Goal: Transaction & Acquisition: Book appointment/travel/reservation

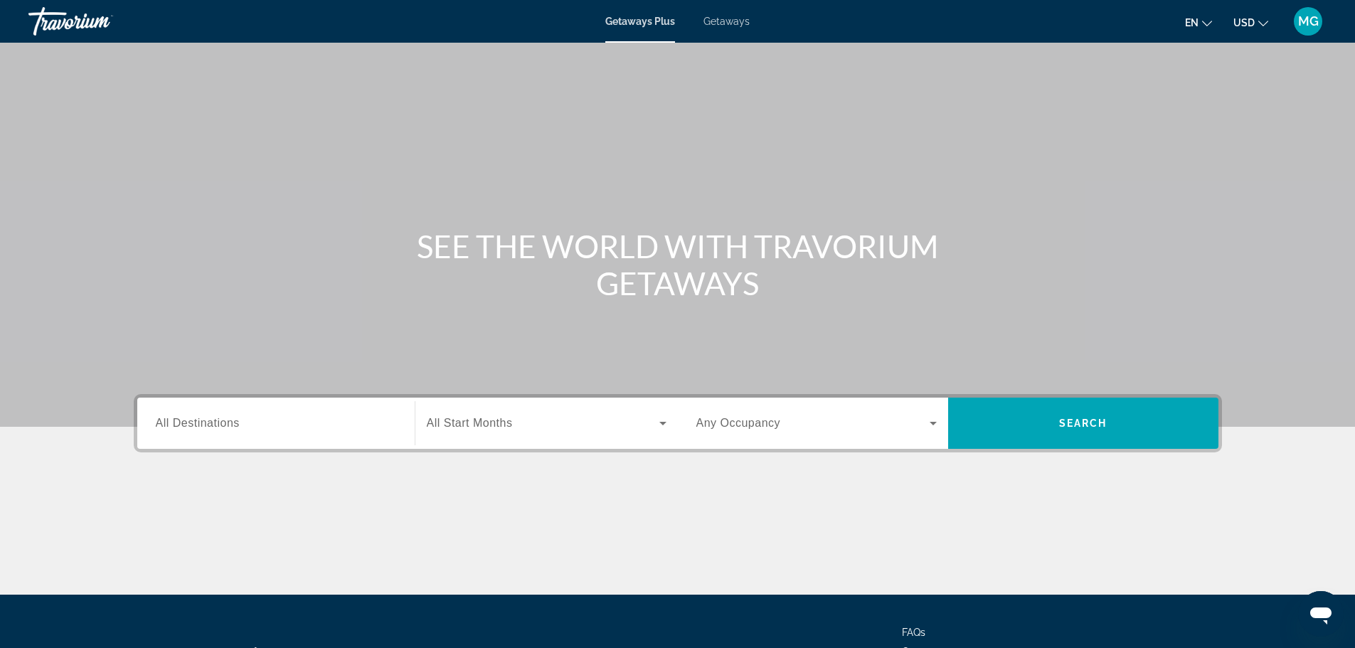
click at [284, 422] on input "Destination All Destinations" at bounding box center [276, 423] width 240 height 17
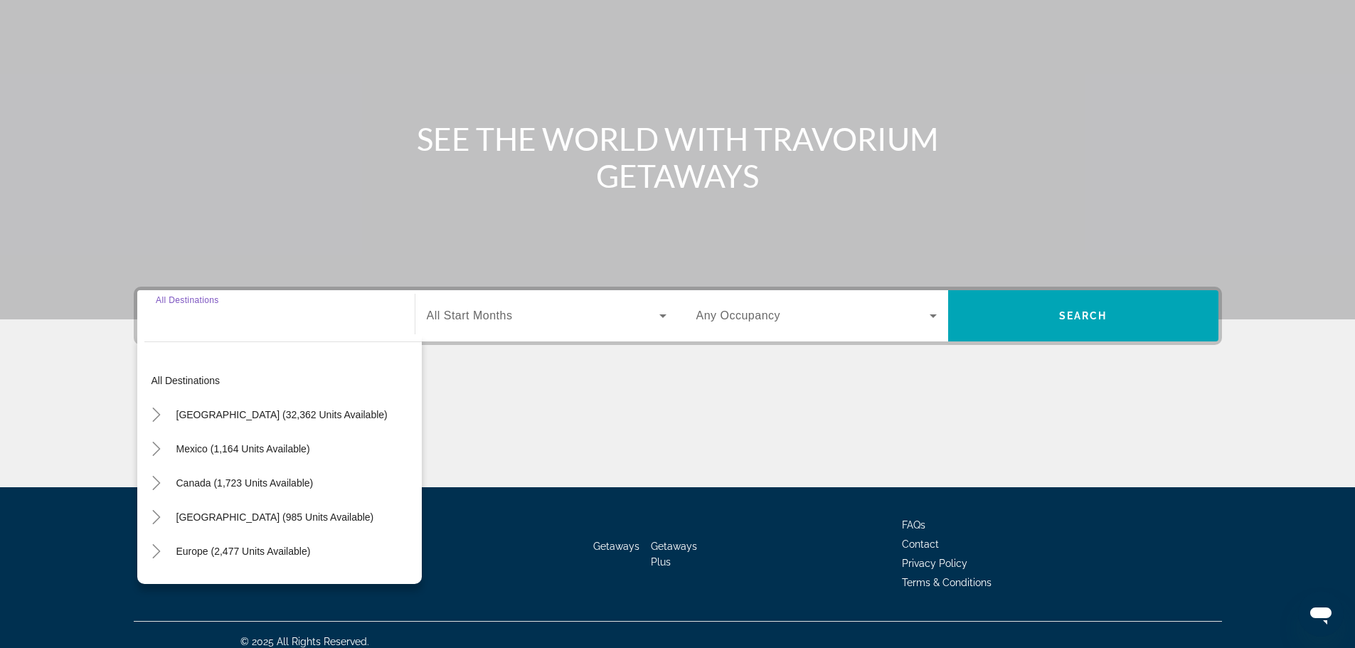
scroll to position [121, 0]
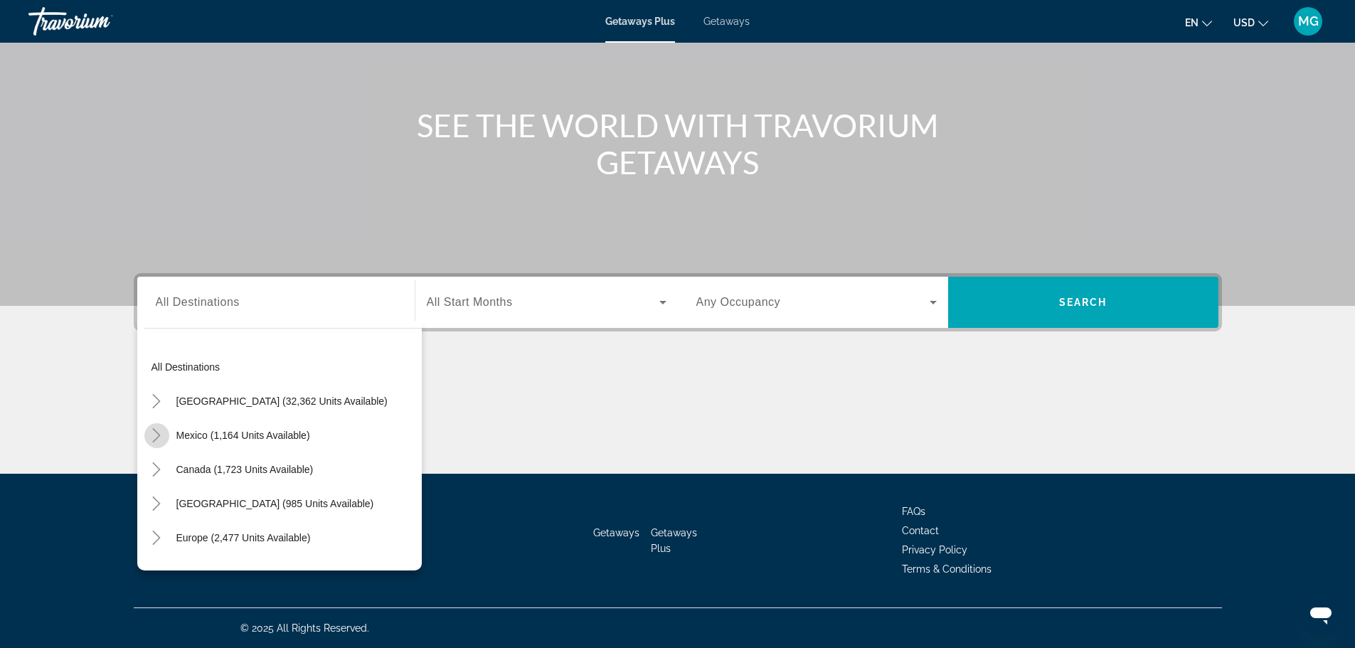
click at [156, 433] on icon "Toggle Mexico (1,164 units available)" at bounding box center [156, 435] width 14 height 14
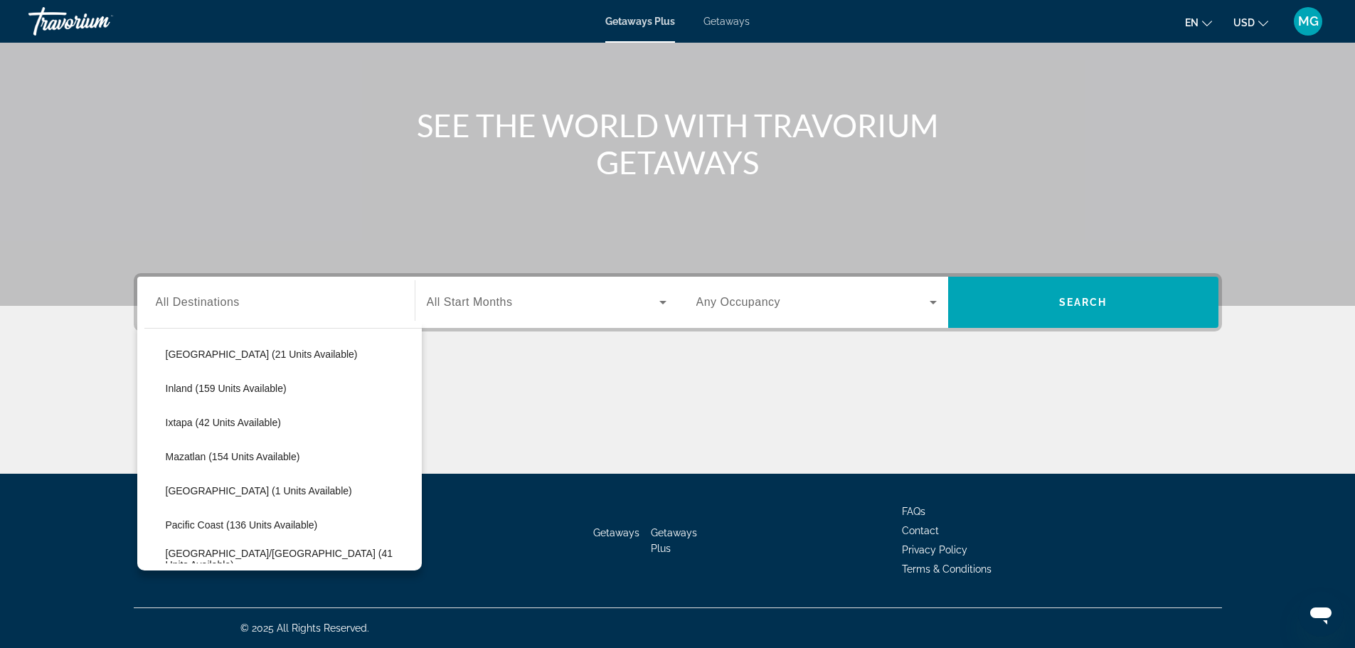
scroll to position [289, 0]
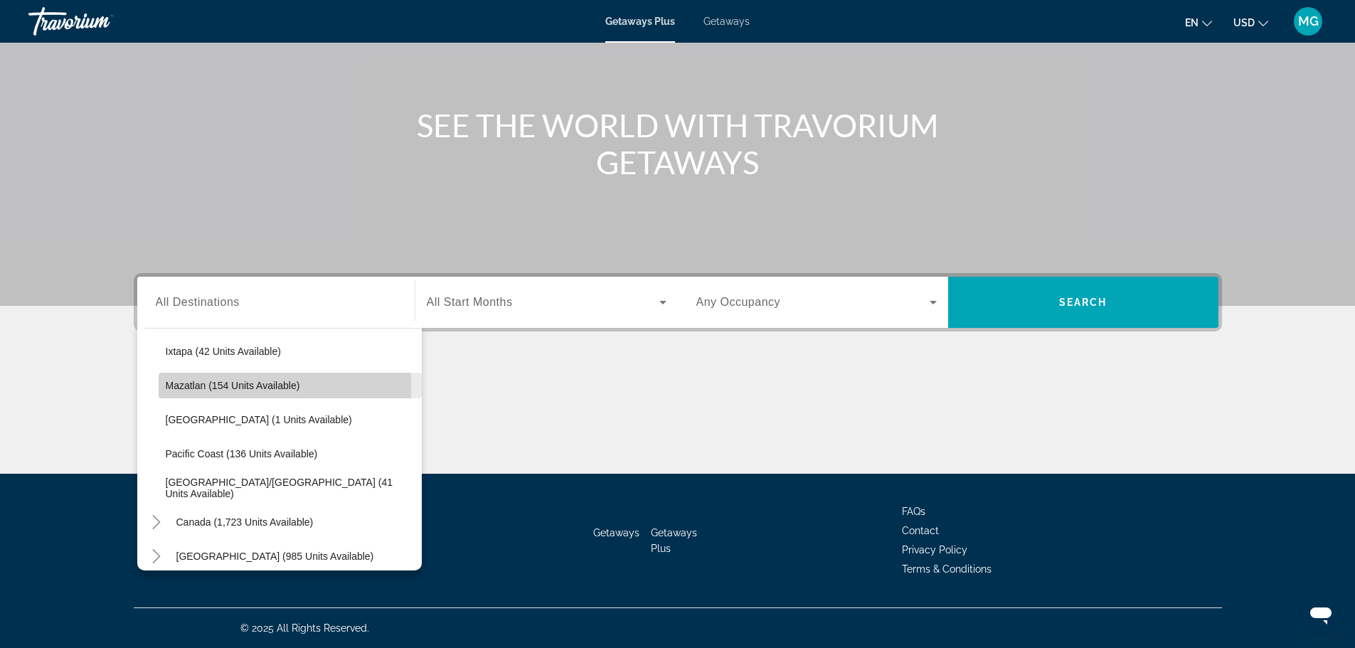
click at [194, 388] on span "Mazatlan (154 units available)" at bounding box center [233, 385] width 134 height 11
type input "**********"
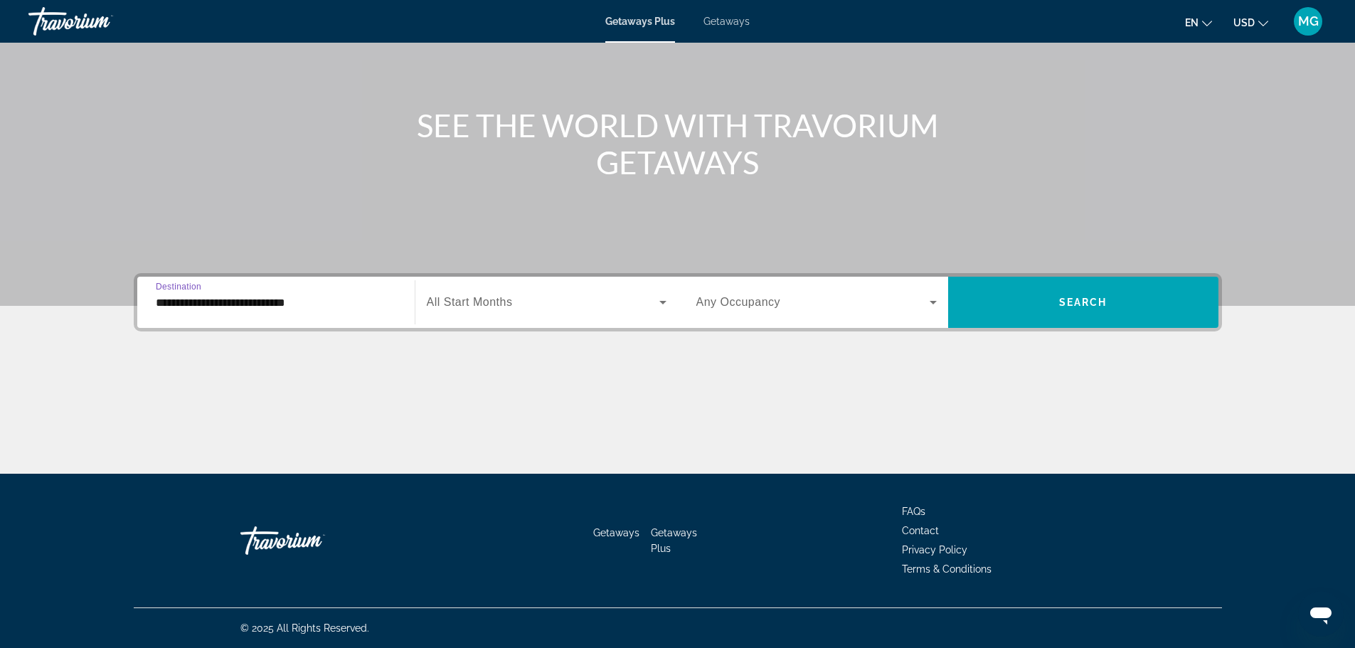
click at [661, 310] on icon "Search widget" at bounding box center [662, 302] width 17 height 17
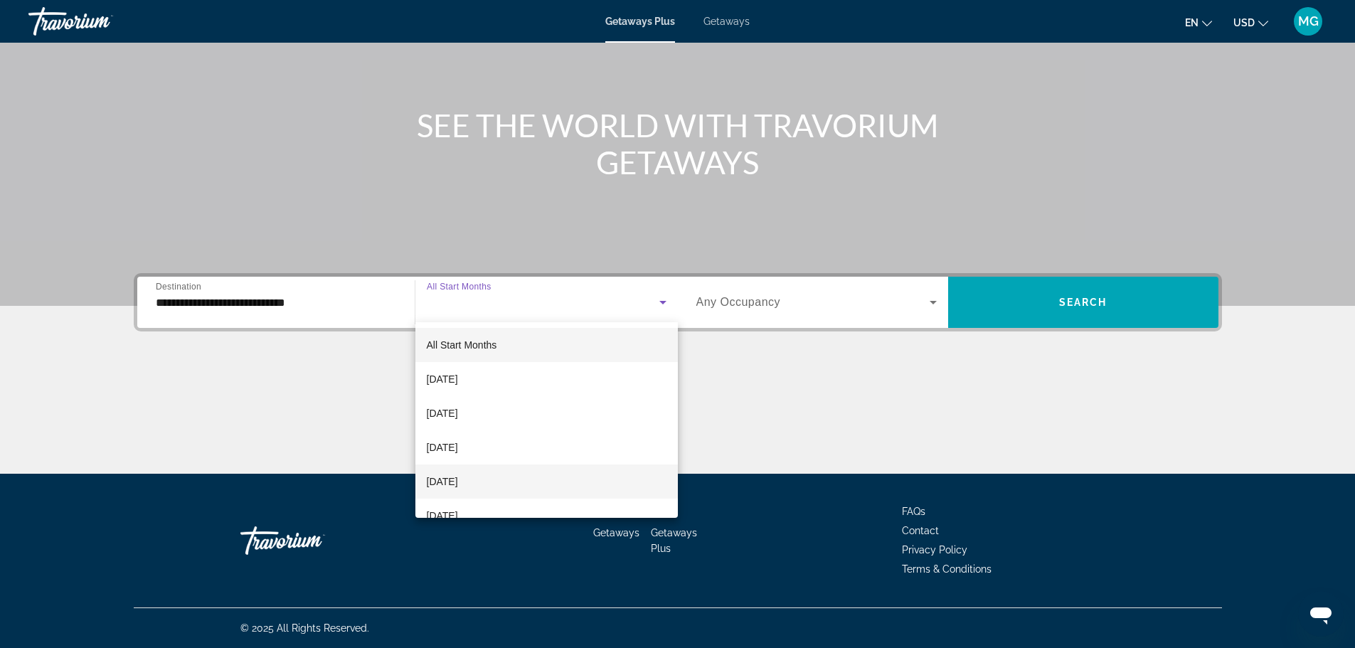
click at [458, 479] on span "[DATE]" at bounding box center [442, 481] width 31 height 17
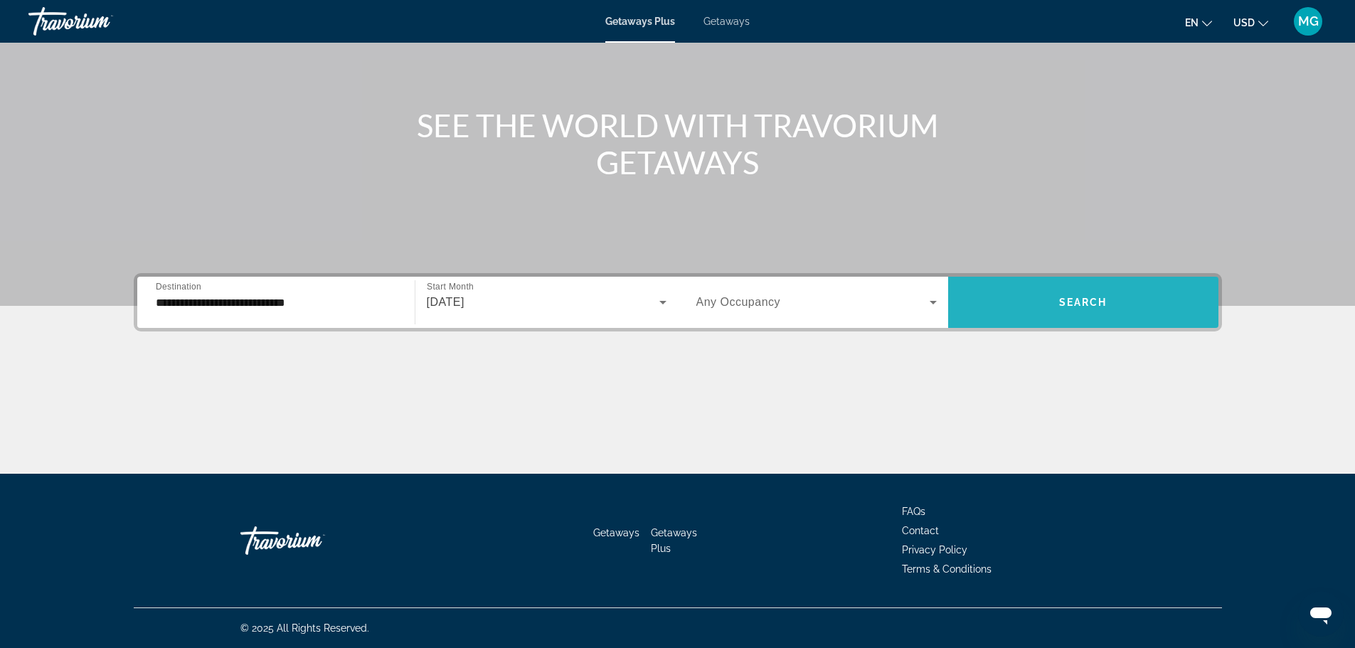
click at [1044, 304] on span "Search widget" at bounding box center [1083, 302] width 270 height 34
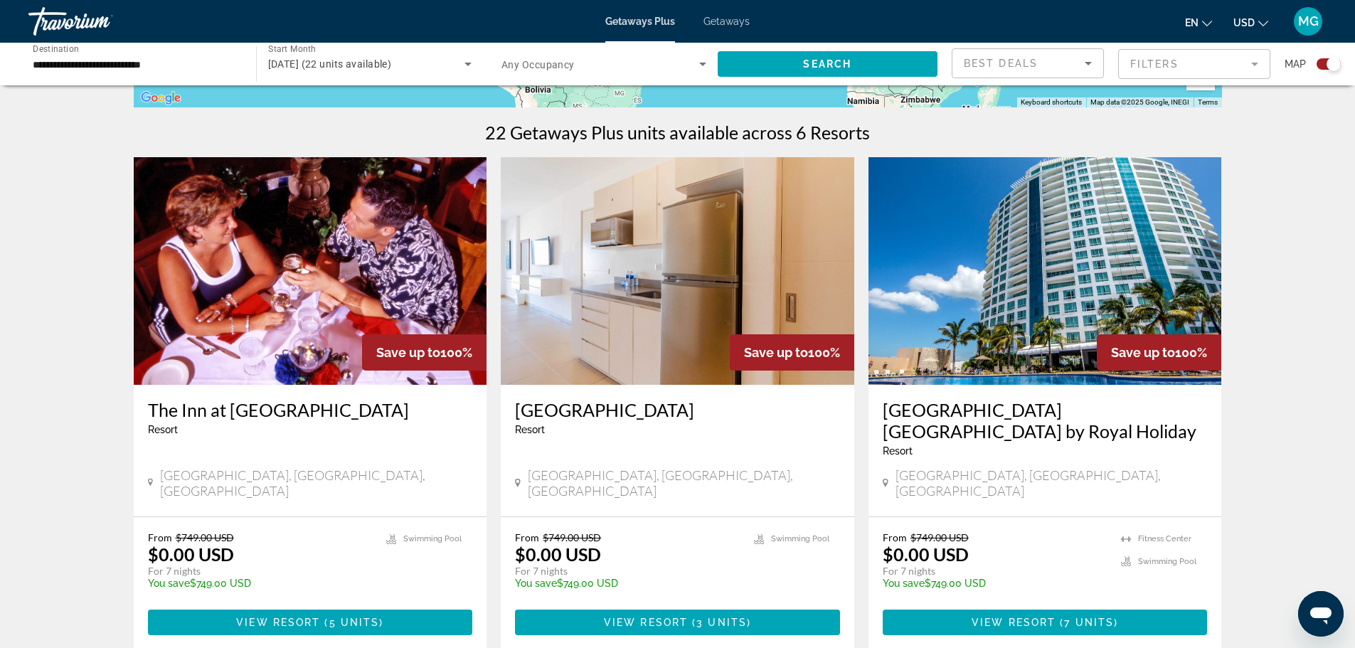
scroll to position [427, 0]
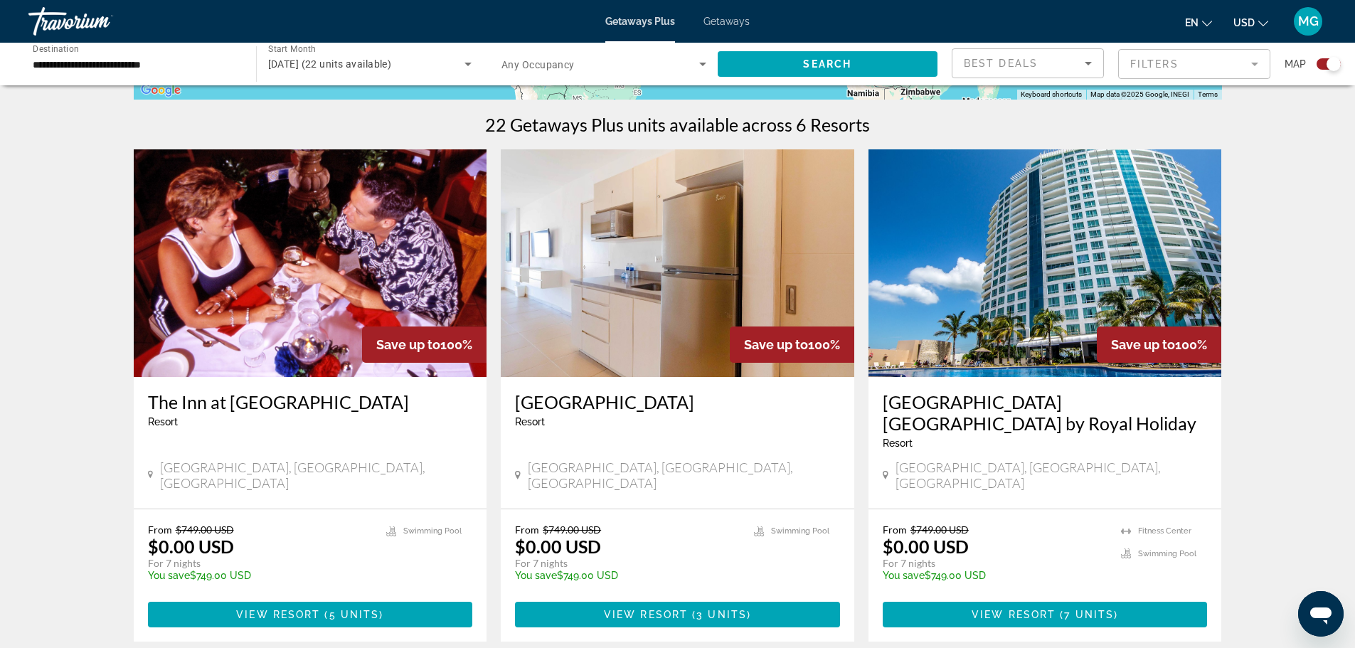
click at [302, 353] on img "Main content" at bounding box center [310, 263] width 353 height 228
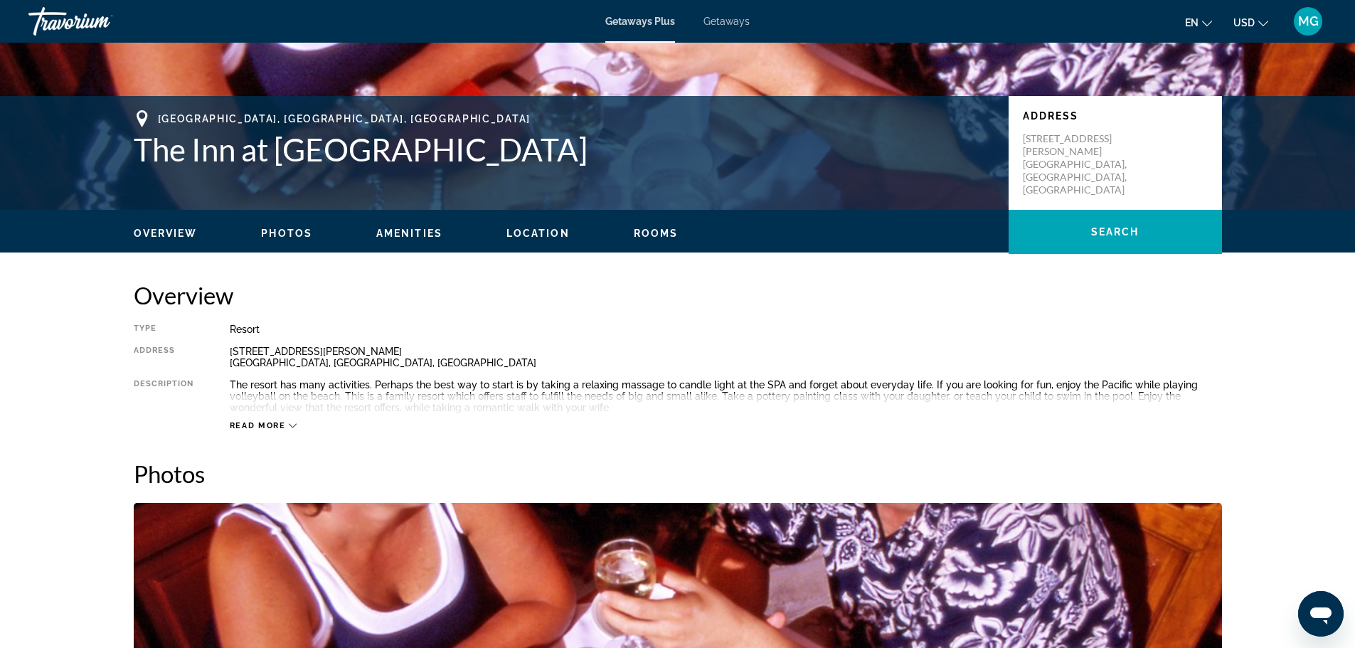
scroll to position [284, 0]
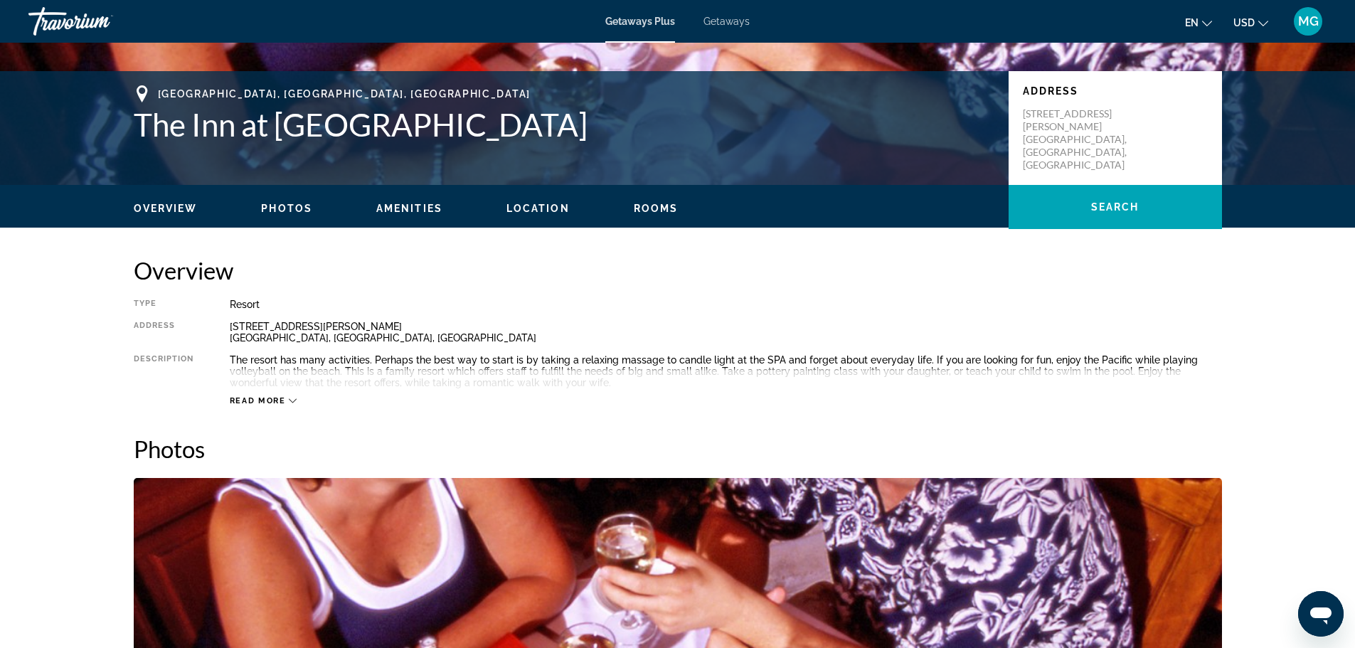
click at [265, 400] on span "Read more" at bounding box center [258, 400] width 56 height 9
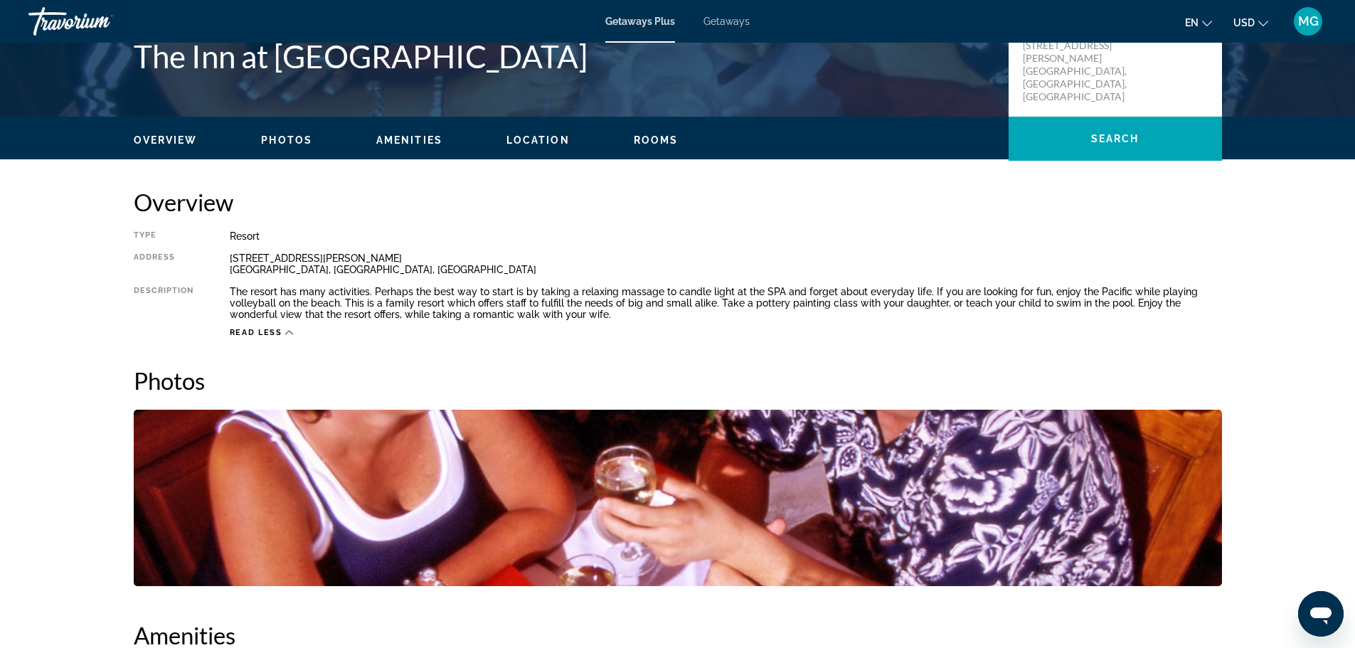
scroll to position [356, 0]
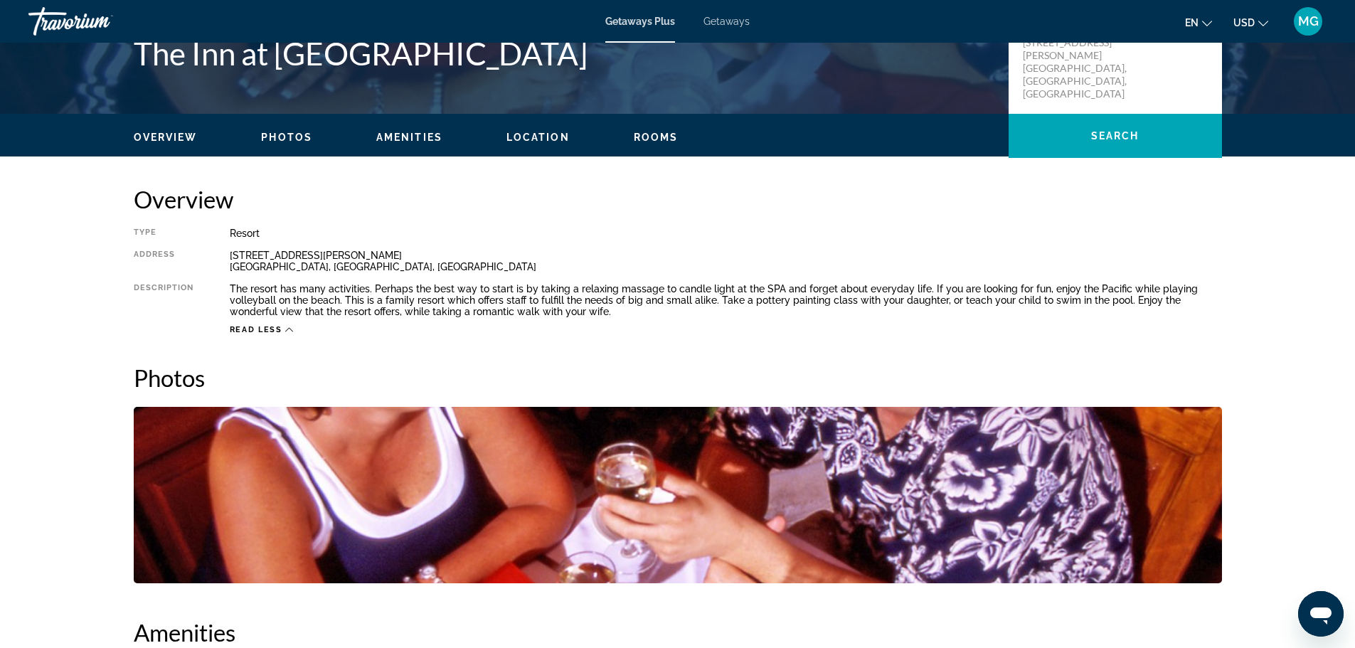
drag, startPoint x: 1073, startPoint y: 373, endPoint x: 1071, endPoint y: 383, distance: 9.5
click at [1073, 373] on h2 "Photos" at bounding box center [678, 377] width 1088 height 28
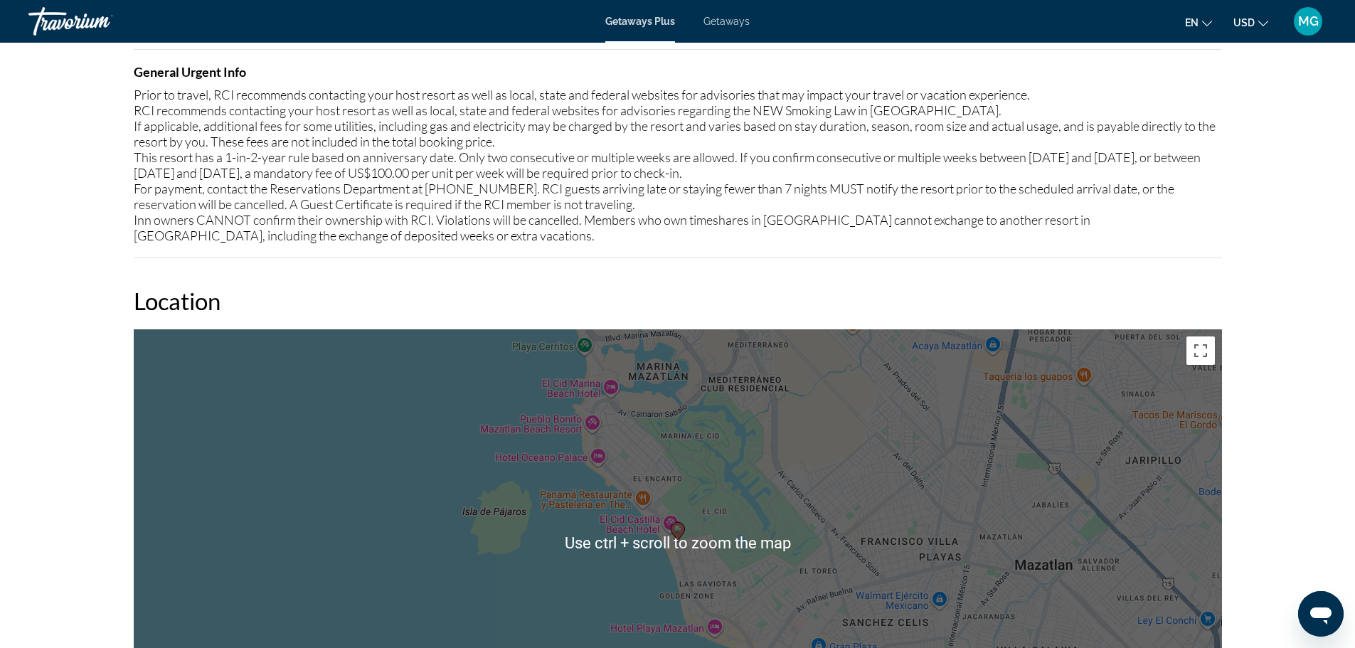
scroll to position [1564, 0]
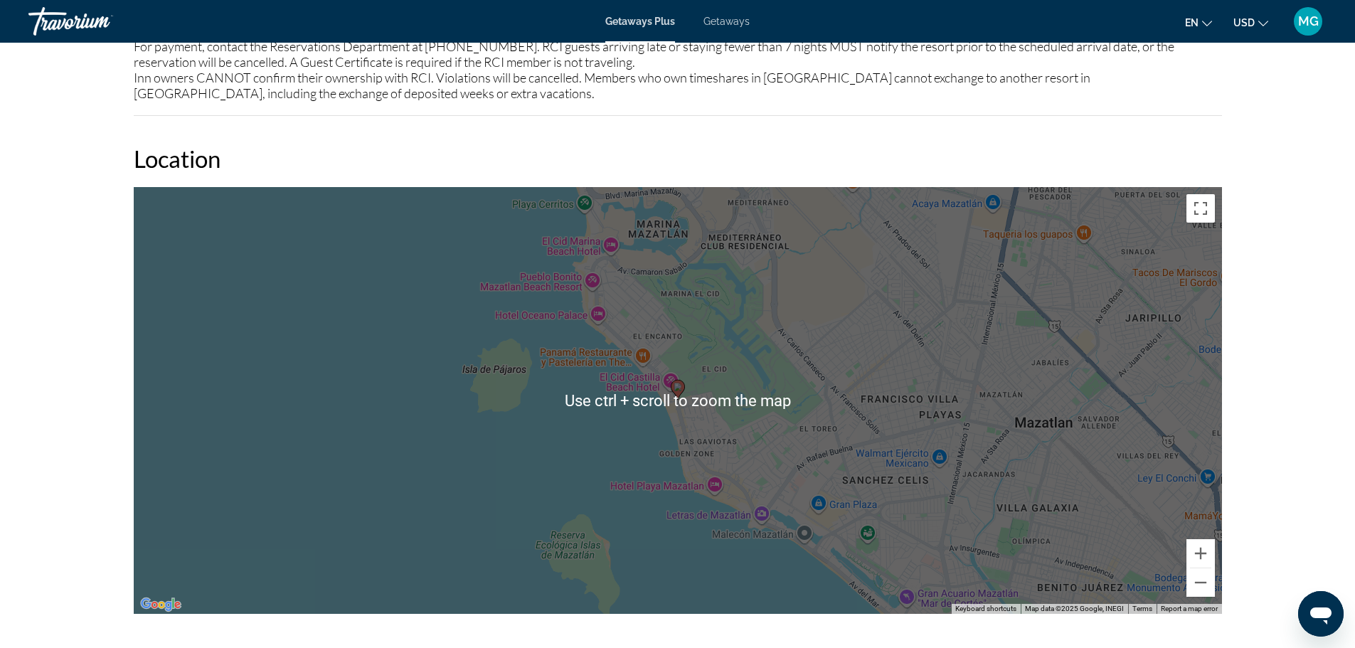
click at [898, 491] on div "To activate drag with keyboard, press Alt + Enter. Once in keyboard drag state,…" at bounding box center [678, 400] width 1088 height 427
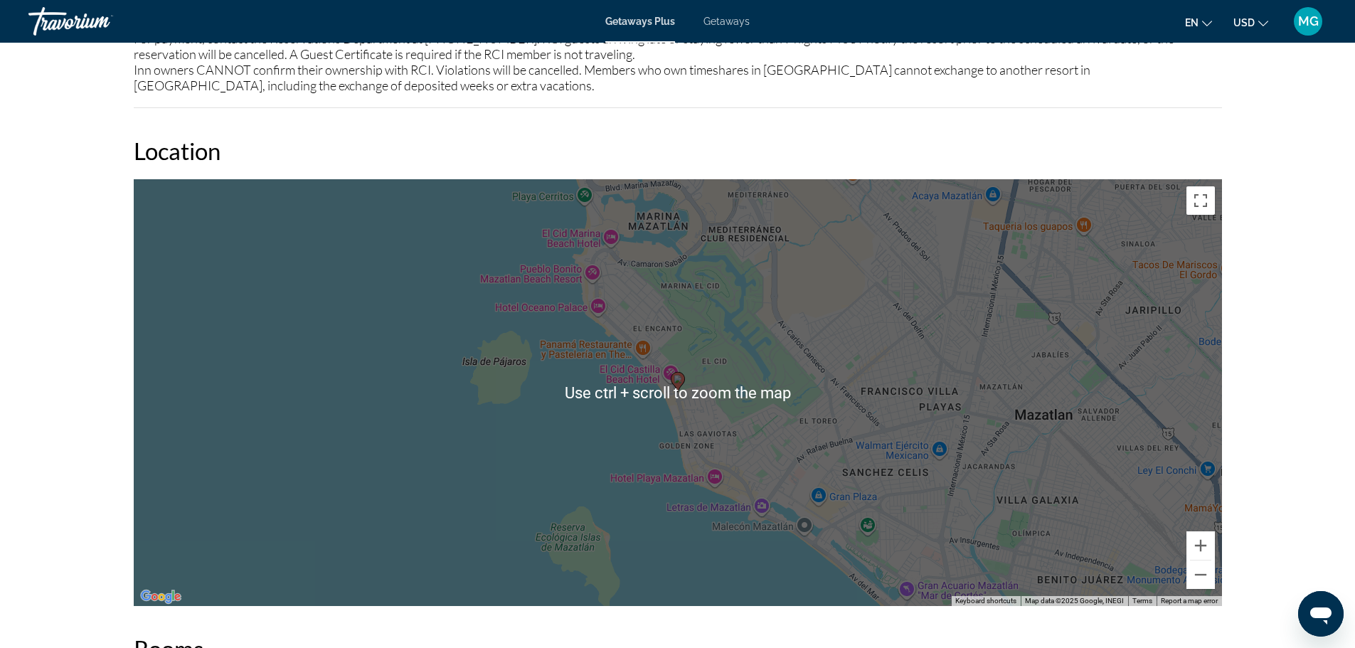
scroll to position [1636, 0]
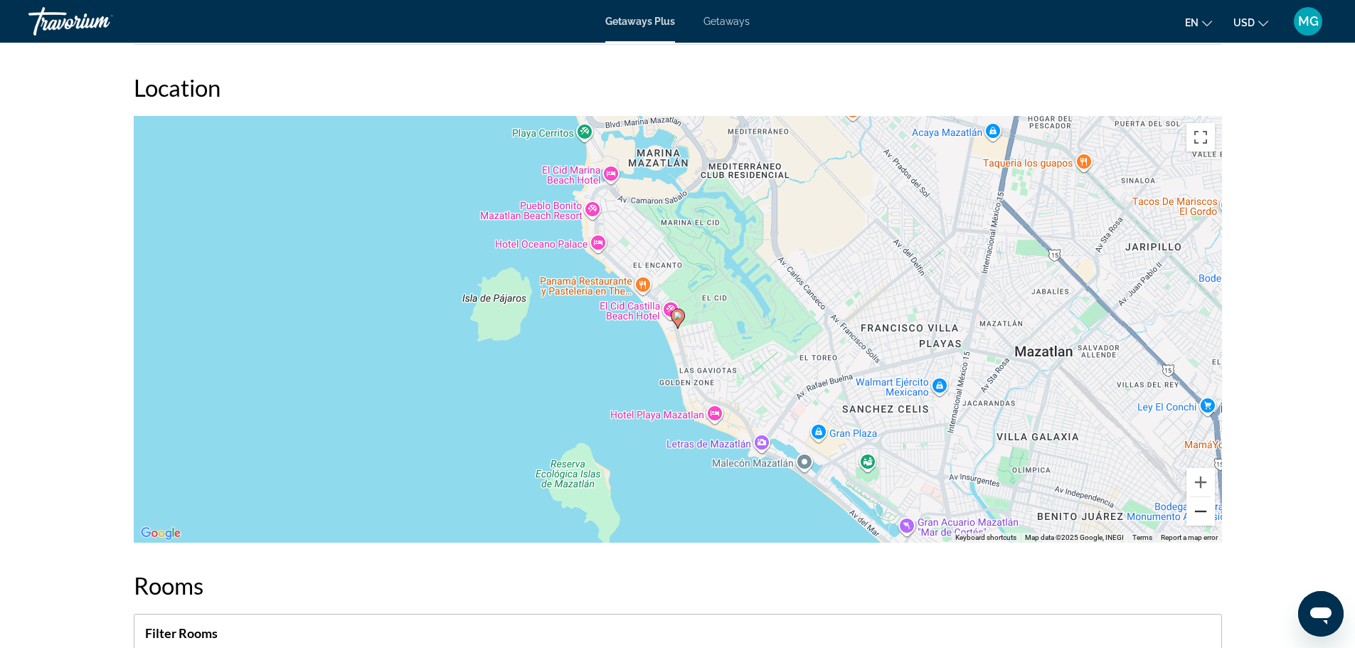
click at [1209, 516] on button "Zoom out" at bounding box center [1200, 511] width 28 height 28
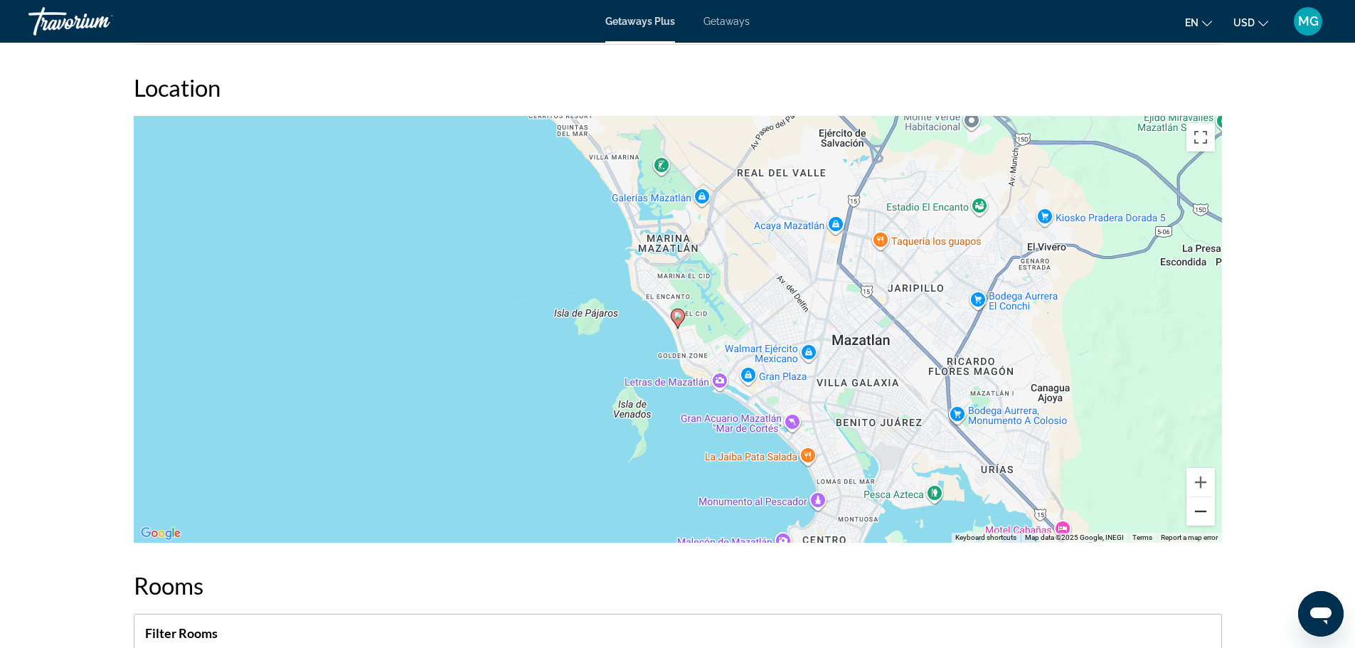
click at [1200, 516] on button "Zoom out" at bounding box center [1200, 511] width 28 height 28
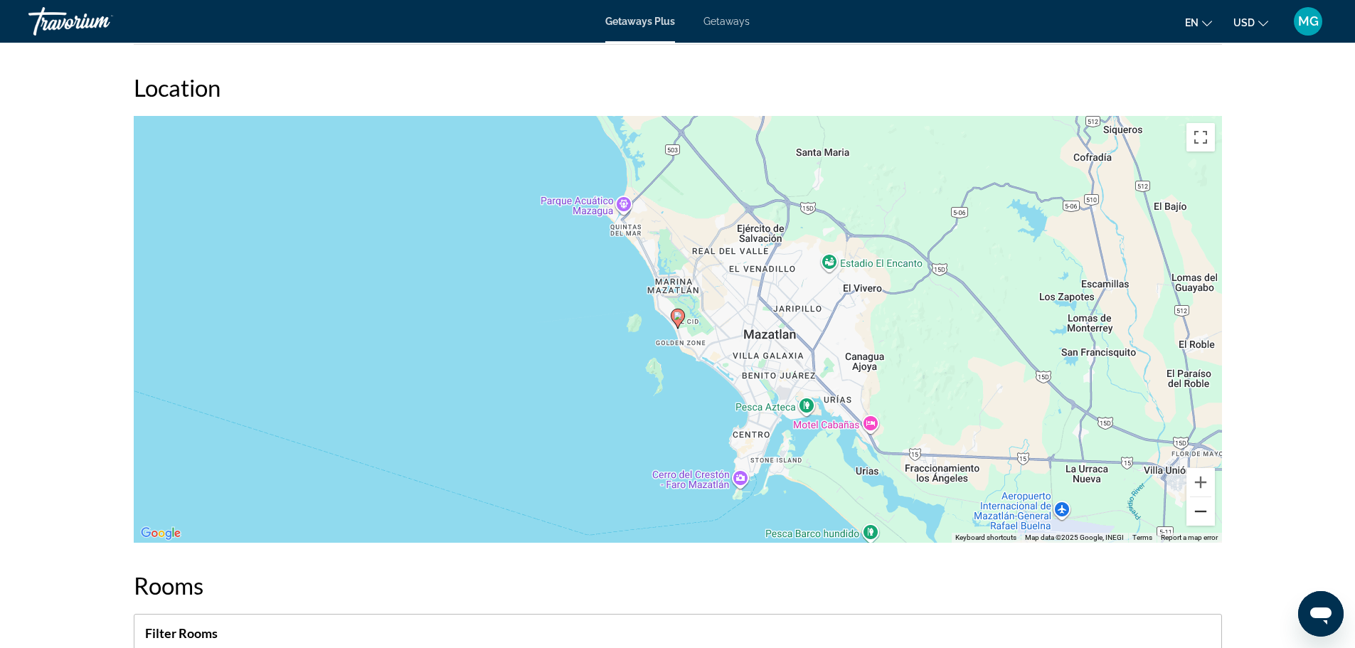
click at [1195, 511] on button "Zoom out" at bounding box center [1200, 511] width 28 height 28
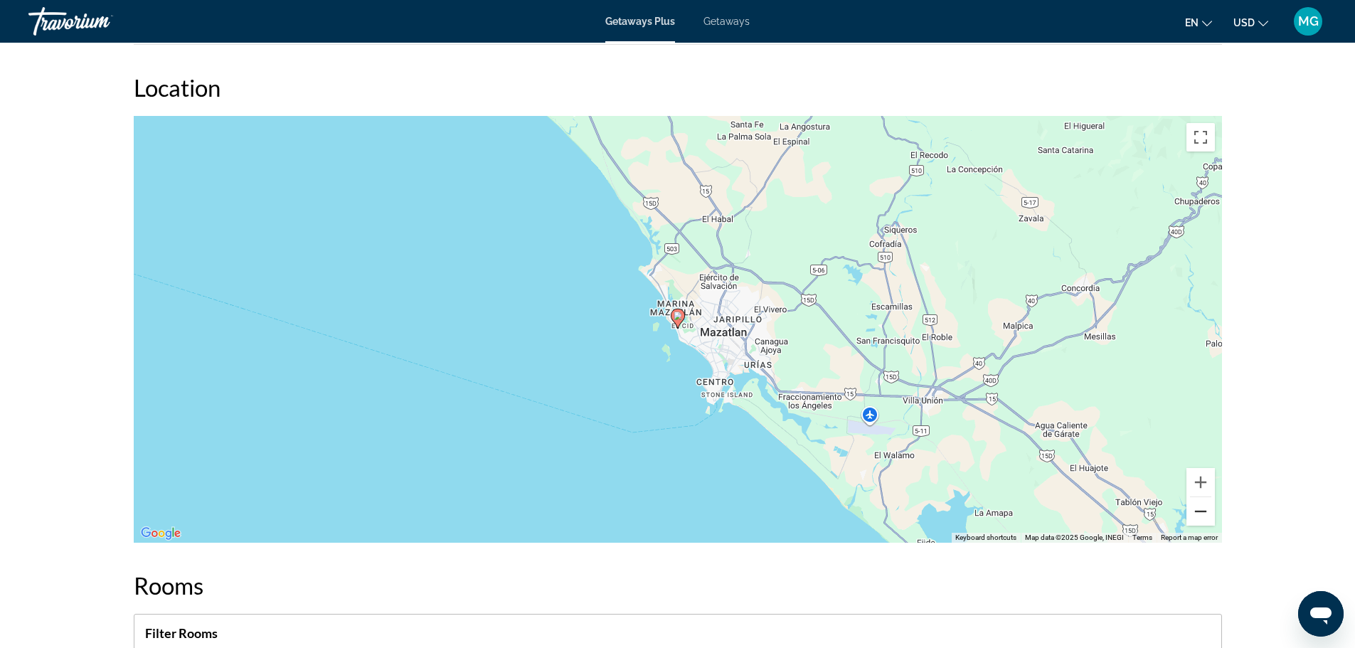
click at [1200, 512] on button "Zoom out" at bounding box center [1200, 511] width 28 height 28
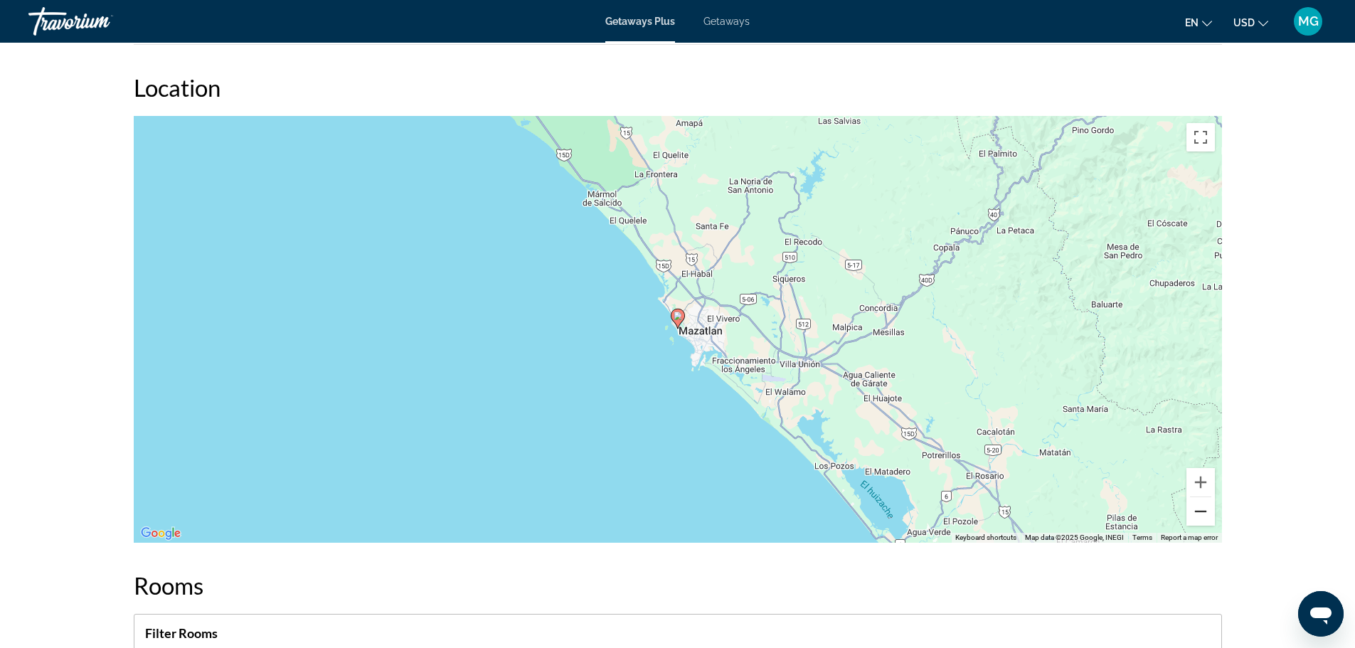
click at [1200, 512] on button "Zoom out" at bounding box center [1200, 511] width 28 height 28
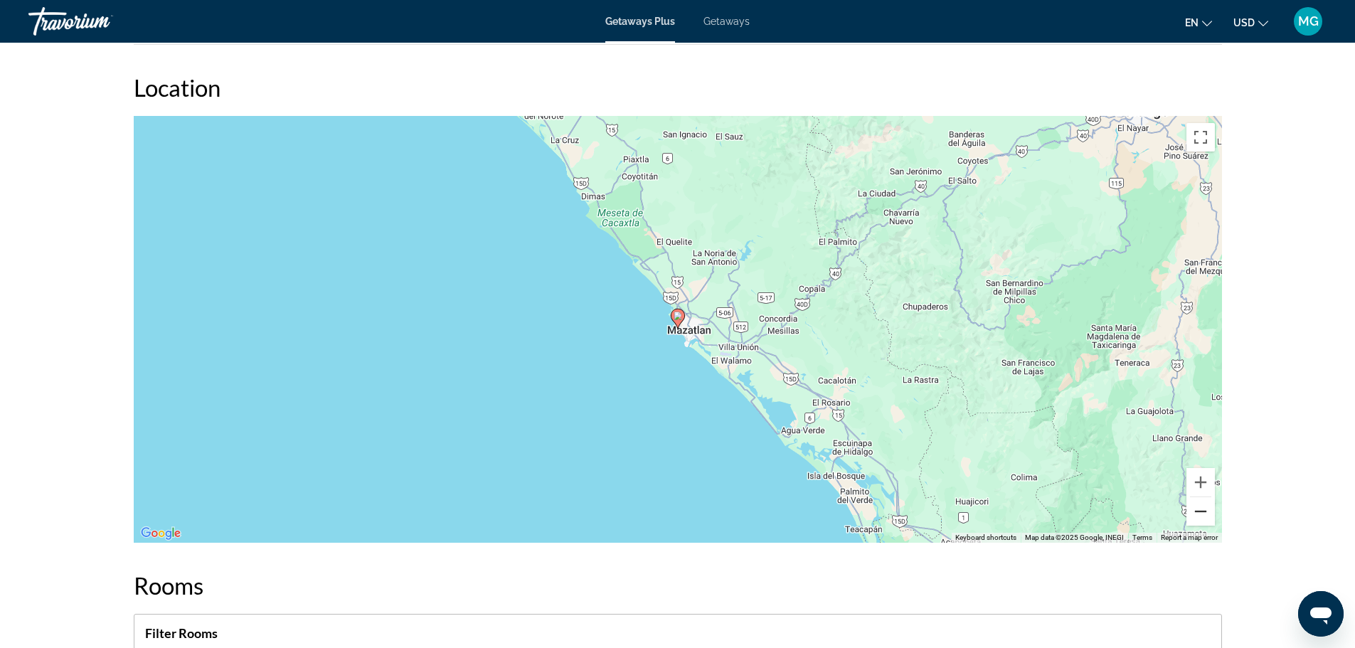
click at [1200, 511] on button "Zoom out" at bounding box center [1200, 511] width 28 height 28
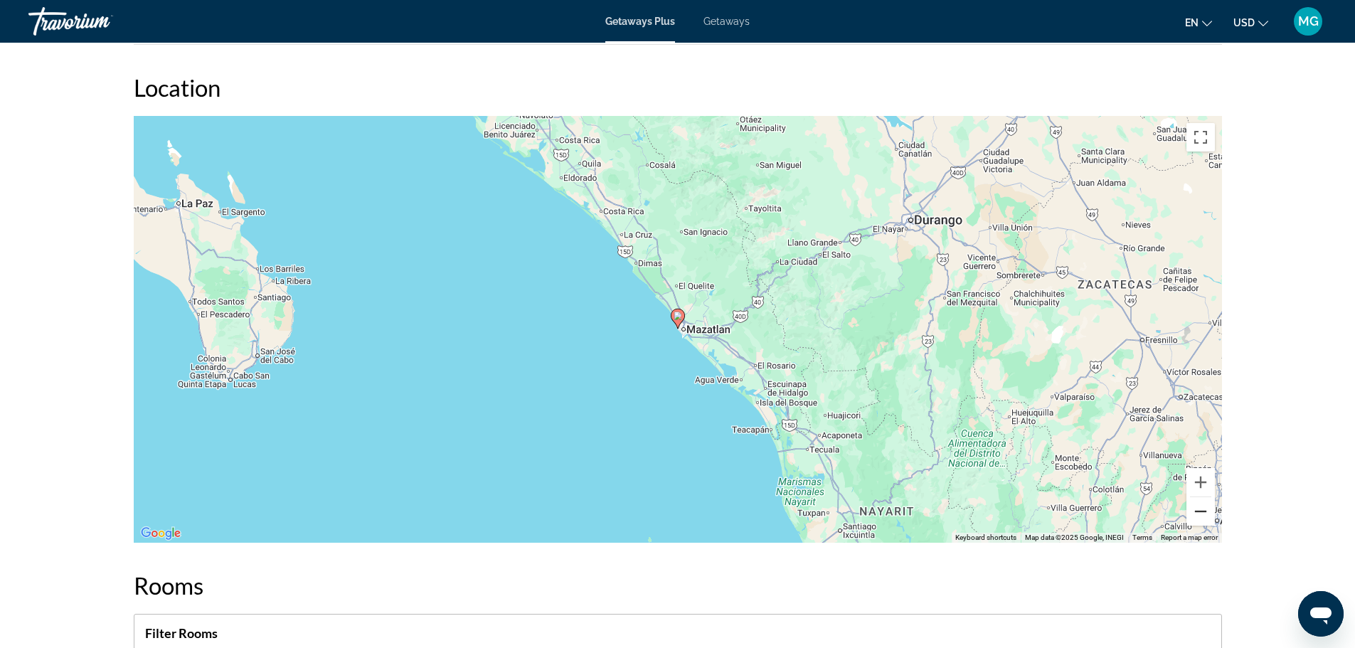
click at [1200, 511] on button "Zoom out" at bounding box center [1200, 511] width 28 height 28
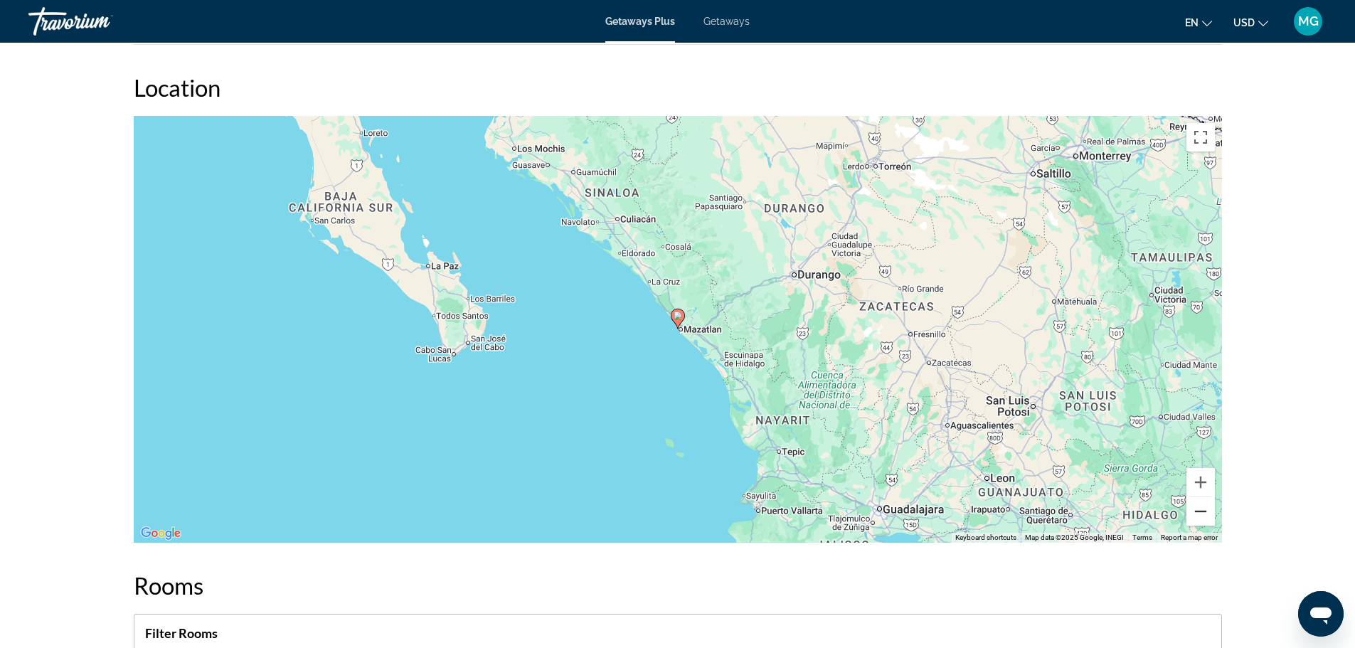
click at [1200, 511] on button "Zoom out" at bounding box center [1200, 511] width 28 height 28
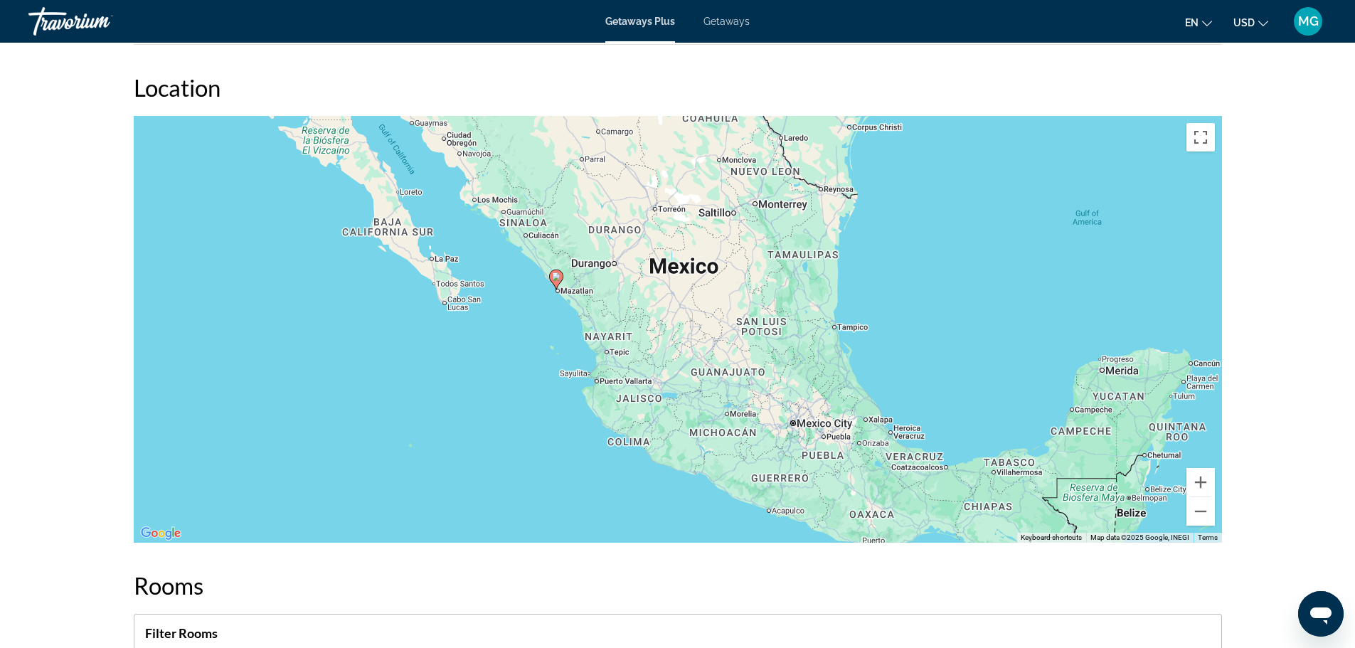
drag, startPoint x: 972, startPoint y: 427, endPoint x: 856, endPoint y: 395, distance: 120.4
click at [856, 395] on div "To activate drag with keyboard, press Alt + Enter. Once in keyboard drag state,…" at bounding box center [678, 329] width 1088 height 427
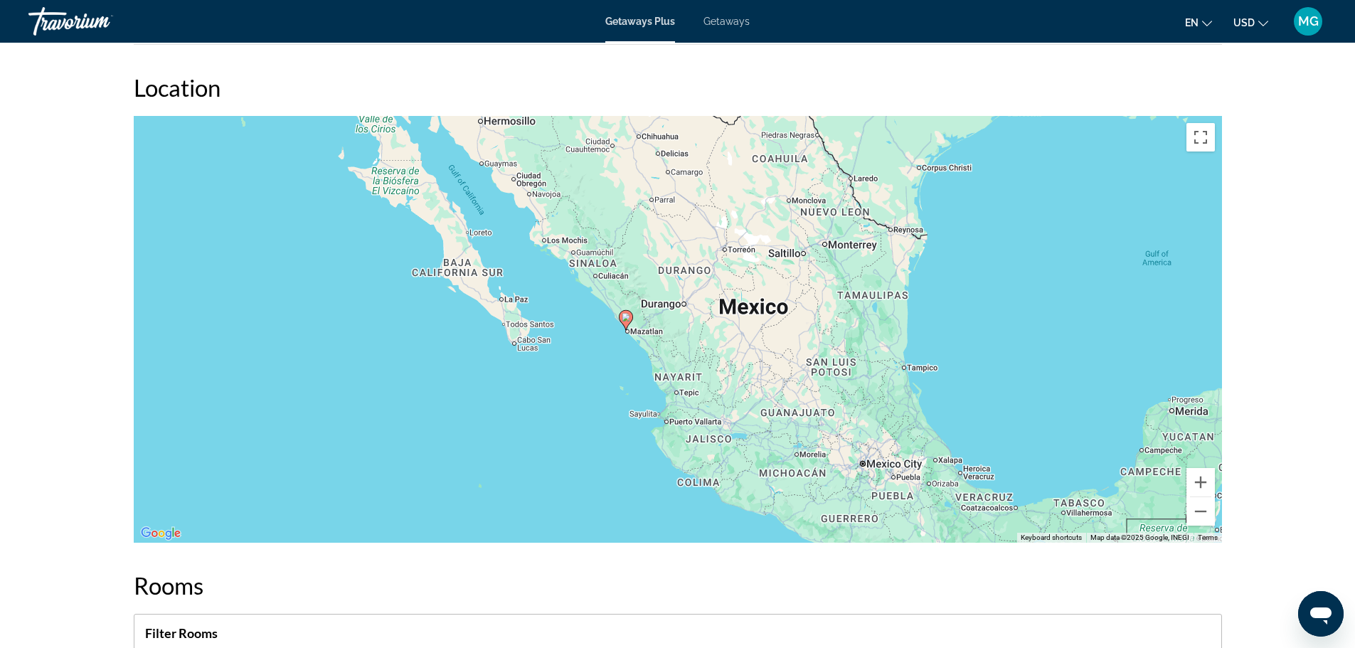
drag, startPoint x: 758, startPoint y: 402, endPoint x: 917, endPoint y: 483, distance: 178.4
click at [842, 462] on div "To activate drag with keyboard, press Alt + Enter. Once in keyboard drag state,…" at bounding box center [678, 329] width 1088 height 427
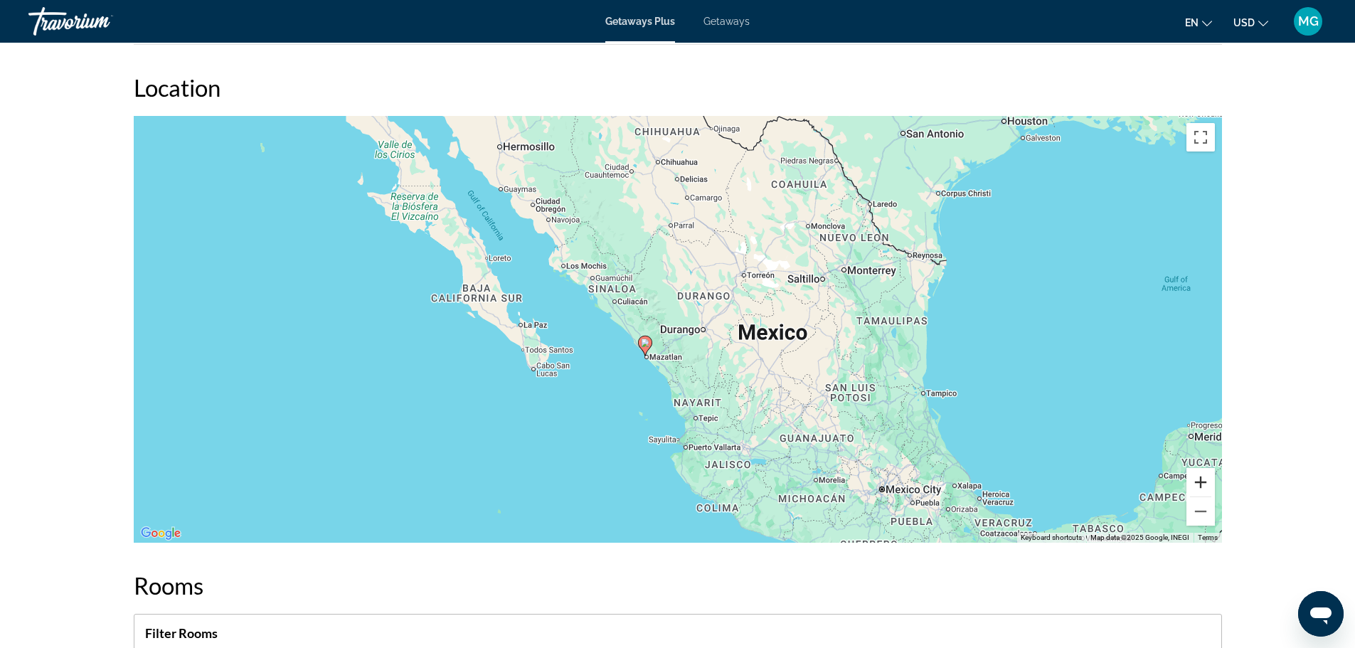
click at [1202, 489] on button "Zoom in" at bounding box center [1200, 482] width 28 height 28
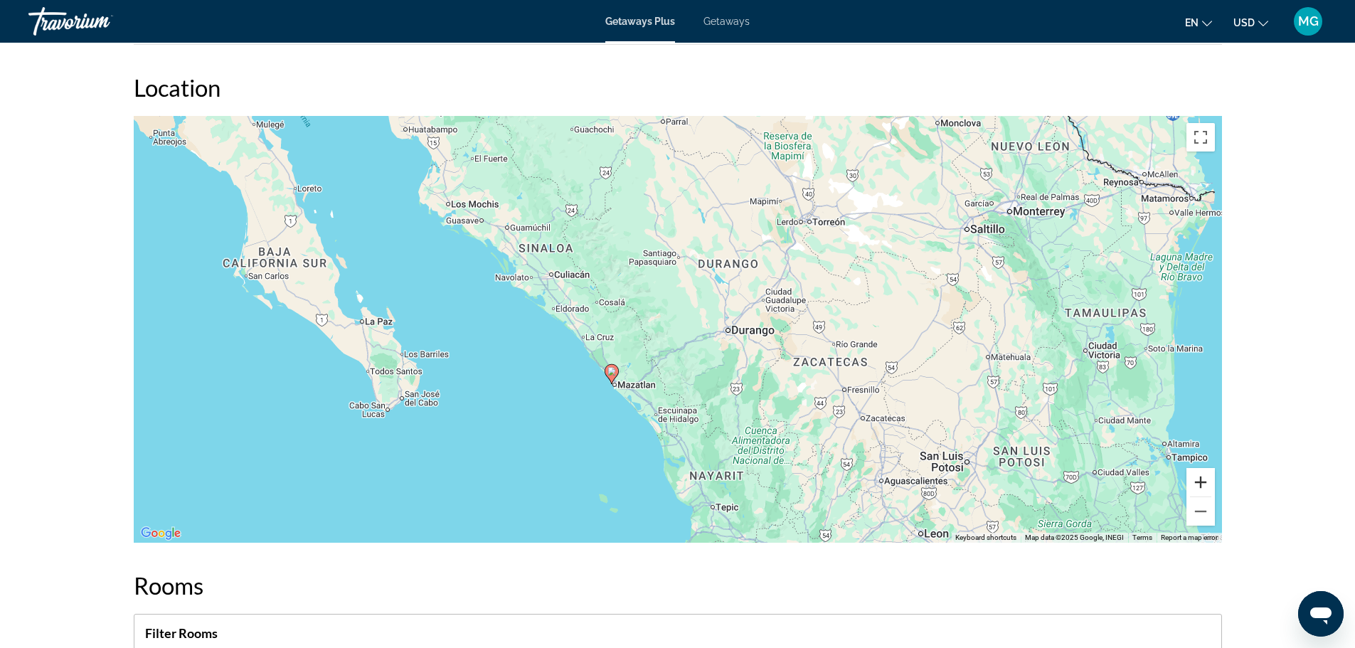
click at [1202, 489] on button "Zoom in" at bounding box center [1200, 482] width 28 height 28
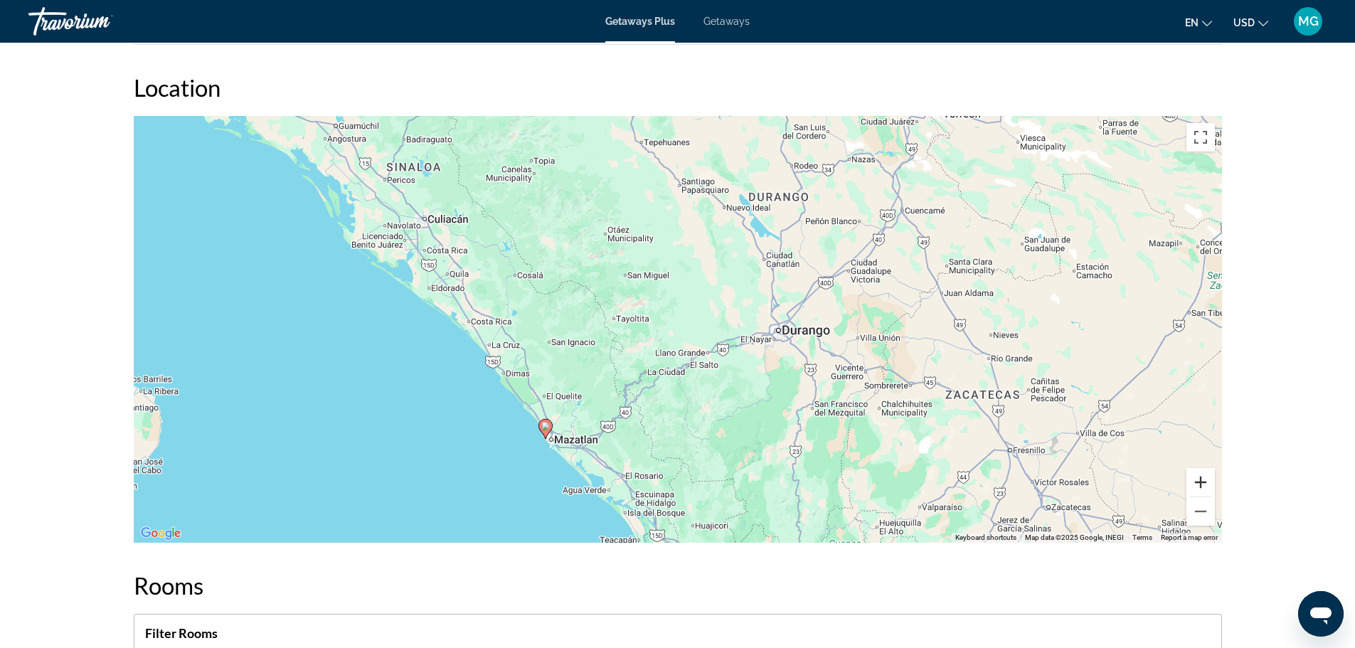
click at [1203, 489] on button "Zoom in" at bounding box center [1200, 482] width 28 height 28
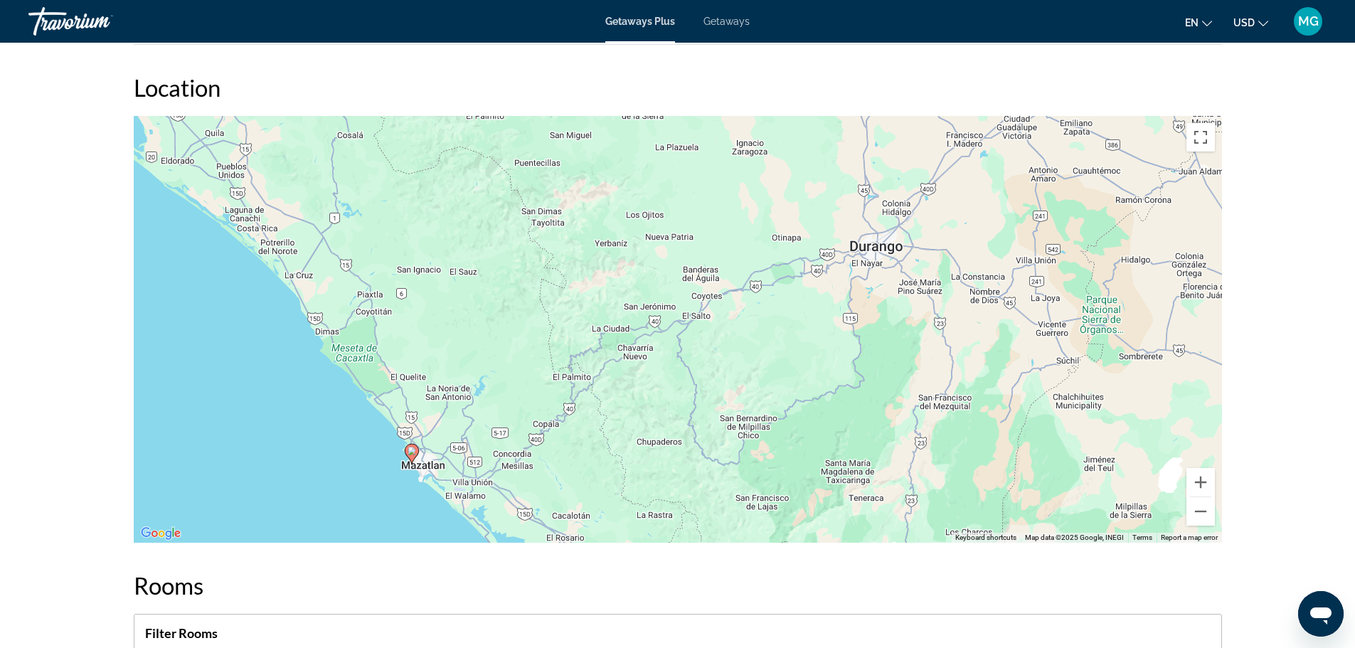
drag, startPoint x: 867, startPoint y: 471, endPoint x: 864, endPoint y: 385, distance: 85.4
click at [864, 385] on div "To activate drag with keyboard, press Alt + Enter. Once in keyboard drag state,…" at bounding box center [678, 329] width 1088 height 427
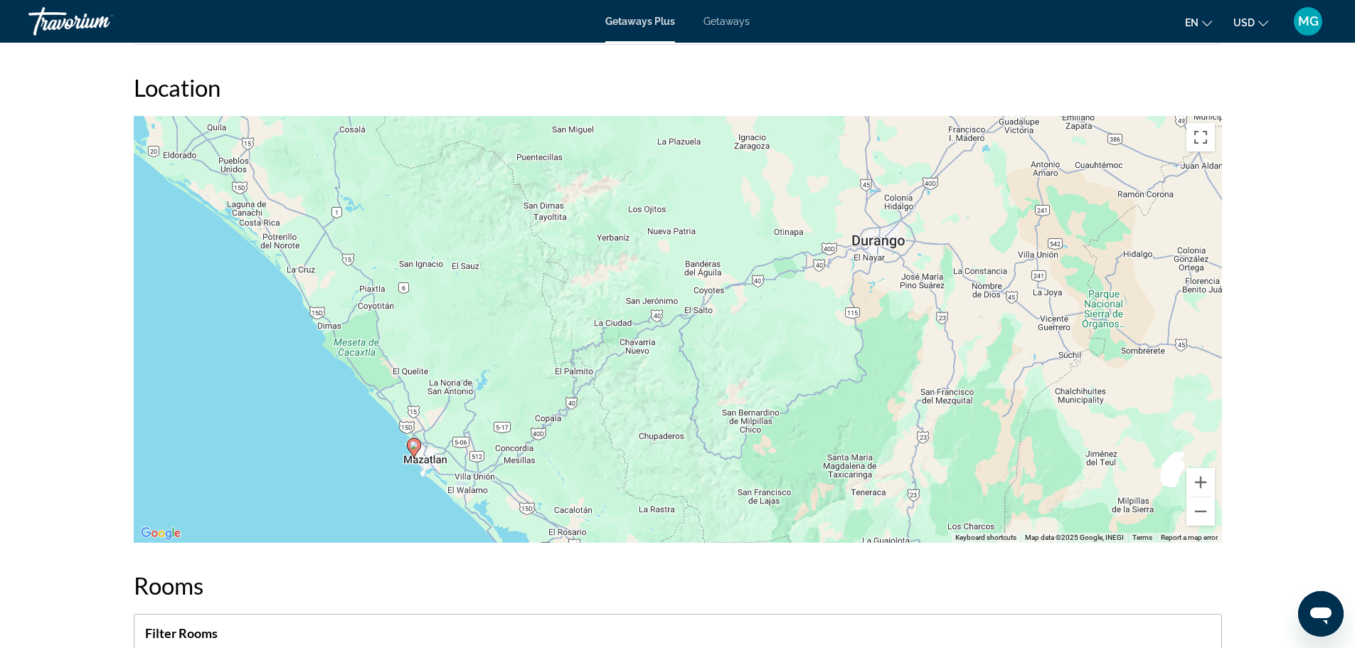
drag, startPoint x: 739, startPoint y: 374, endPoint x: 752, endPoint y: 324, distance: 51.4
click at [751, 325] on div "To activate drag with keyboard, press Alt + Enter. Once in keyboard drag state,…" at bounding box center [678, 329] width 1088 height 427
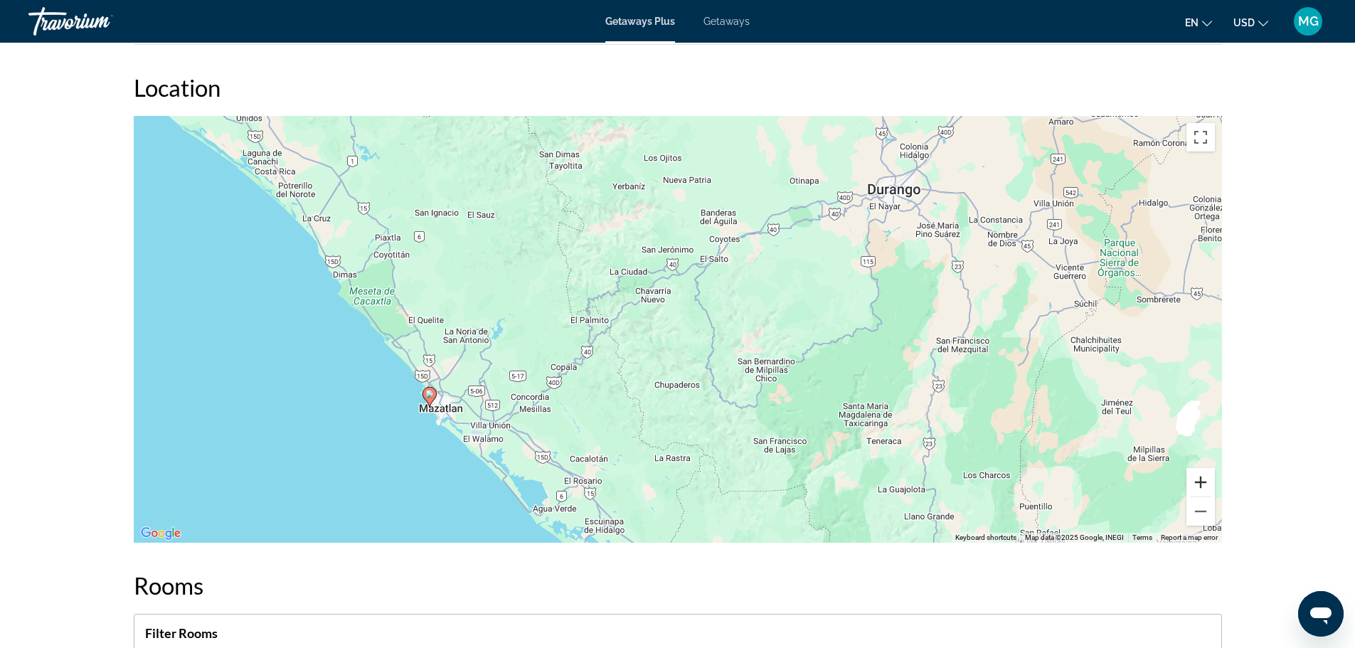
click at [1197, 486] on button "Zoom in" at bounding box center [1200, 482] width 28 height 28
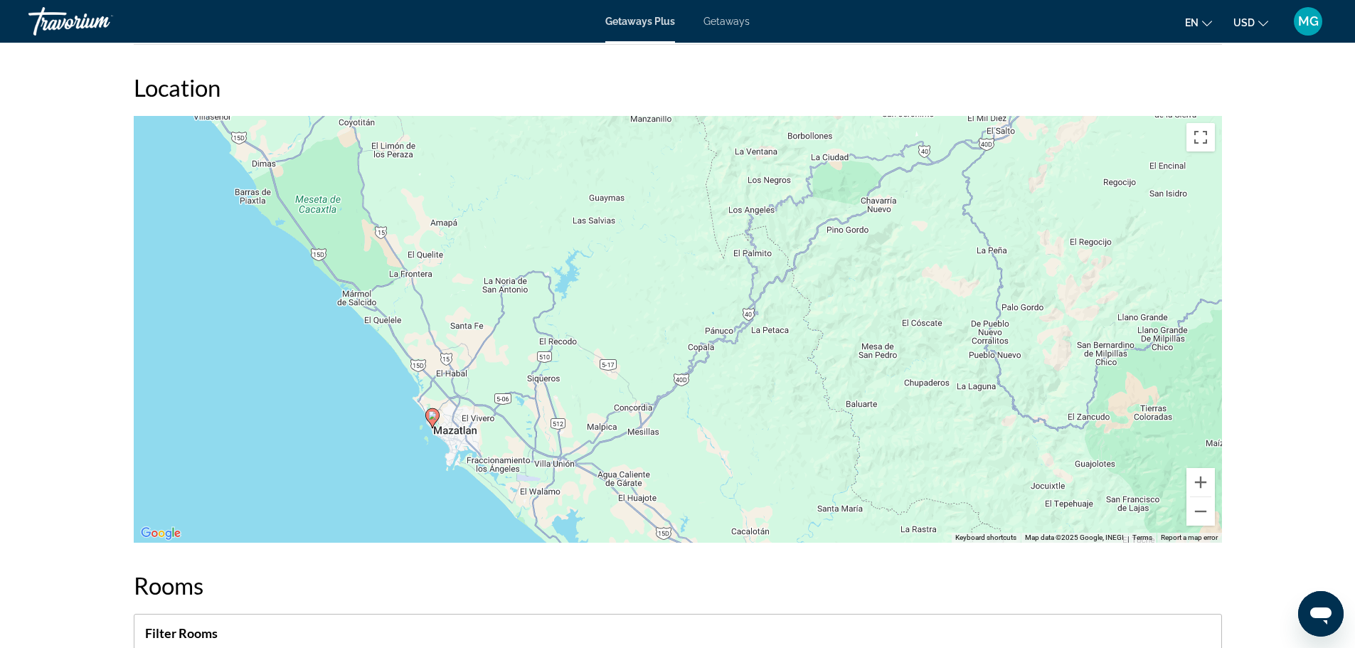
drag, startPoint x: 725, startPoint y: 446, endPoint x: 980, endPoint y: 387, distance: 261.3
click at [980, 387] on div "To activate drag with keyboard, press Alt + Enter. Once in keyboard drag state,…" at bounding box center [678, 329] width 1088 height 427
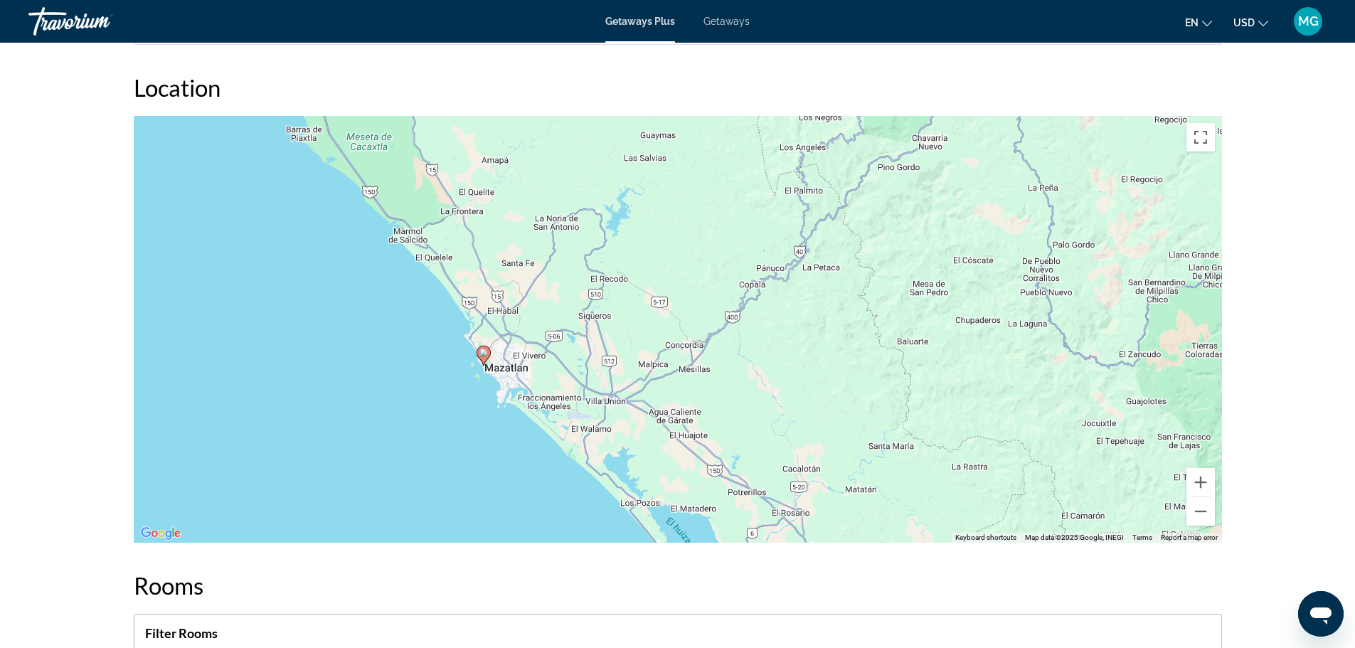
drag, startPoint x: 784, startPoint y: 484, endPoint x: 836, endPoint y: 422, distance: 80.8
click at [836, 422] on div "To activate drag with keyboard, press Alt + Enter. Once in keyboard drag state,…" at bounding box center [678, 329] width 1088 height 427
click at [1197, 483] on button "Zoom in" at bounding box center [1200, 482] width 28 height 28
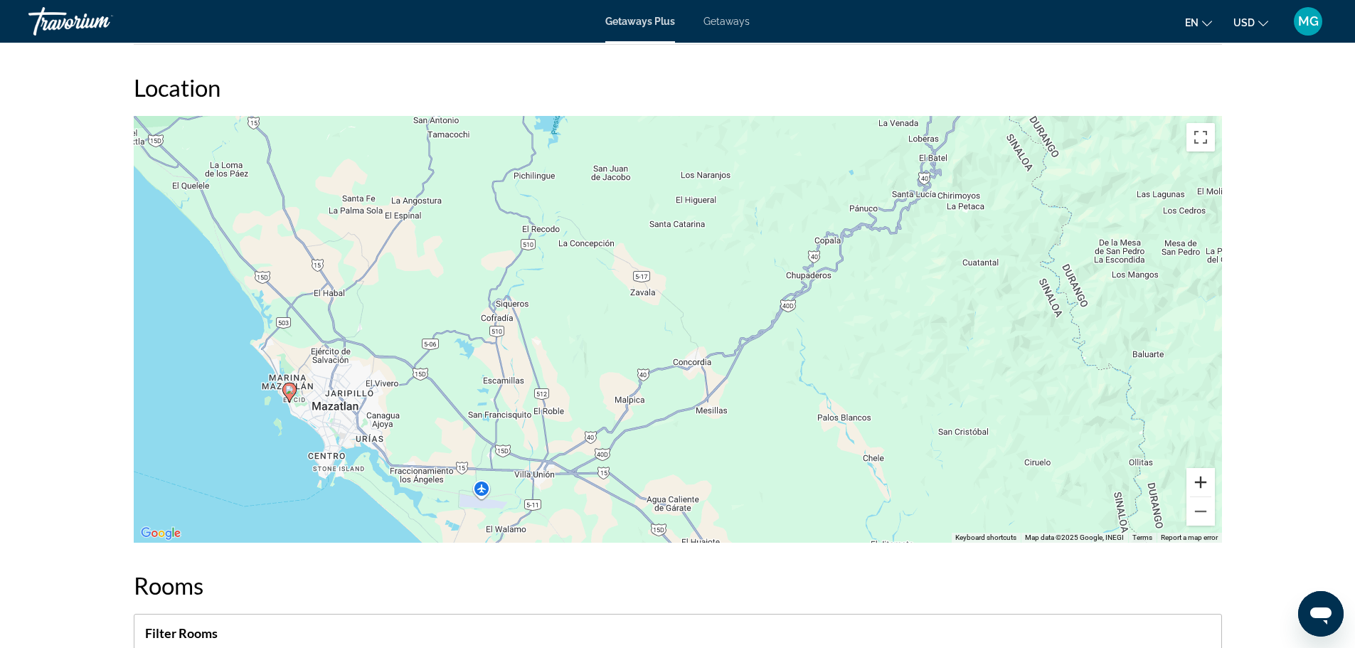
click at [1197, 483] on button "Zoom in" at bounding box center [1200, 482] width 28 height 28
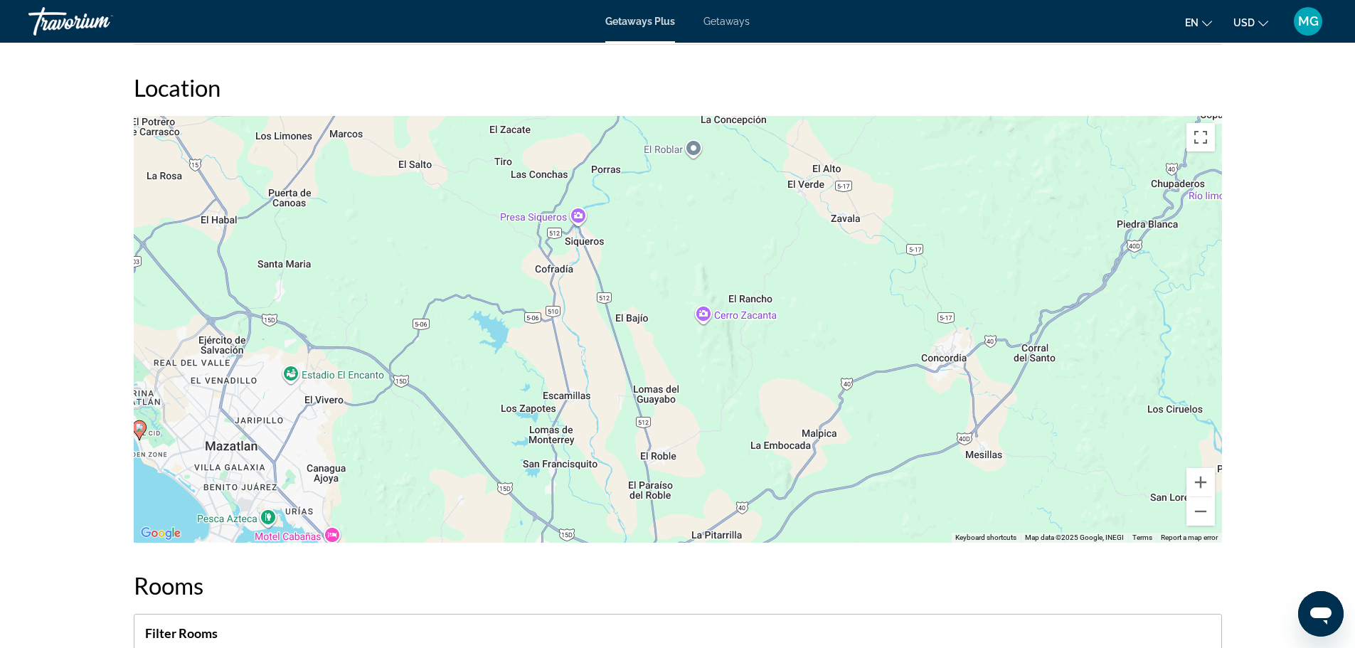
drag, startPoint x: 763, startPoint y: 448, endPoint x: 1008, endPoint y: 408, distance: 248.5
click at [1008, 408] on div "To activate drag with keyboard, press Alt + Enter. Once in keyboard drag state,…" at bounding box center [678, 329] width 1088 height 427
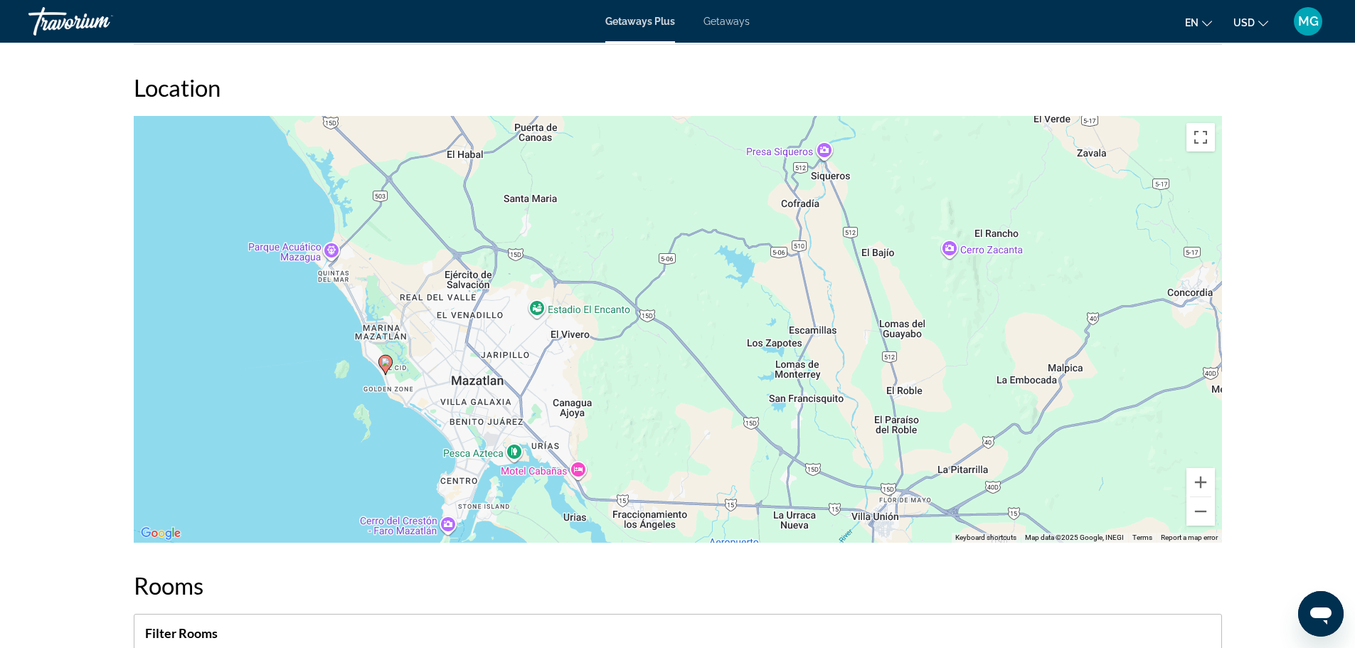
drag, startPoint x: 454, startPoint y: 426, endPoint x: 715, endPoint y: 356, distance: 270.3
click at [715, 356] on div "To activate drag with keyboard, press Alt + Enter. Once in keyboard drag state,…" at bounding box center [678, 329] width 1088 height 427
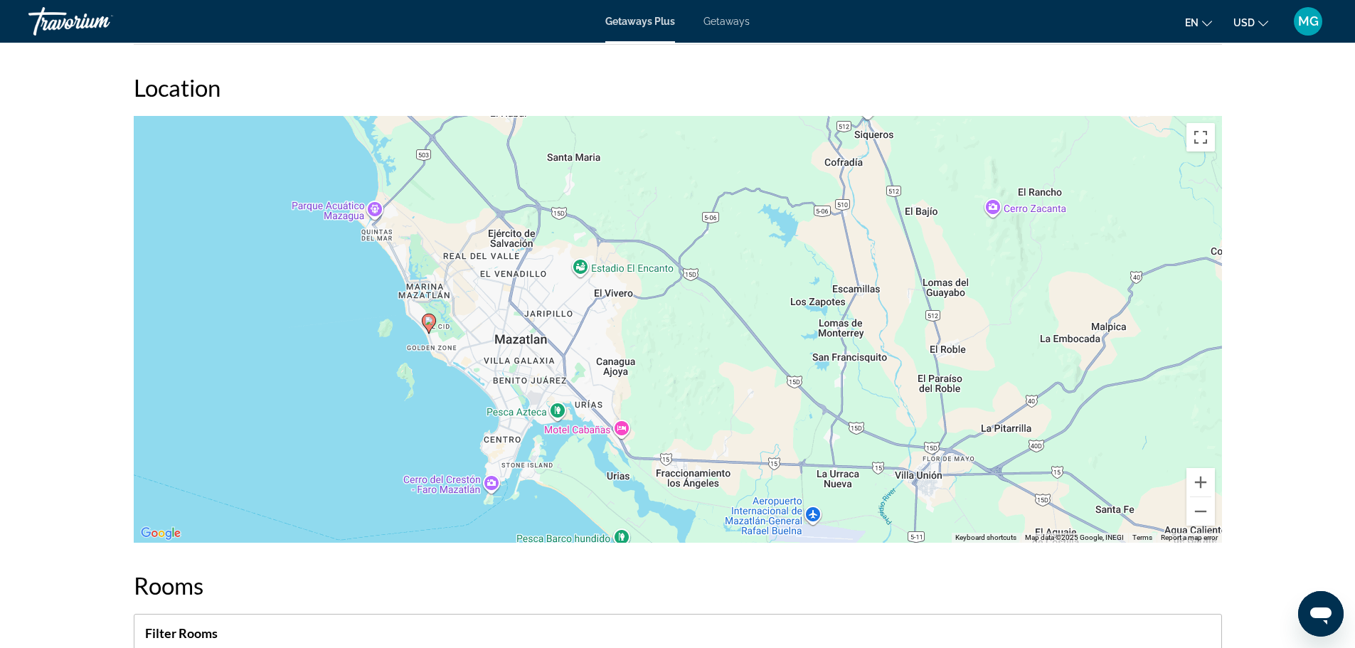
drag, startPoint x: 483, startPoint y: 419, endPoint x: 506, endPoint y: 384, distance: 42.0
click at [506, 384] on div "To activate drag with keyboard, press Alt + Enter. Once in keyboard drag state,…" at bounding box center [678, 329] width 1088 height 427
click at [1195, 485] on button "Zoom in" at bounding box center [1200, 482] width 28 height 28
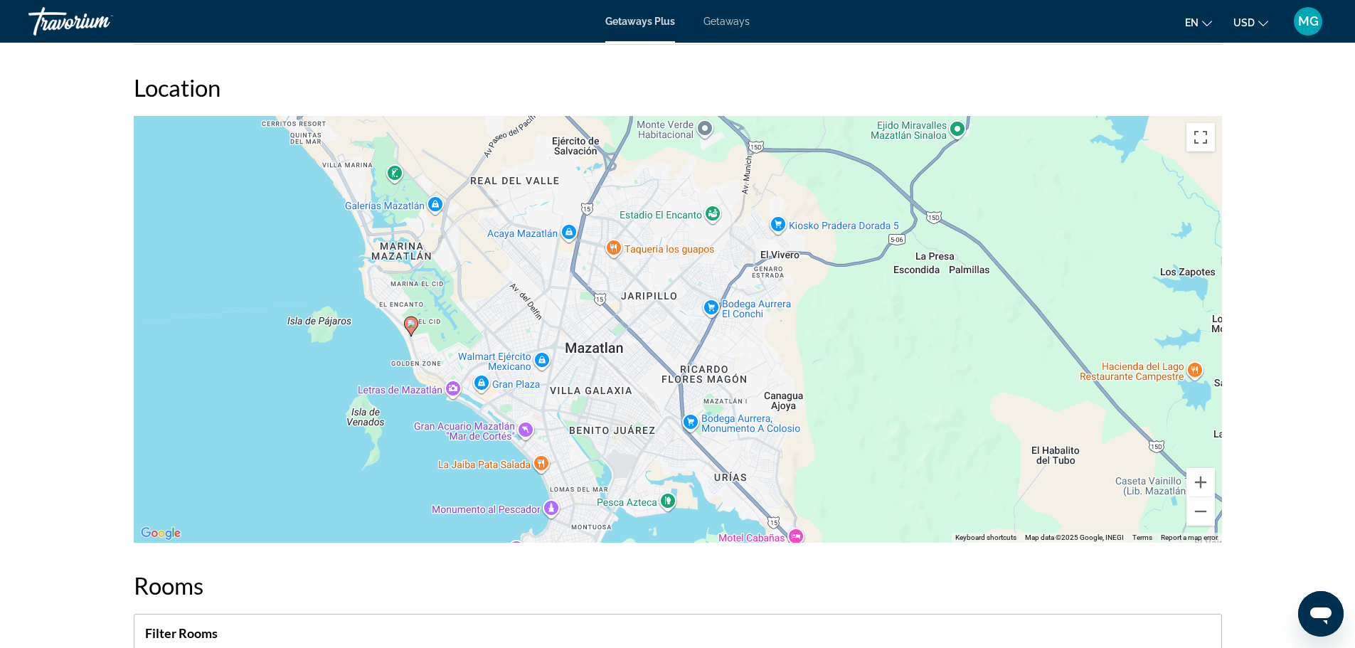
drag, startPoint x: 720, startPoint y: 443, endPoint x: 954, endPoint y: 441, distance: 233.2
click at [954, 441] on div "To activate drag with keyboard, press Alt + Enter. Once in keyboard drag state,…" at bounding box center [678, 329] width 1088 height 427
click at [1197, 489] on button "Zoom in" at bounding box center [1200, 482] width 28 height 28
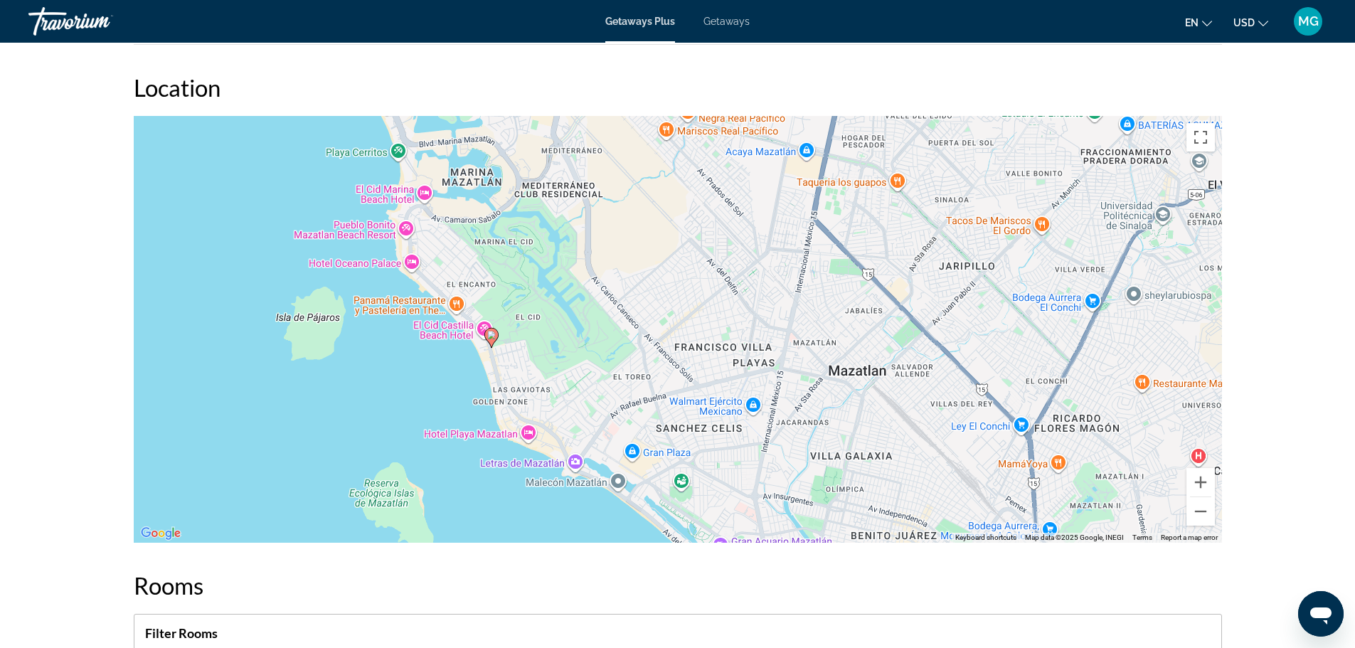
drag, startPoint x: 641, startPoint y: 422, endPoint x: 988, endPoint y: 427, distance: 347.8
click at [988, 427] on div "To activate drag with keyboard, press Alt + Enter. Once in keyboard drag state,…" at bounding box center [678, 329] width 1088 height 427
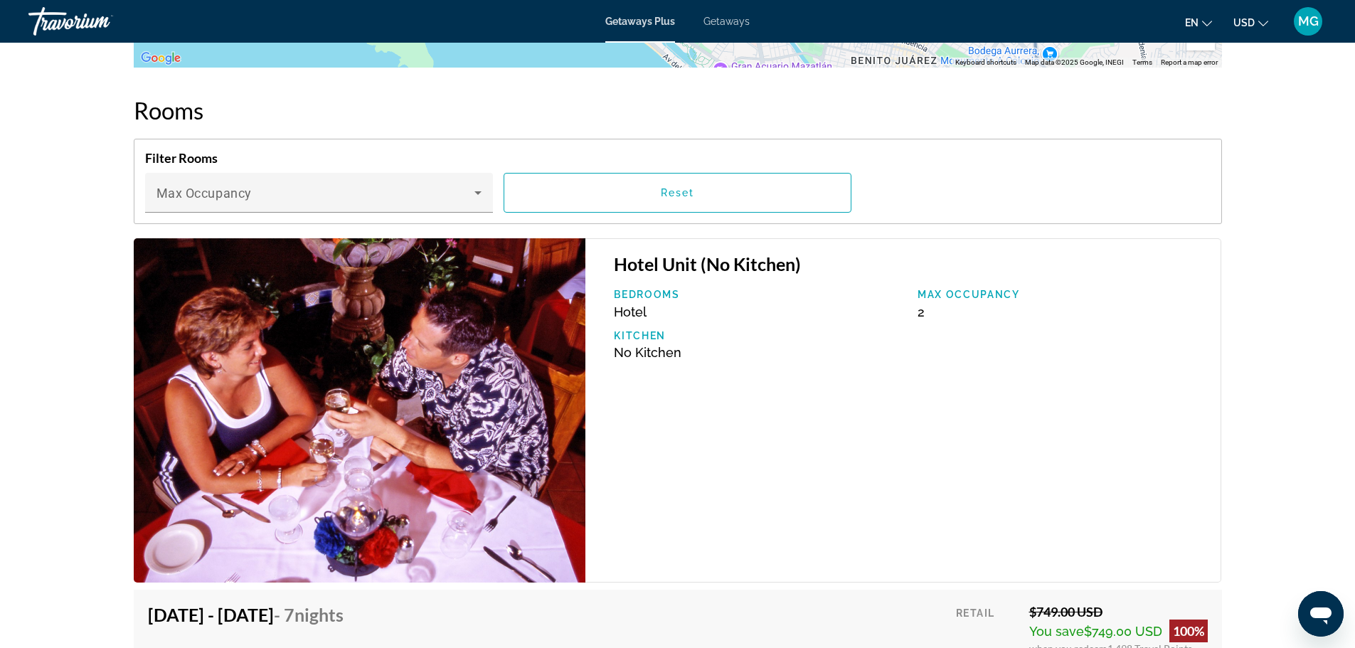
scroll to position [2133, 0]
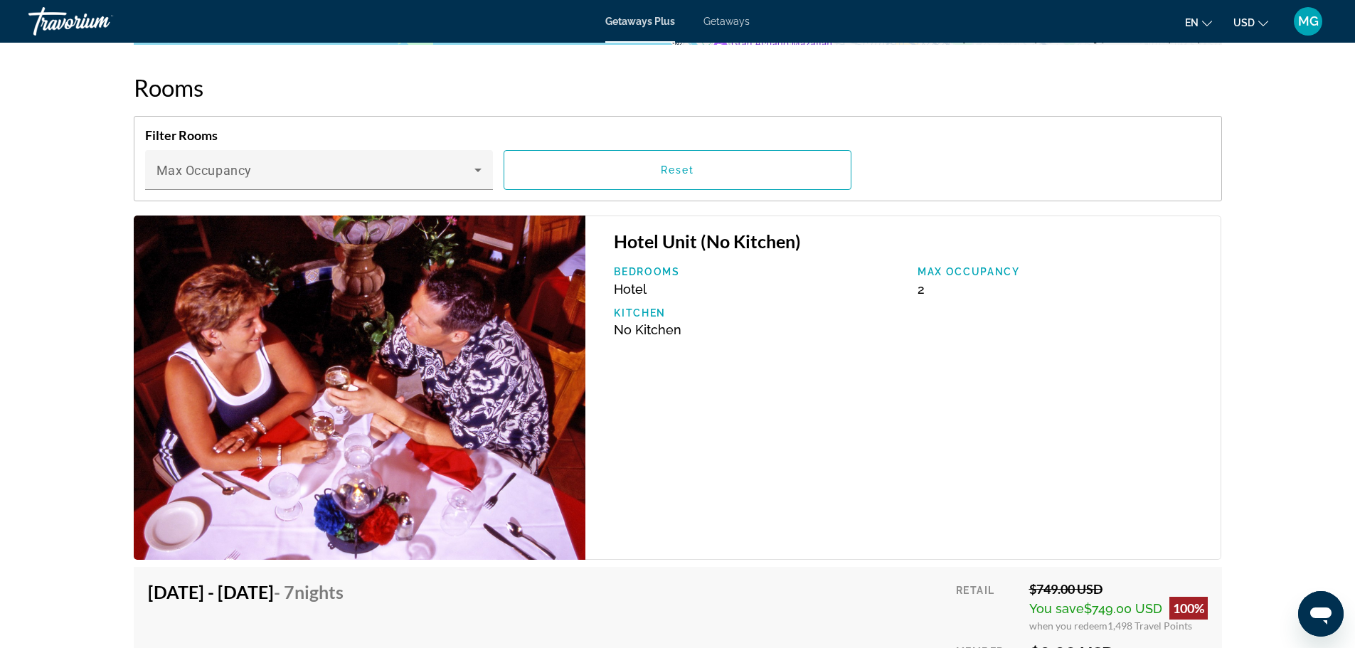
click at [969, 492] on div "Hotel Unit (No Kitchen) Bedrooms Hotel Max Occupancy 2 Kitchen No Kitchen" at bounding box center [903, 387] width 636 height 344
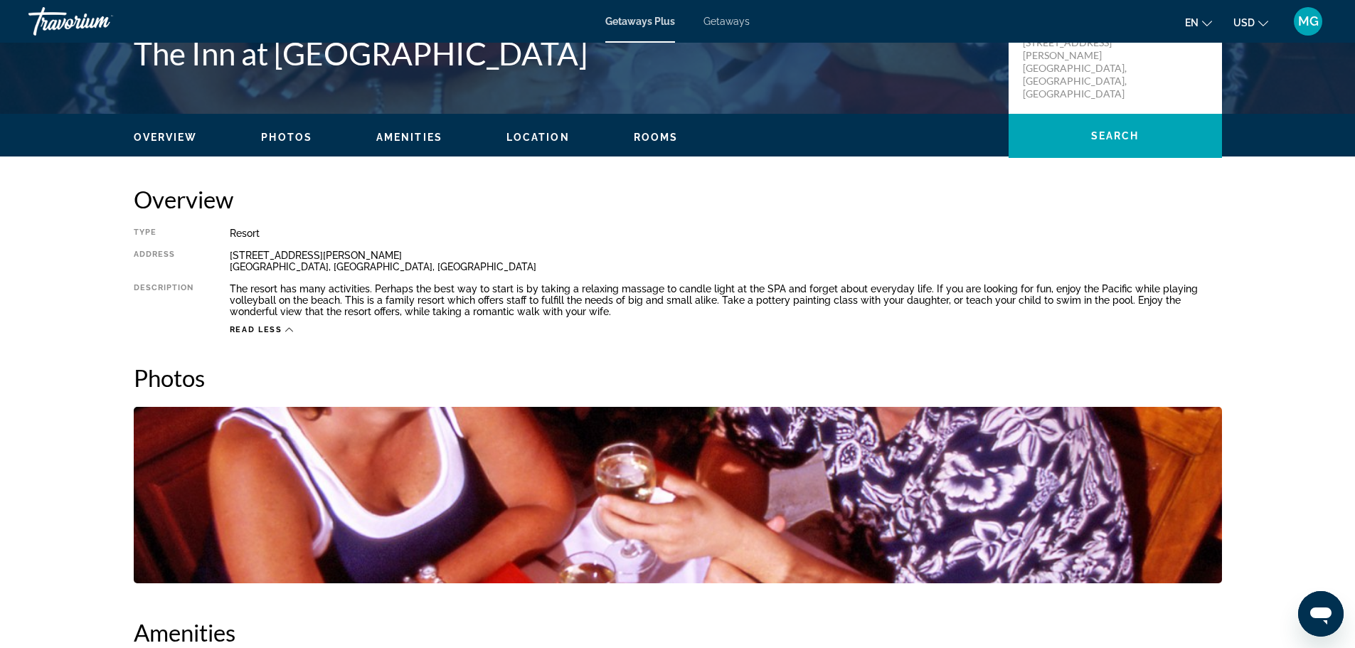
scroll to position [71, 0]
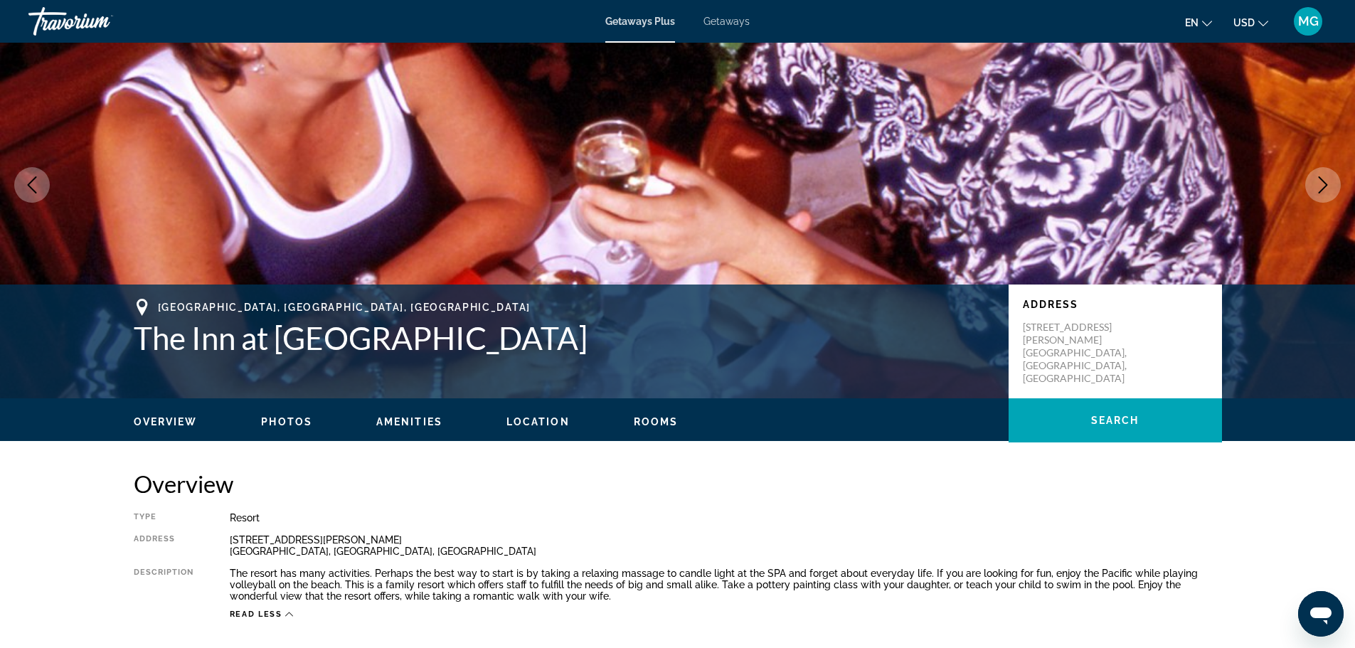
click at [280, 428] on div "Overview Photos Amenities Location Rooms Search" at bounding box center [677, 420] width 1145 height 44
click at [289, 423] on span "Photos" at bounding box center [286, 421] width 51 height 11
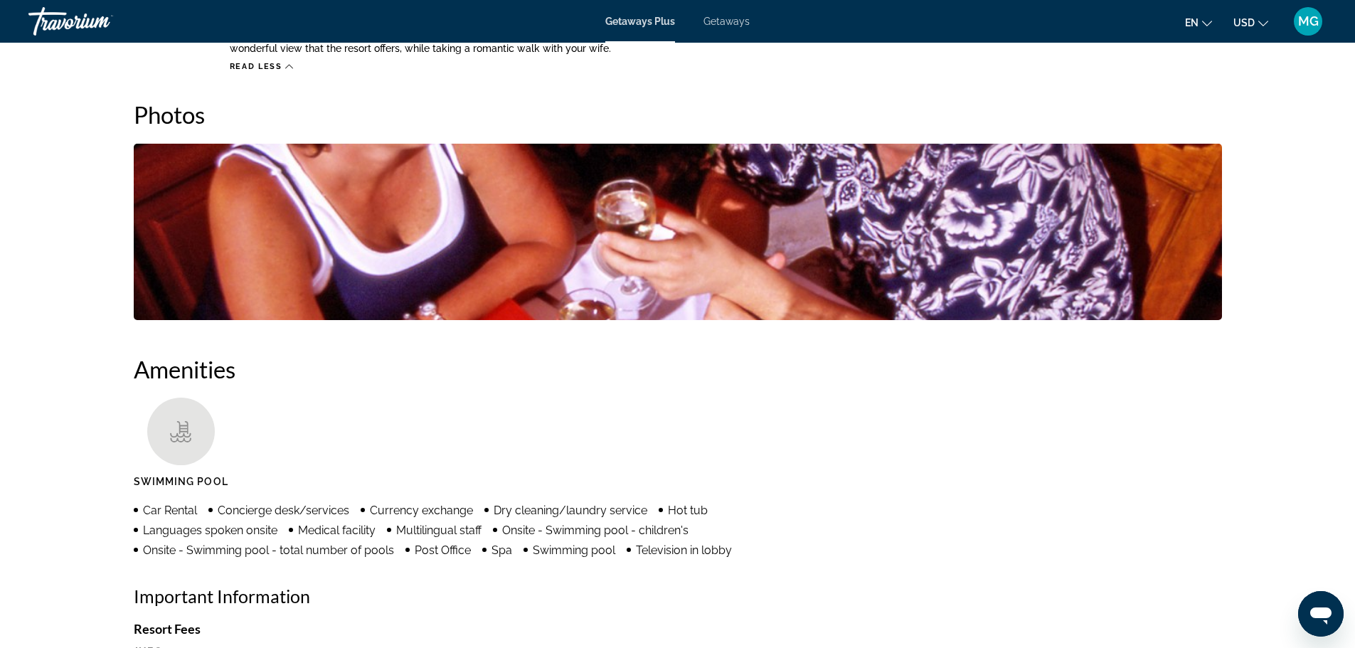
scroll to position [634, 0]
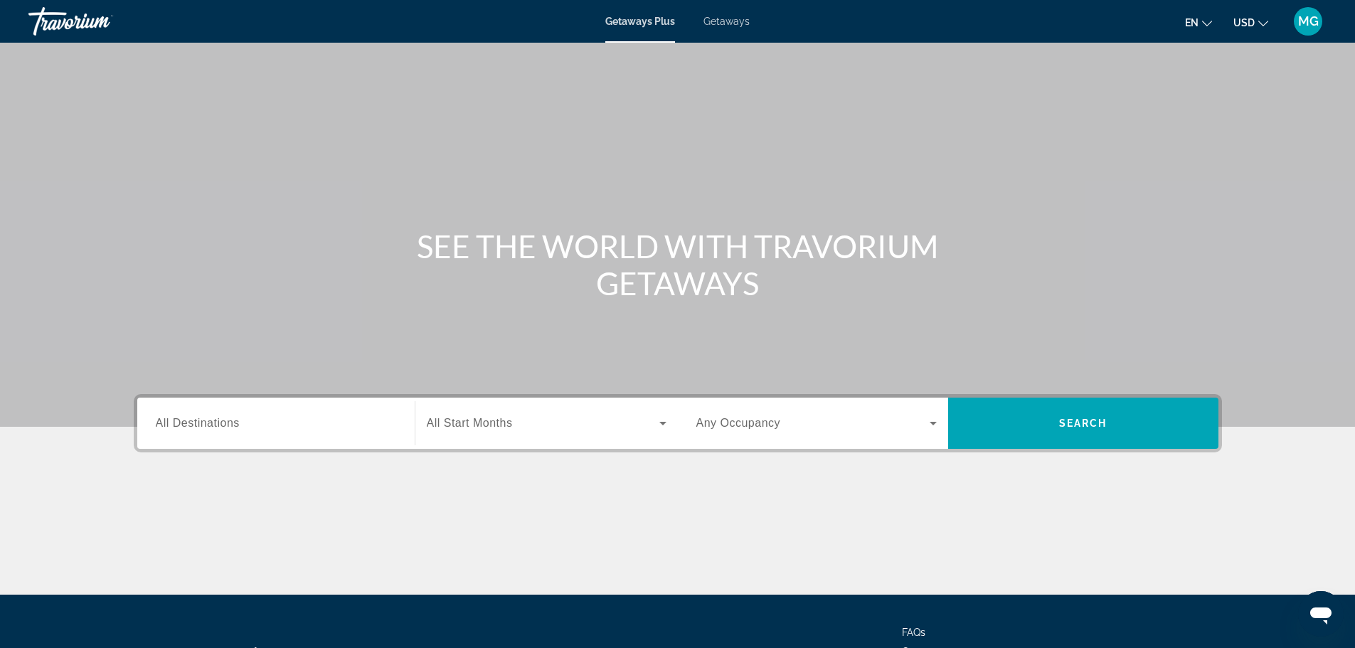
click at [318, 433] on div "Search widget" at bounding box center [276, 423] width 240 height 41
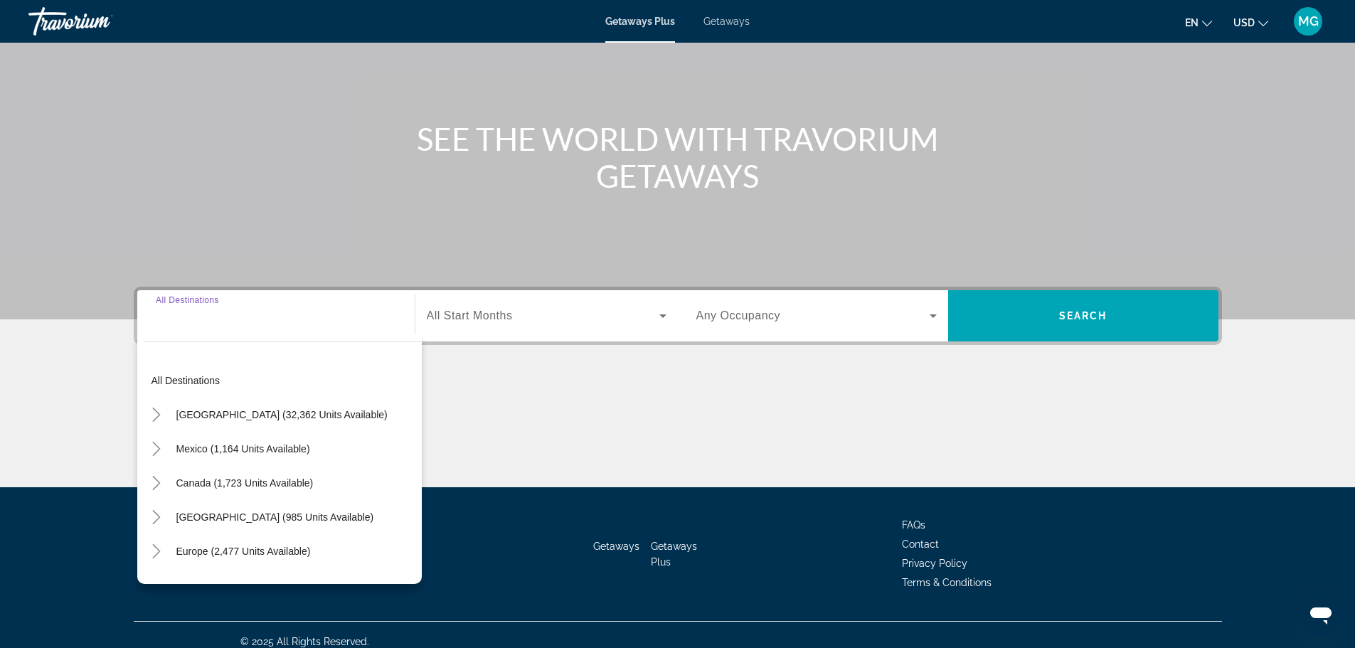
scroll to position [121, 0]
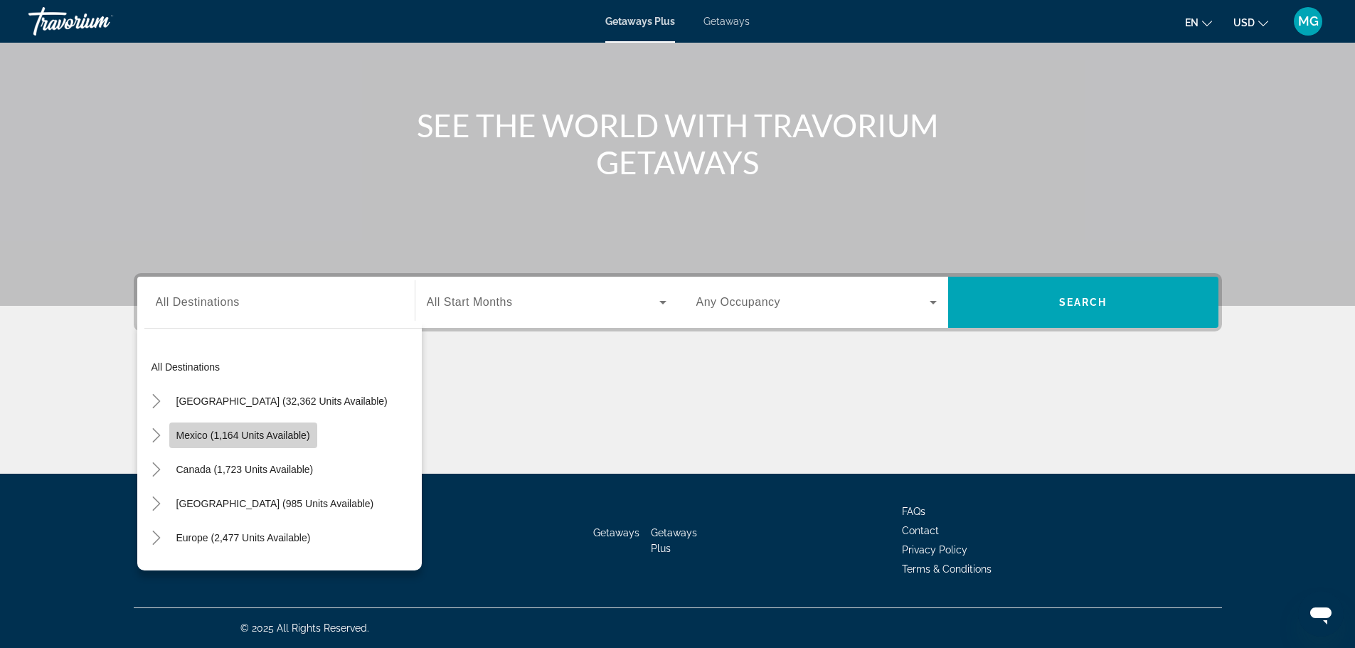
click at [267, 428] on span "Search widget" at bounding box center [243, 435] width 148 height 34
type input "**********"
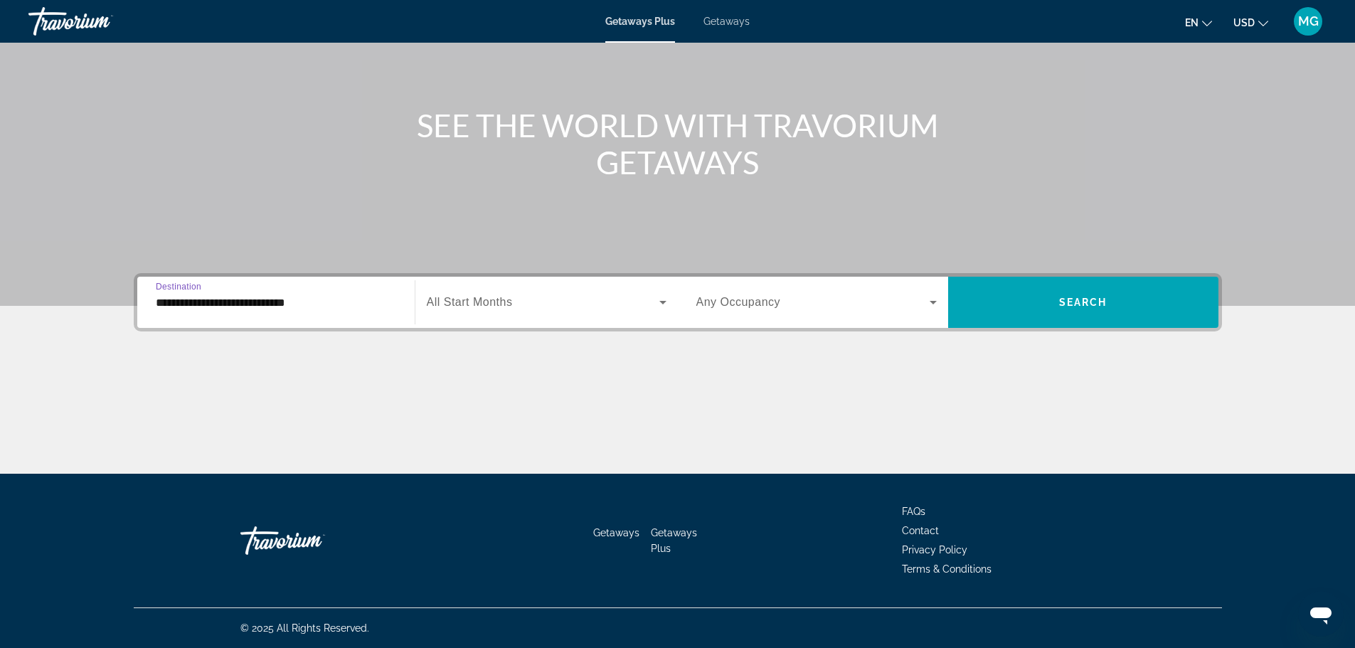
click at [567, 298] on span "Search widget" at bounding box center [543, 302] width 233 height 17
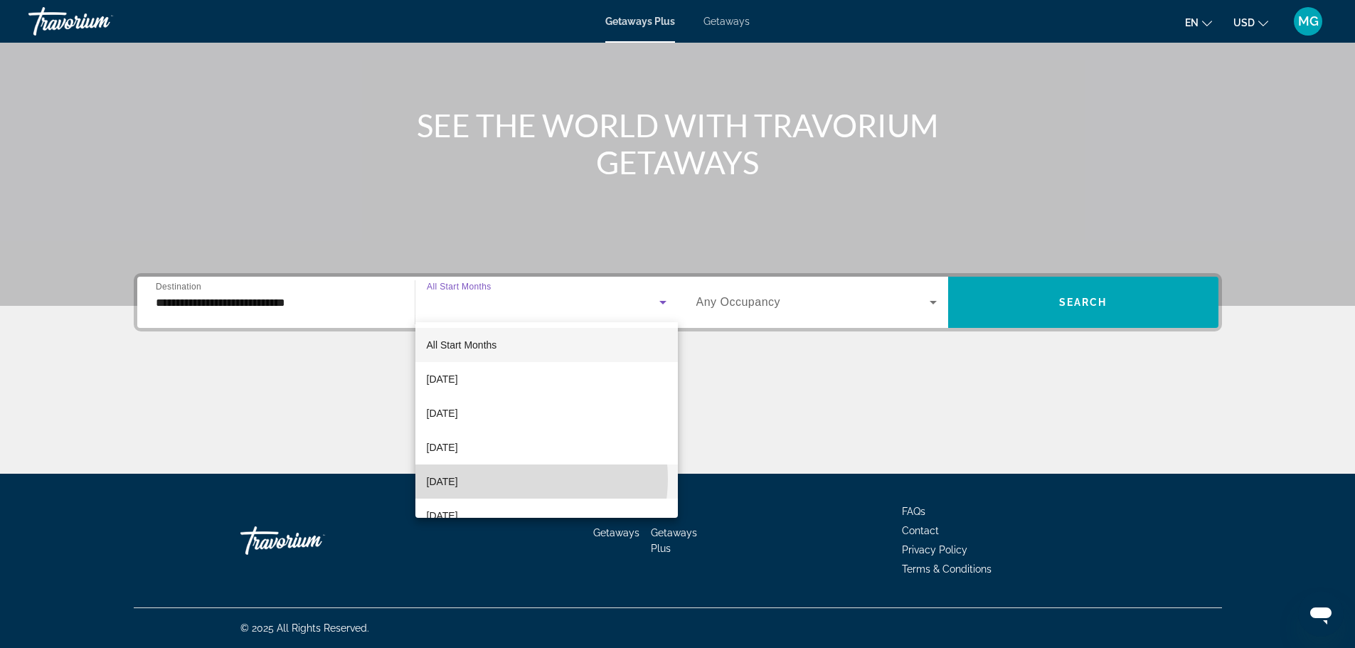
click at [511, 479] on mat-option "[DATE]" at bounding box center [546, 481] width 262 height 34
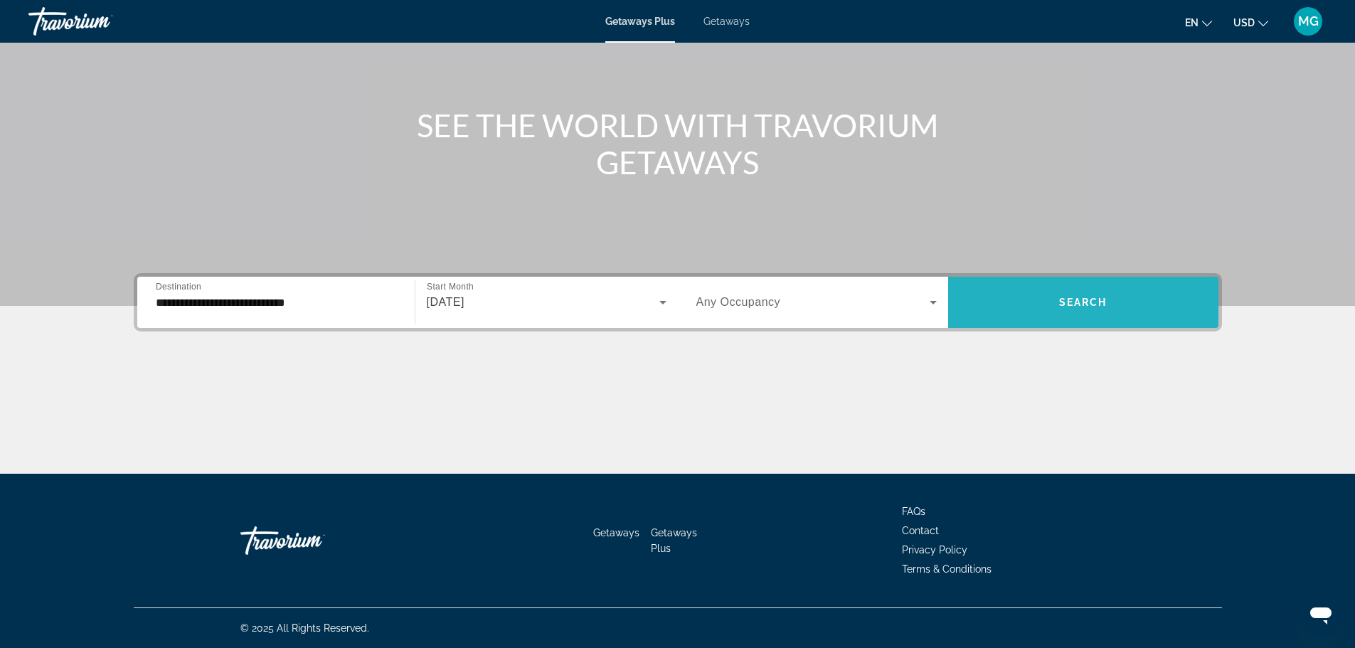
click at [1031, 308] on span "Search widget" at bounding box center [1083, 302] width 270 height 34
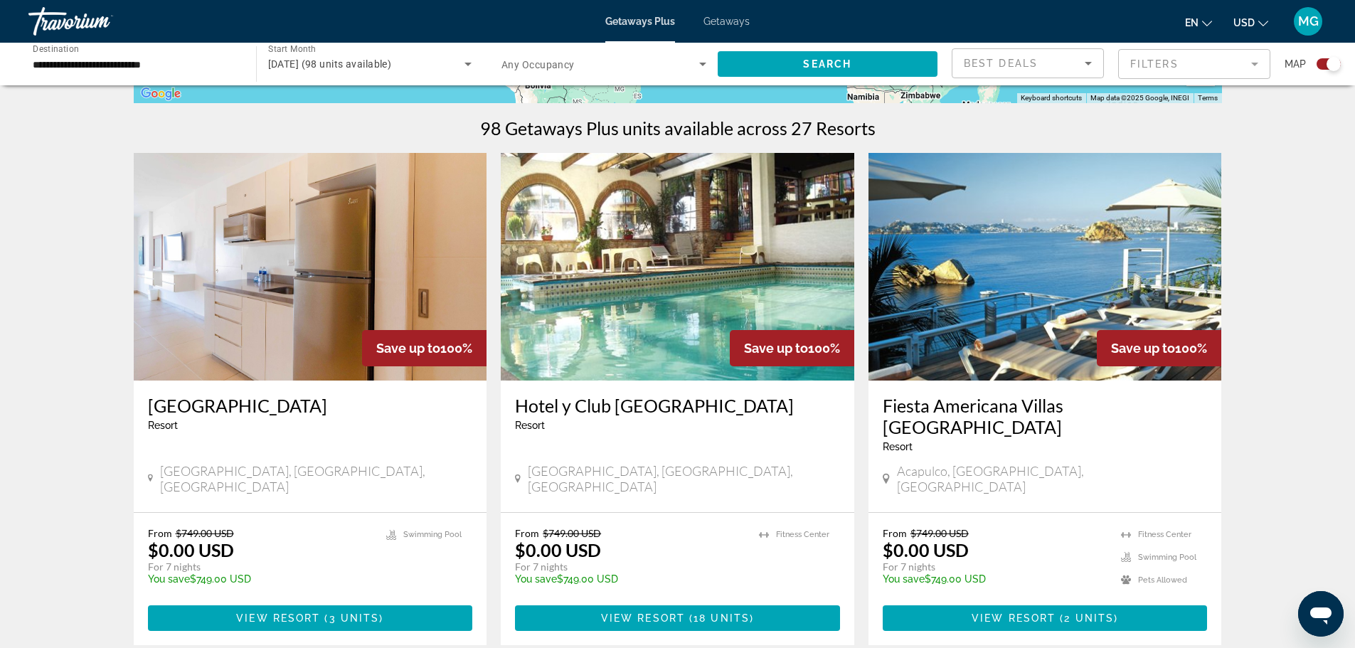
scroll to position [427, 0]
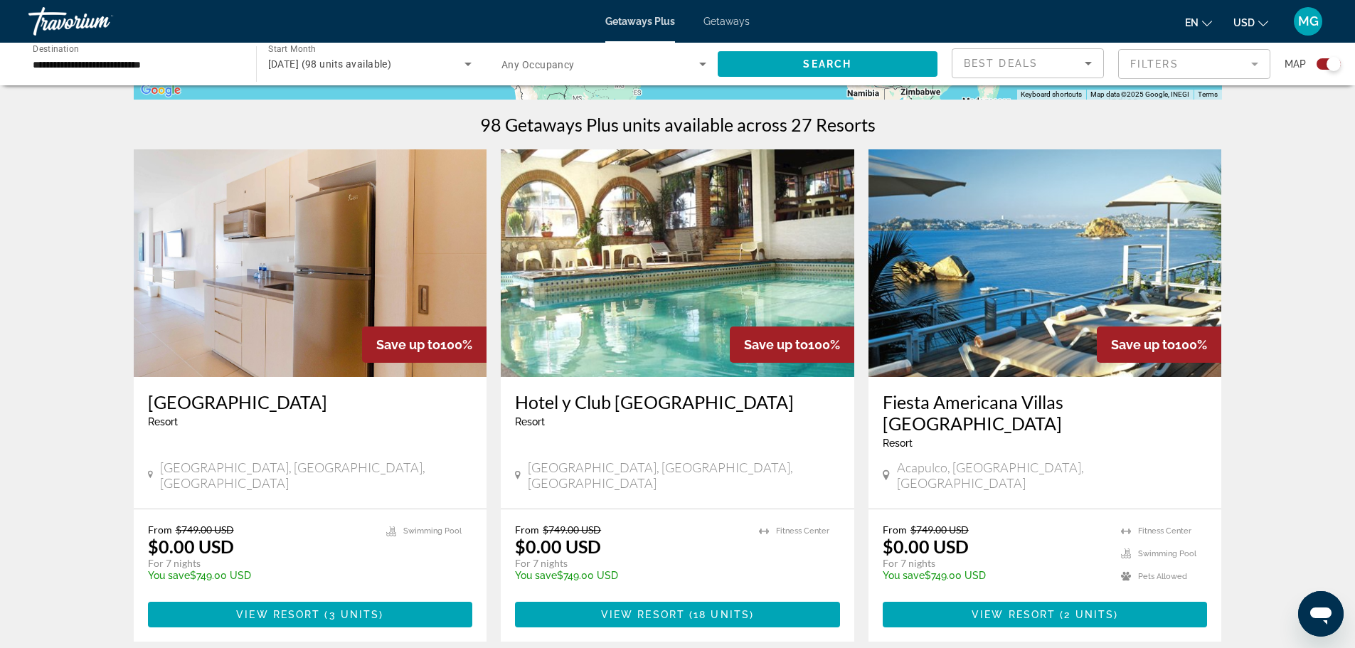
click at [292, 338] on img "Main content" at bounding box center [310, 263] width 353 height 228
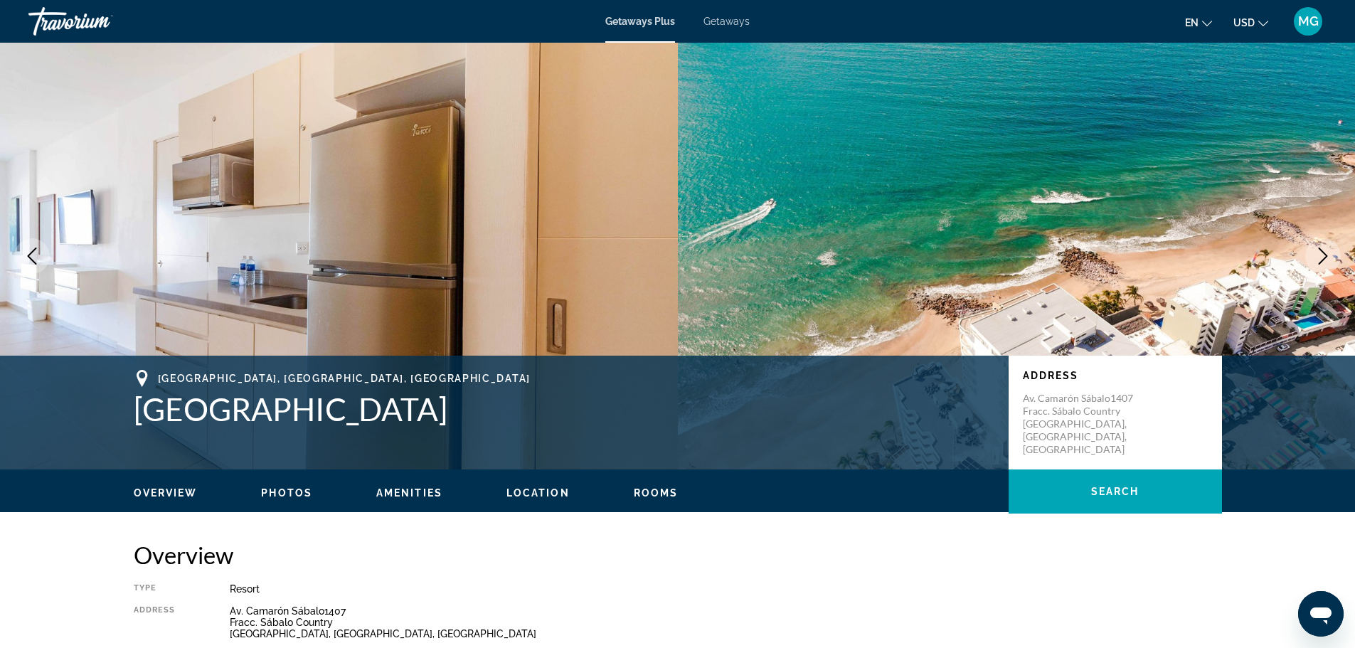
click at [1327, 259] on icon "Next image" at bounding box center [1322, 255] width 17 height 17
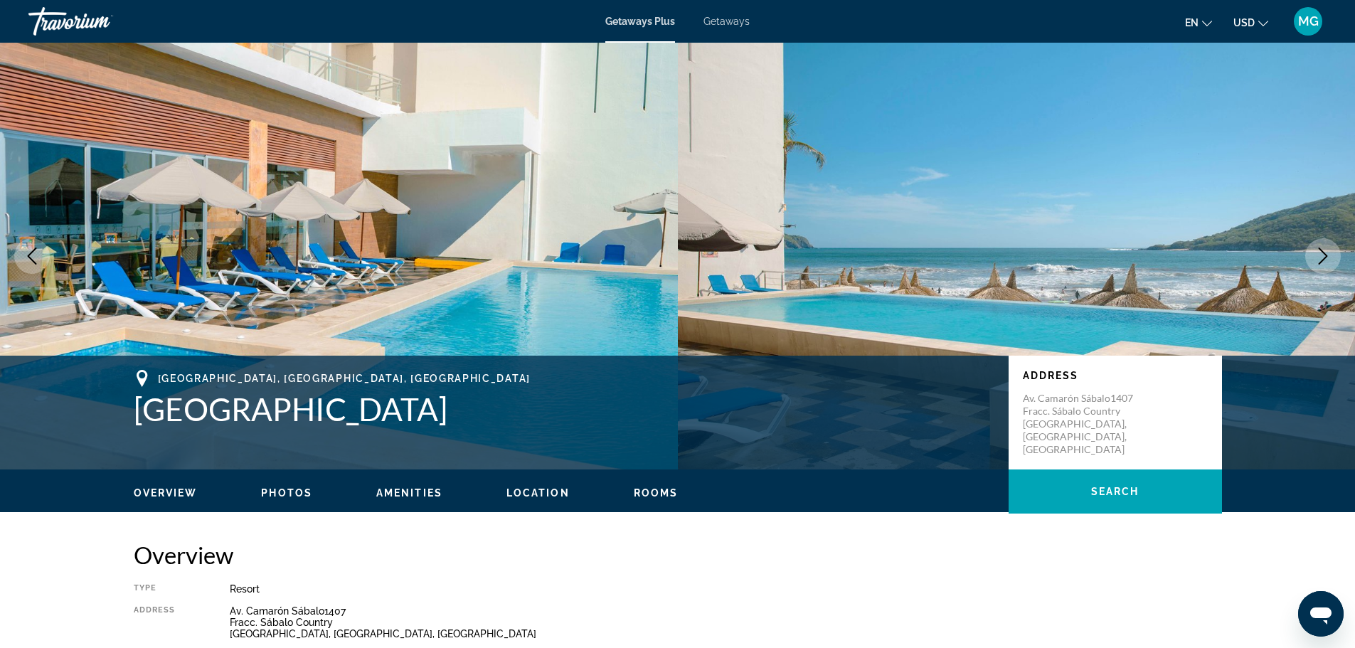
click at [1327, 259] on icon "Next image" at bounding box center [1322, 255] width 17 height 17
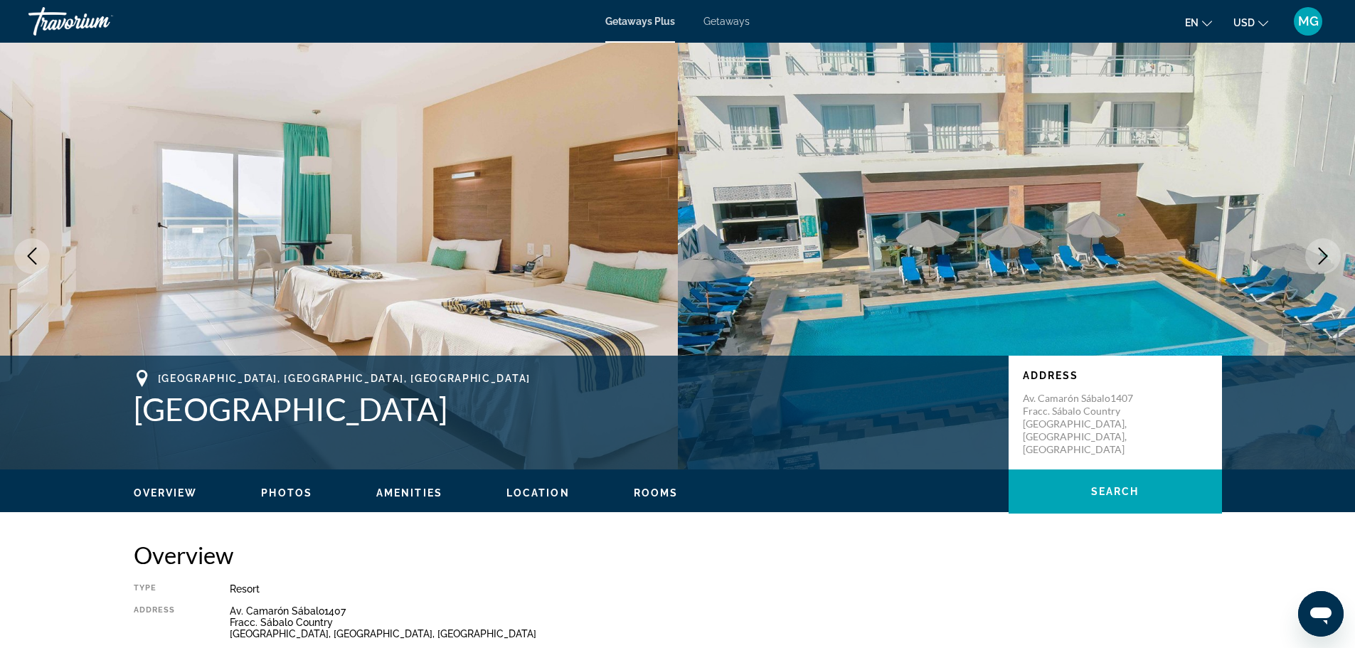
click at [1325, 260] on icon "Next image" at bounding box center [1322, 255] width 17 height 17
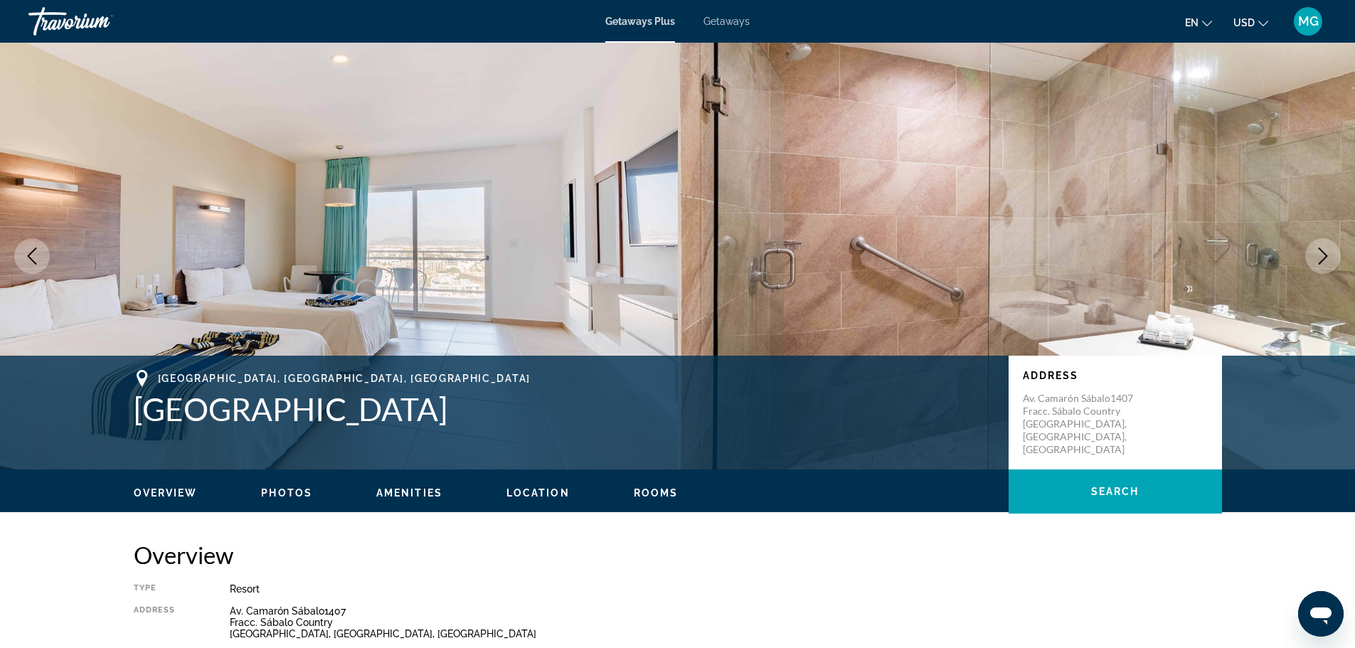
click at [1324, 260] on icon "Next image" at bounding box center [1322, 255] width 17 height 17
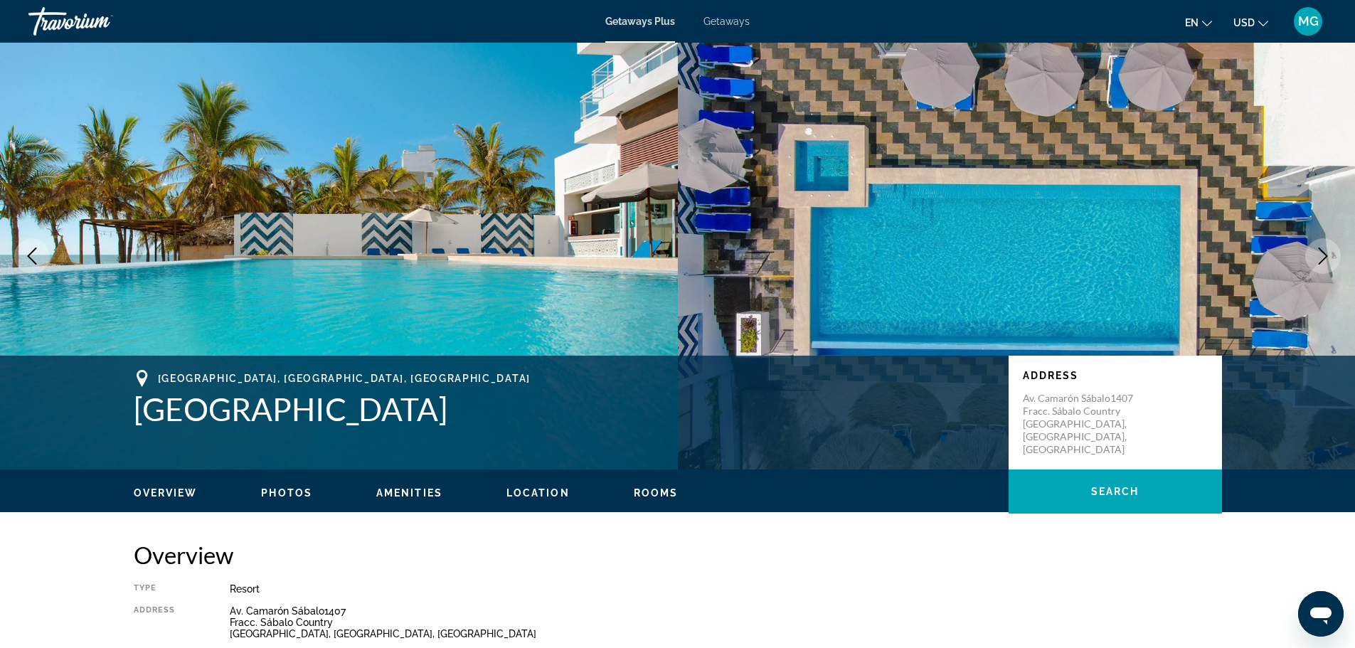
click at [1325, 259] on icon "Next image" at bounding box center [1322, 255] width 17 height 17
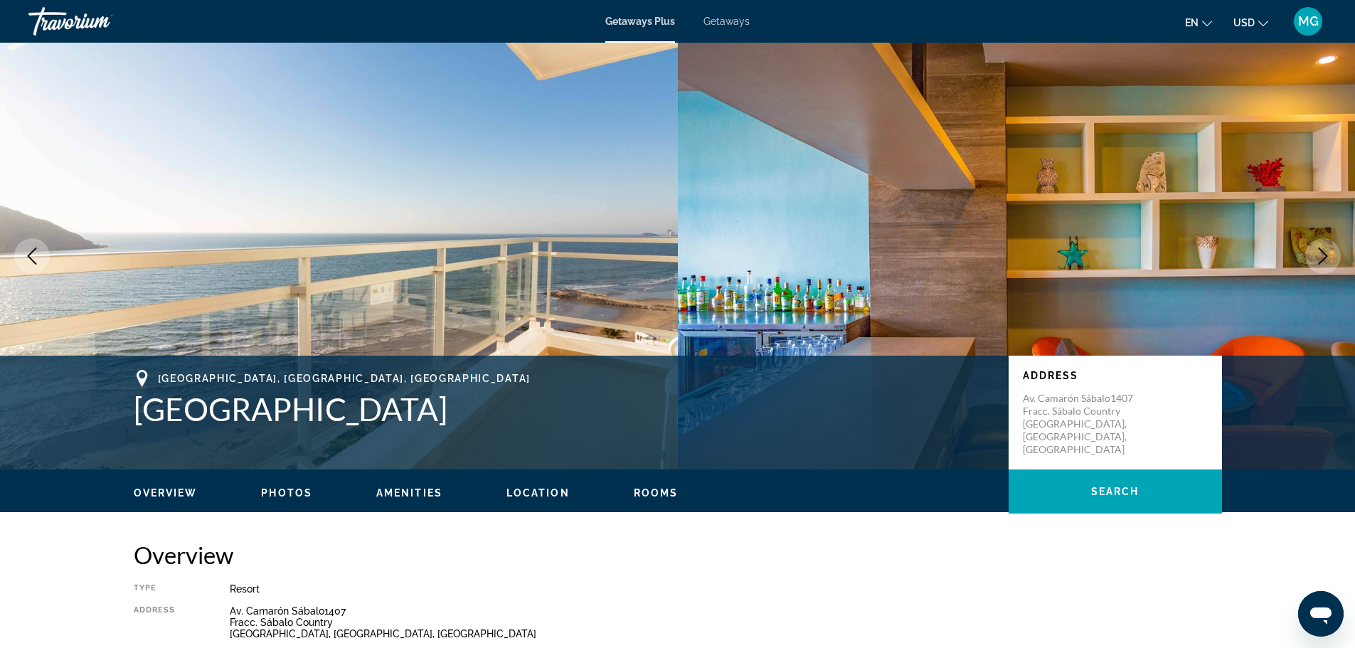
click at [1325, 259] on icon "Next image" at bounding box center [1322, 255] width 17 height 17
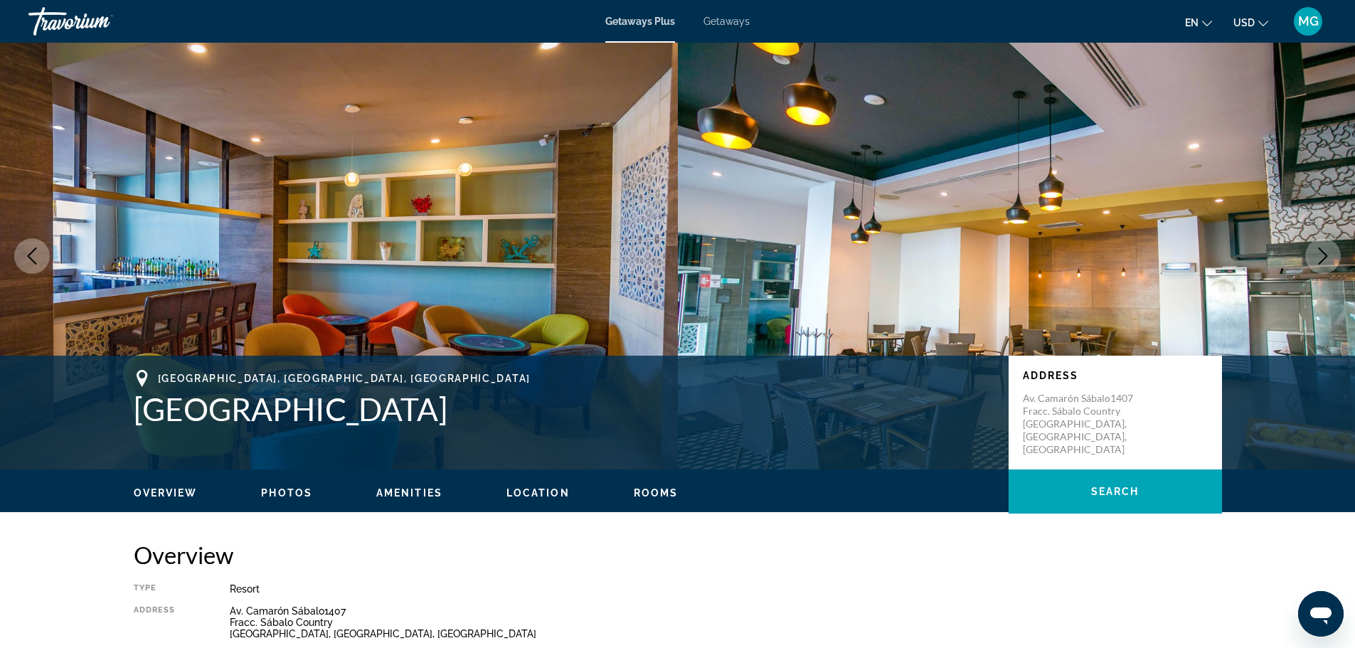
click at [1325, 257] on icon "Next image" at bounding box center [1322, 255] width 9 height 17
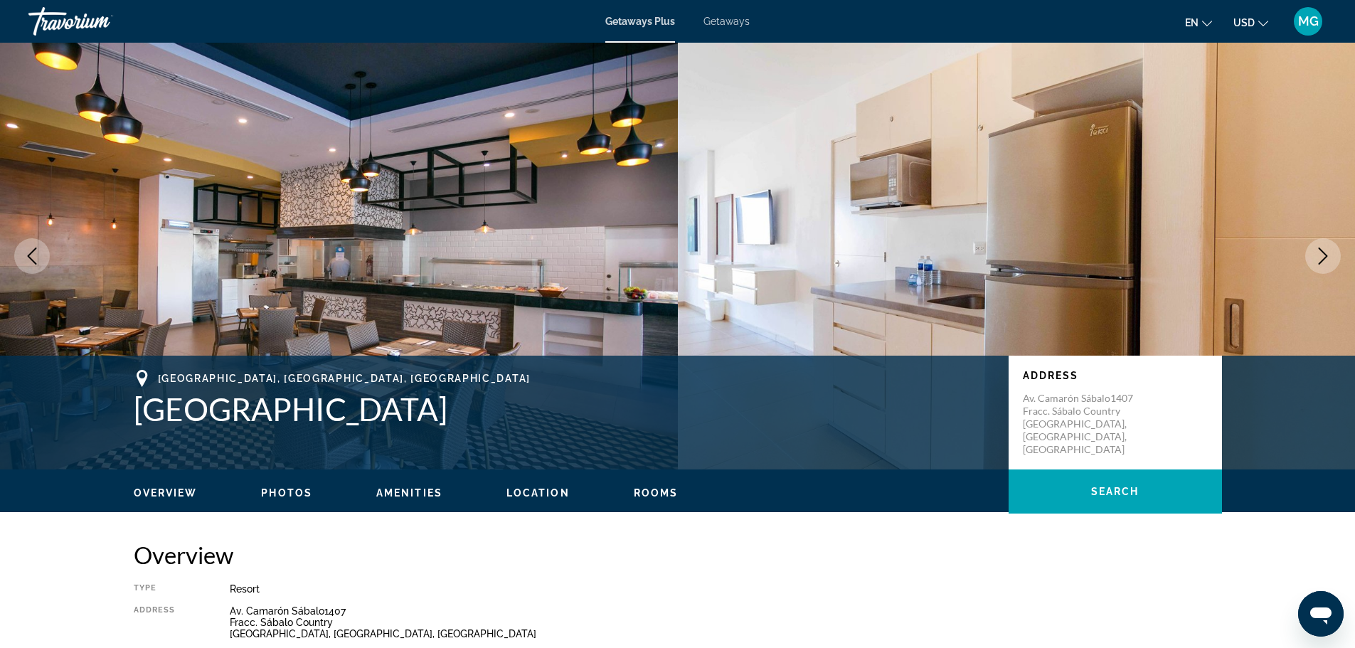
click at [1325, 255] on icon "Next image" at bounding box center [1322, 255] width 9 height 17
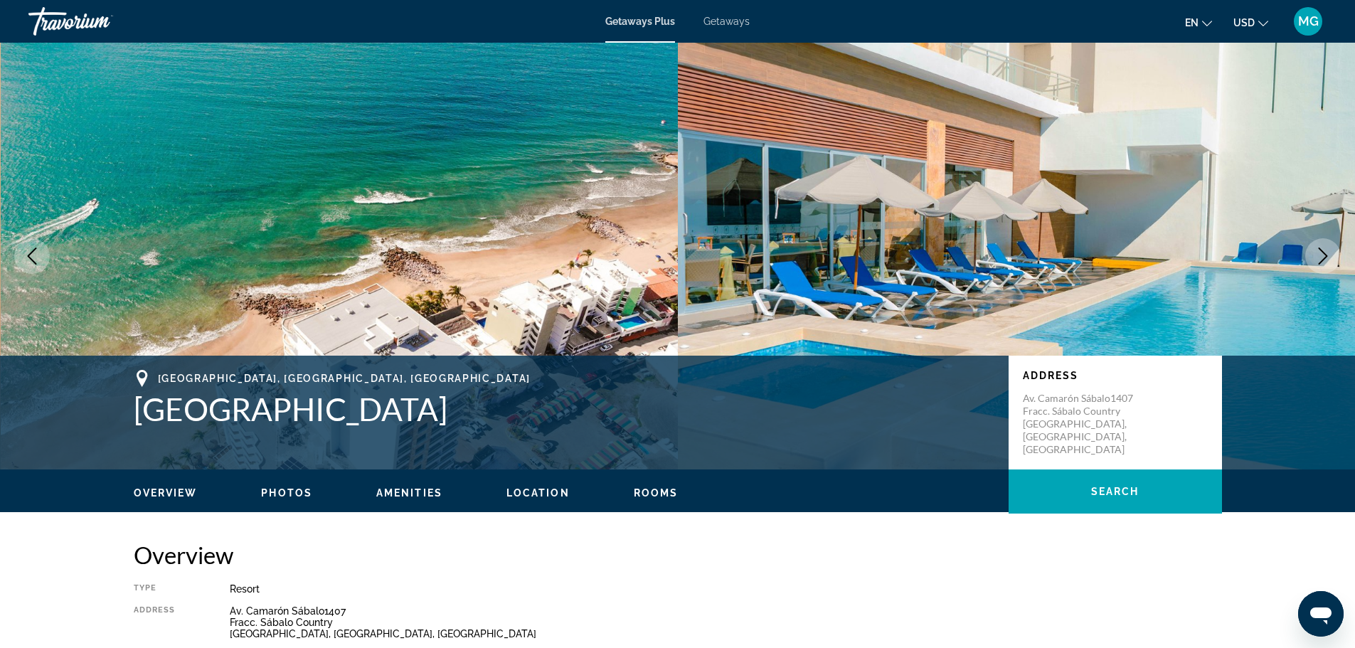
click at [36, 259] on icon "Previous image" at bounding box center [31, 255] width 17 height 17
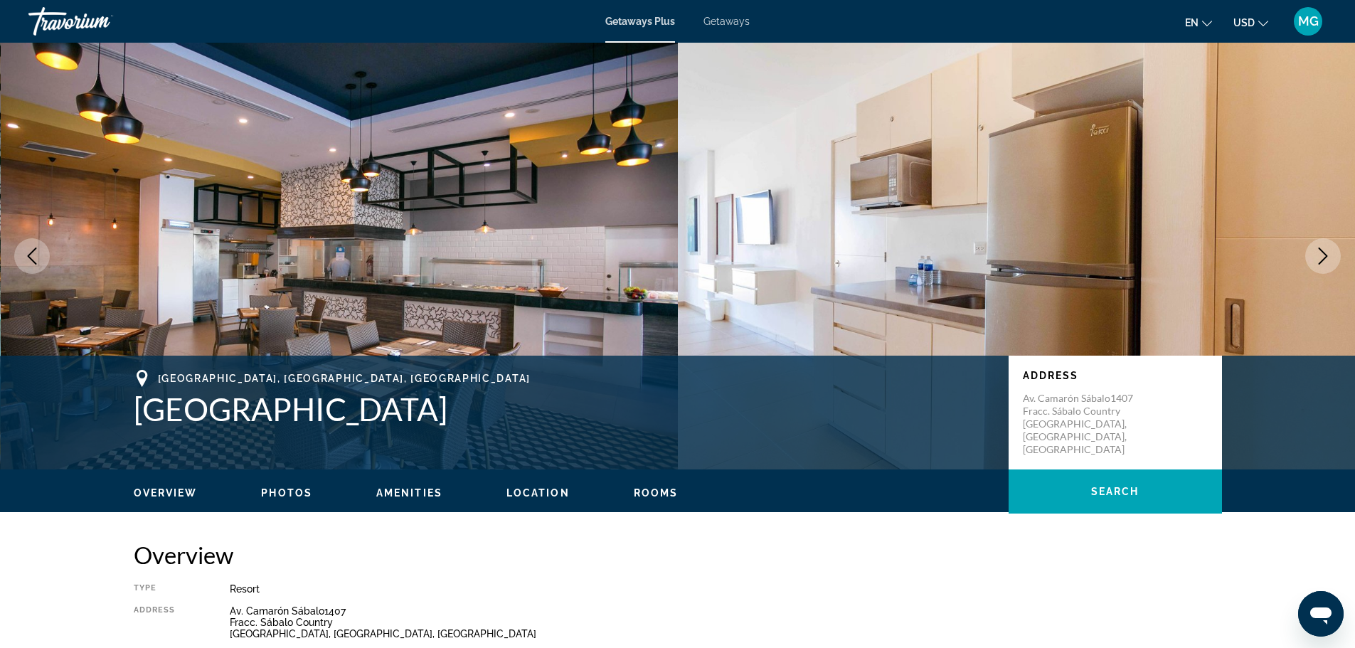
click at [1311, 251] on button "Next image" at bounding box center [1323, 256] width 36 height 36
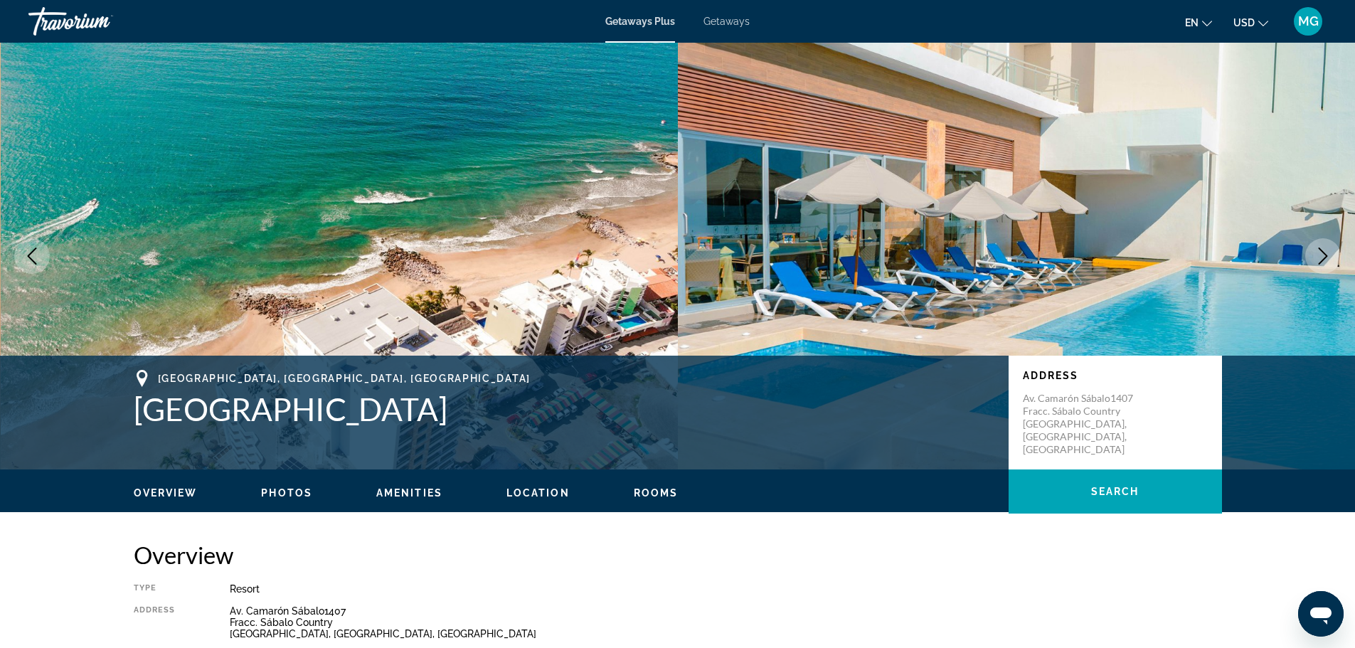
click at [1319, 251] on icon "Next image" at bounding box center [1322, 255] width 17 height 17
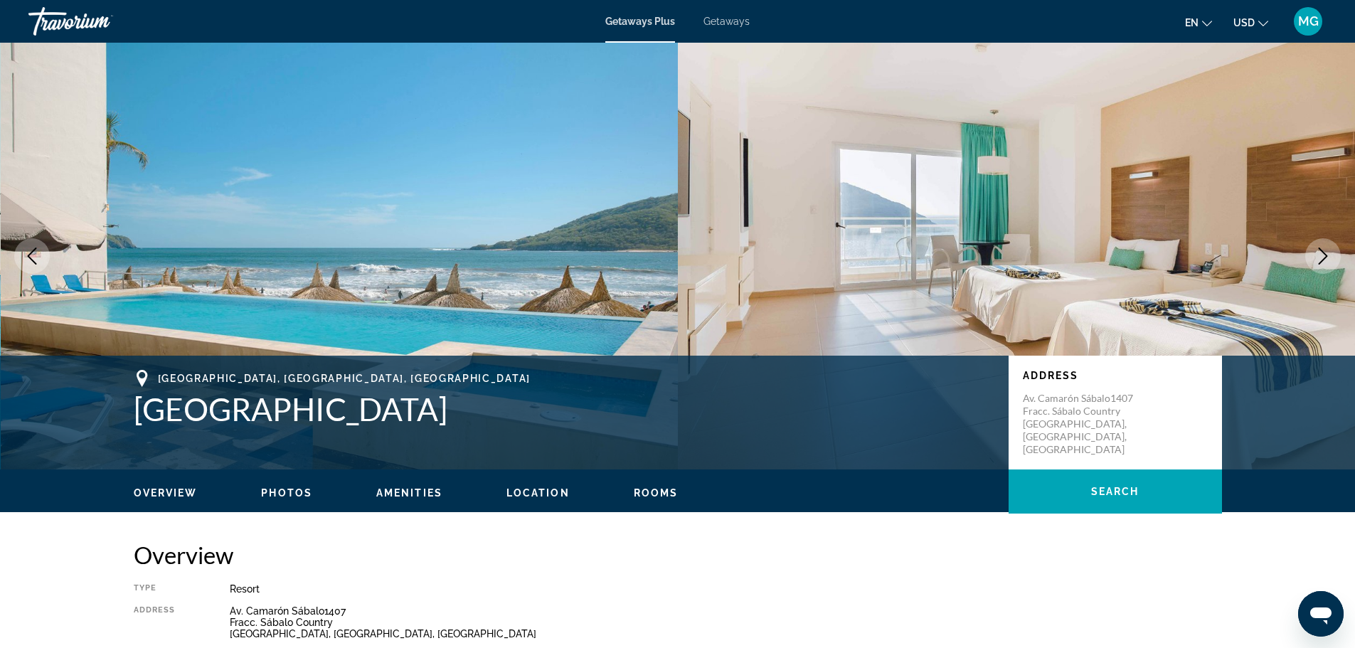
click at [1319, 251] on icon "Next image" at bounding box center [1322, 255] width 17 height 17
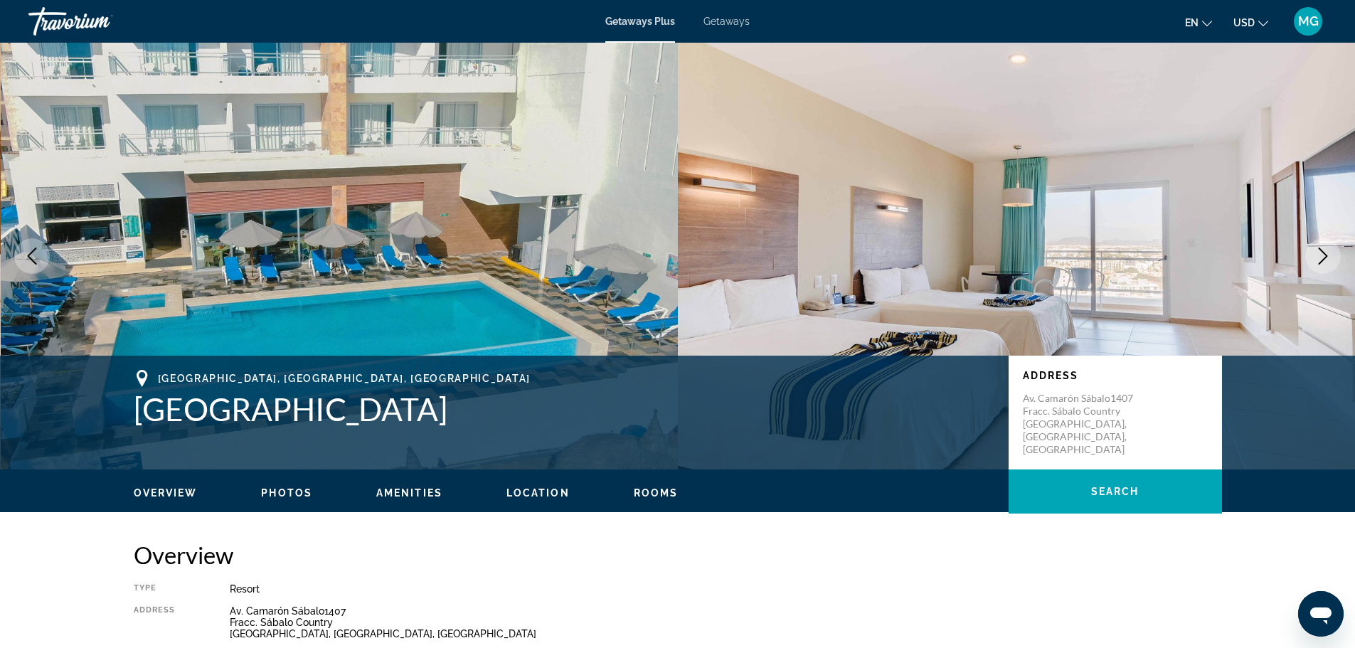
click at [1319, 251] on icon "Next image" at bounding box center [1322, 255] width 17 height 17
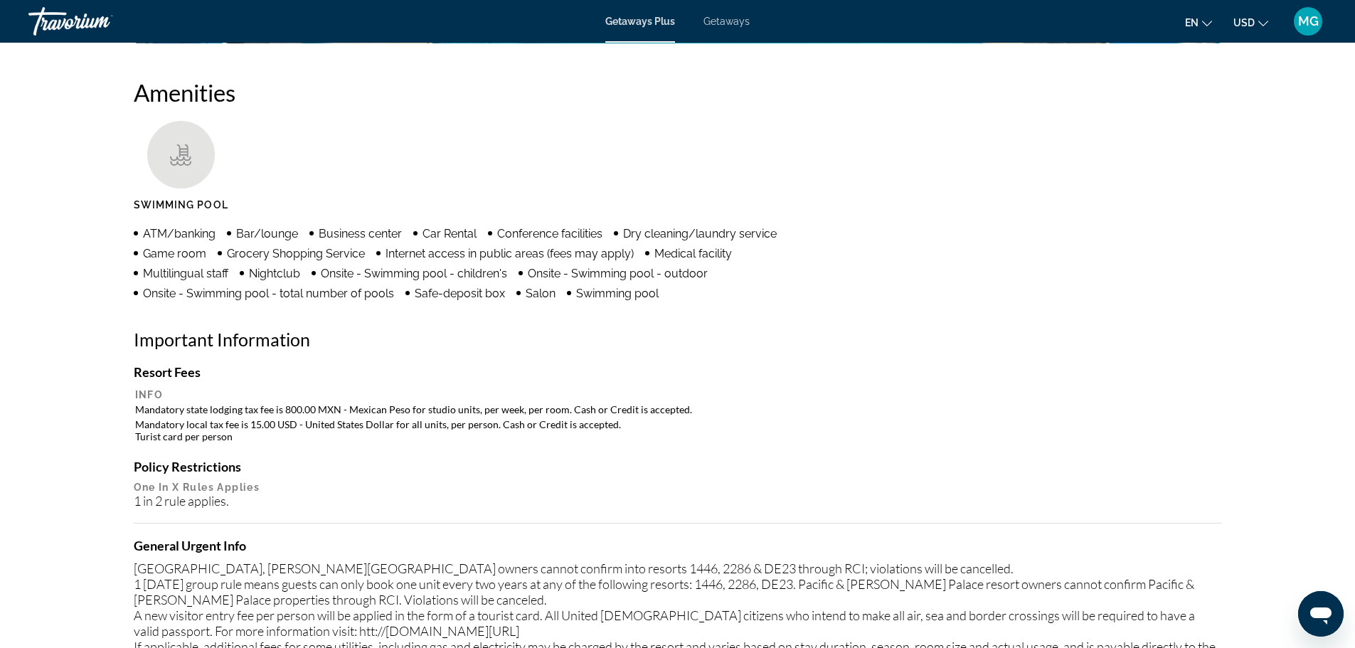
scroll to position [900, 0]
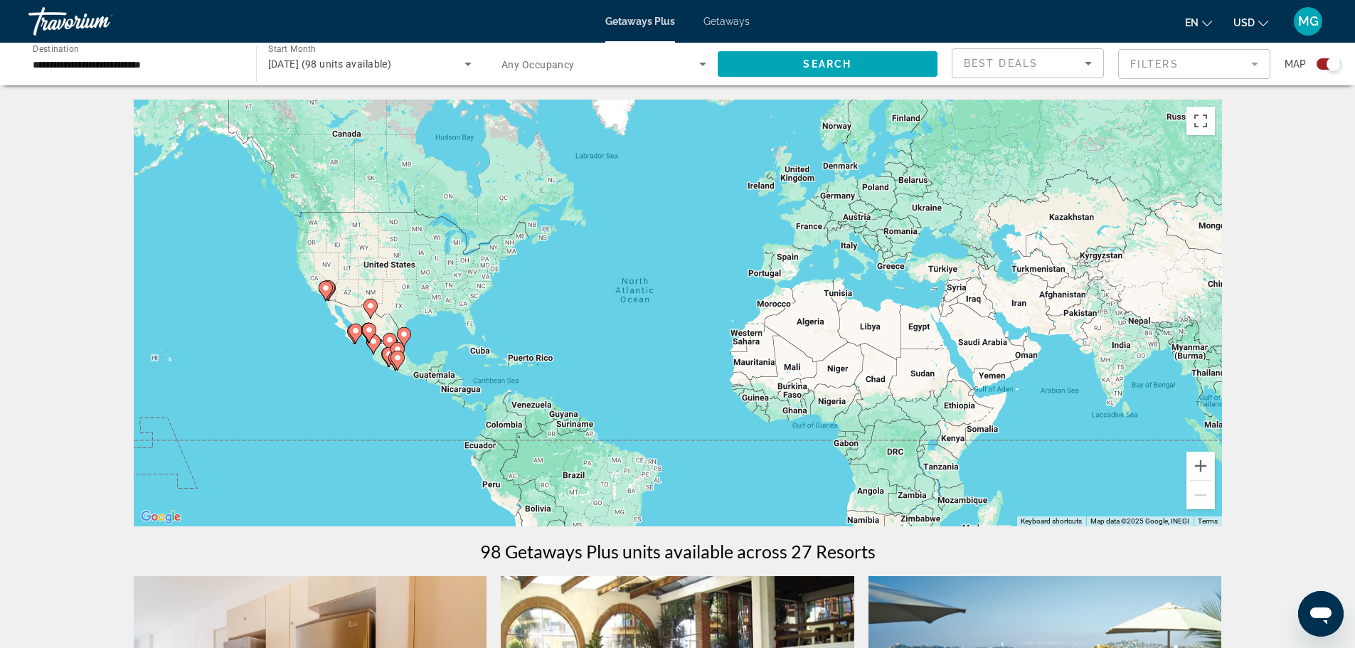
scroll to position [356, 0]
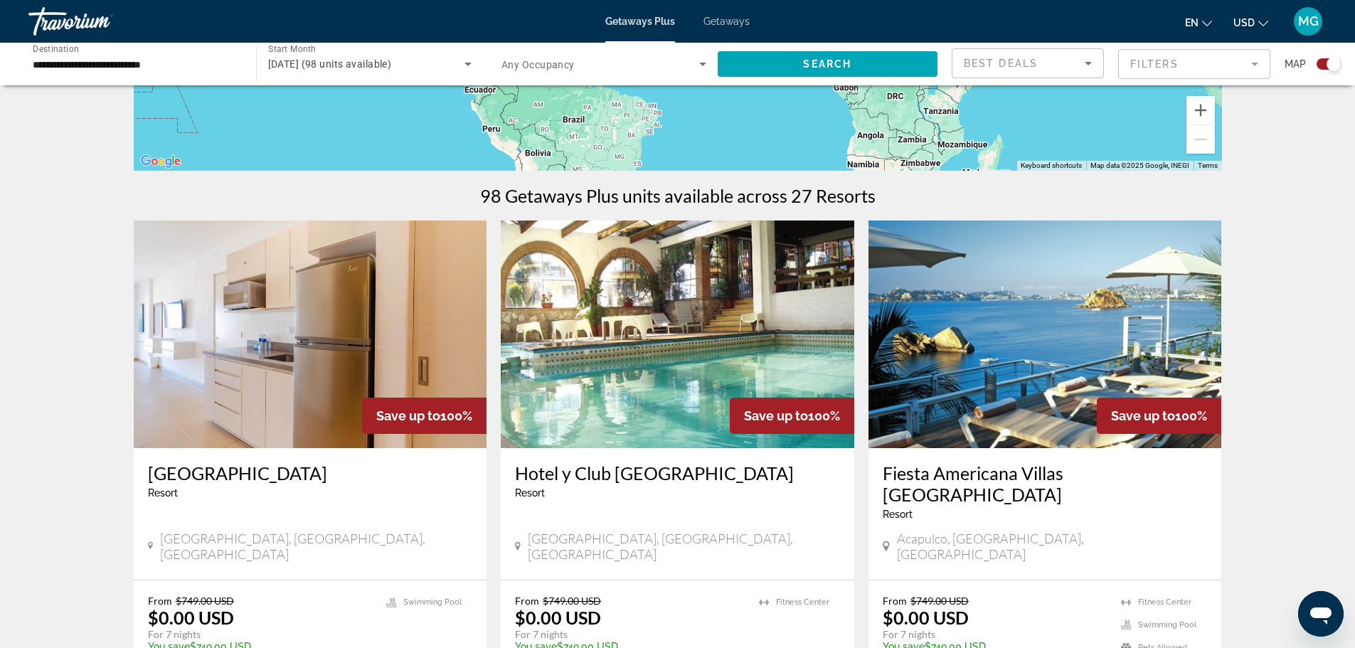
click at [700, 375] on img "Main content" at bounding box center [677, 334] width 353 height 228
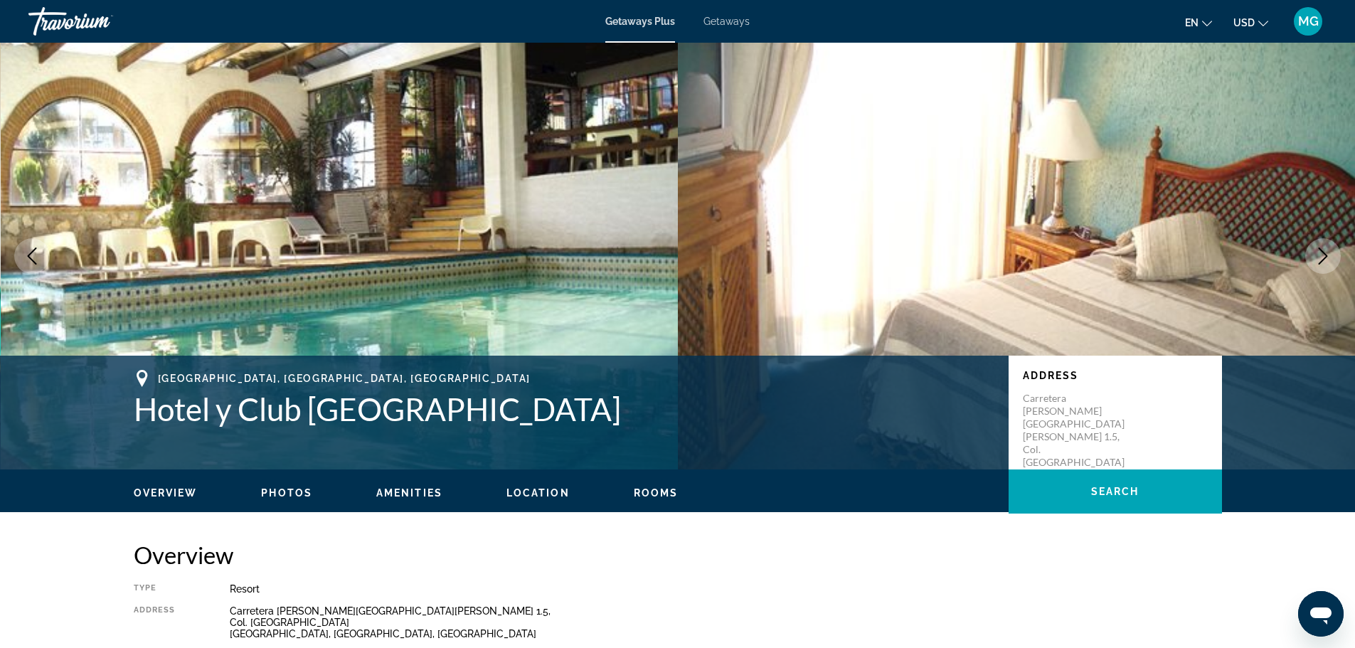
click at [1320, 255] on icon "Next image" at bounding box center [1322, 255] width 17 height 17
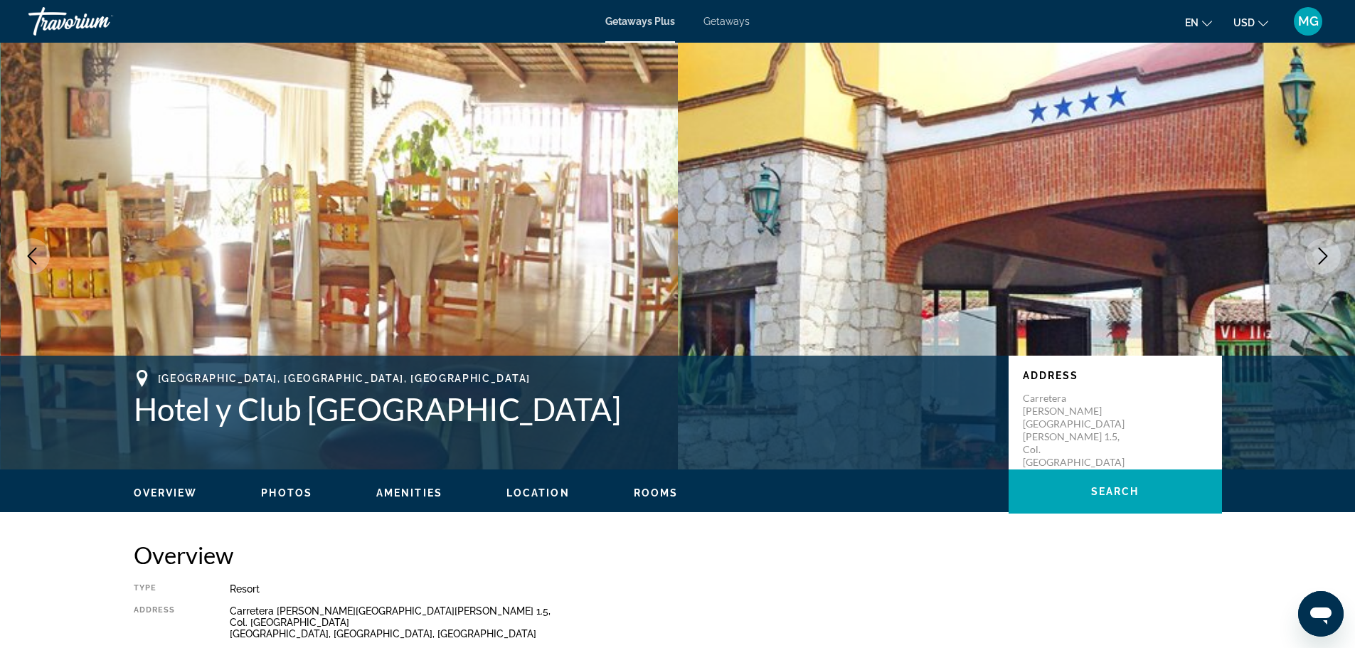
click at [1322, 254] on icon "Next image" at bounding box center [1322, 255] width 17 height 17
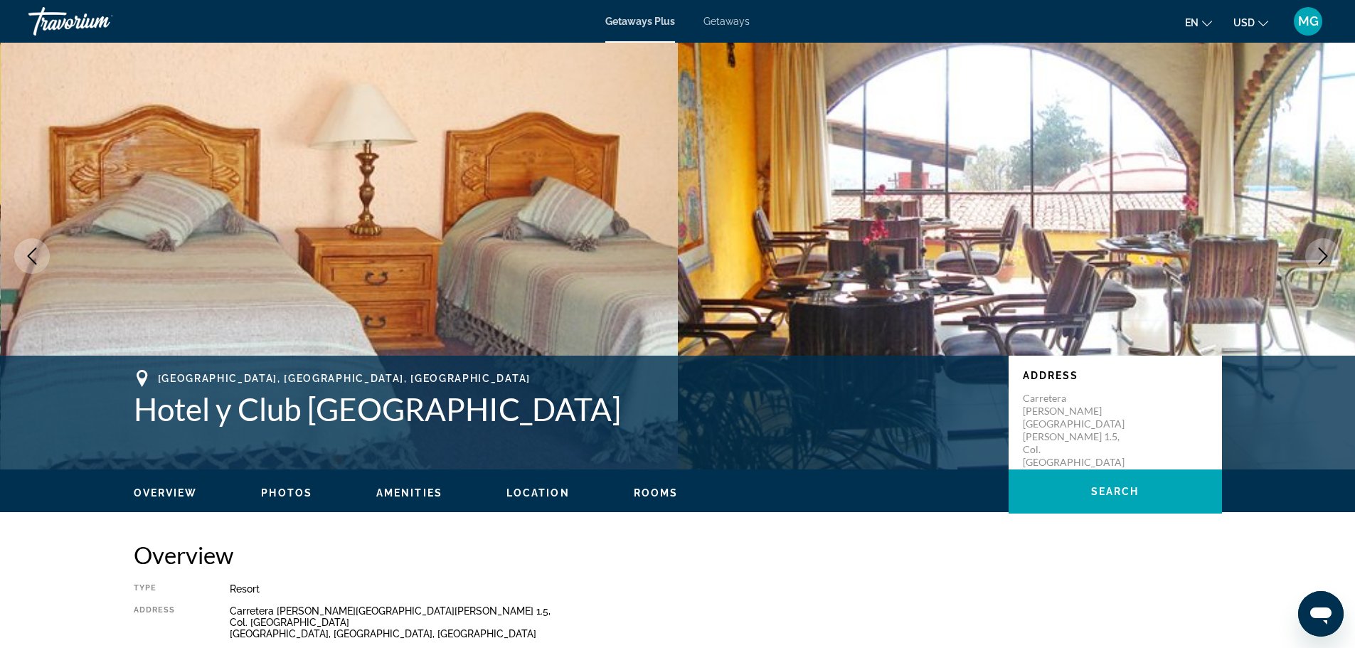
click at [1322, 254] on icon "Next image" at bounding box center [1322, 255] width 17 height 17
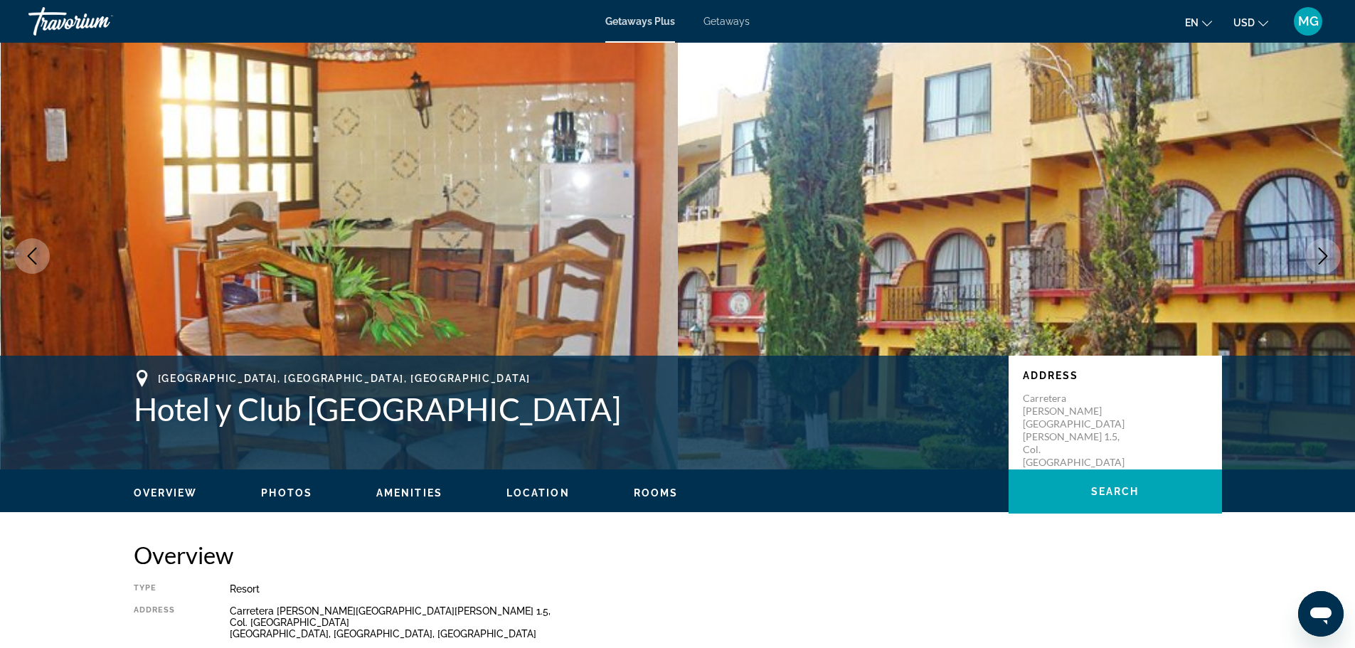
click at [1323, 255] on icon "Next image" at bounding box center [1322, 255] width 17 height 17
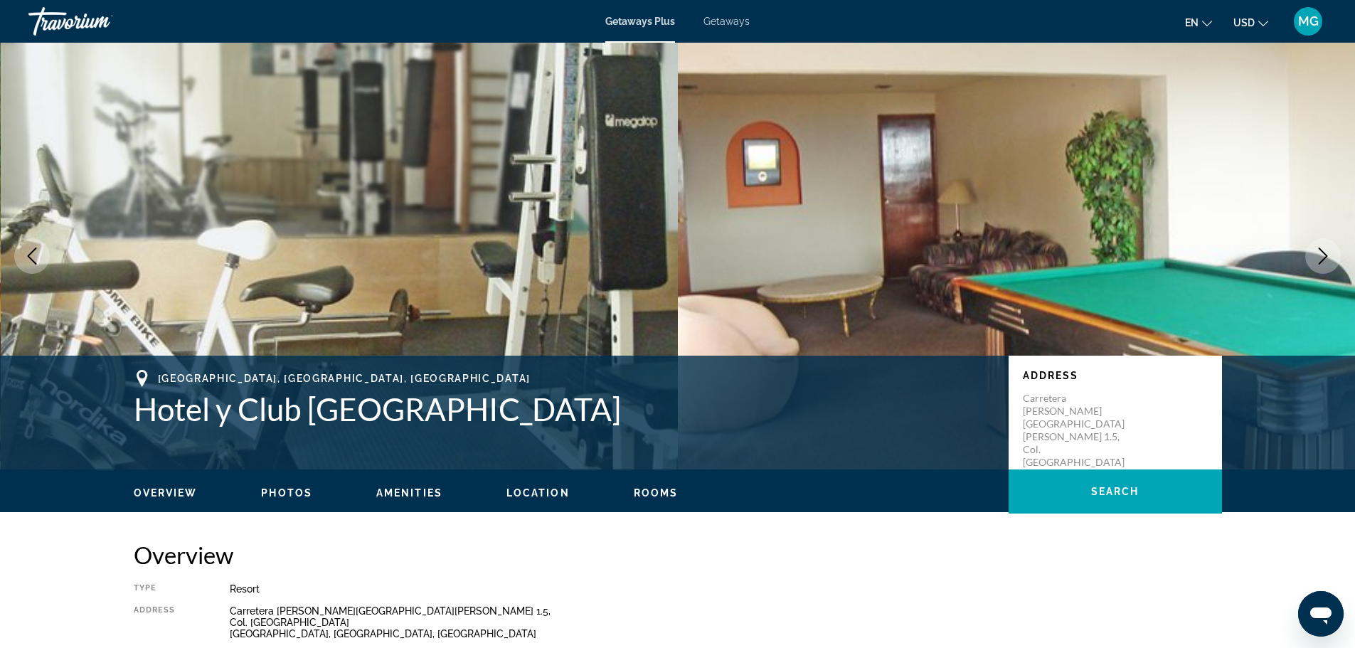
click at [1323, 254] on icon "Next image" at bounding box center [1322, 255] width 17 height 17
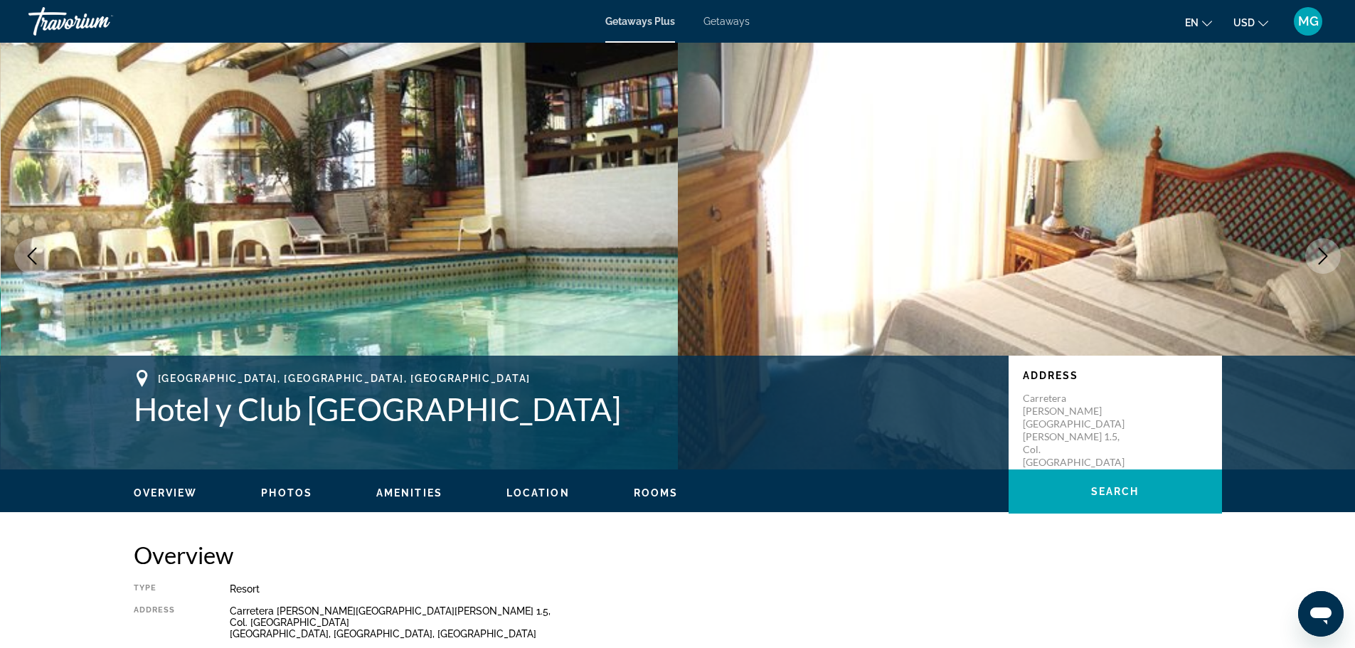
click at [1323, 252] on icon "Next image" at bounding box center [1322, 255] width 17 height 17
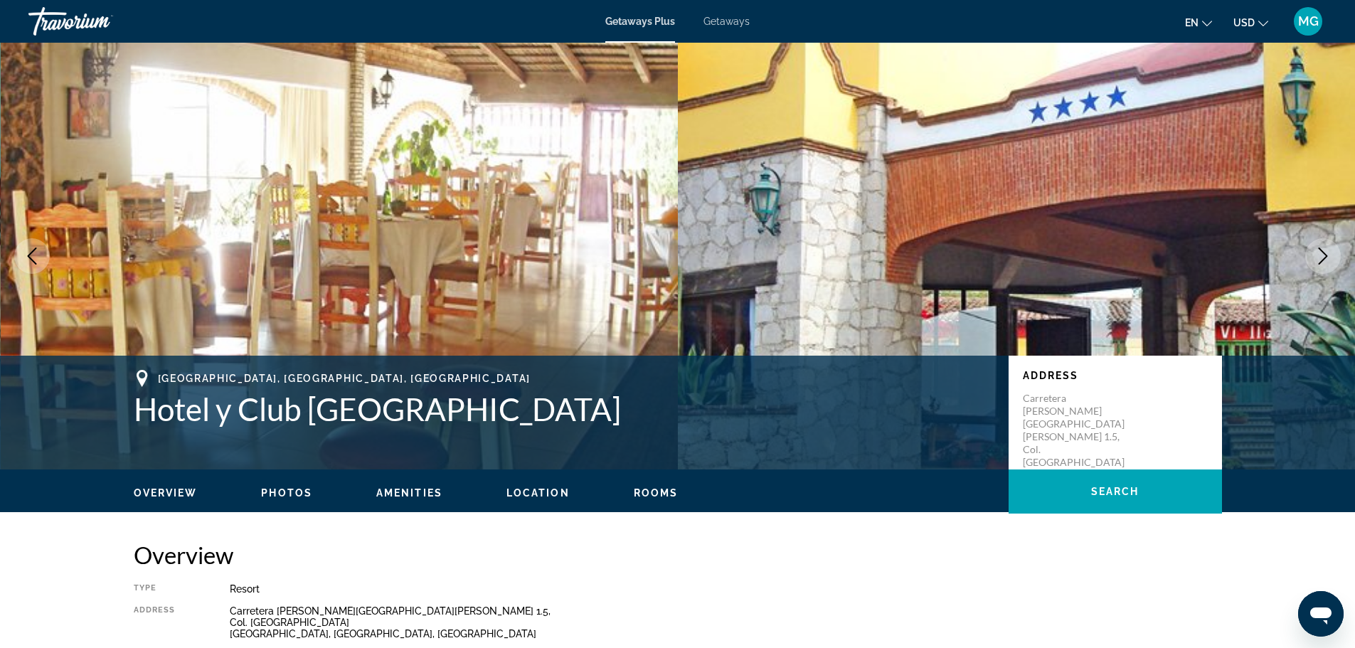
click at [1324, 252] on icon "Next image" at bounding box center [1322, 255] width 17 height 17
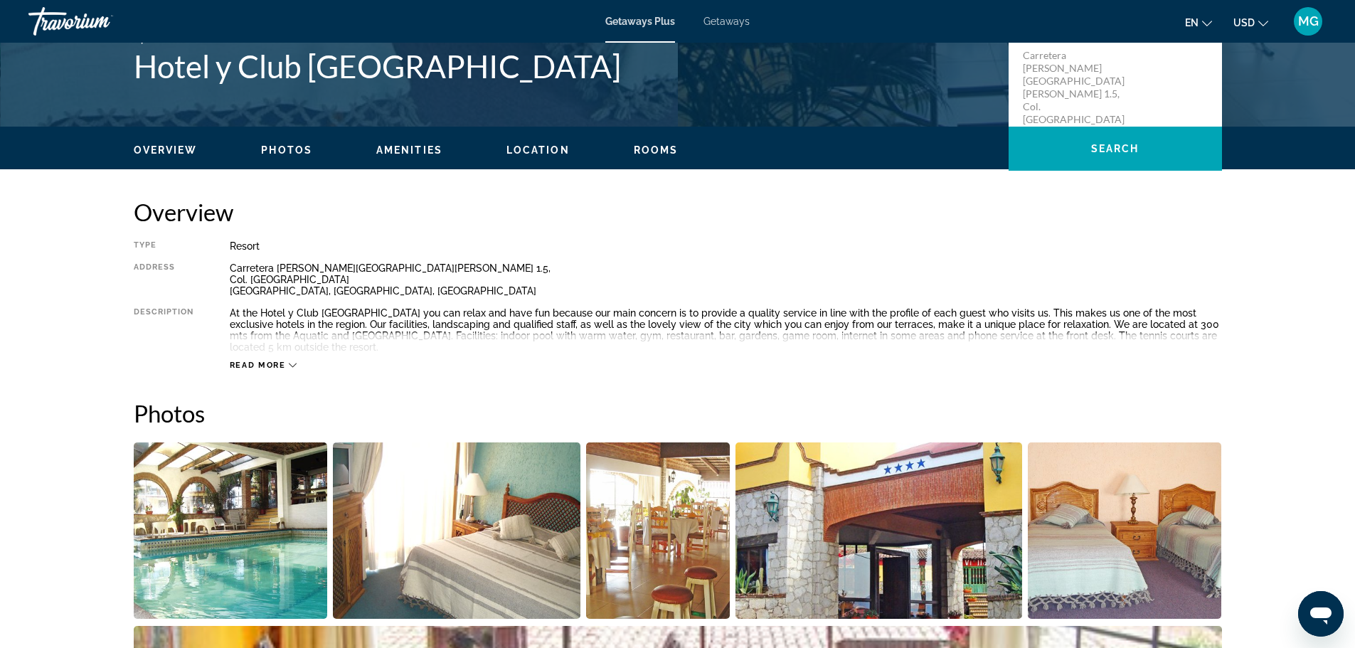
scroll to position [142, 0]
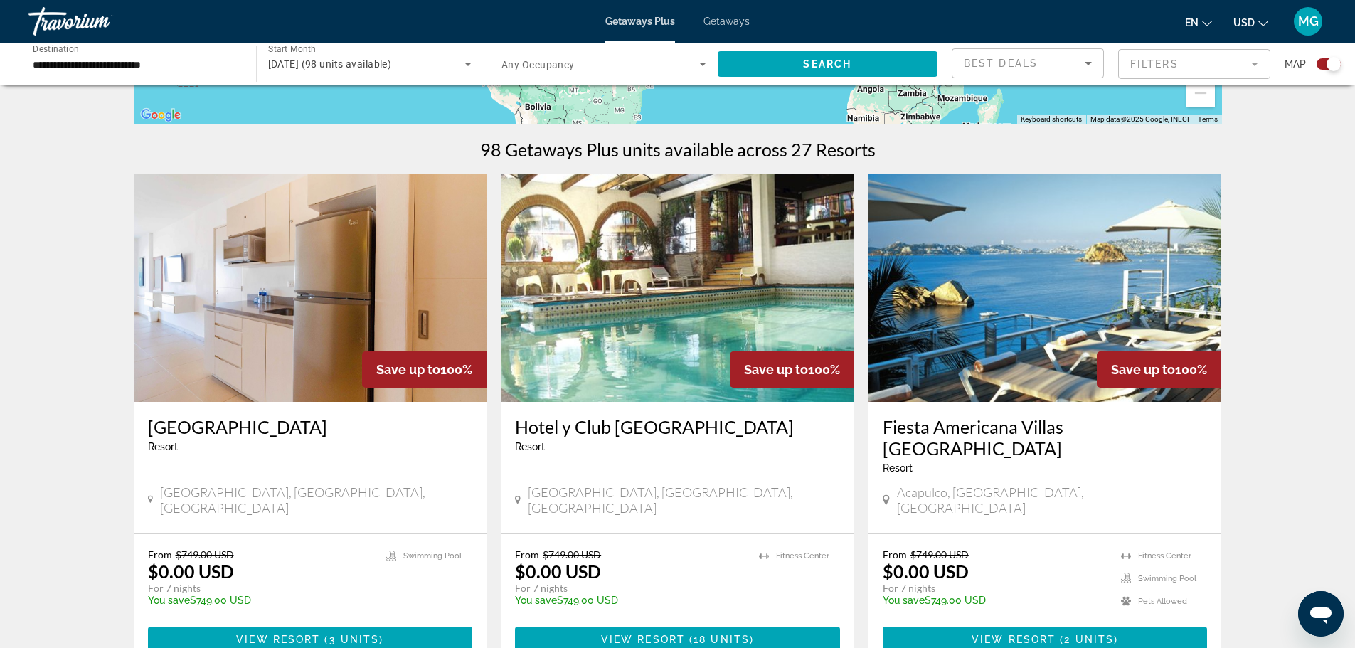
scroll to position [427, 0]
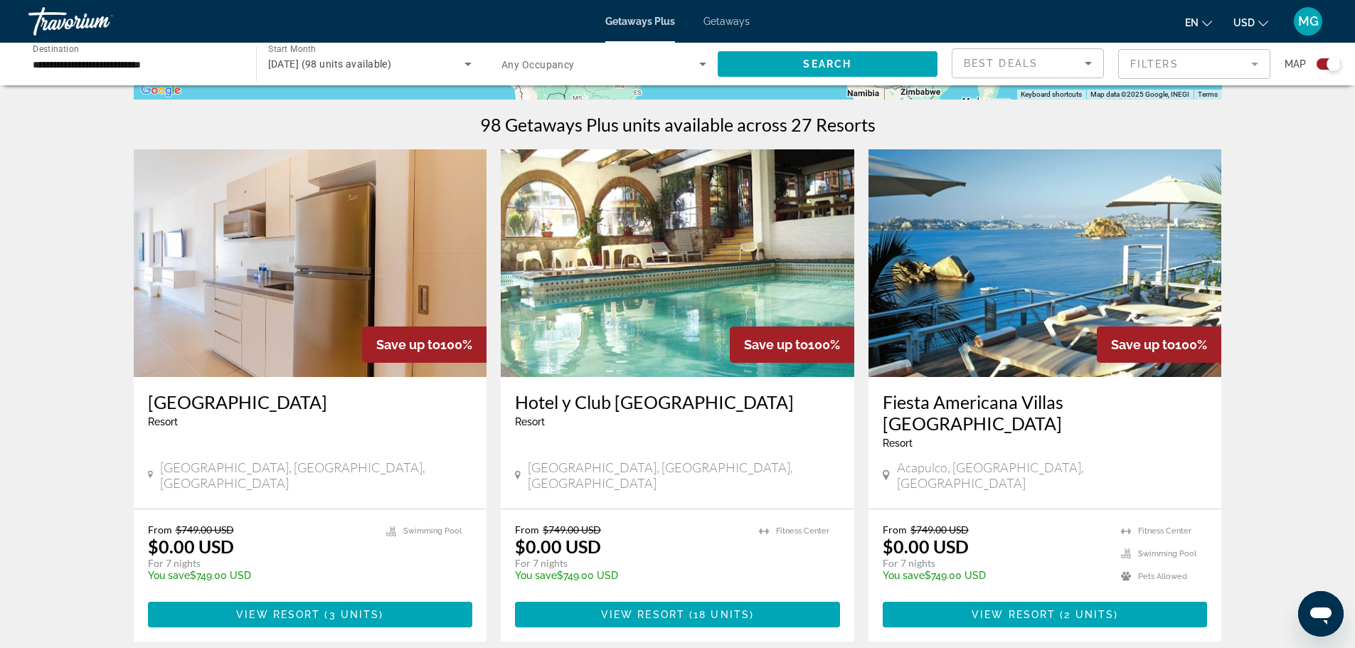
click at [1163, 279] on img "Main content" at bounding box center [1044, 263] width 353 height 228
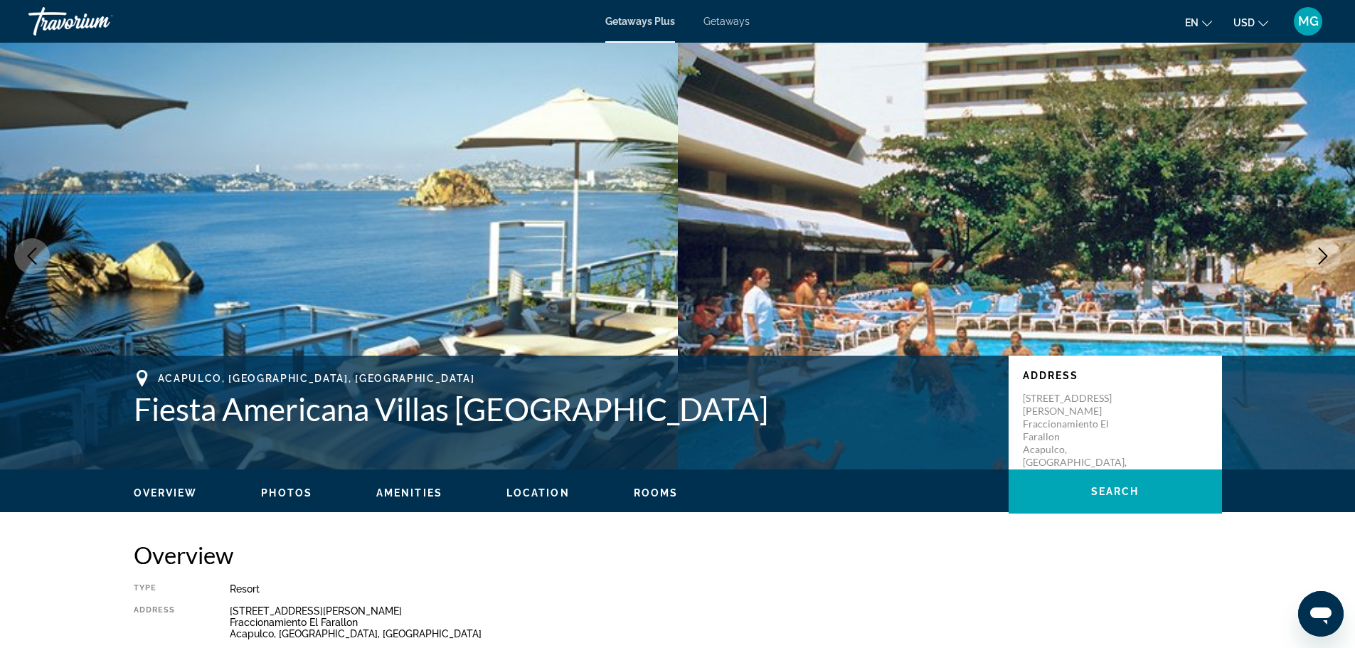
click at [1328, 255] on icon "Next image" at bounding box center [1322, 255] width 17 height 17
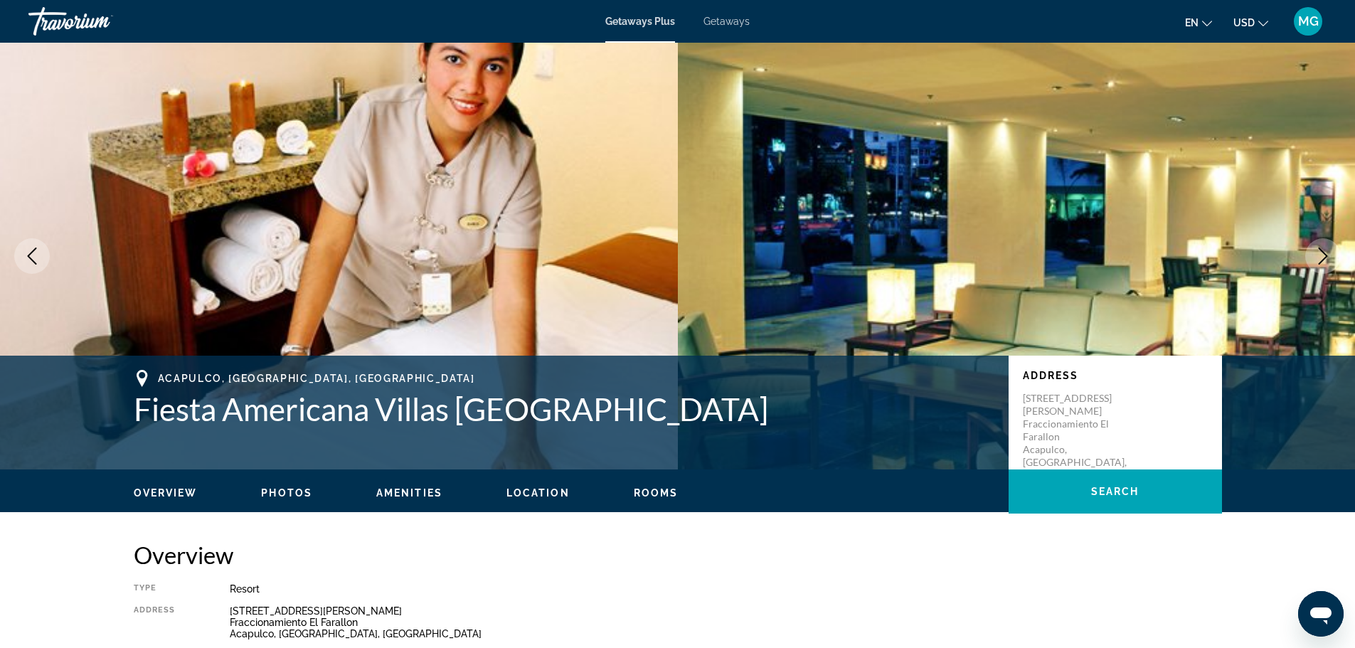
click at [1328, 255] on icon "Next image" at bounding box center [1322, 255] width 17 height 17
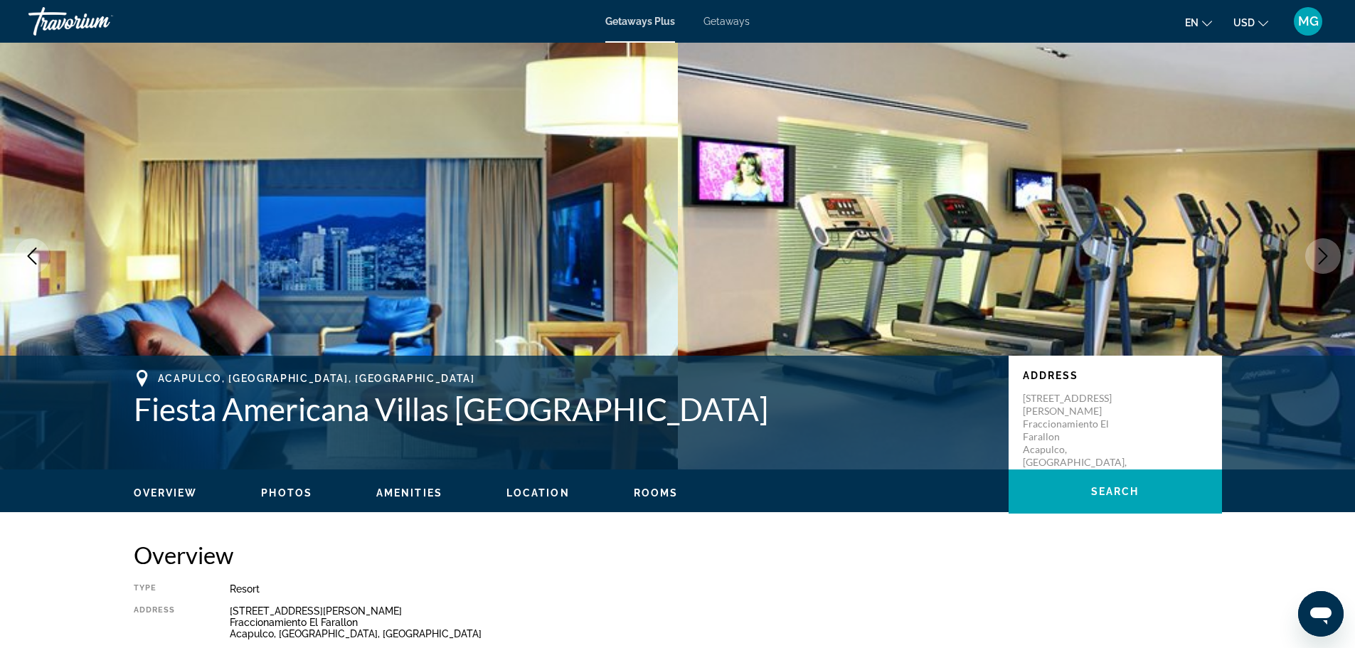
click at [1328, 249] on icon "Next image" at bounding box center [1322, 255] width 17 height 17
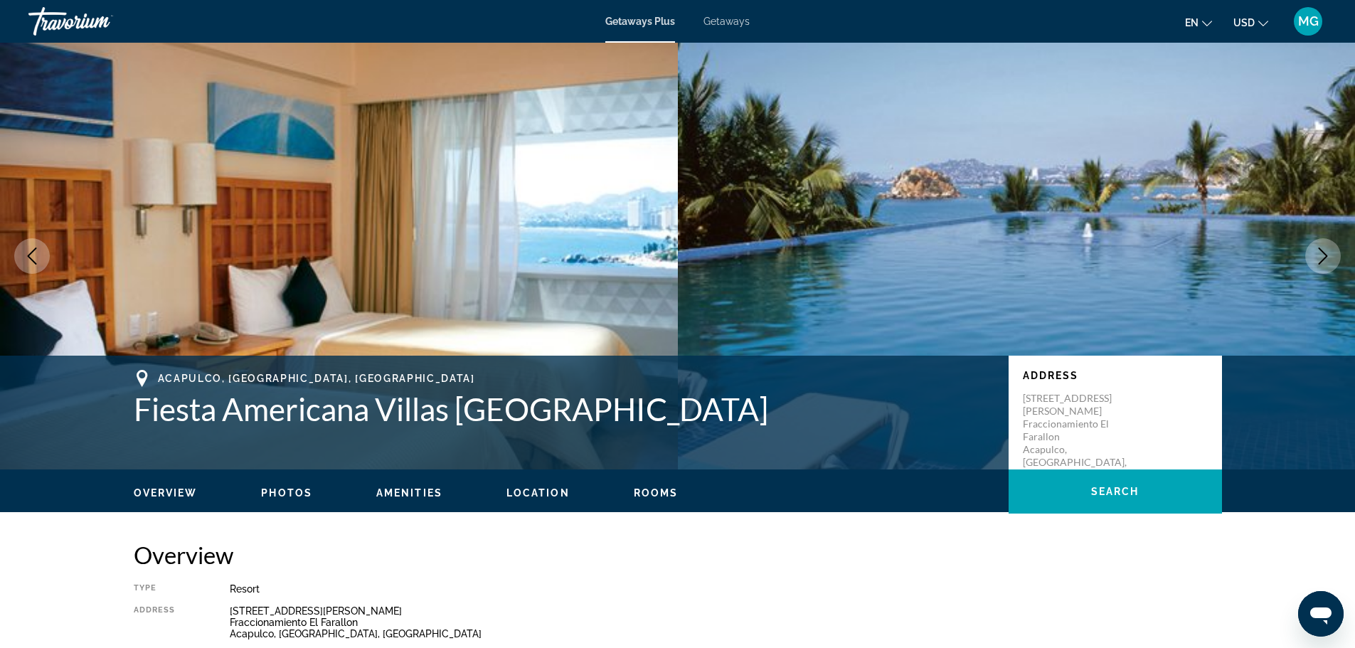
click at [1328, 249] on icon "Next image" at bounding box center [1322, 255] width 17 height 17
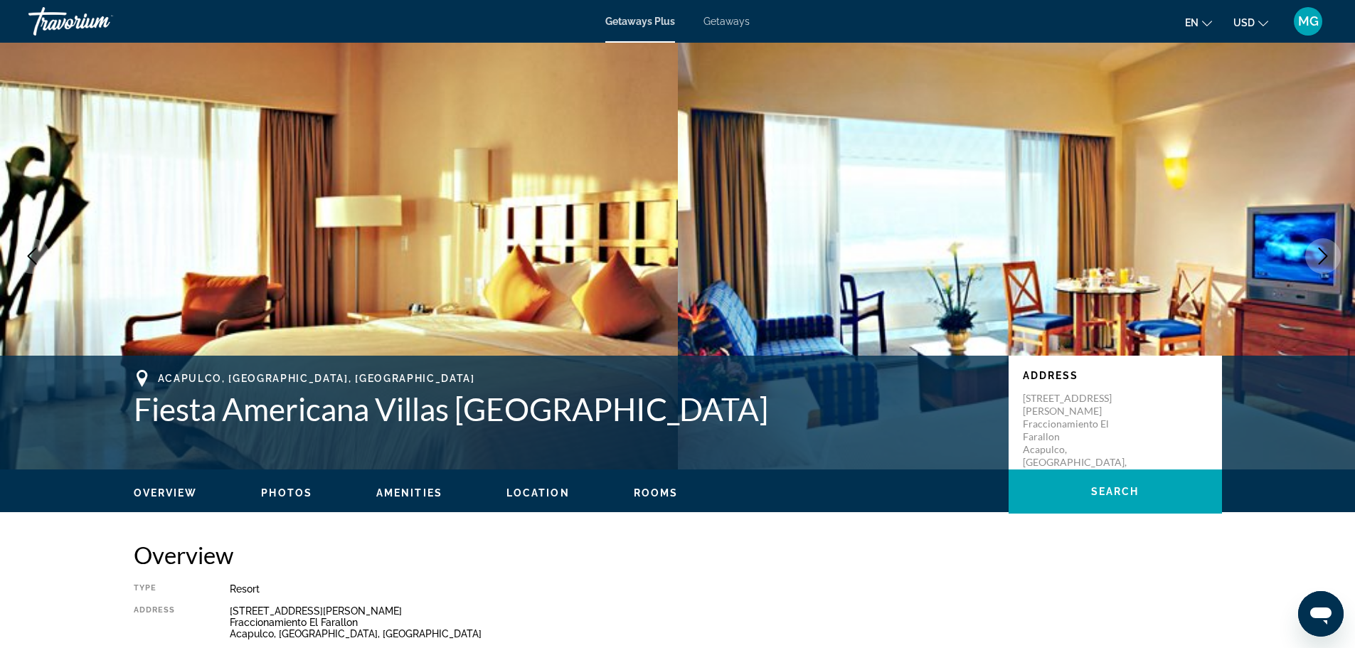
click at [1328, 249] on icon "Next image" at bounding box center [1322, 255] width 17 height 17
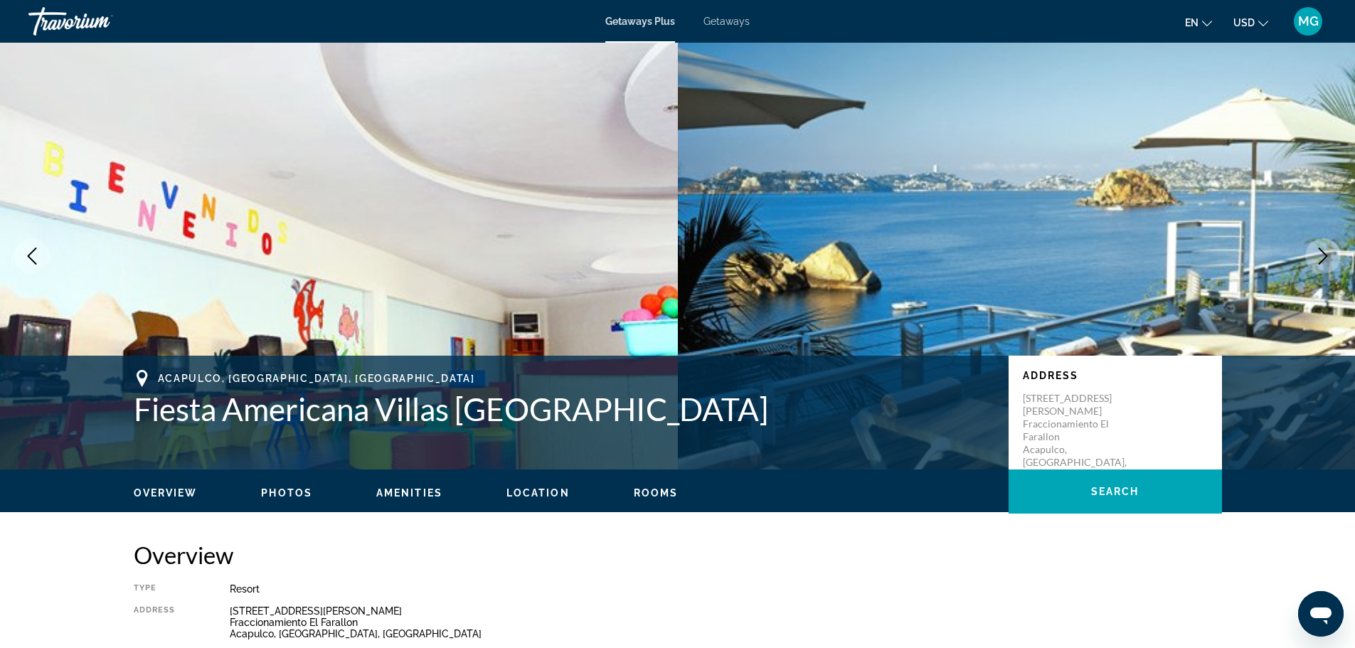
click at [1327, 249] on icon "Next image" at bounding box center [1322, 255] width 17 height 17
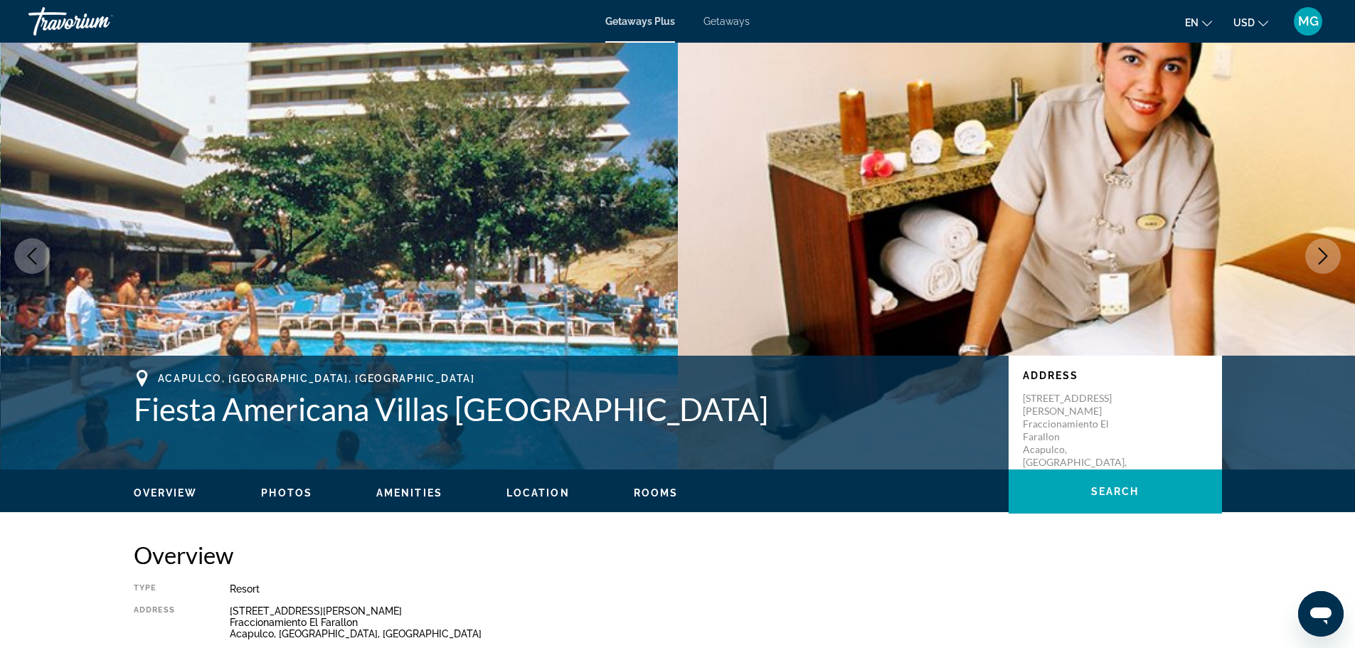
click at [1327, 249] on icon "Next image" at bounding box center [1322, 255] width 17 height 17
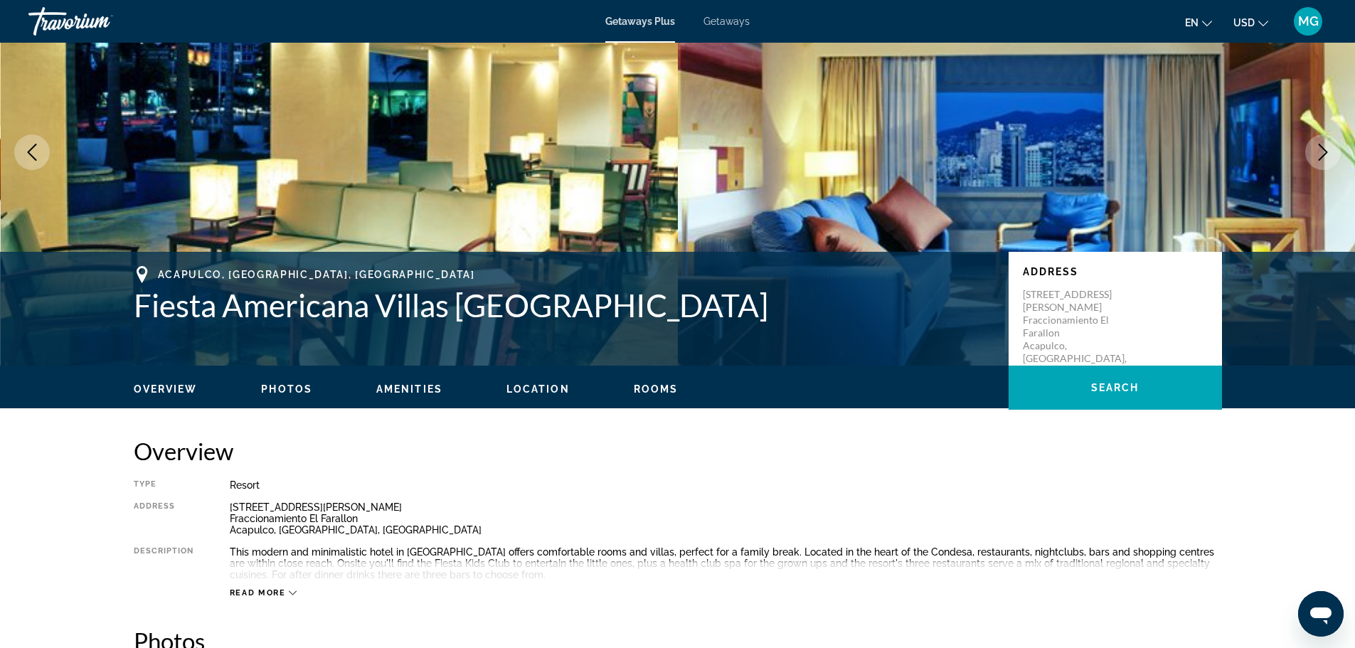
scroll to position [284, 0]
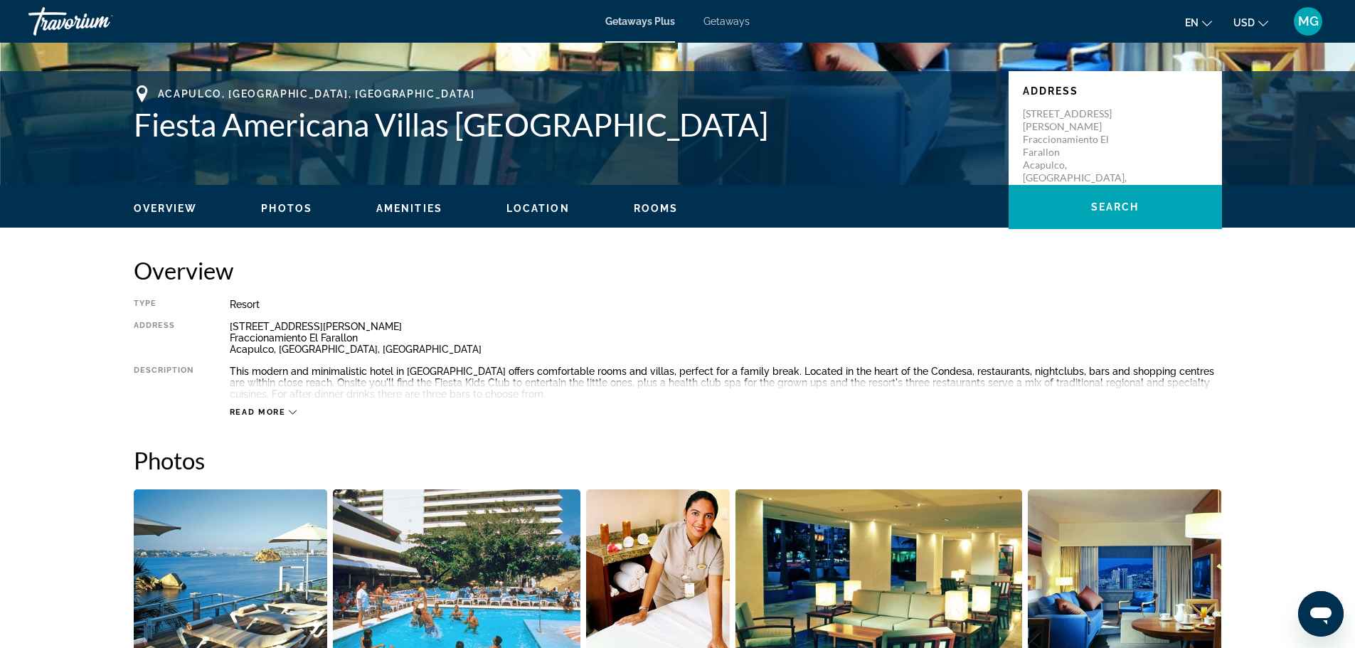
click at [297, 206] on span "Photos" at bounding box center [286, 208] width 51 height 11
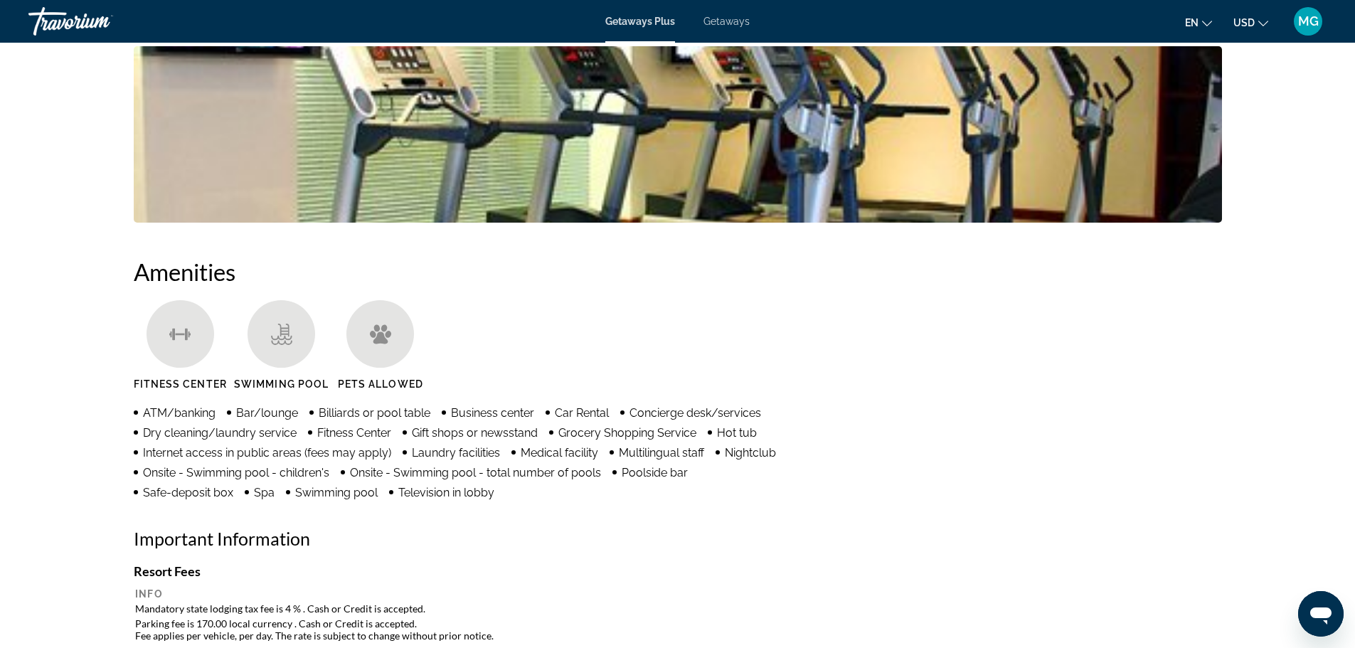
scroll to position [574, 0]
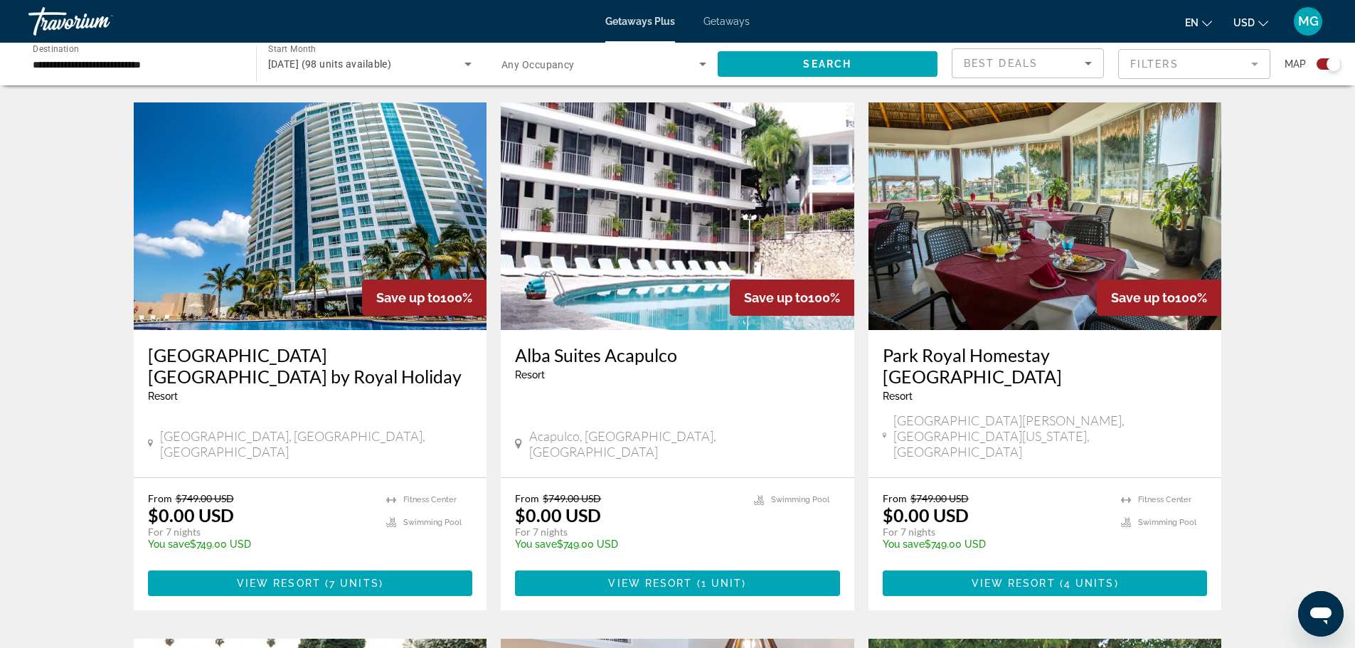
scroll to position [996, 0]
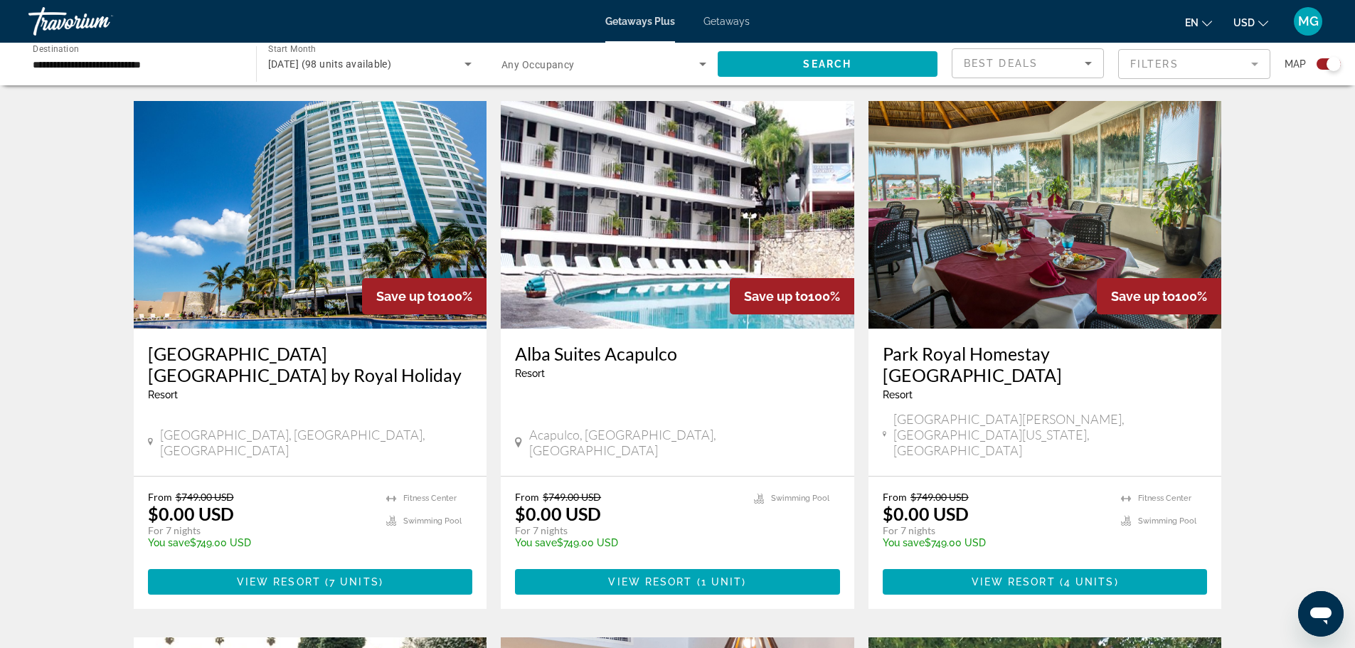
click at [364, 223] on img "Main content" at bounding box center [310, 215] width 353 height 228
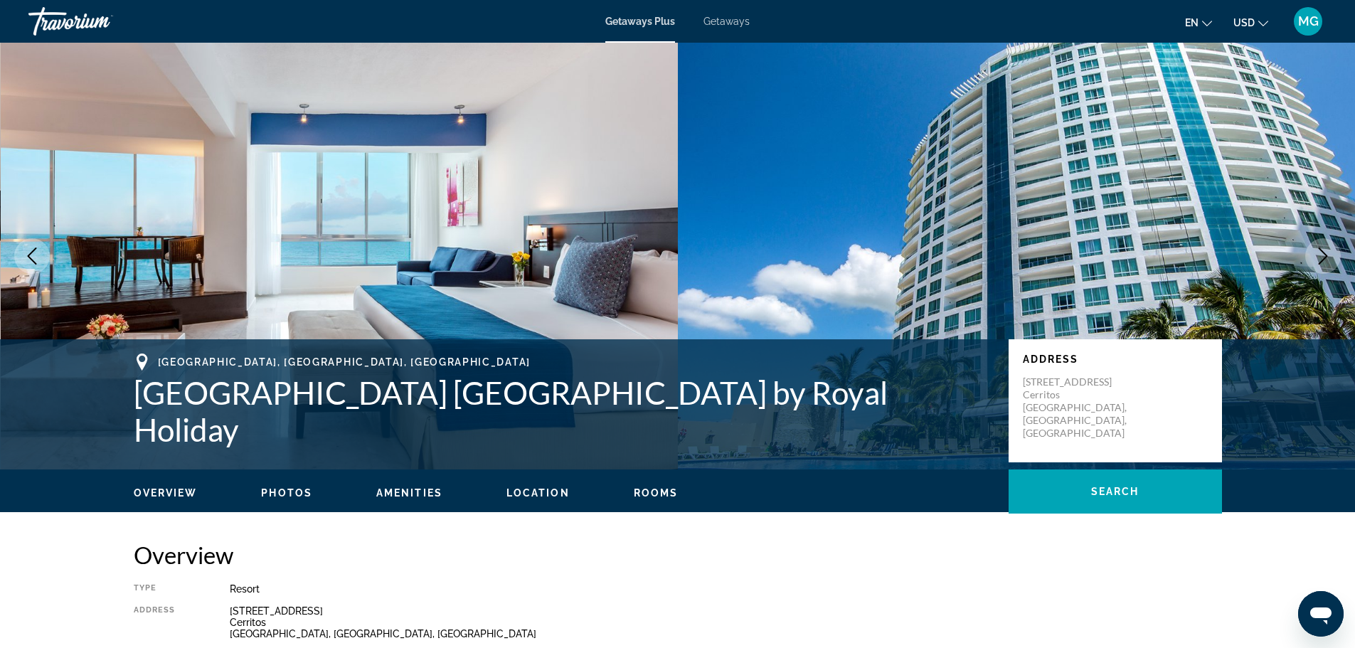
drag, startPoint x: 1291, startPoint y: 309, endPoint x: 1311, endPoint y: 289, distance: 28.2
click at [1291, 310] on img "Main content" at bounding box center [1017, 256] width 678 height 427
click at [1321, 257] on icon "Next image" at bounding box center [1322, 255] width 17 height 17
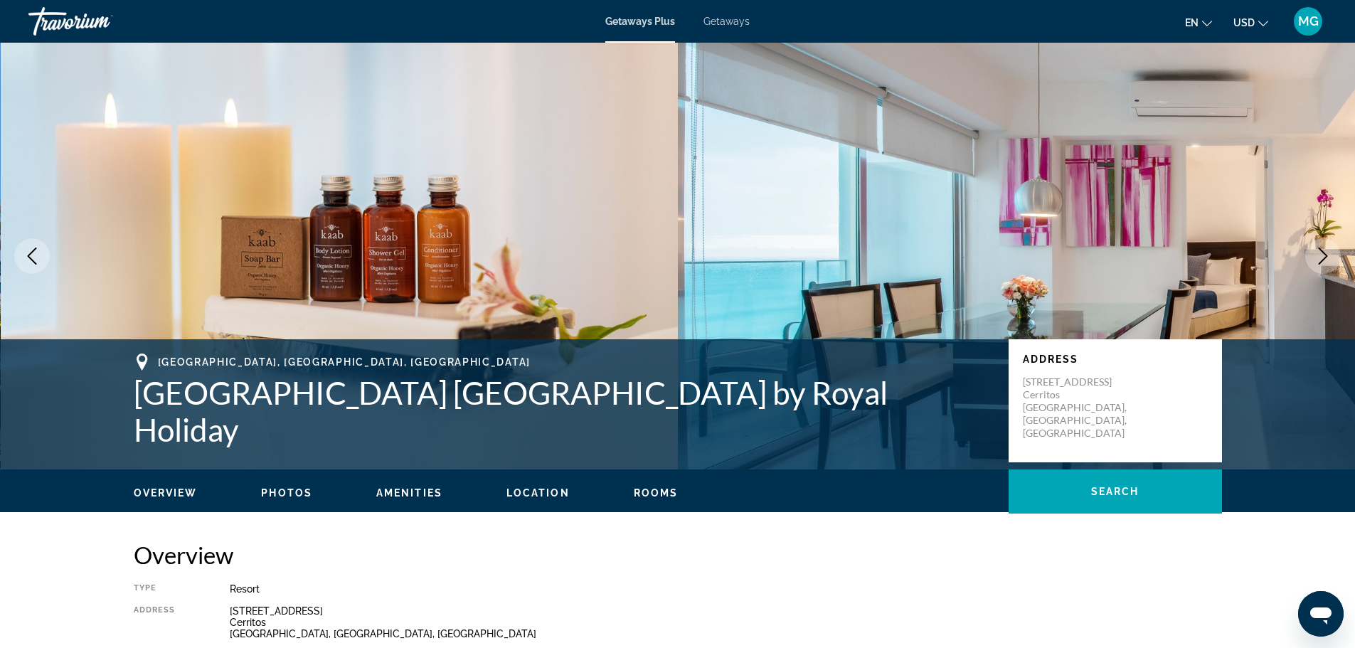
click at [1315, 253] on icon "Next image" at bounding box center [1322, 255] width 17 height 17
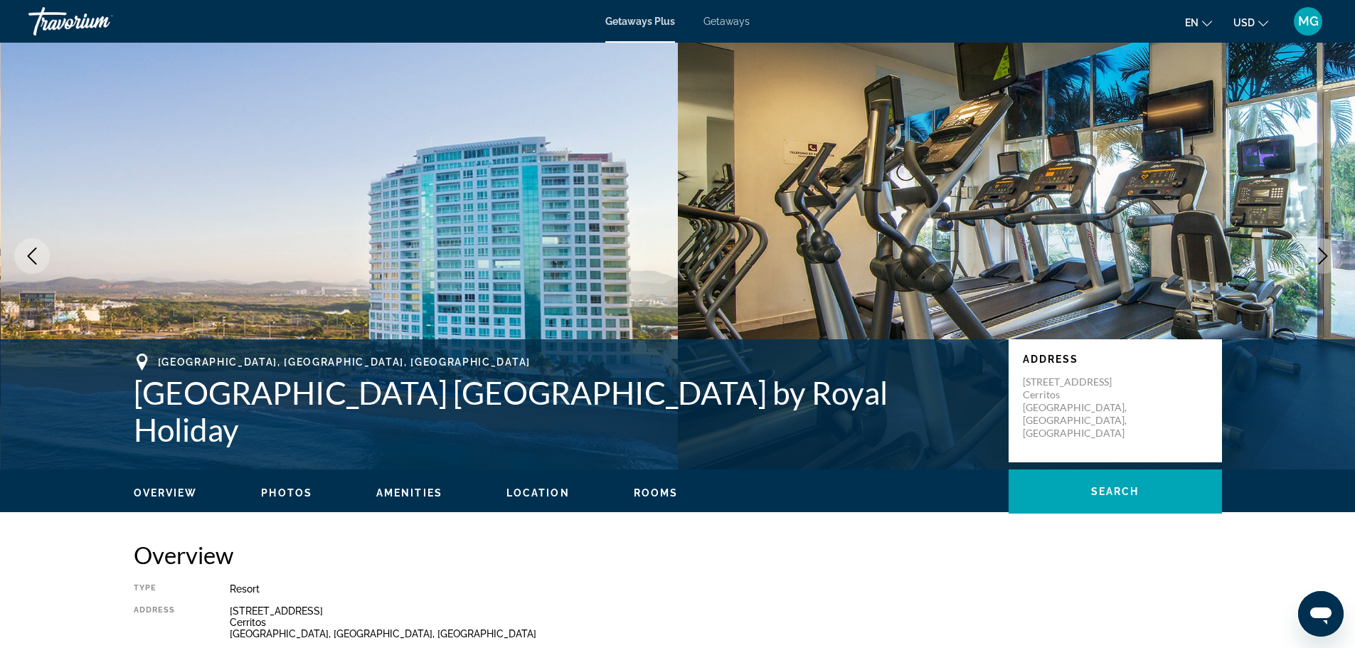
click at [1315, 252] on icon "Next image" at bounding box center [1322, 255] width 17 height 17
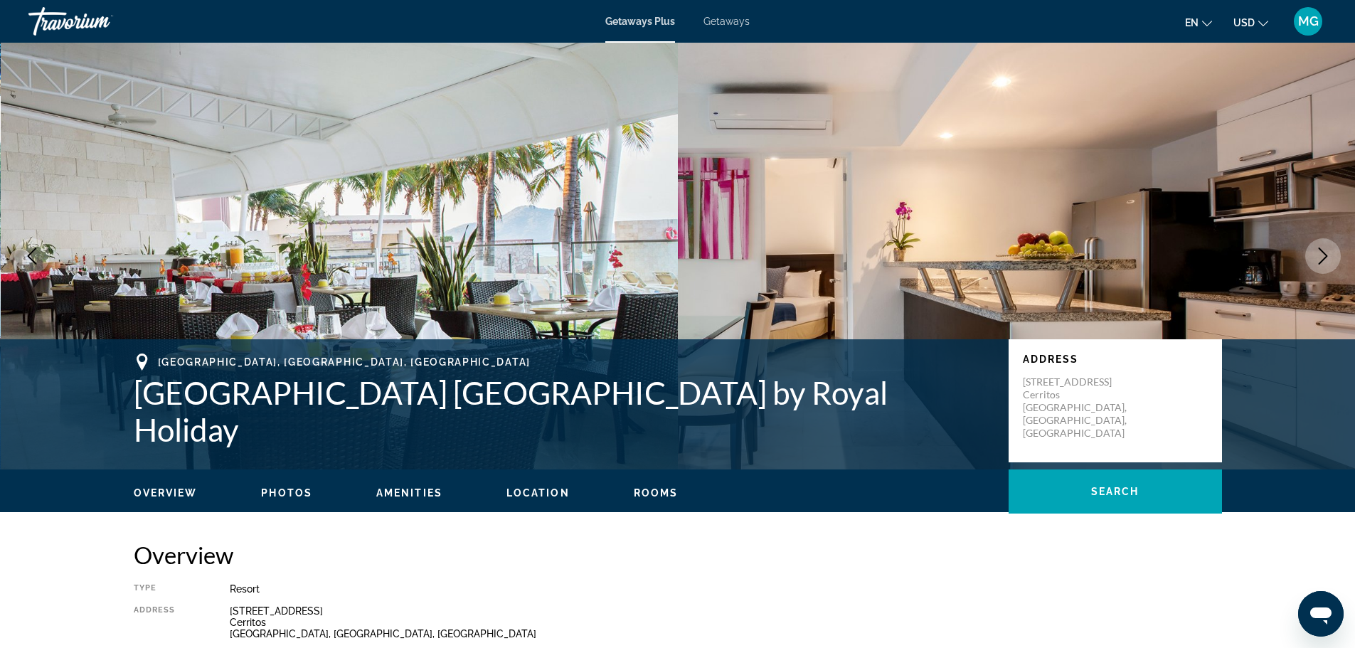
click at [1315, 249] on icon "Next image" at bounding box center [1322, 255] width 17 height 17
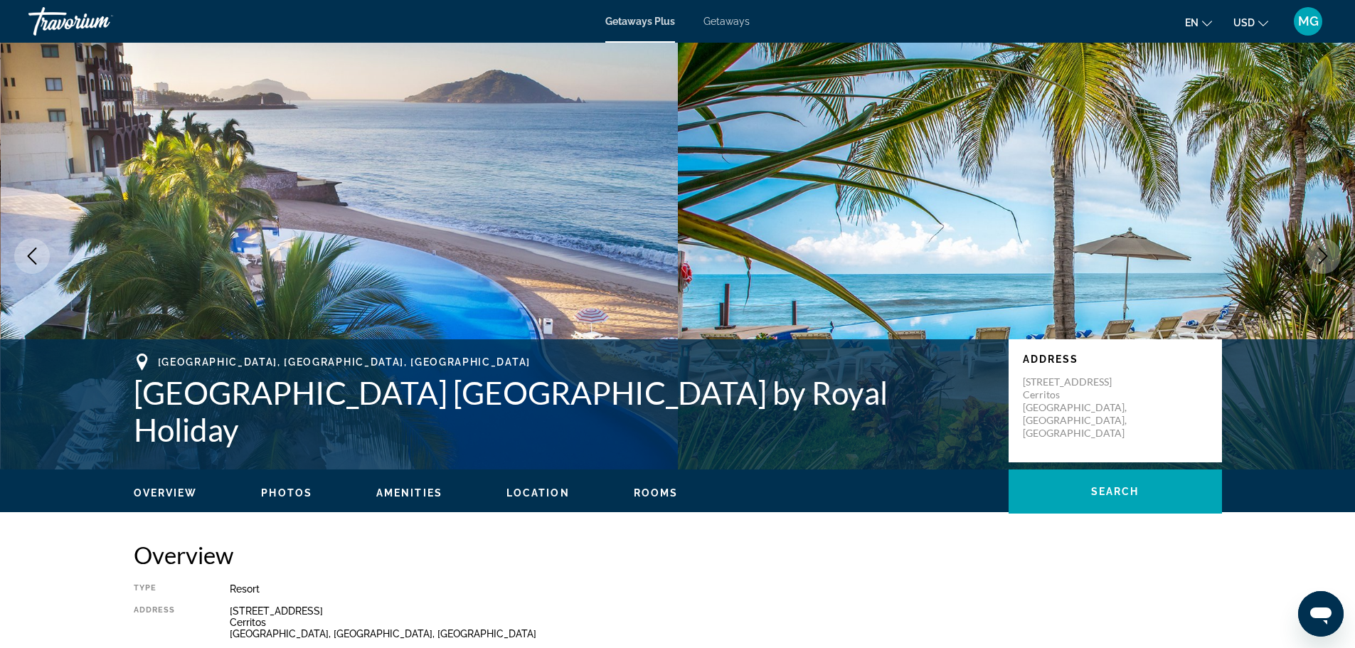
click at [1315, 249] on icon "Next image" at bounding box center [1322, 255] width 17 height 17
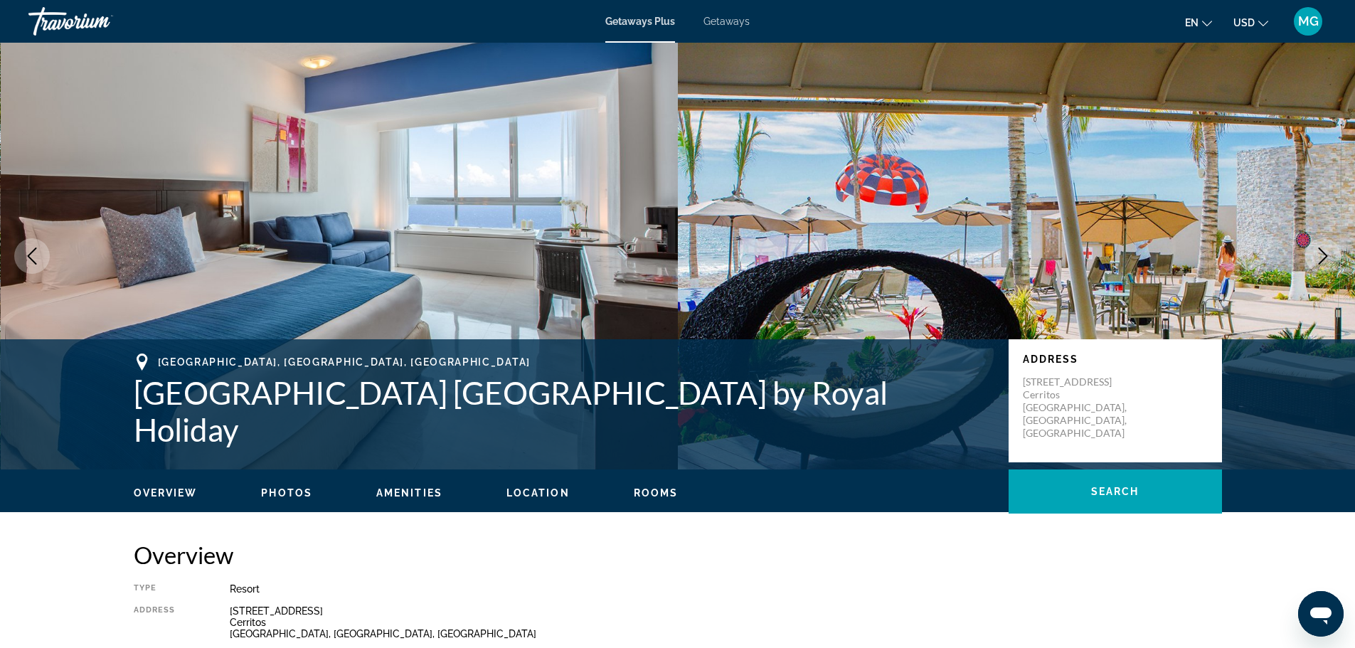
click at [1315, 249] on icon "Next image" at bounding box center [1322, 255] width 17 height 17
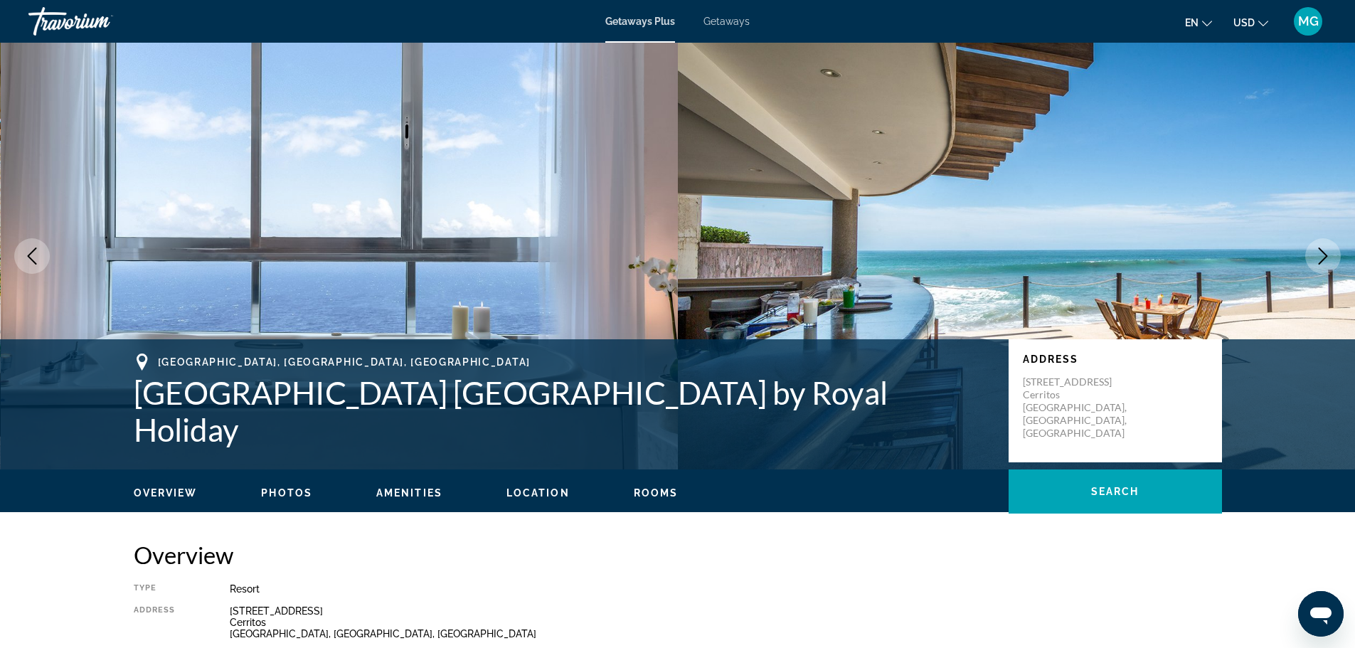
click at [1315, 249] on icon "Next image" at bounding box center [1322, 255] width 17 height 17
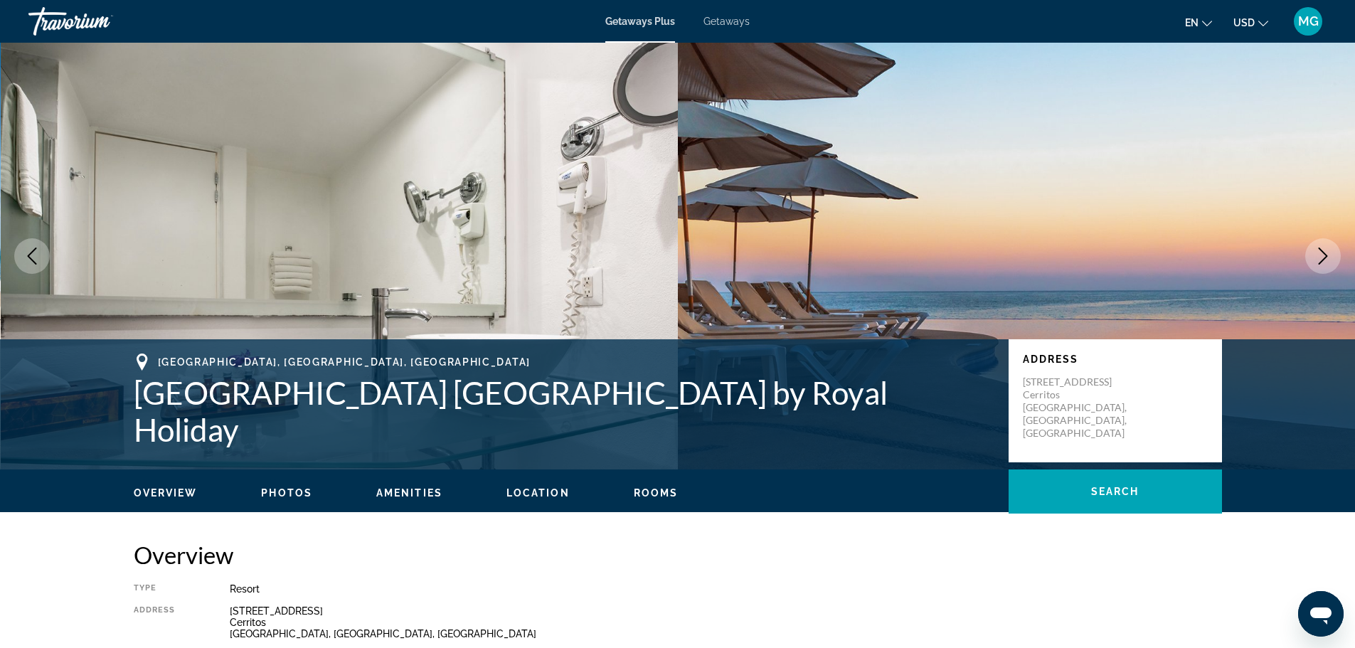
click at [1314, 249] on icon "Next image" at bounding box center [1322, 255] width 17 height 17
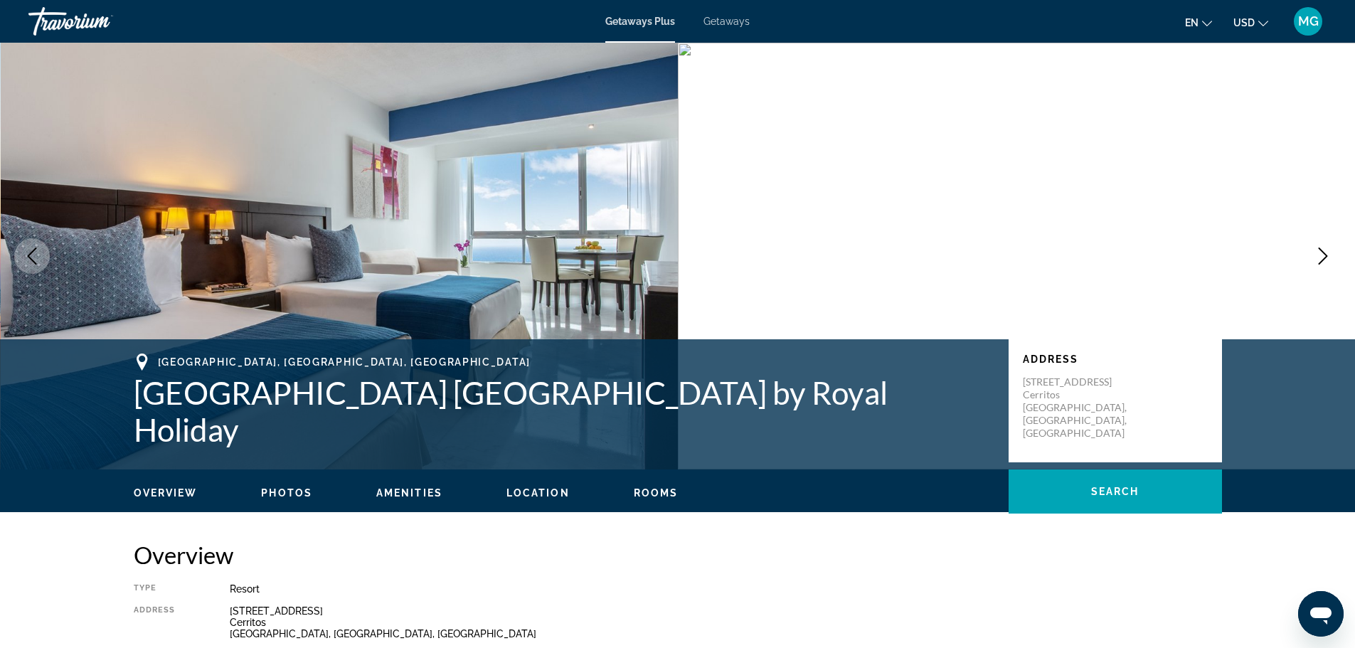
click at [1311, 250] on button "Next image" at bounding box center [1323, 256] width 36 height 36
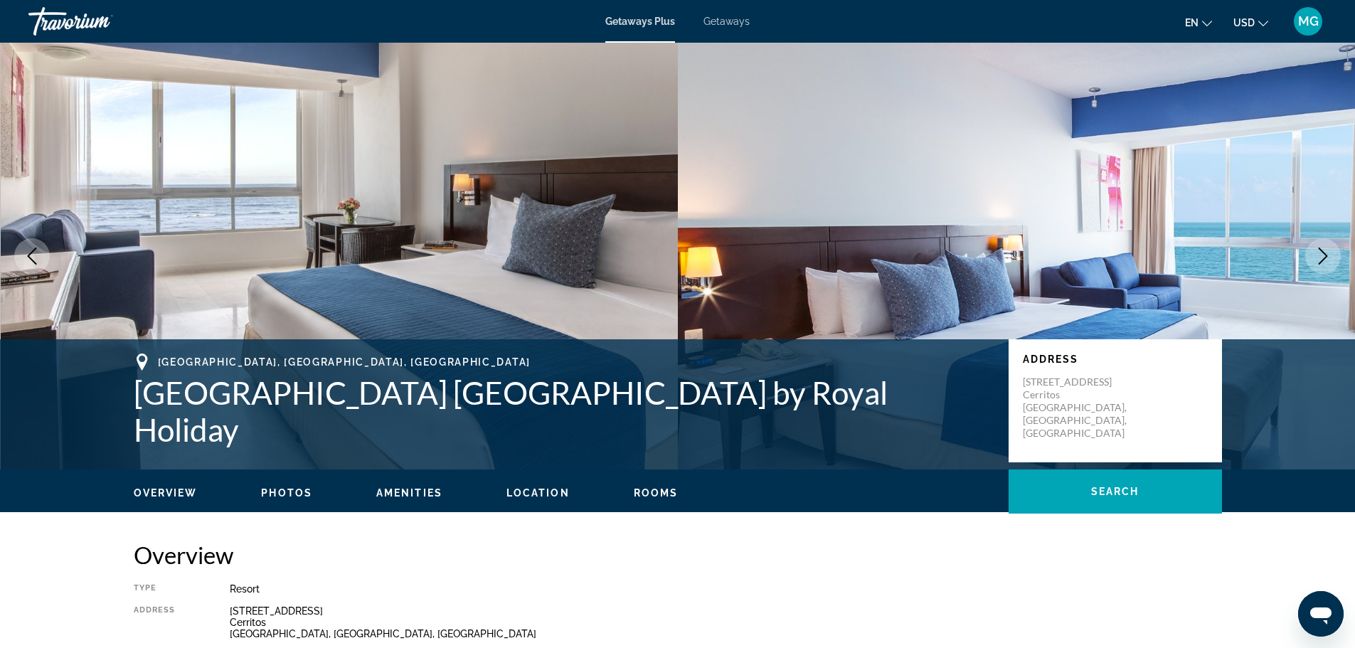
click at [1312, 250] on button "Next image" at bounding box center [1323, 256] width 36 height 36
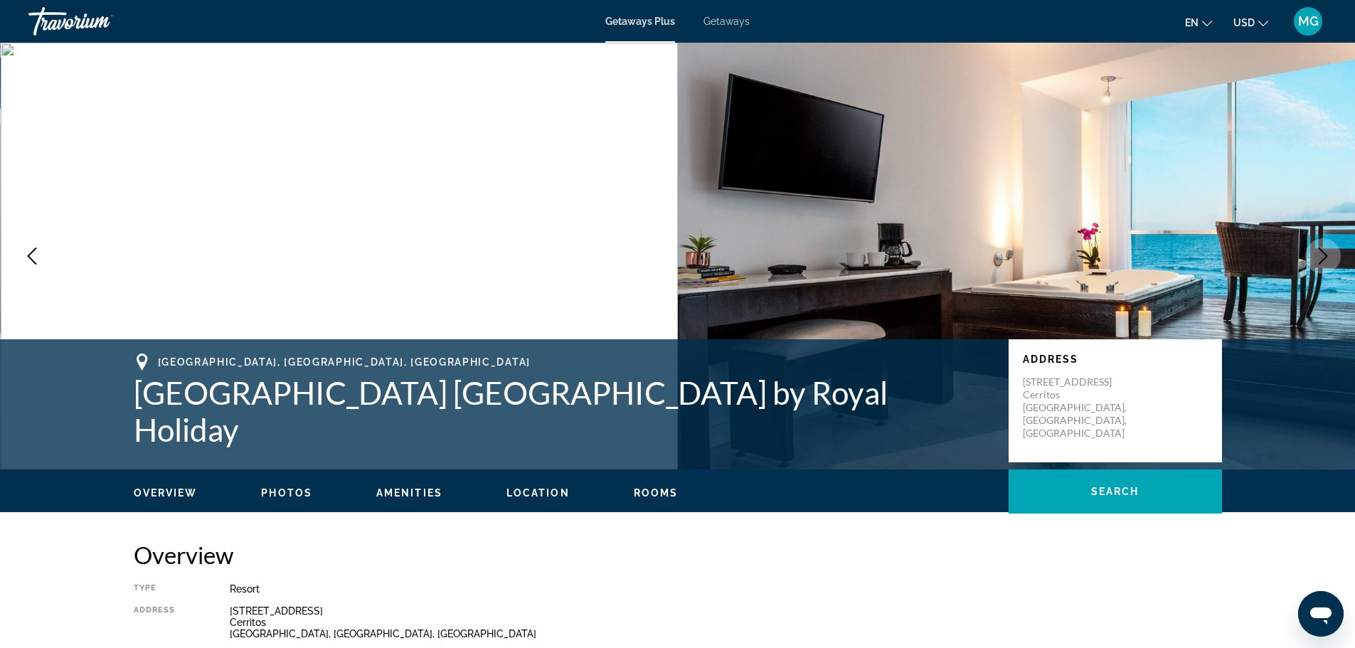
click at [1320, 256] on icon "Next image" at bounding box center [1322, 255] width 17 height 17
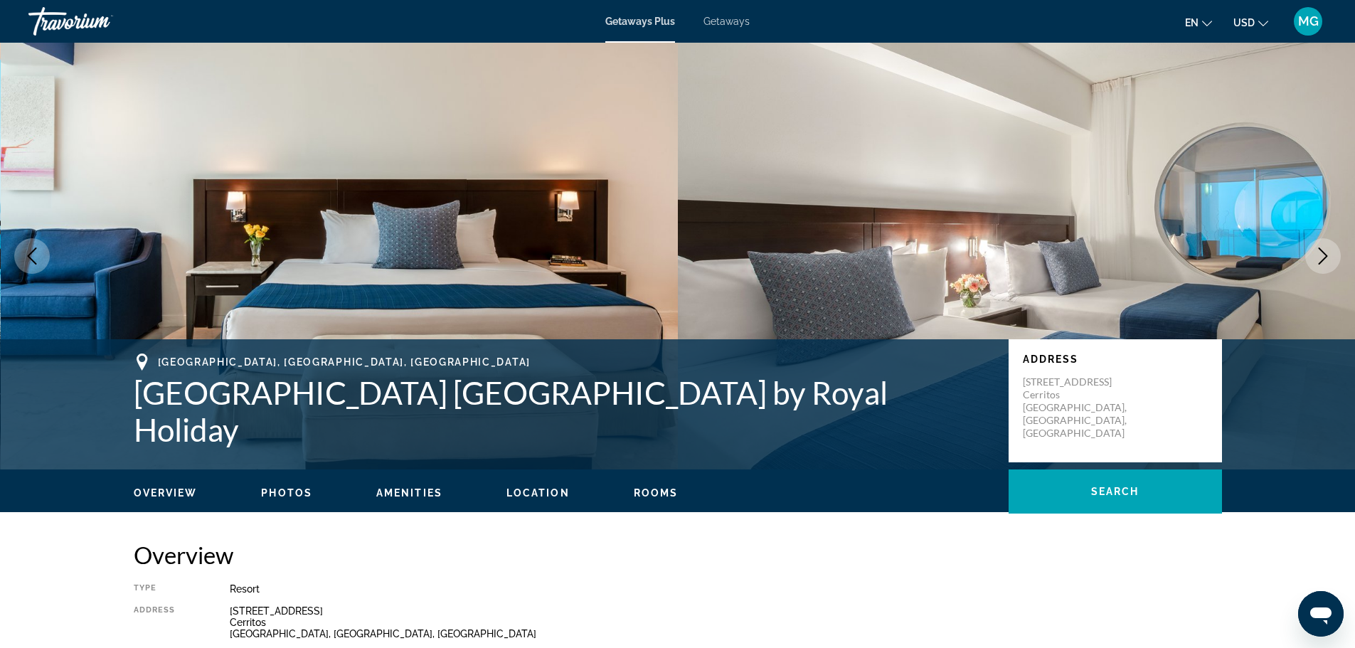
click at [1320, 255] on icon "Next image" at bounding box center [1322, 255] width 17 height 17
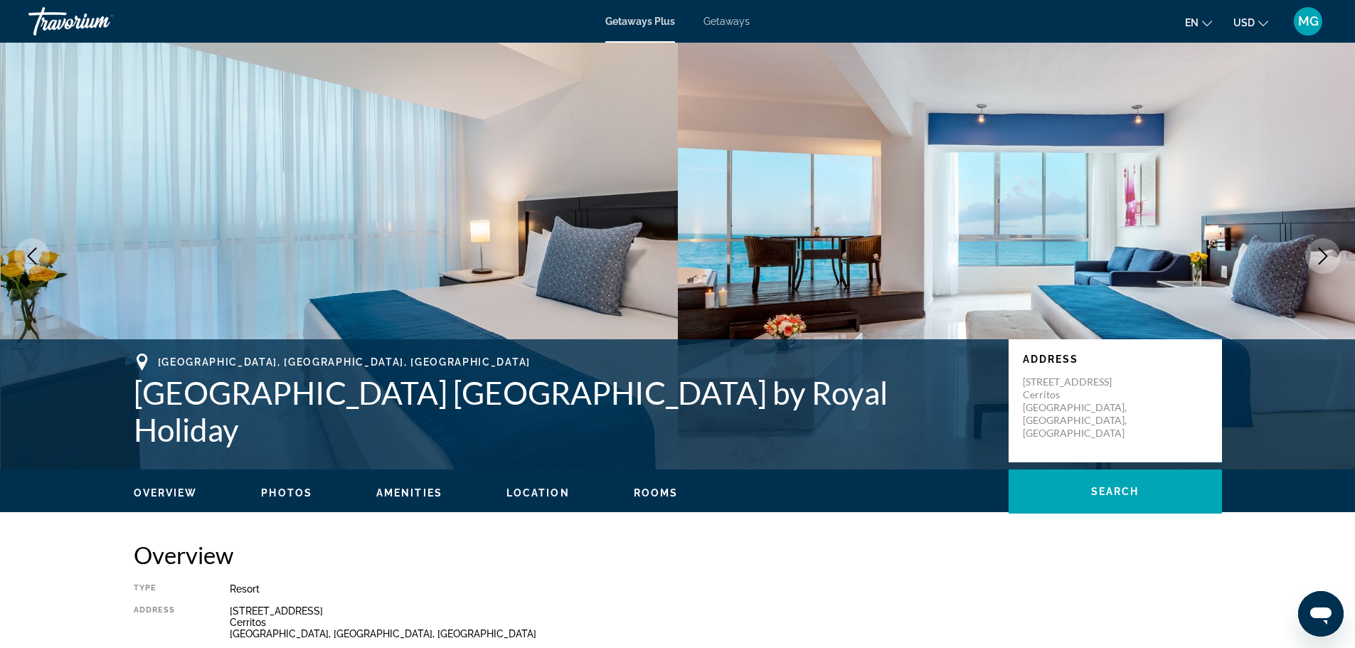
click at [1320, 254] on icon "Next image" at bounding box center [1322, 255] width 17 height 17
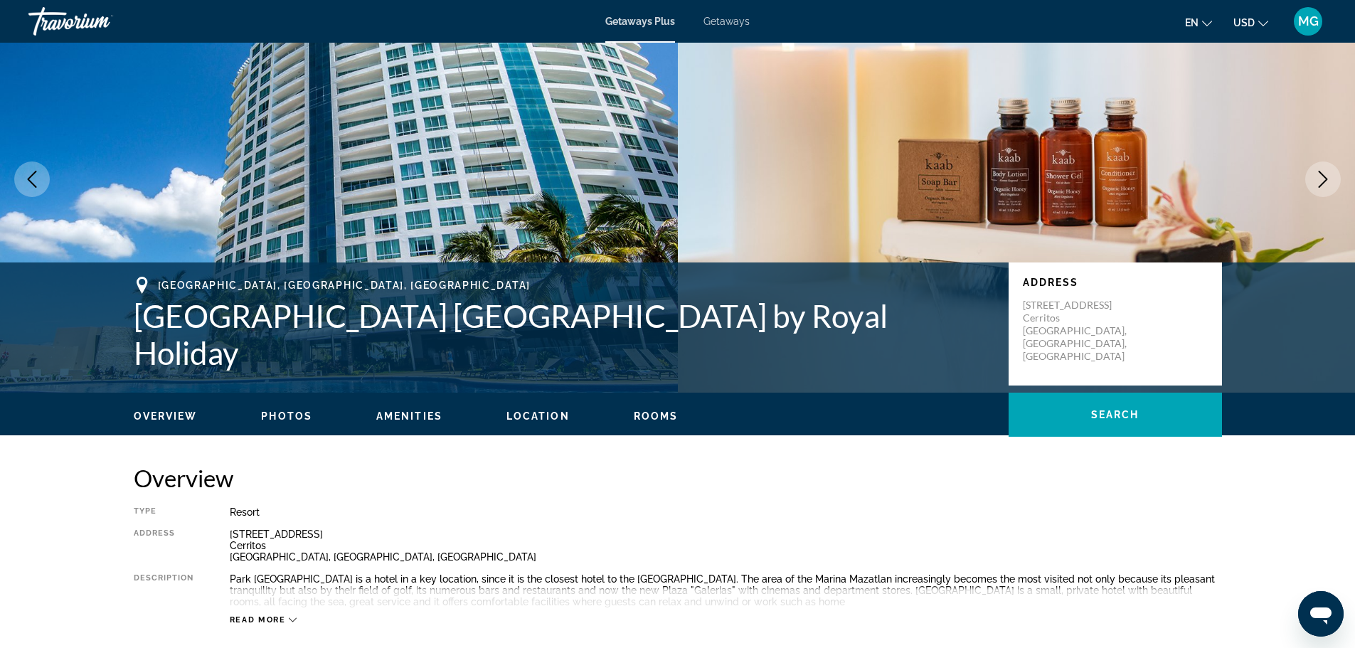
scroll to position [284, 0]
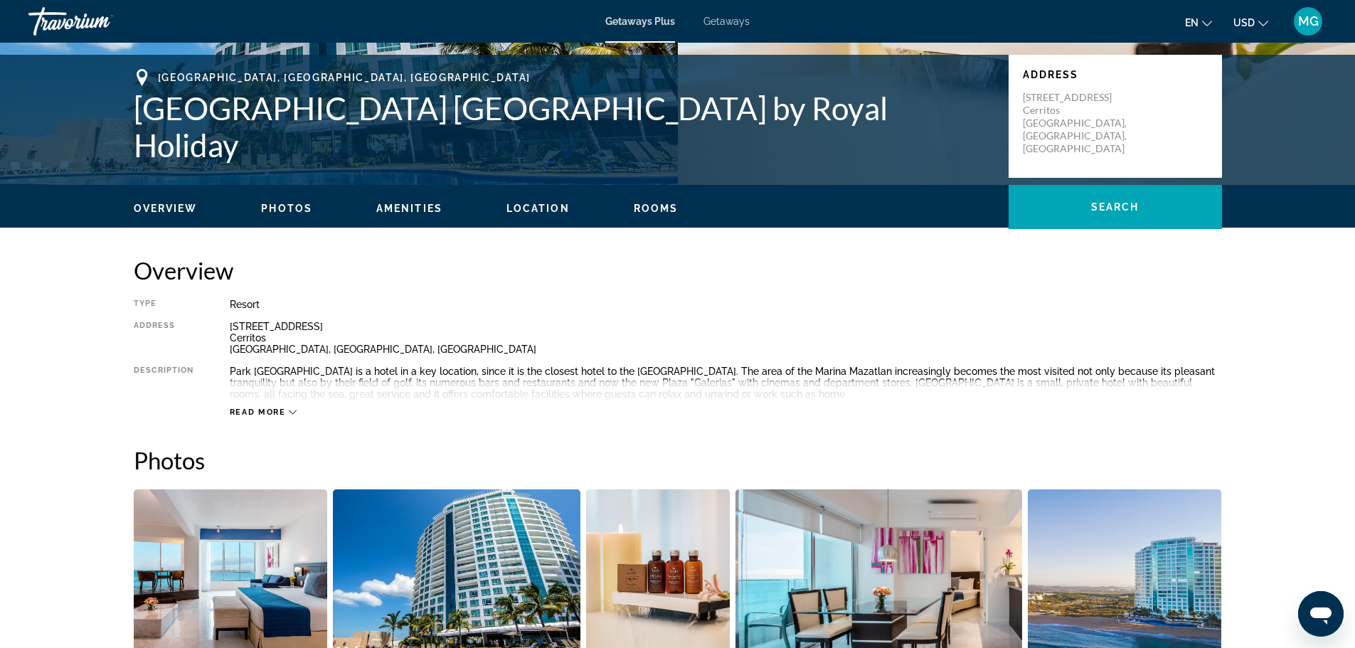
click at [274, 413] on span "Read more" at bounding box center [258, 411] width 56 height 9
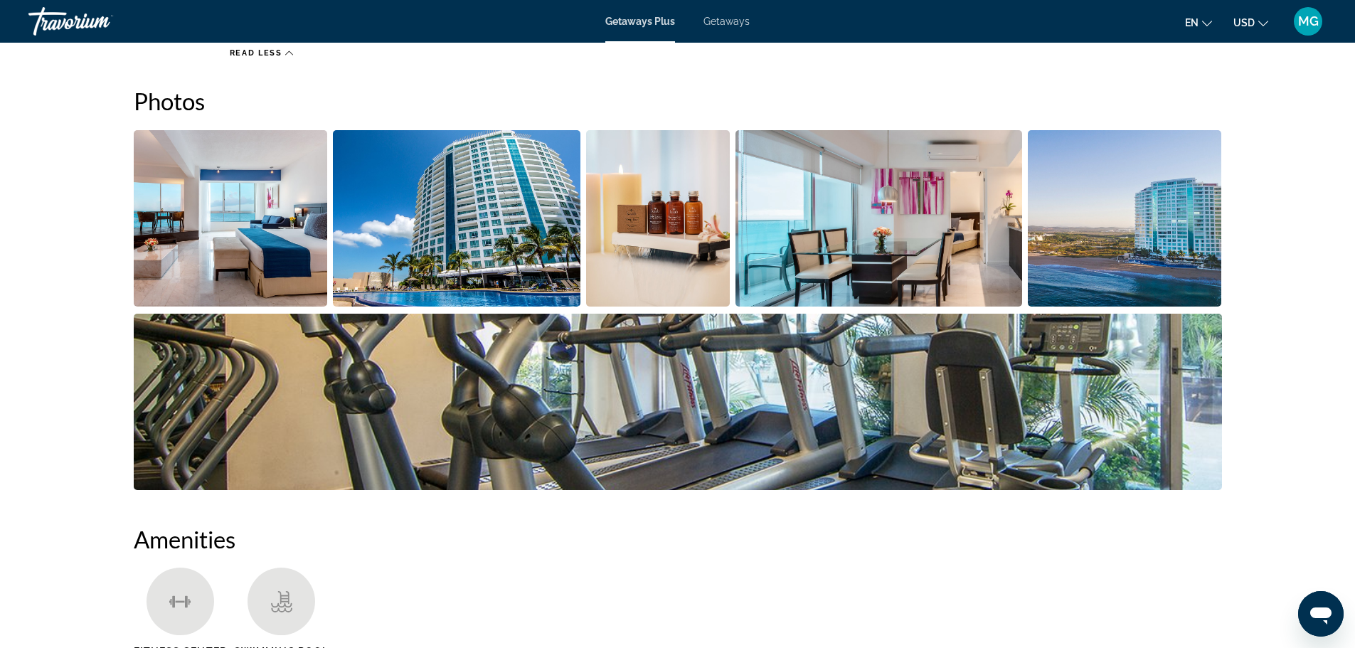
scroll to position [569, 0]
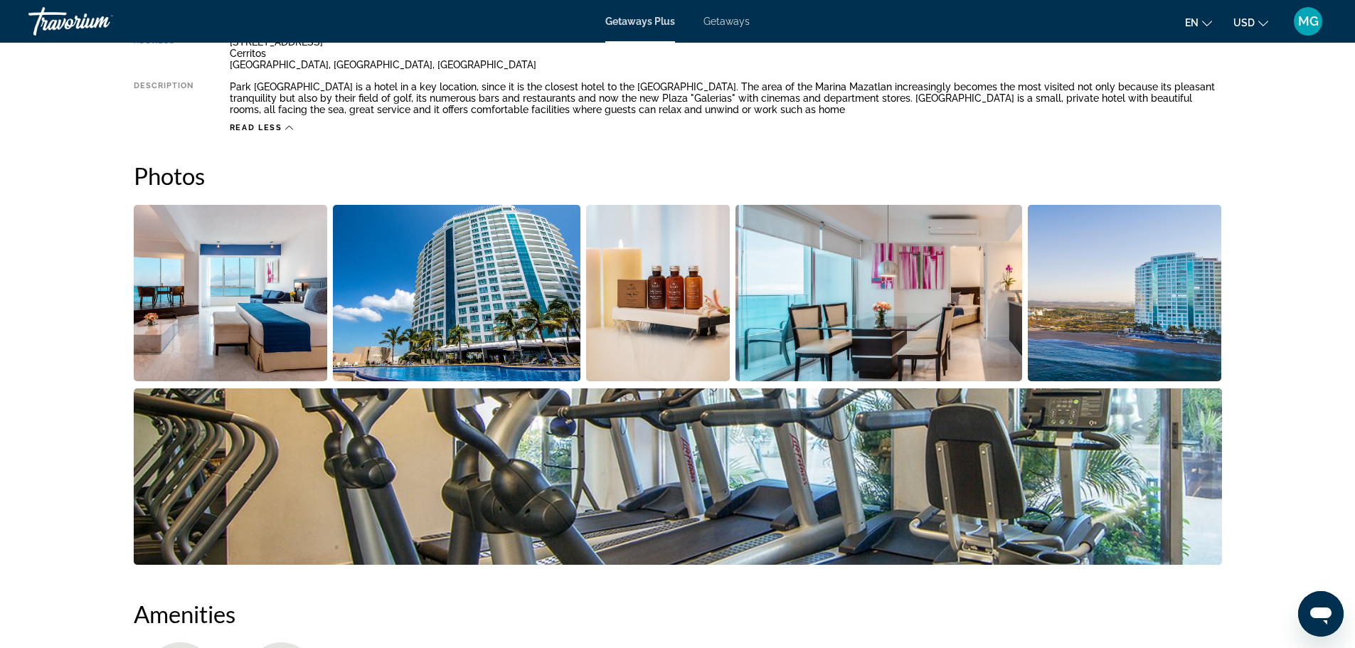
click at [265, 369] on img "Open full-screen image slider" at bounding box center [231, 293] width 194 height 176
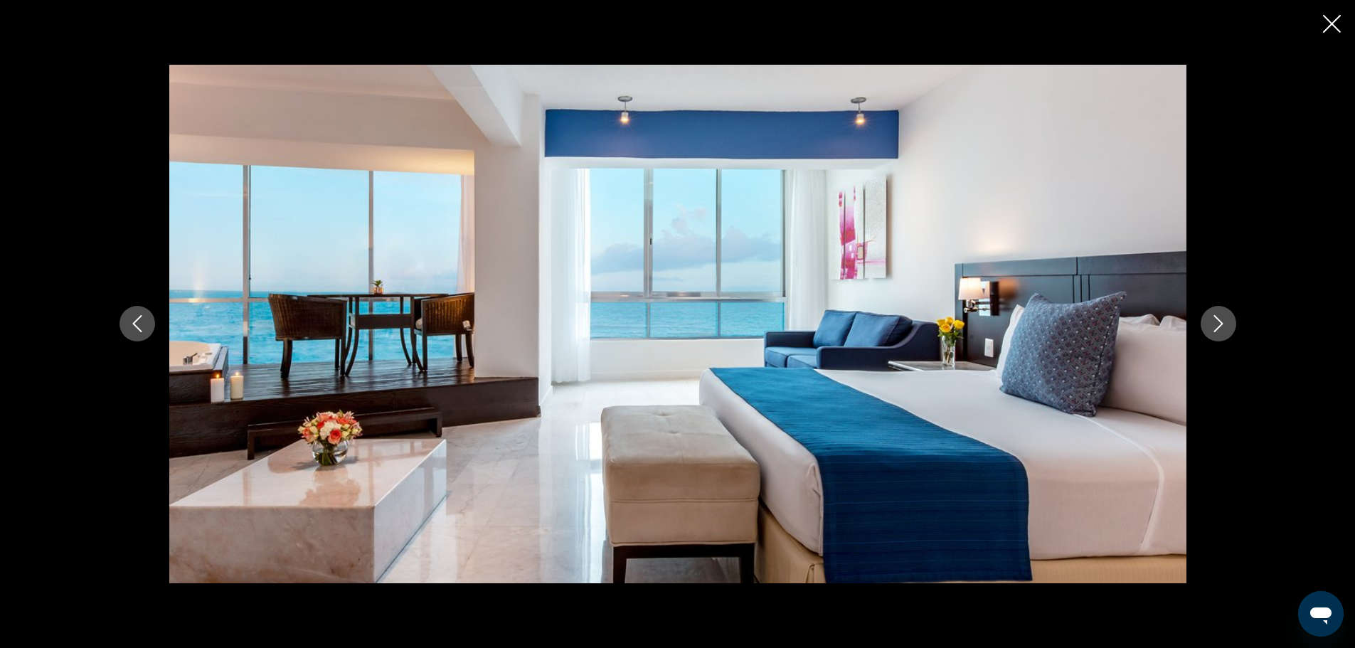
click at [1220, 328] on icon "Next image" at bounding box center [1218, 323] width 17 height 17
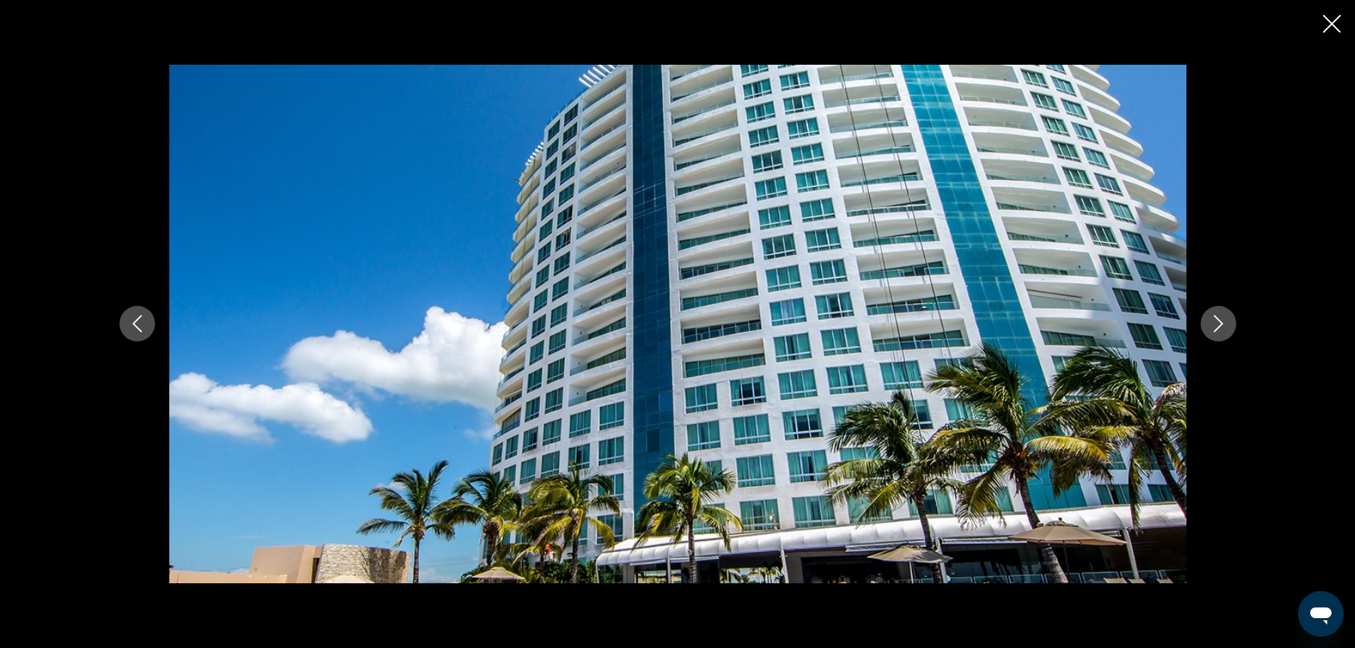
click at [1220, 328] on icon "Next image" at bounding box center [1218, 323] width 17 height 17
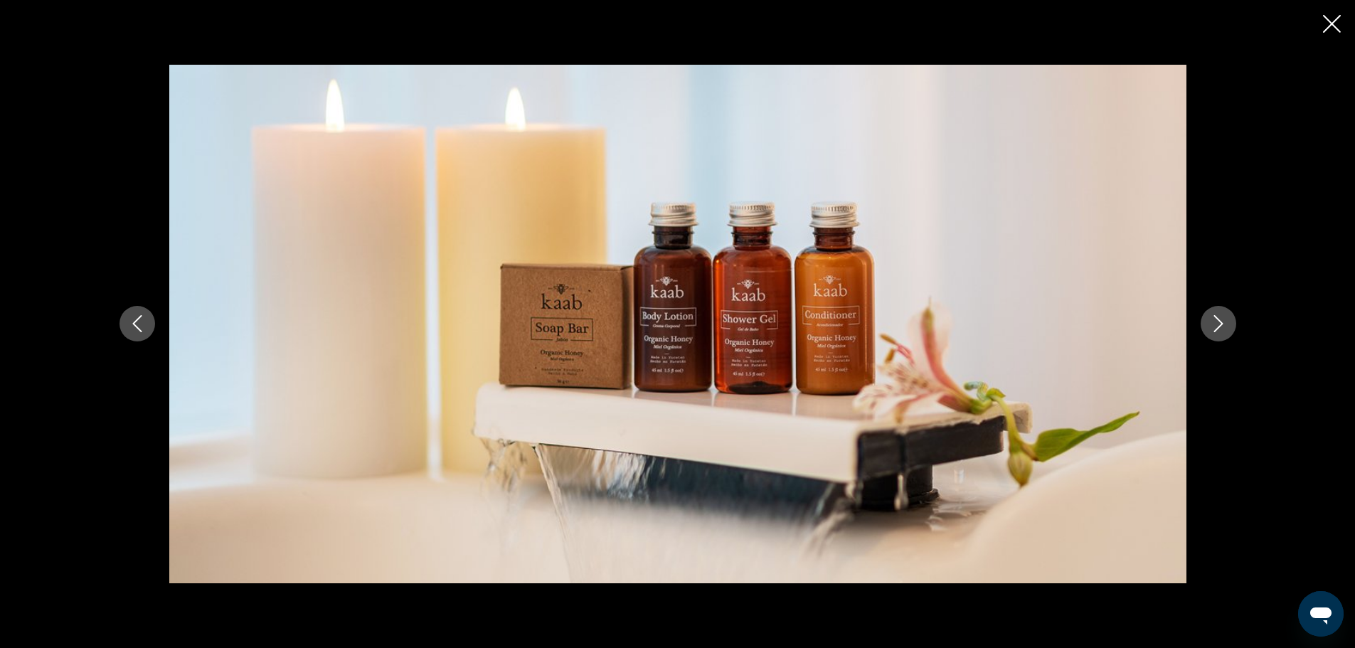
click at [1220, 328] on icon "Next image" at bounding box center [1218, 323] width 17 height 17
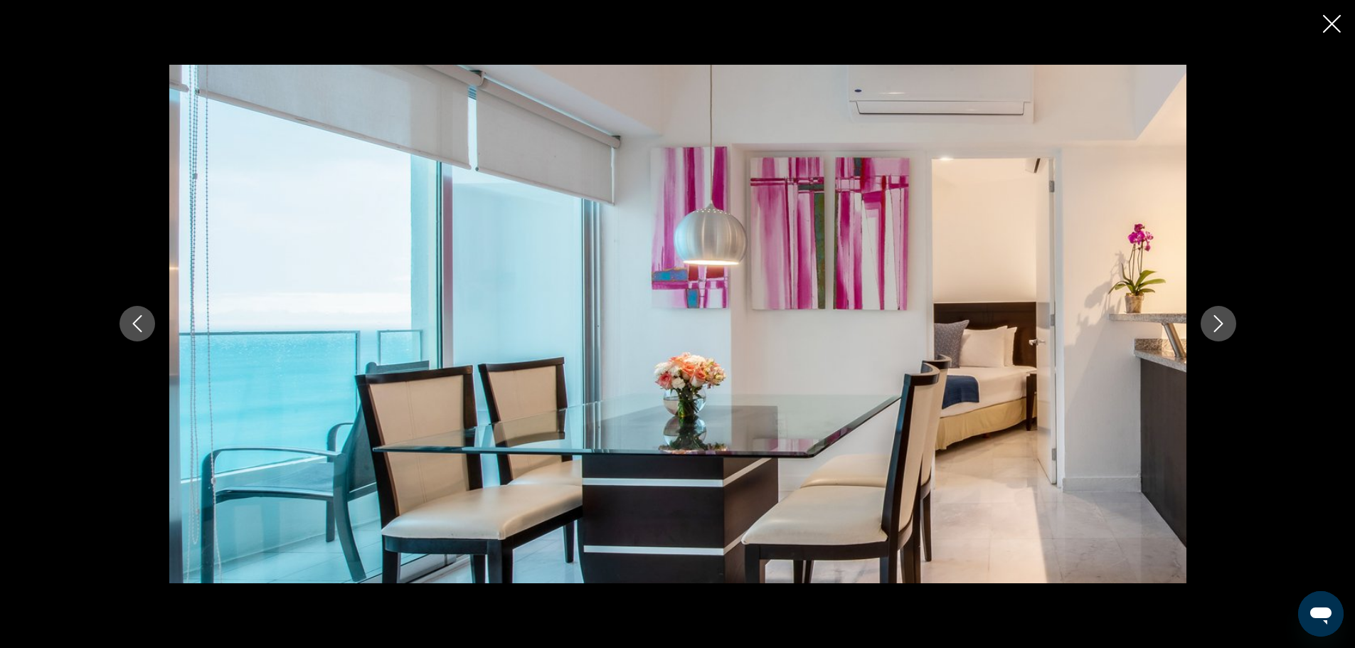
click at [1220, 329] on icon "Next image" at bounding box center [1218, 323] width 17 height 17
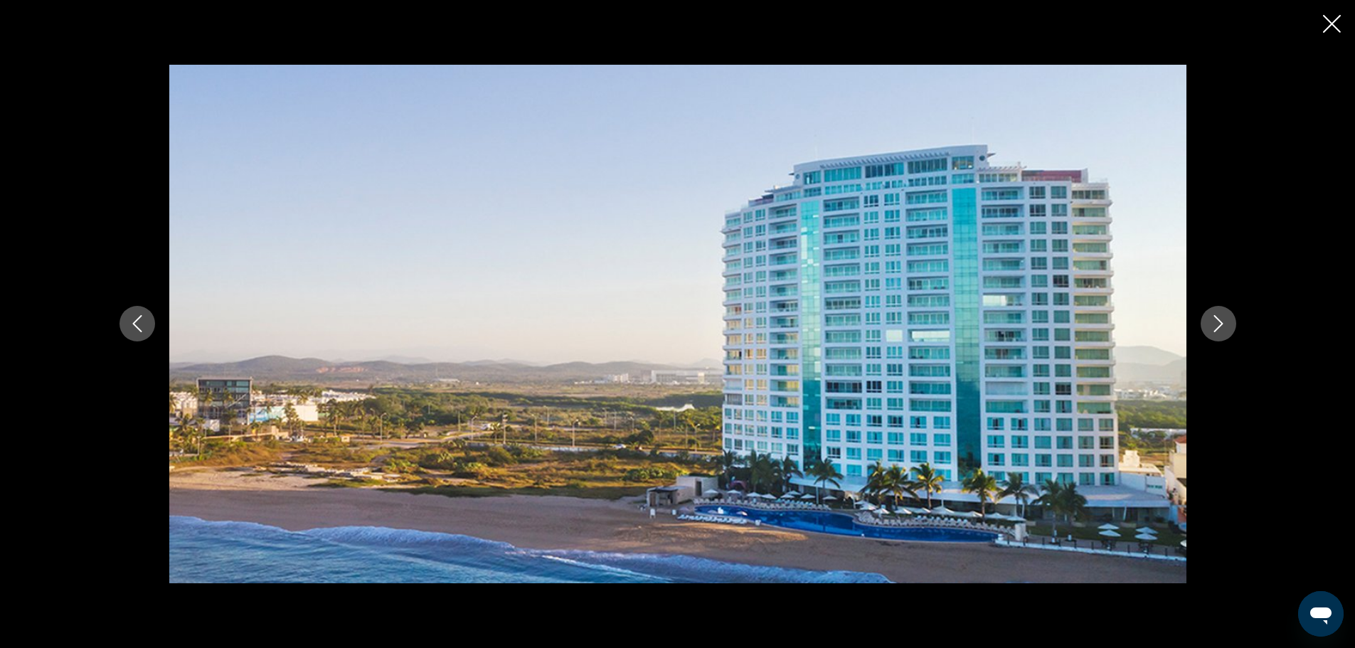
click at [1220, 329] on icon "Next image" at bounding box center [1218, 323] width 17 height 17
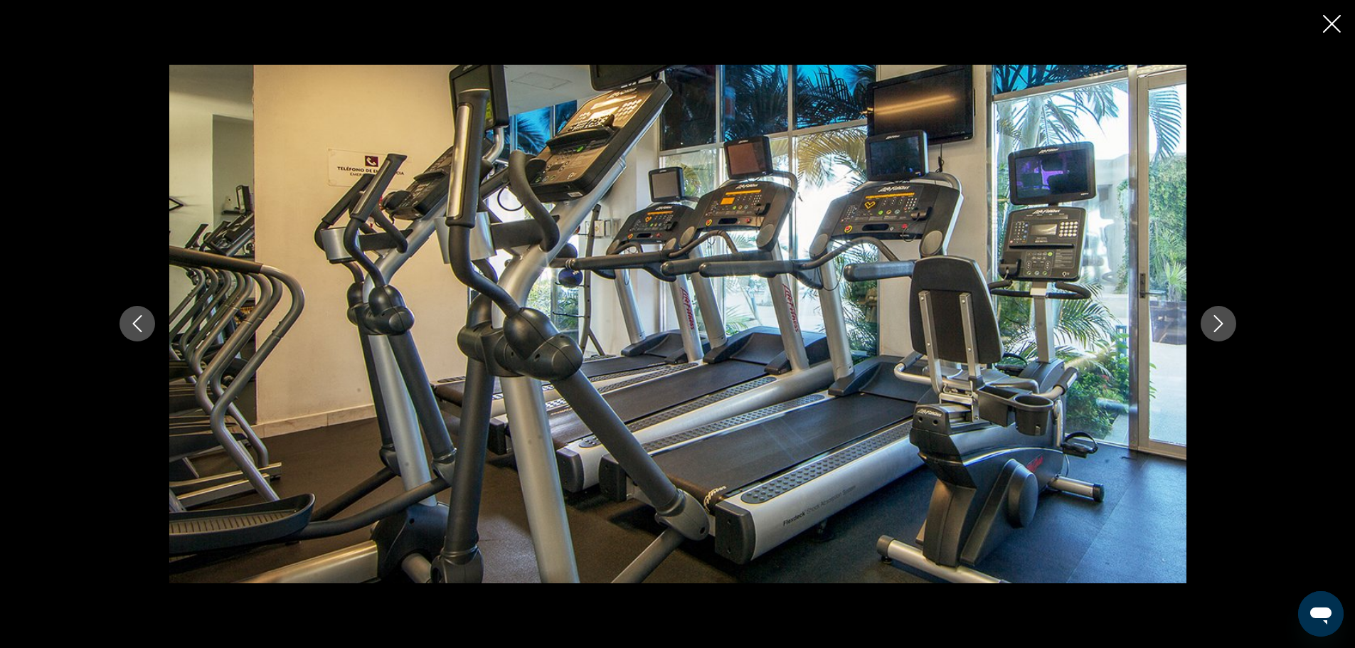
click at [1220, 329] on icon "Next image" at bounding box center [1218, 323] width 17 height 17
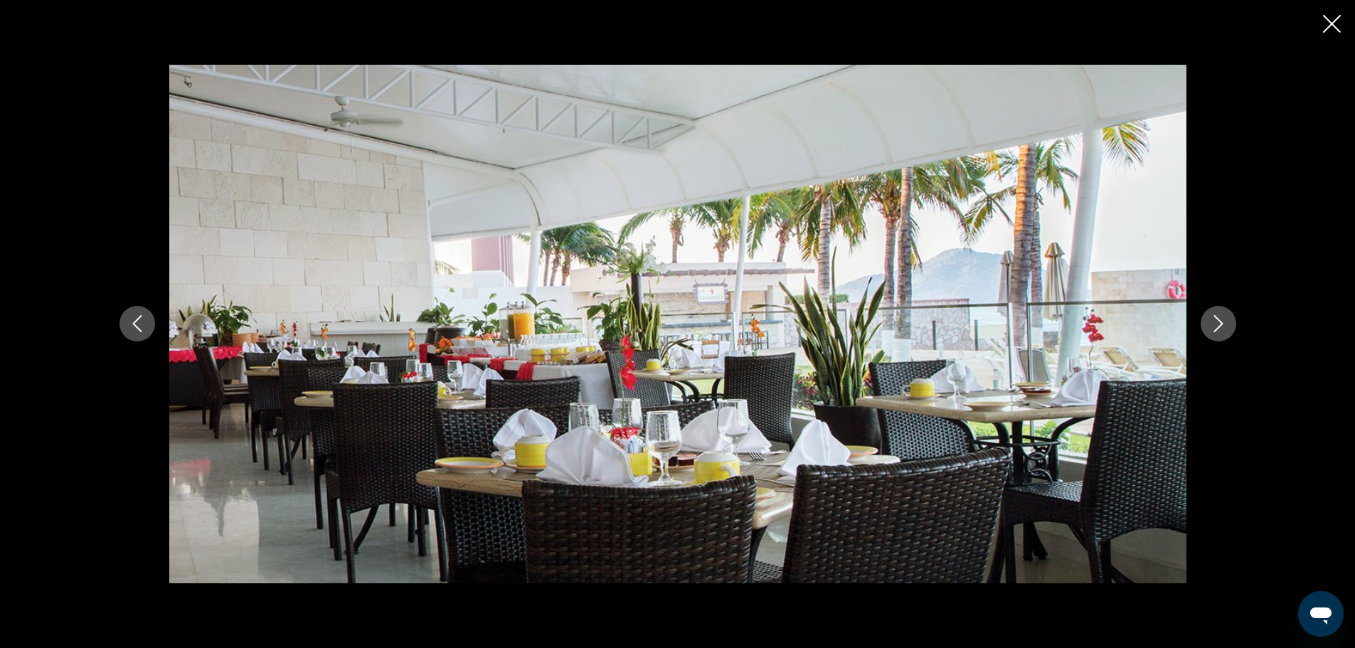
click at [1220, 329] on icon "Next image" at bounding box center [1218, 323] width 17 height 17
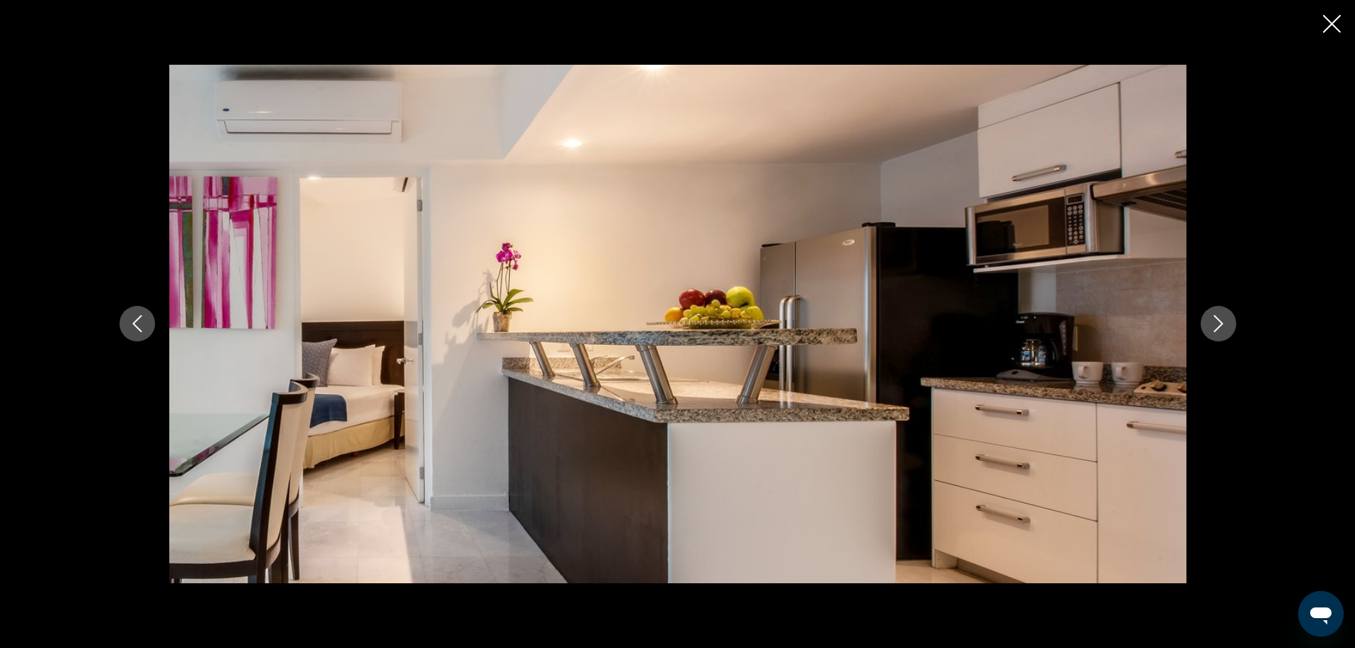
click at [1332, 21] on icon "Close slideshow" at bounding box center [1332, 24] width 18 height 18
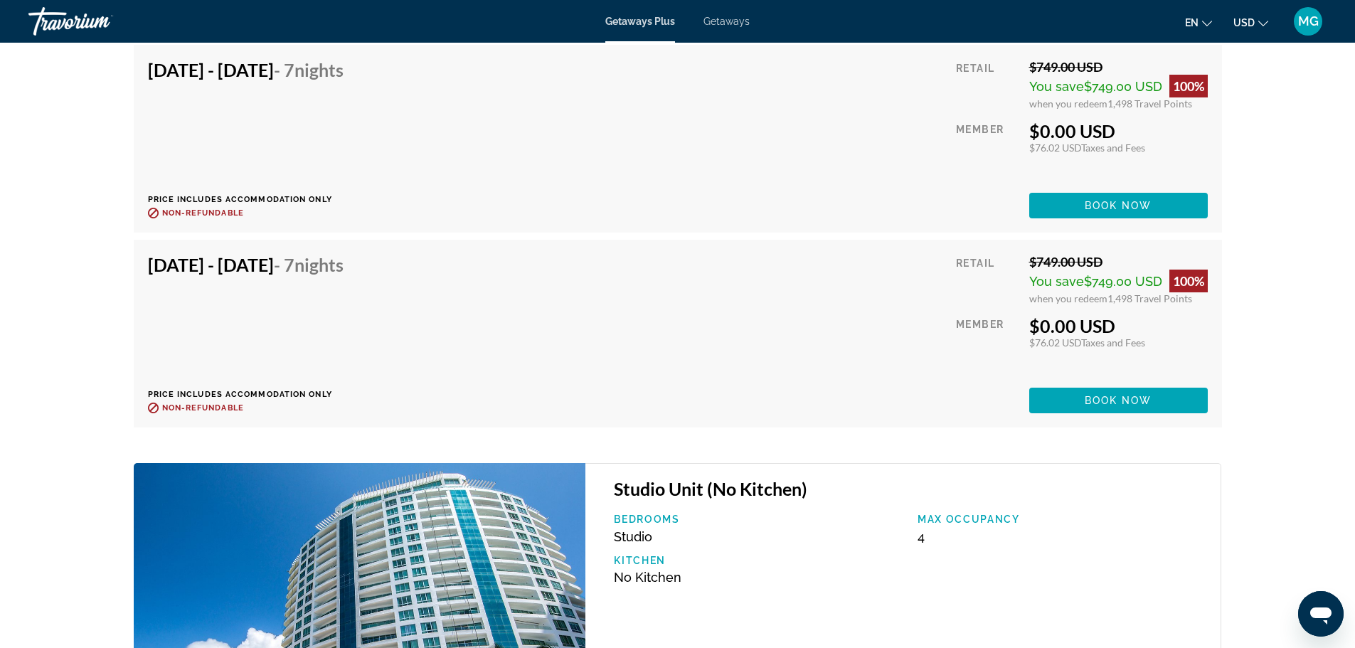
scroll to position [2773, 0]
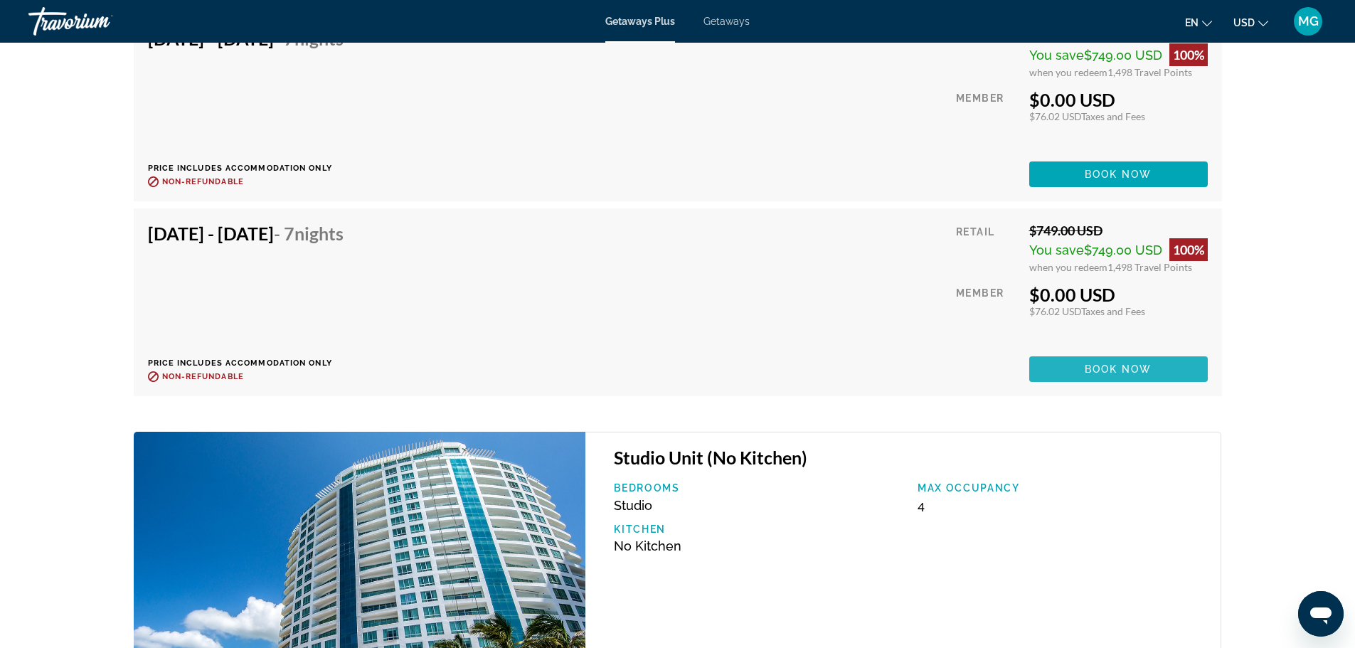
click at [1115, 364] on span "Book now" at bounding box center [1118, 368] width 68 height 11
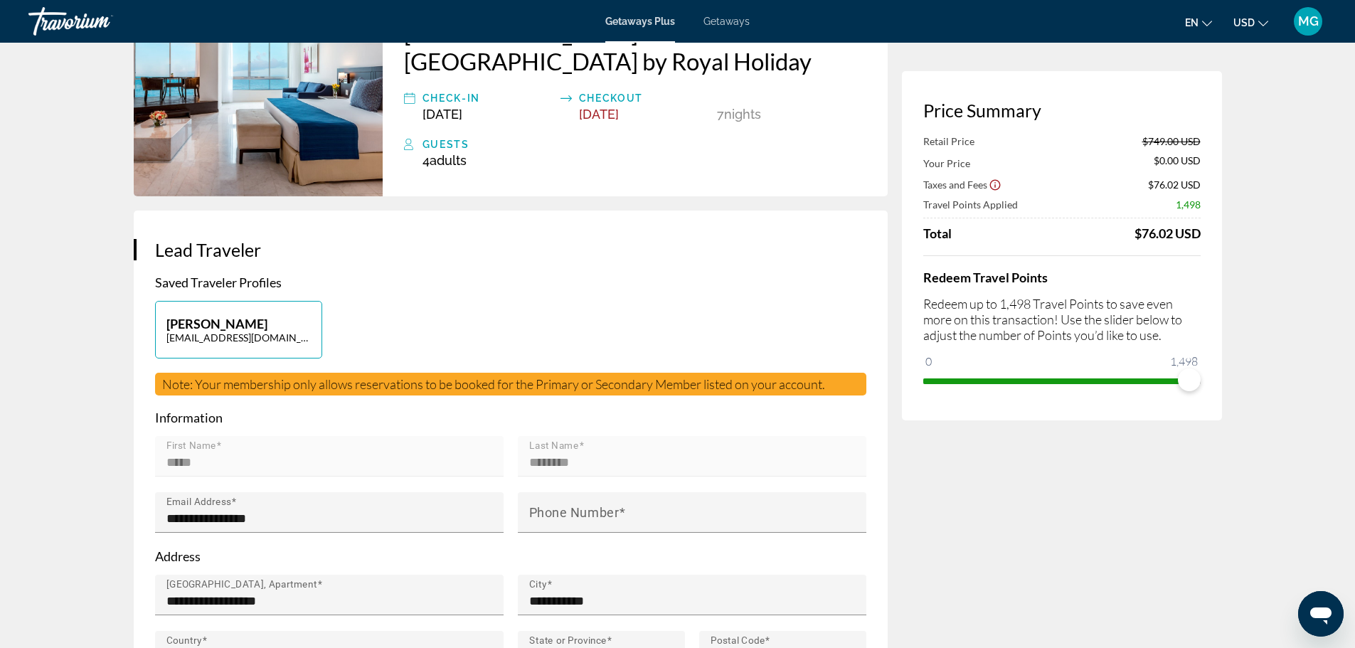
scroll to position [142, 0]
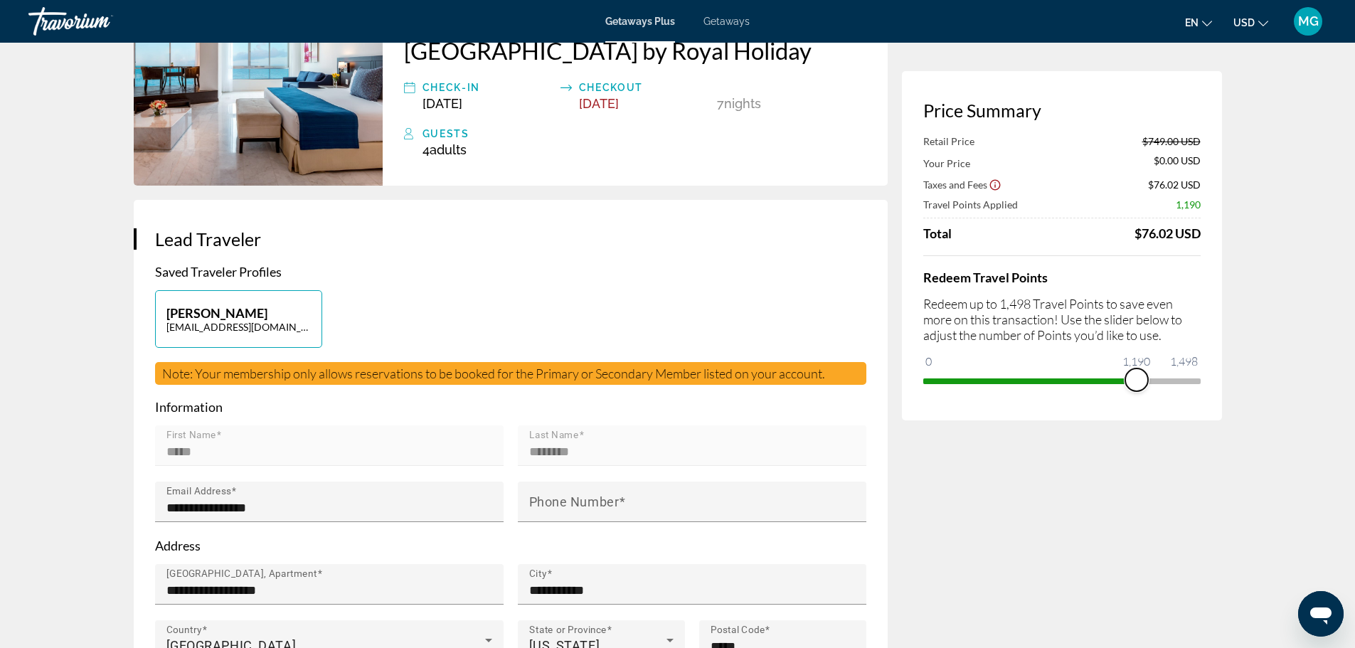
drag, startPoint x: 1183, startPoint y: 379, endPoint x: 1136, endPoint y: 380, distance: 46.2
click at [1136, 380] on span "ngx-slider" at bounding box center [1136, 379] width 23 height 23
drag, startPoint x: 1136, startPoint y: 380, endPoint x: 1203, endPoint y: 381, distance: 66.8
click at [1203, 381] on div "Price Summary Retail Price $749.00 USD Your Price $154.00 USD Taxes and Fees $8…" at bounding box center [1062, 245] width 320 height 349
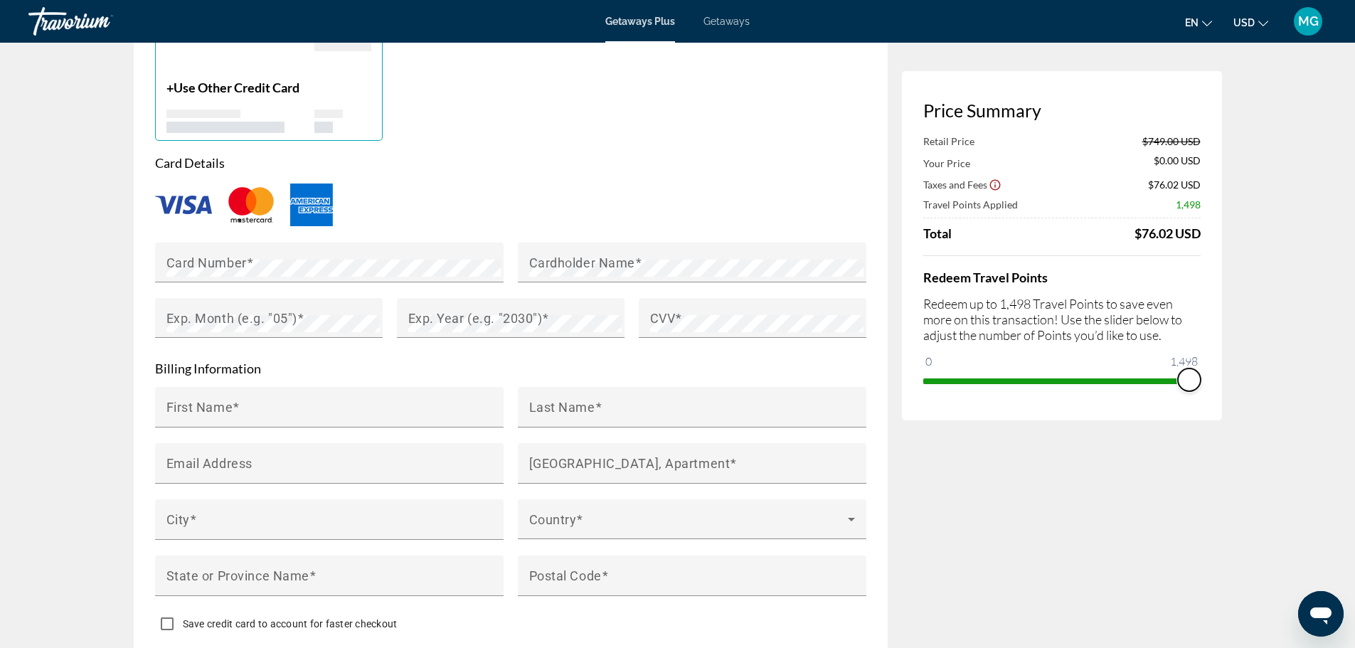
scroll to position [782, 0]
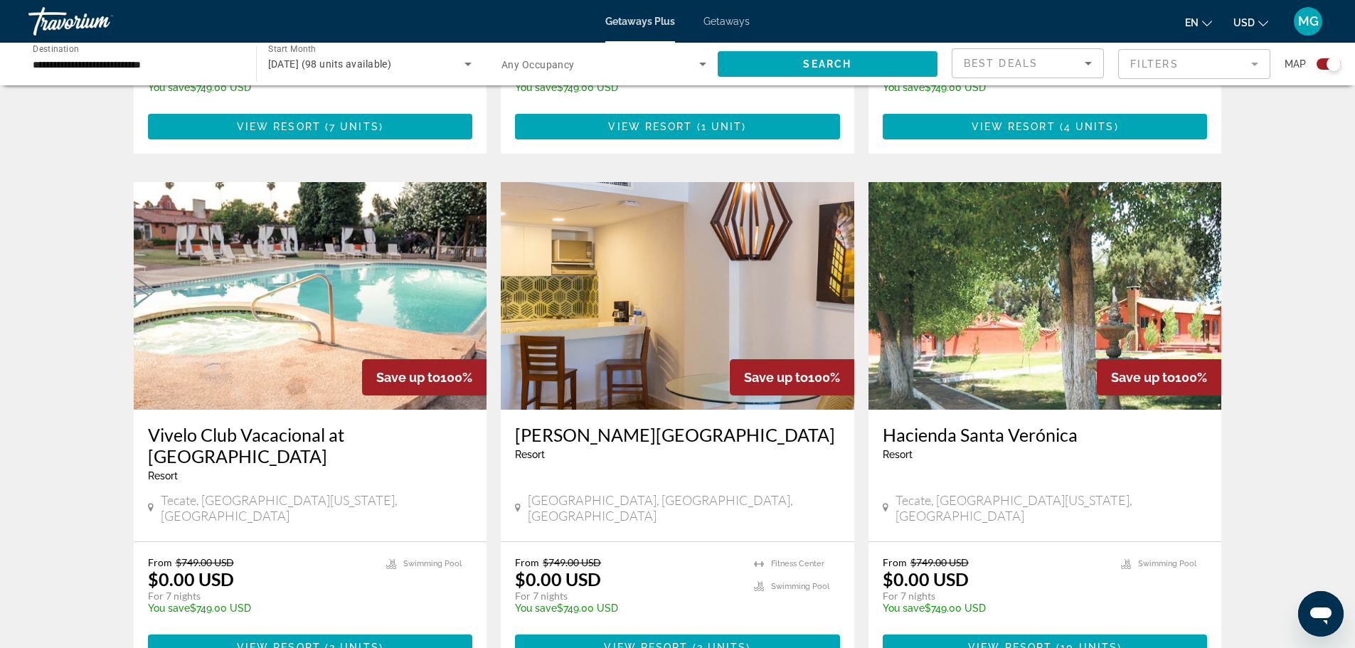
scroll to position [1493, 0]
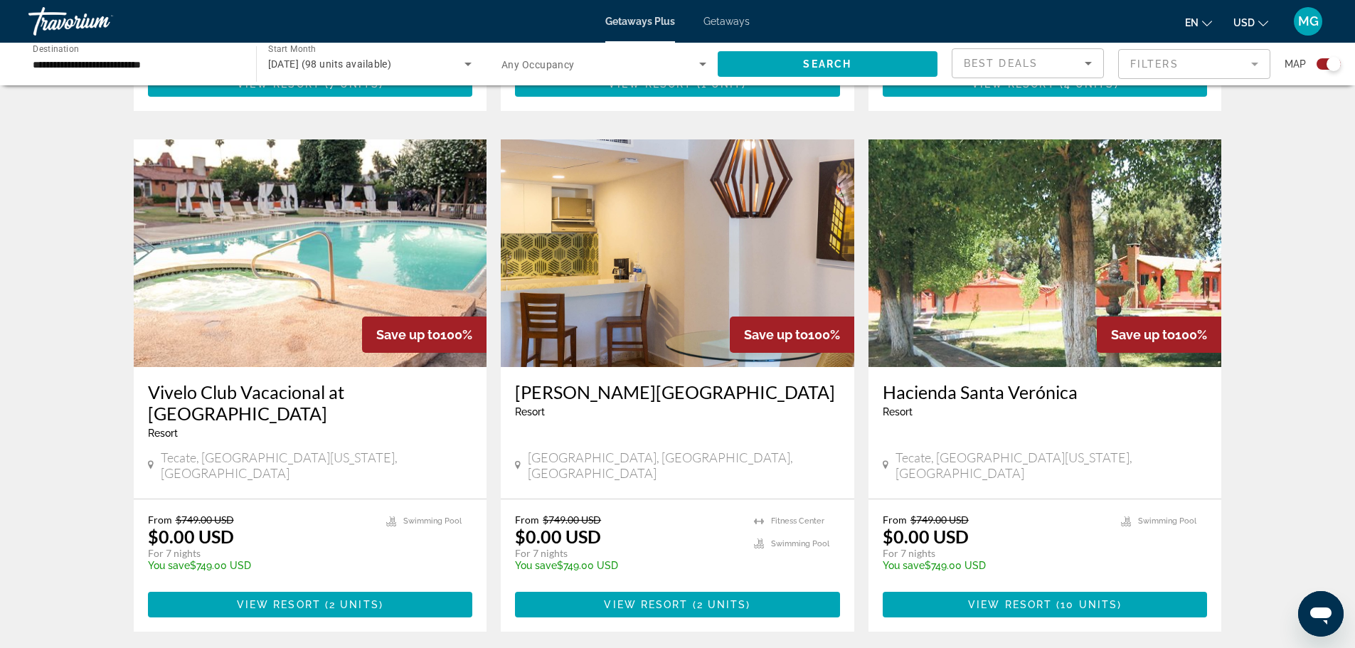
click at [801, 191] on img "Main content" at bounding box center [677, 253] width 353 height 228
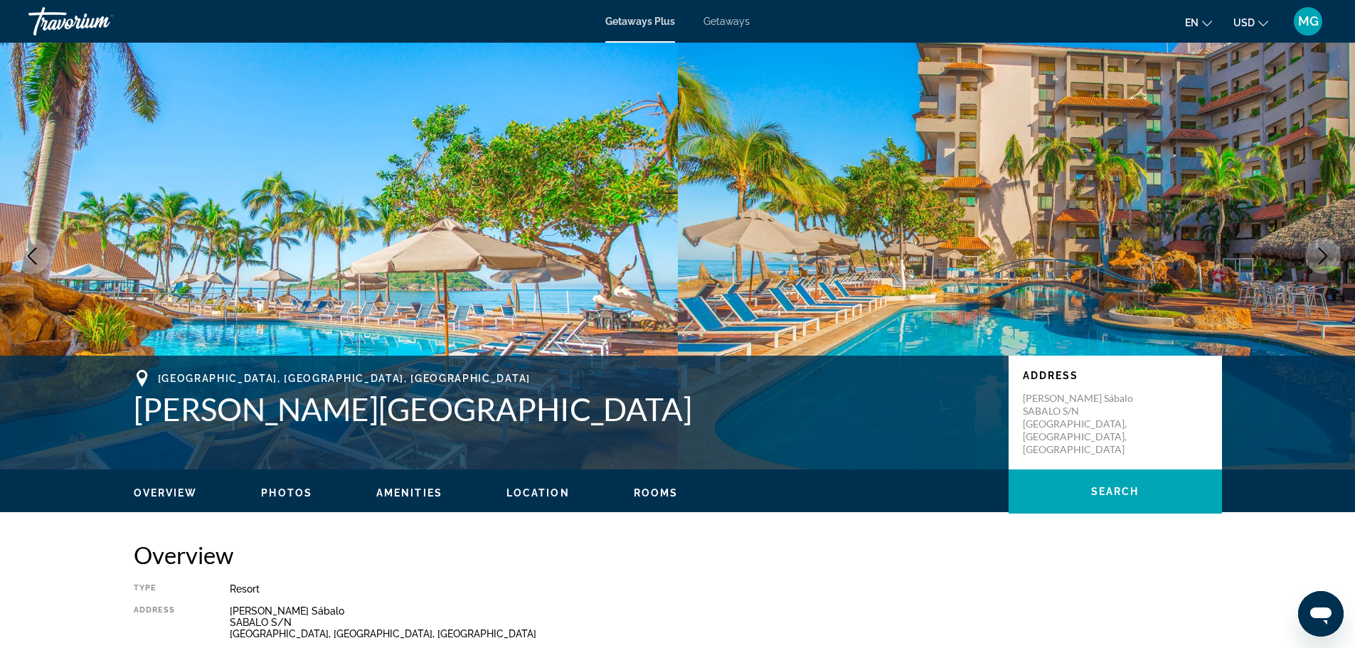
click at [1322, 257] on icon "Next image" at bounding box center [1322, 255] width 17 height 17
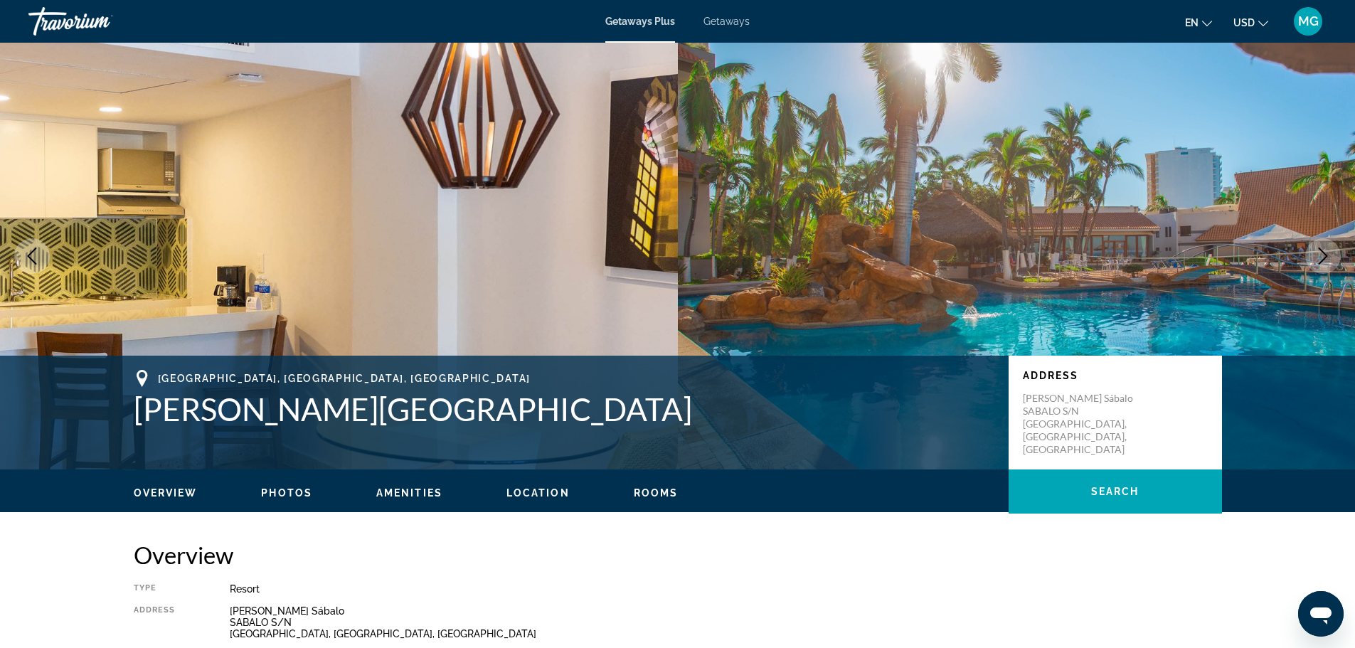
click at [1318, 257] on icon "Next image" at bounding box center [1322, 255] width 17 height 17
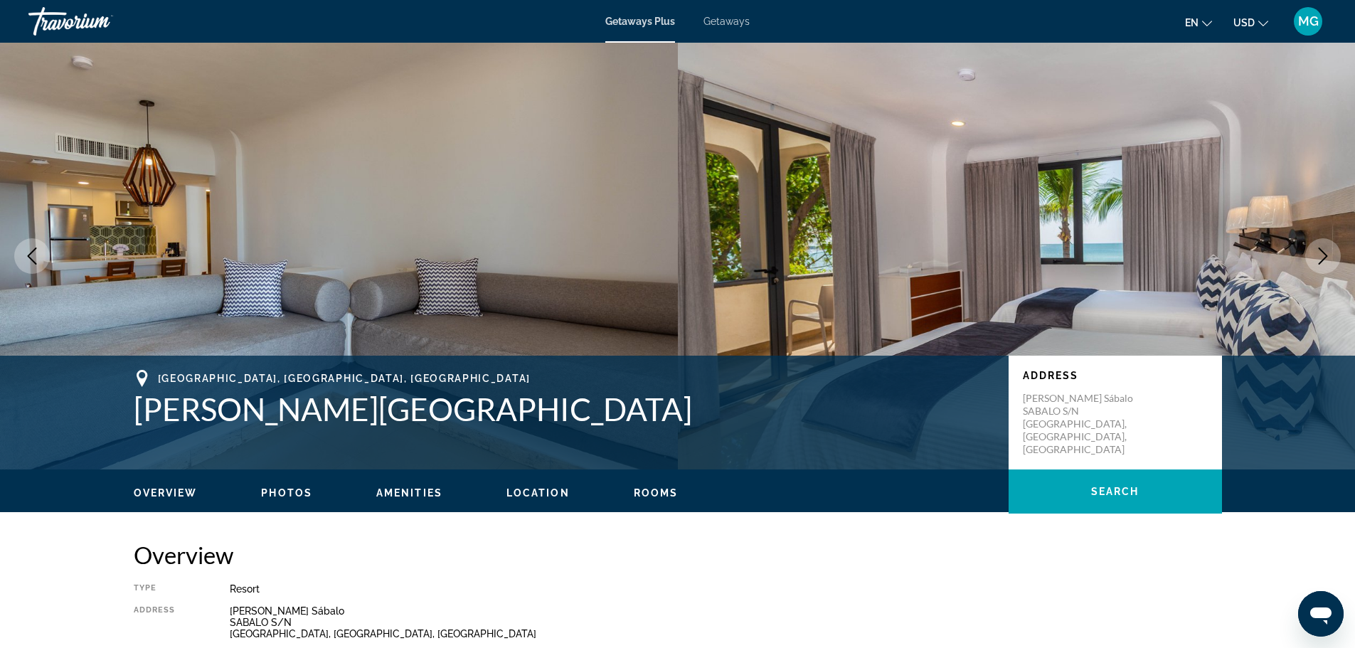
click at [1318, 257] on icon "Next image" at bounding box center [1322, 255] width 17 height 17
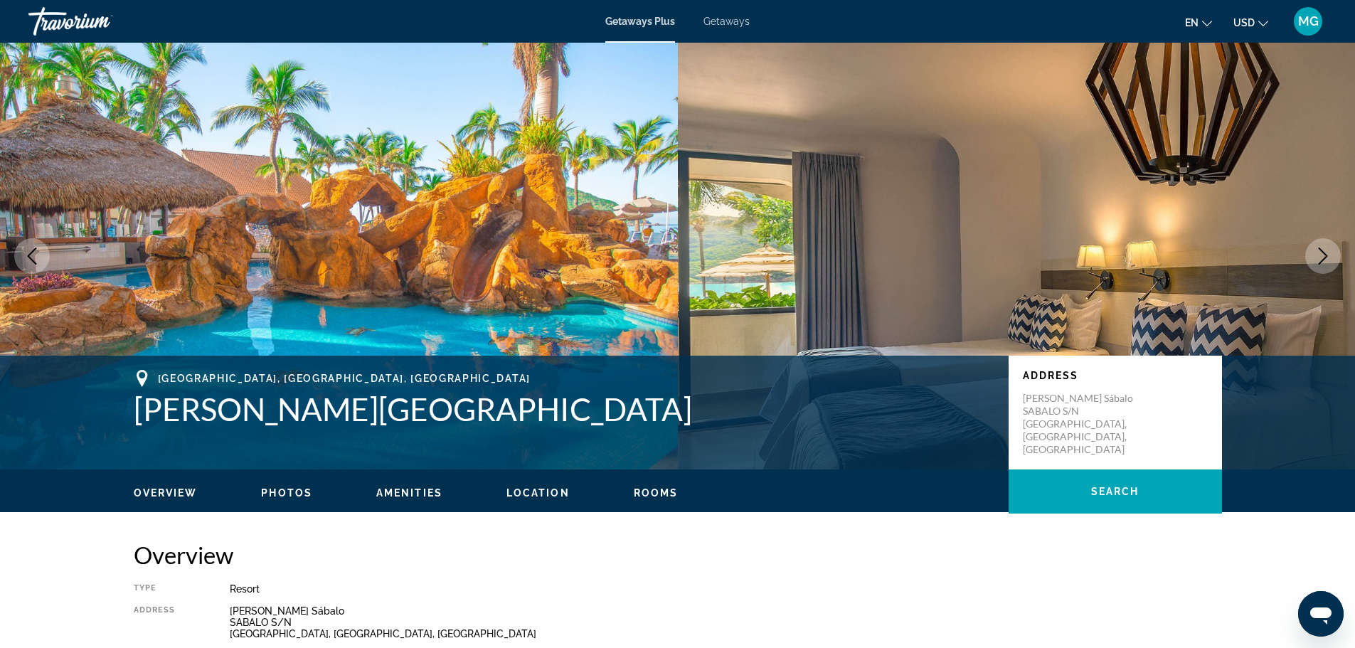
click at [1318, 257] on icon "Next image" at bounding box center [1322, 255] width 17 height 17
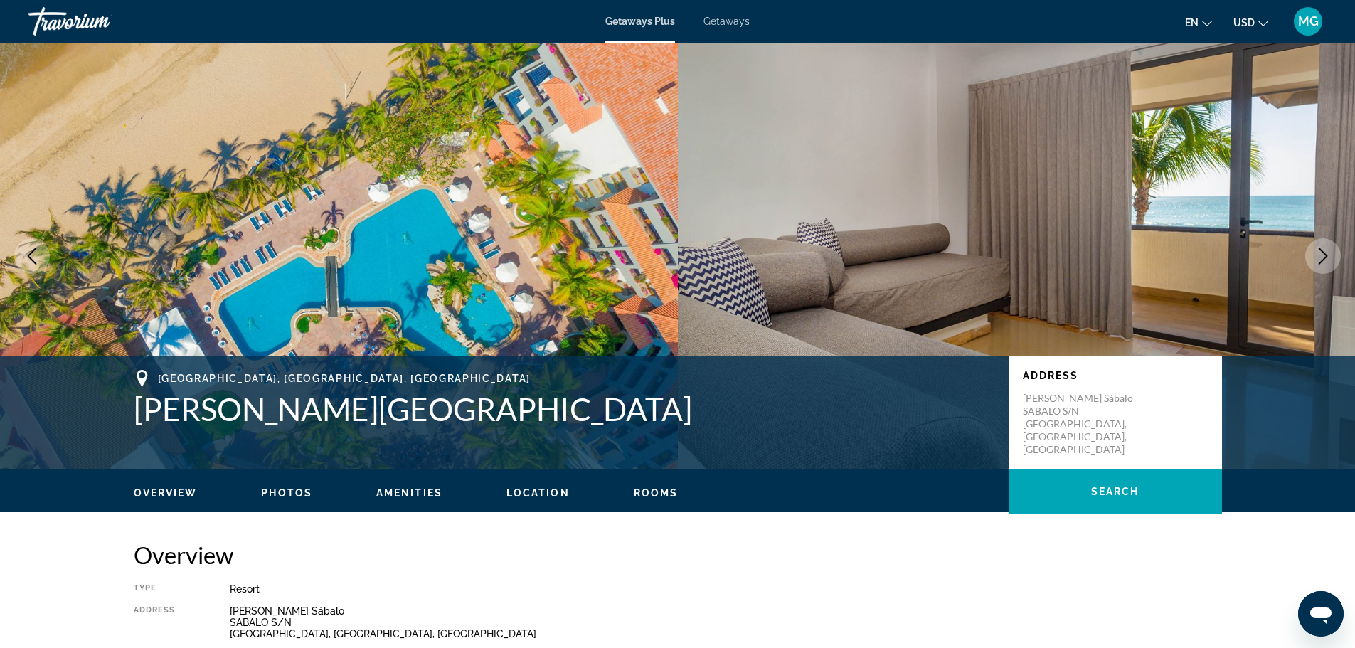
click at [1318, 257] on icon "Next image" at bounding box center [1322, 255] width 17 height 17
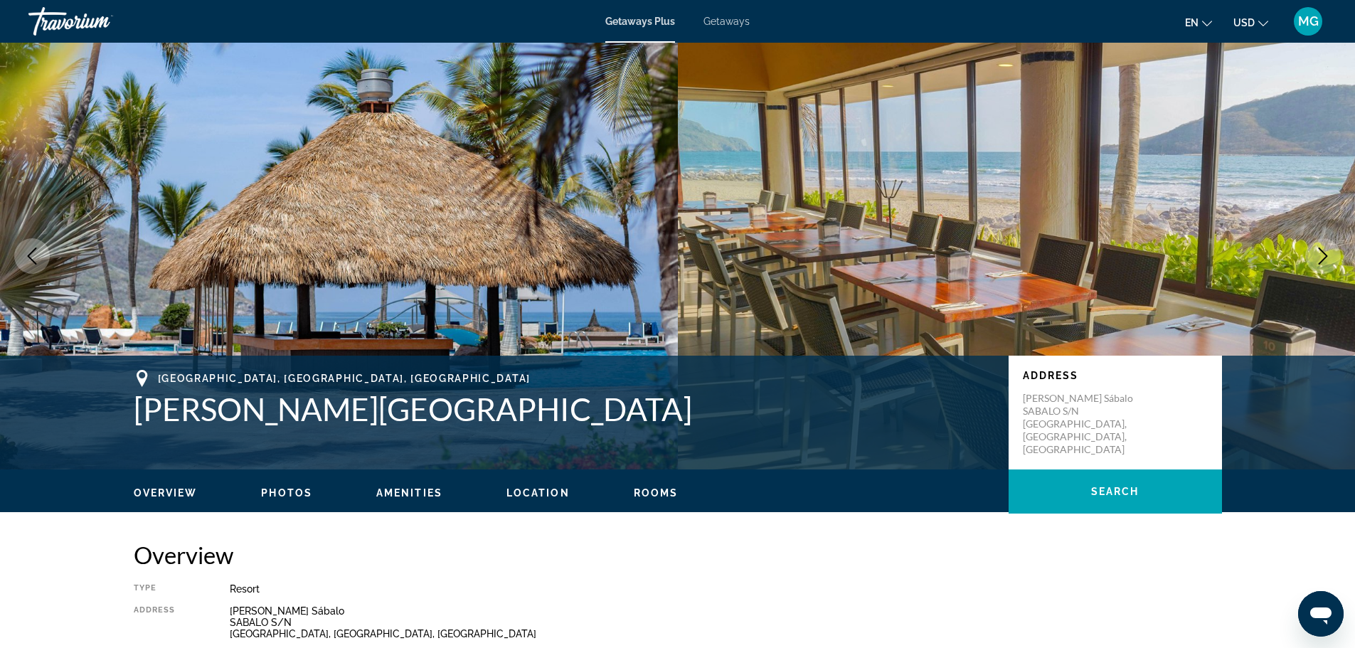
click at [1325, 255] on icon "Next image" at bounding box center [1322, 255] width 17 height 17
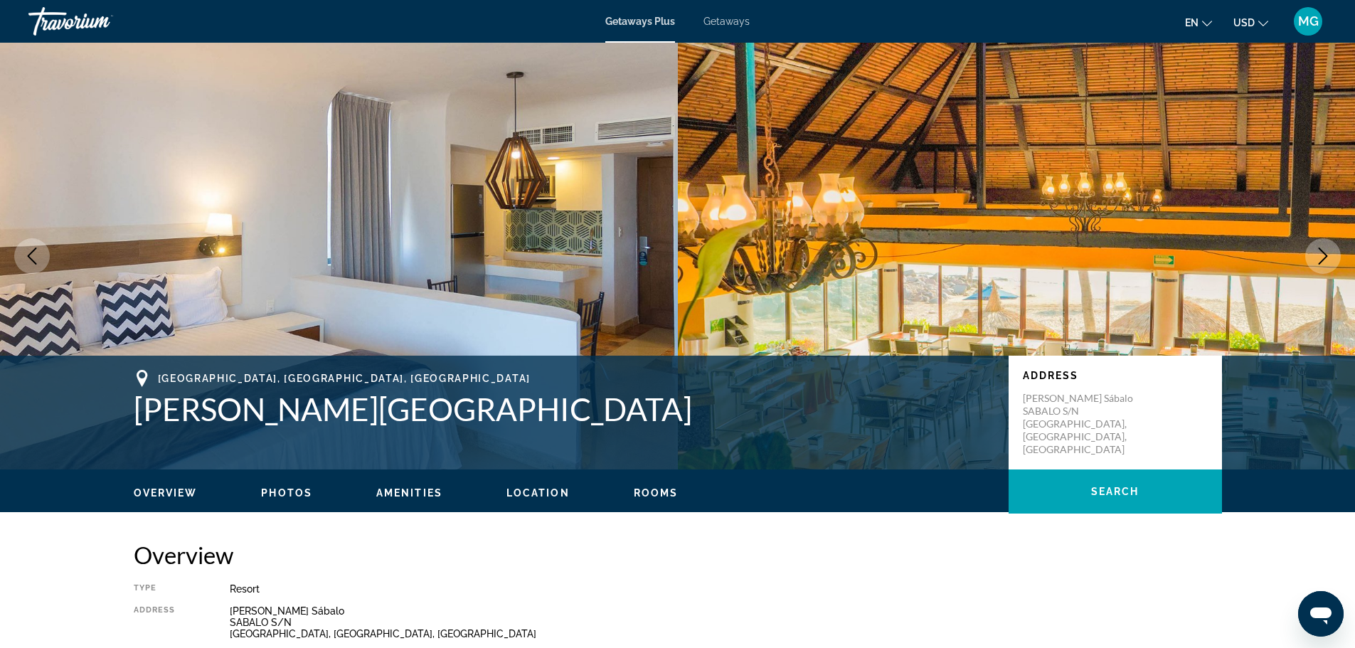
click at [1325, 255] on icon "Next image" at bounding box center [1322, 255] width 9 height 17
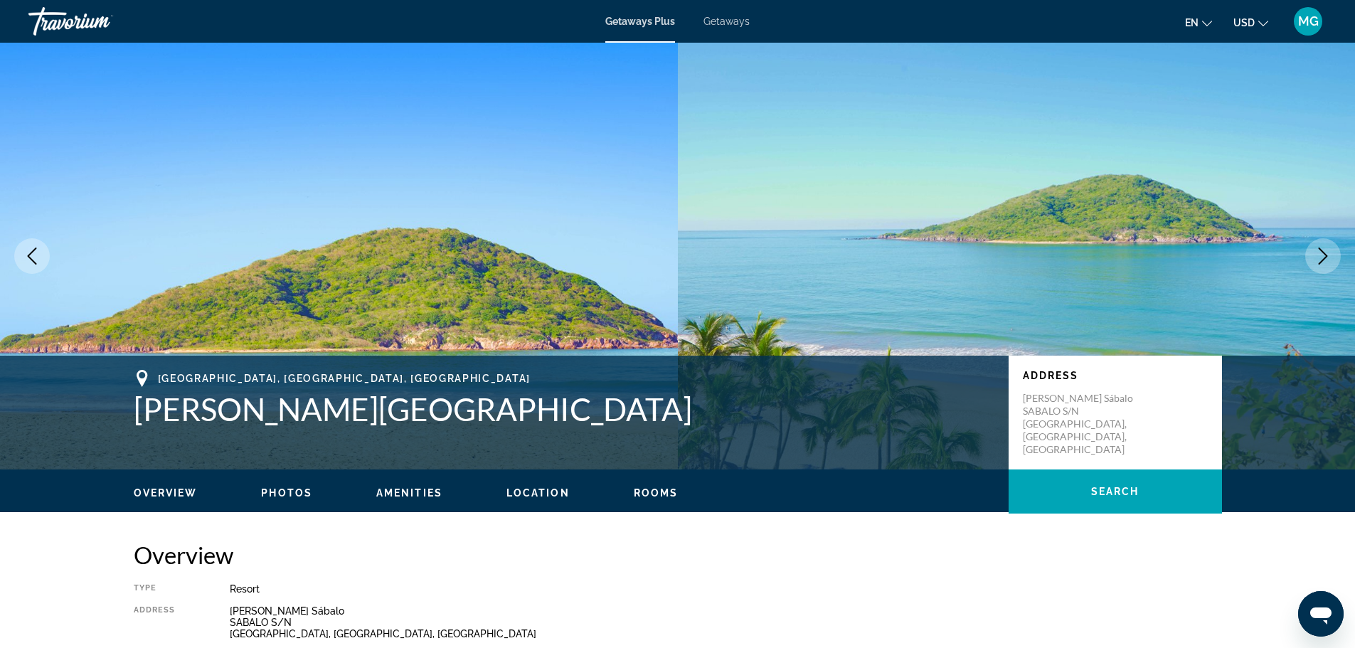
click at [1325, 255] on icon "Next image" at bounding box center [1322, 255] width 9 height 17
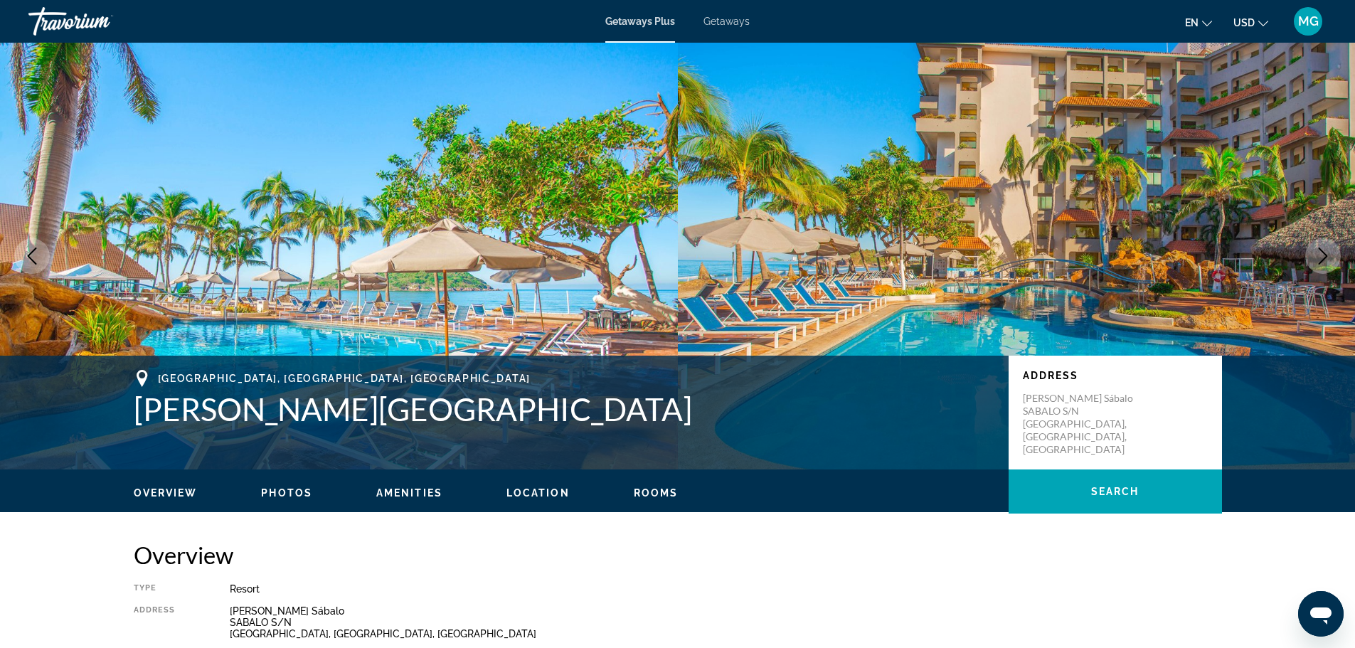
click at [1325, 255] on icon "Next image" at bounding box center [1322, 255] width 9 height 17
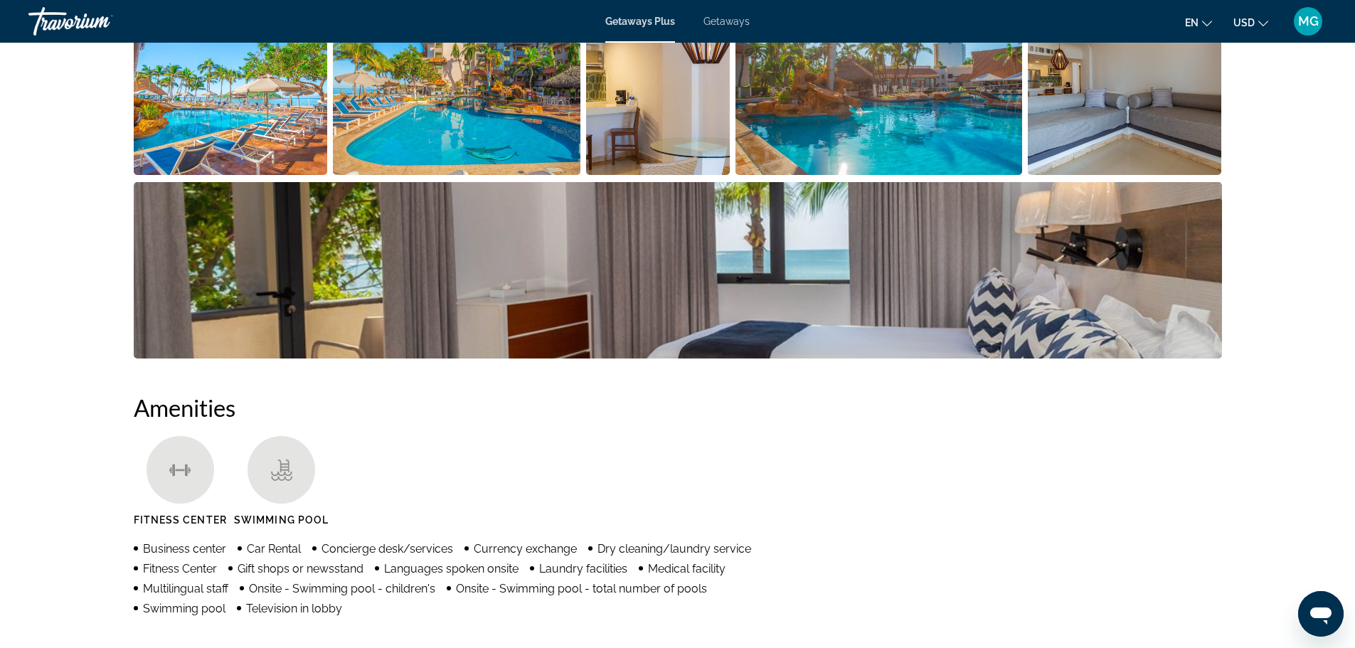
scroll to position [569, 0]
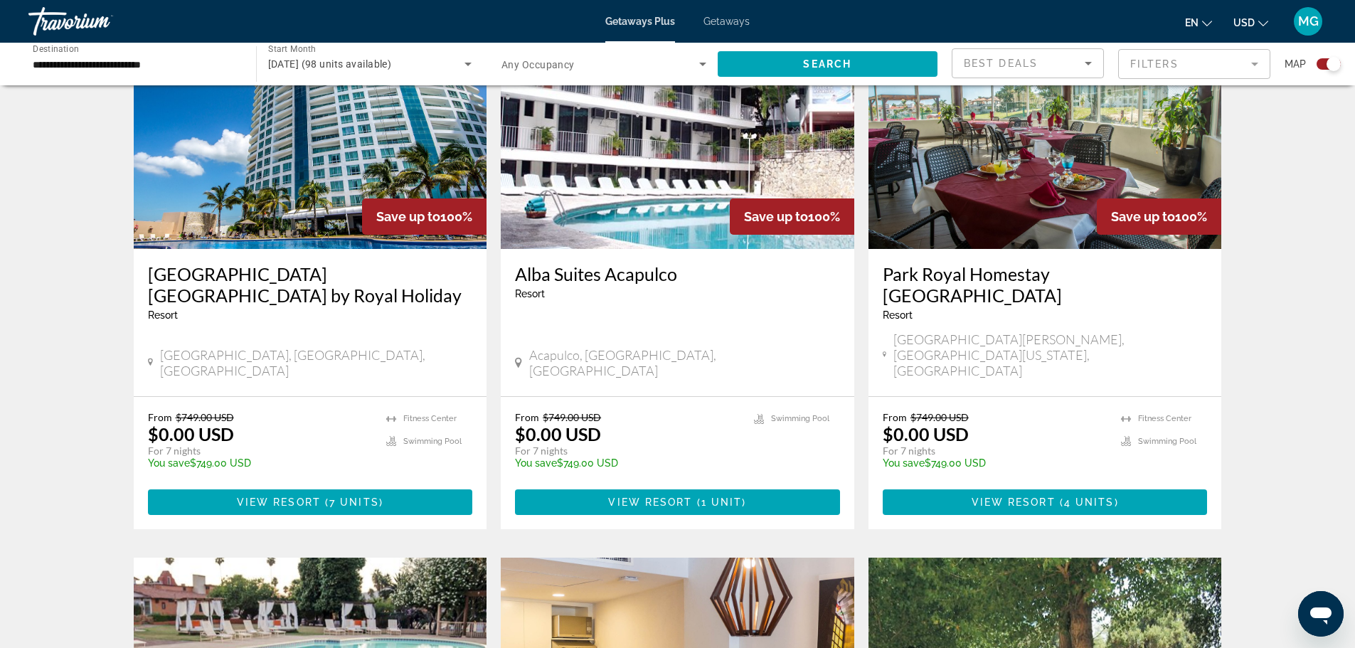
scroll to position [853, 0]
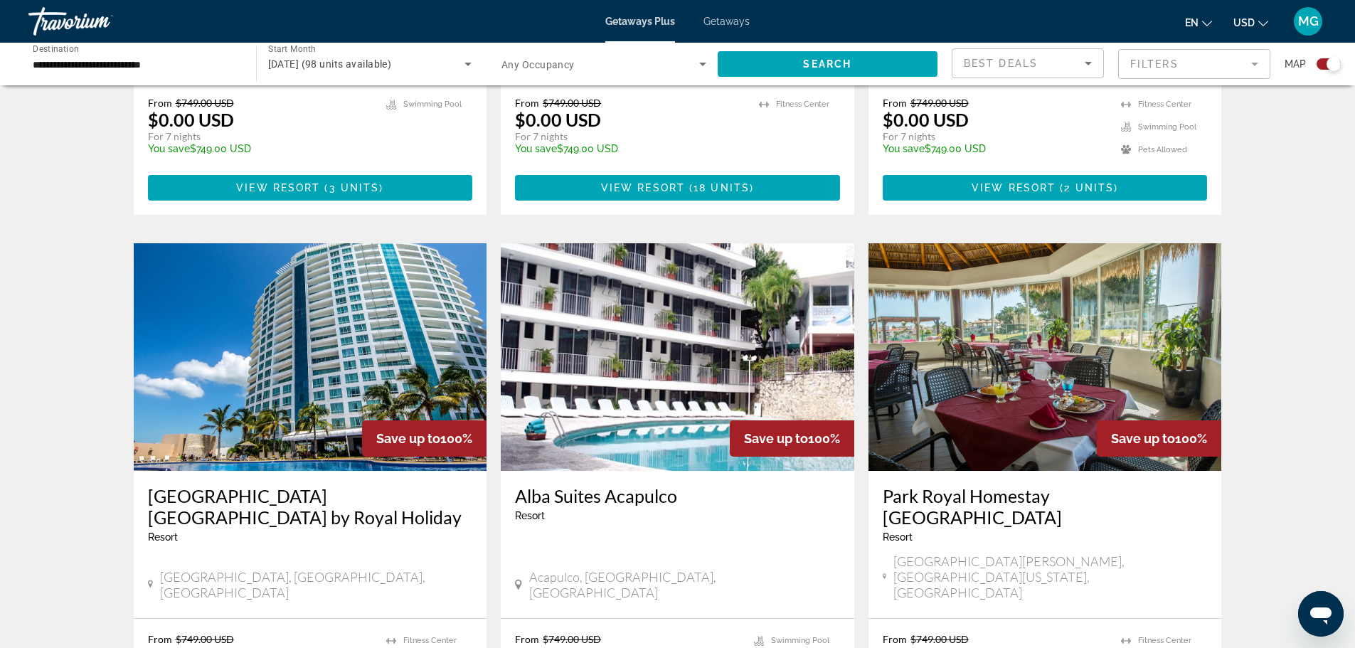
click at [279, 393] on img "Main content" at bounding box center [310, 357] width 353 height 228
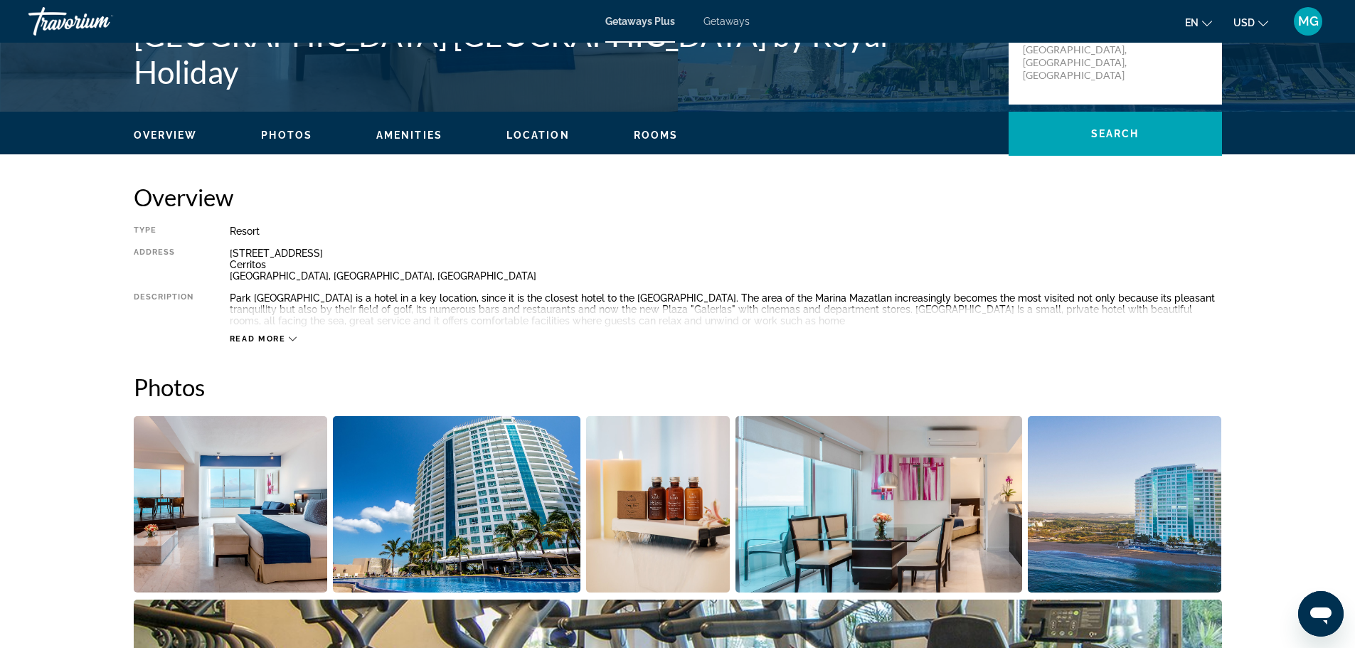
scroll to position [427, 0]
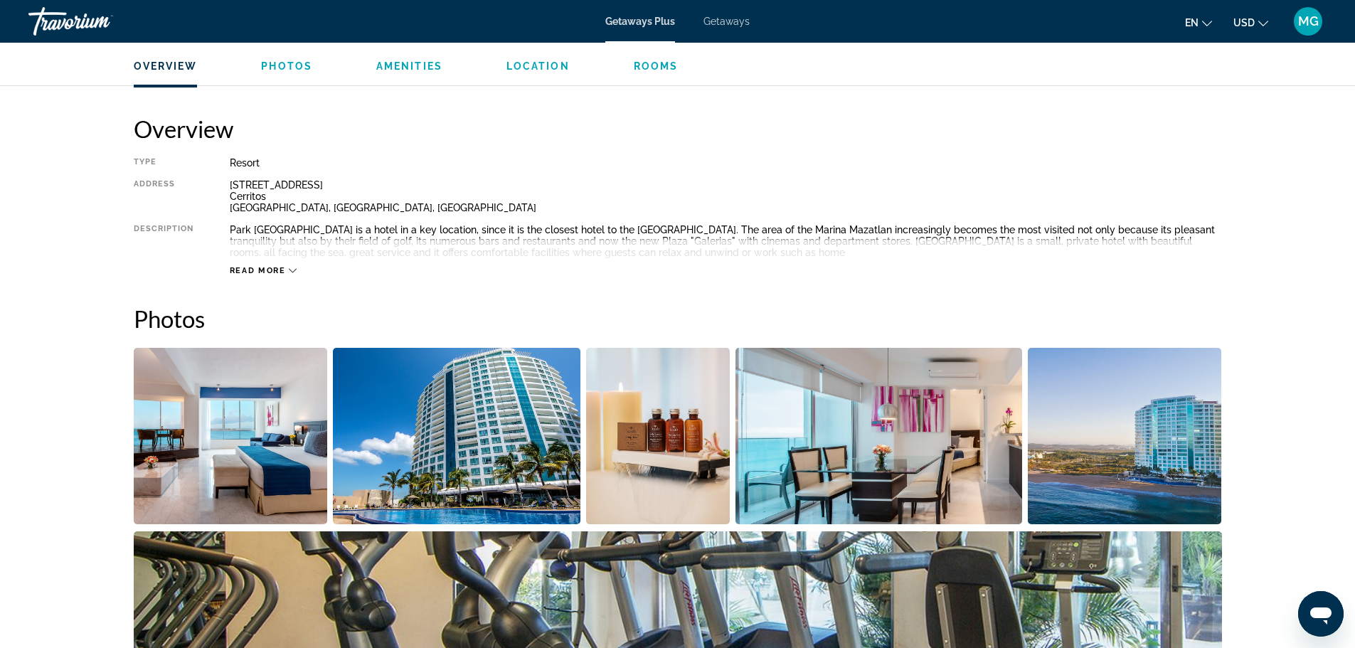
click at [254, 267] on span "Read more" at bounding box center [258, 270] width 56 height 9
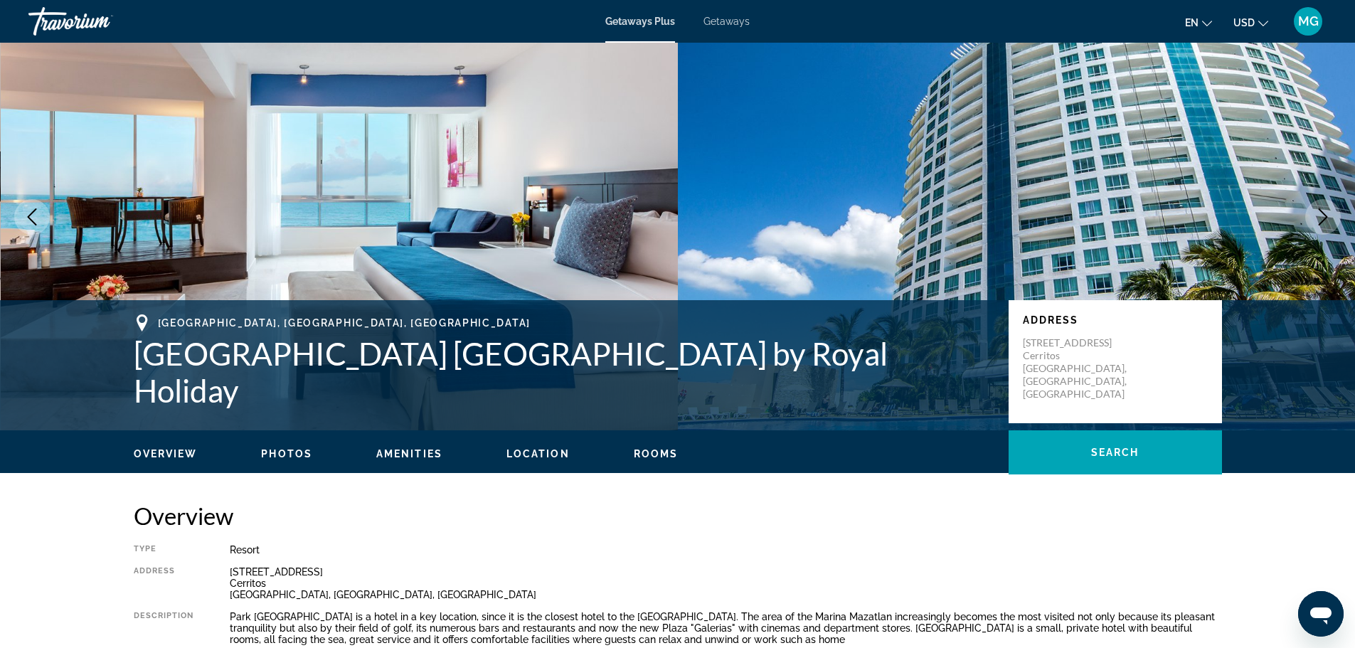
scroll to position [36, 0]
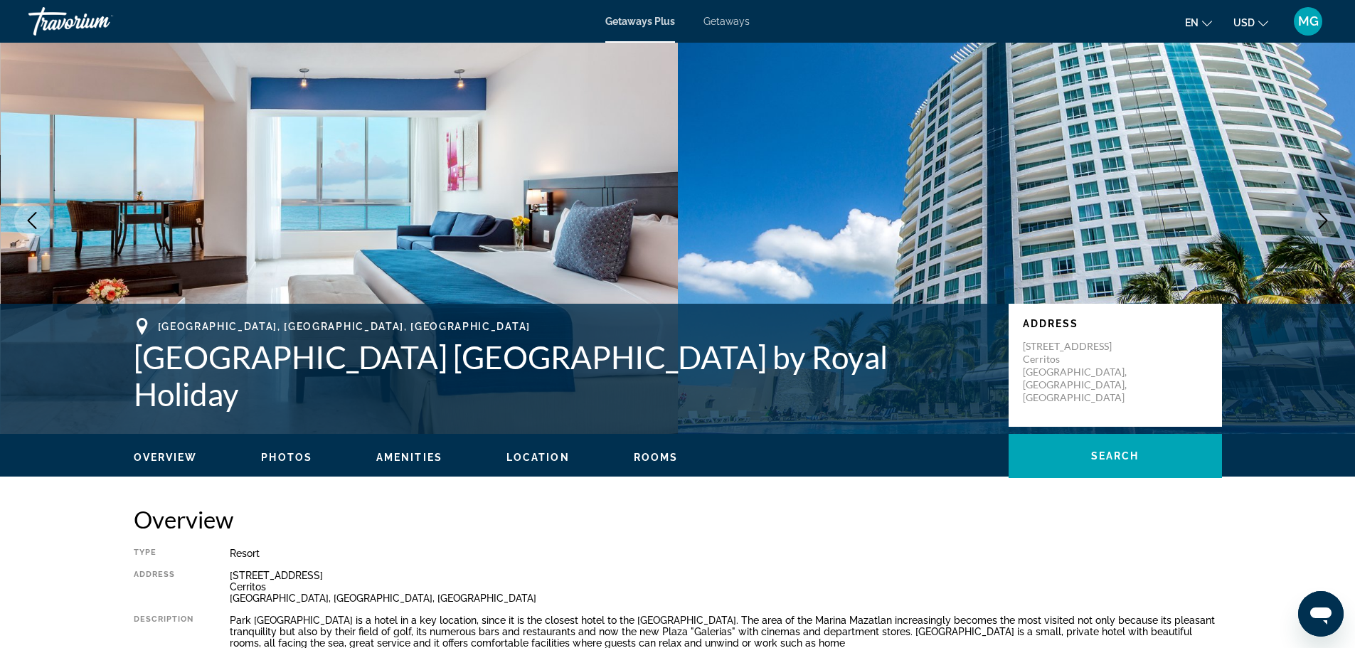
click at [651, 457] on span "Rooms" at bounding box center [656, 457] width 45 height 11
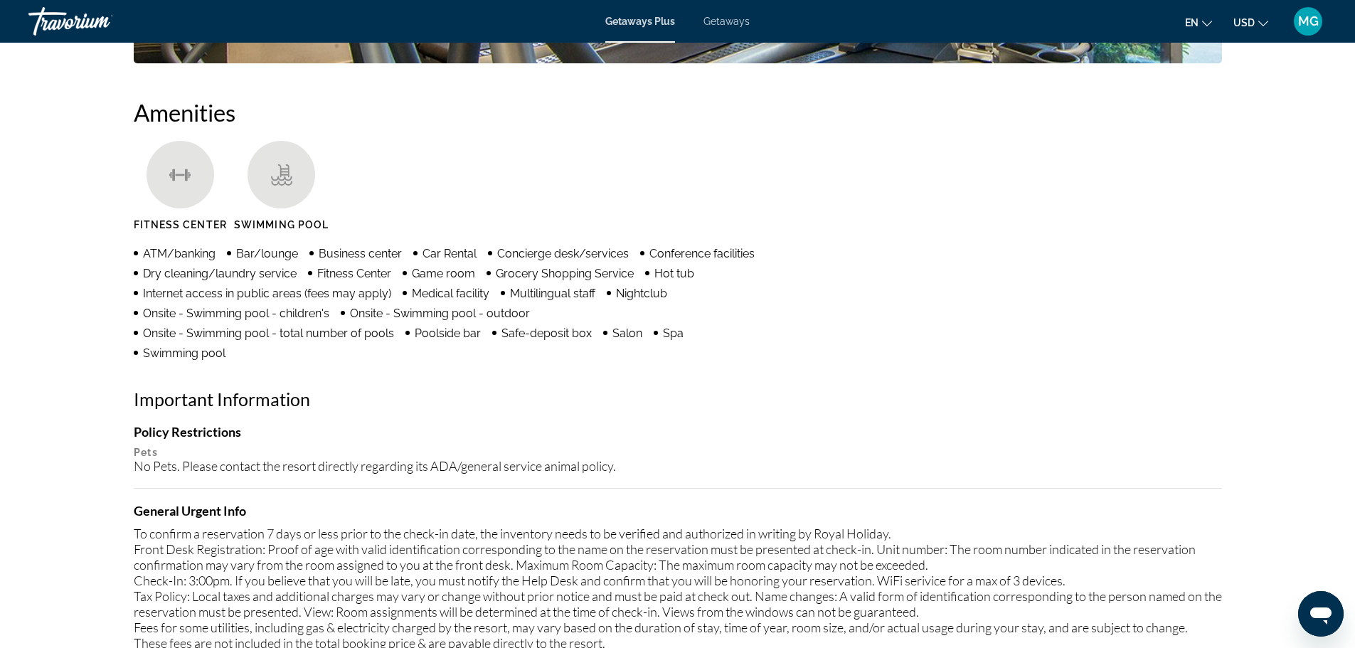
scroll to position [786, 0]
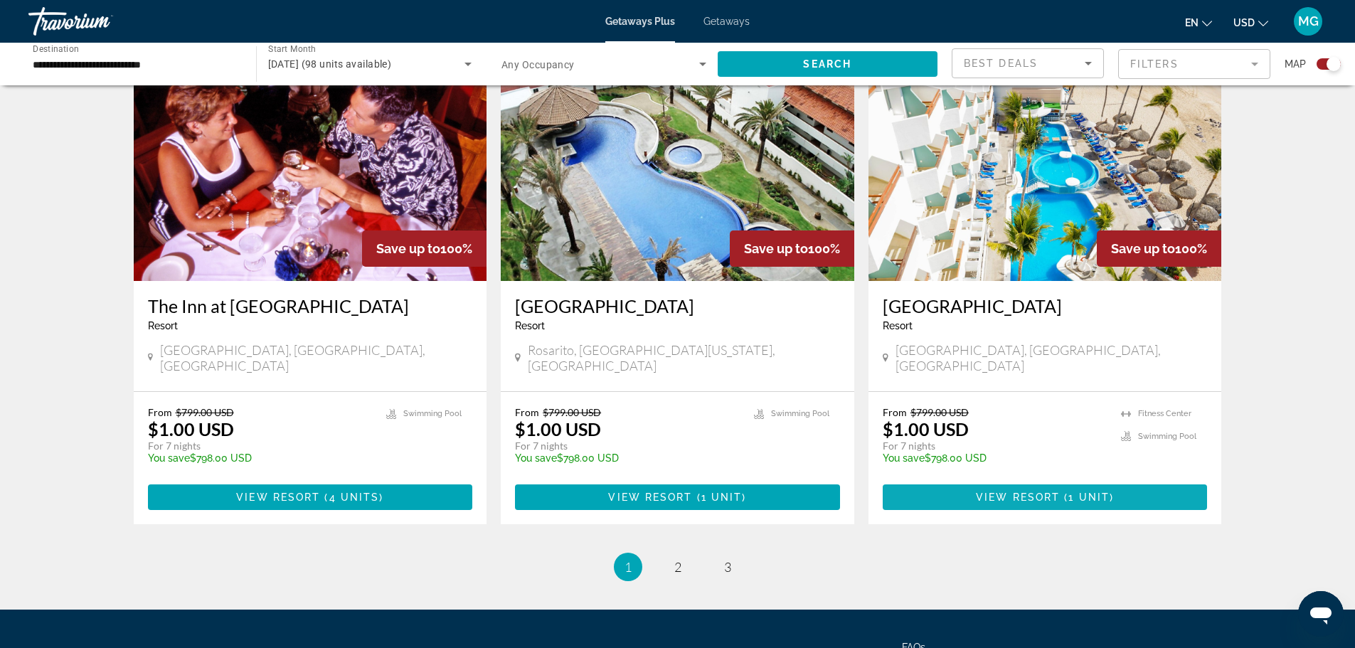
scroll to position [2115, 0]
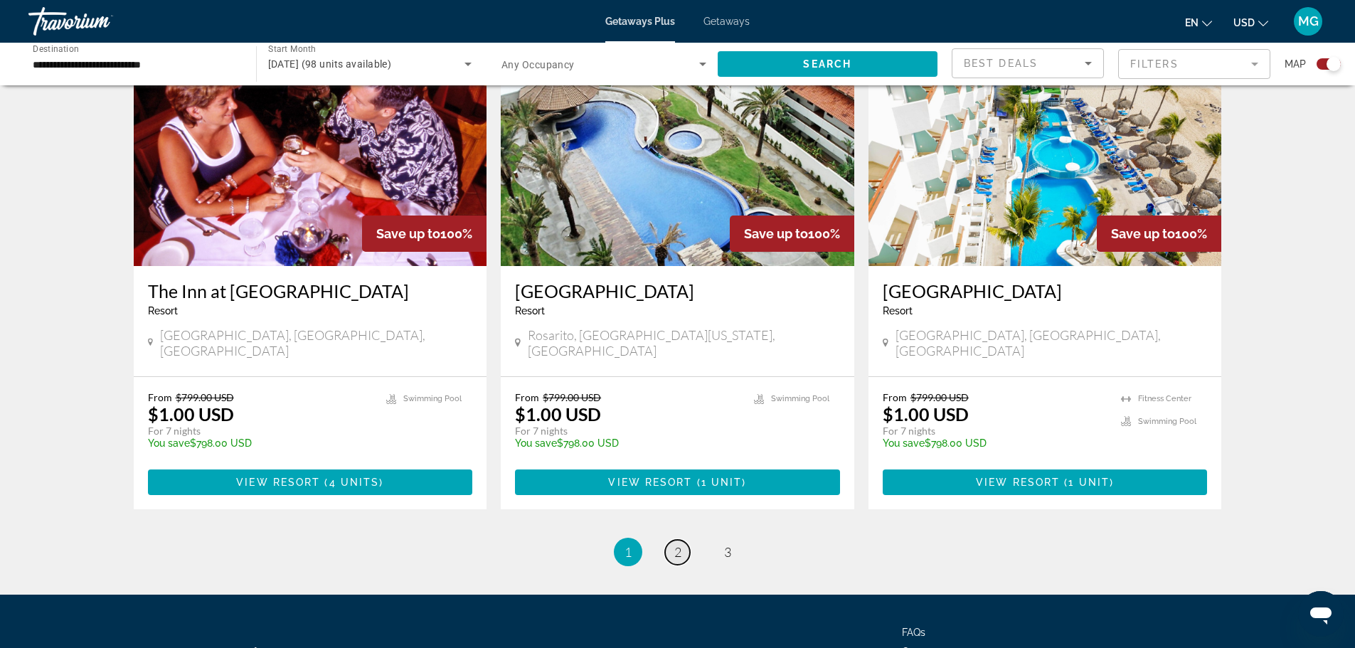
click at [679, 544] on span "2" at bounding box center [677, 552] width 7 height 16
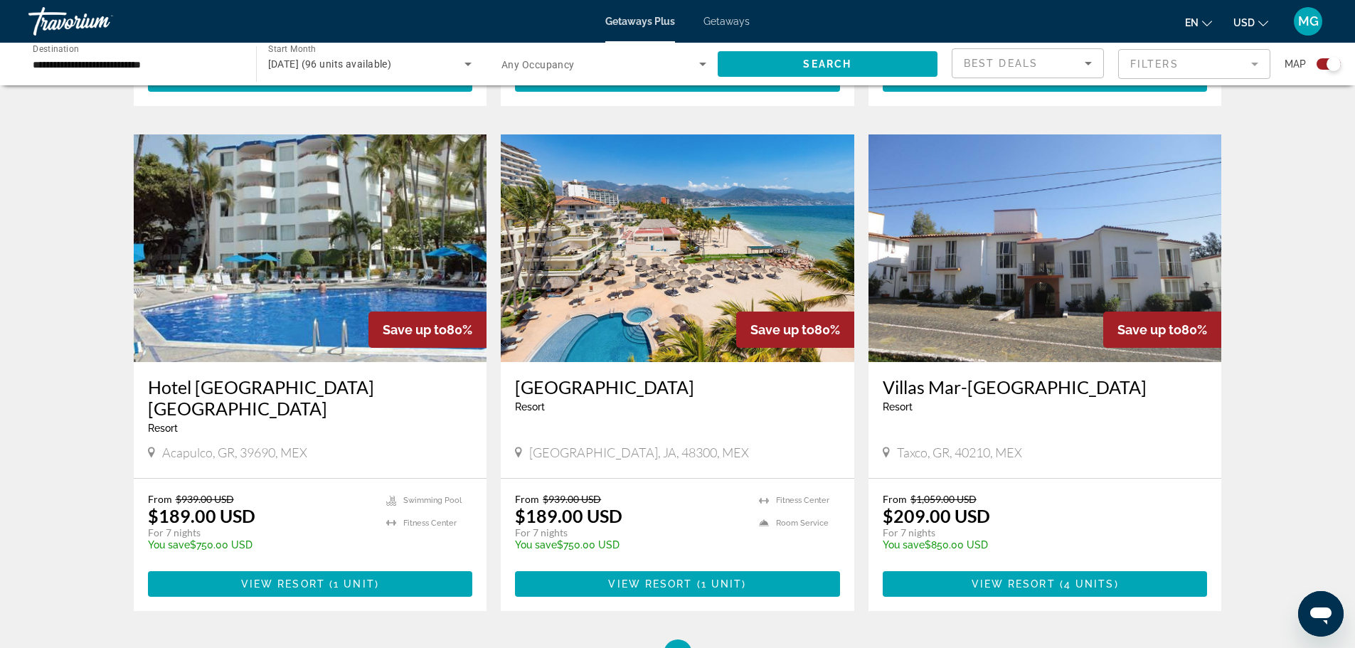
scroll to position [1991, 0]
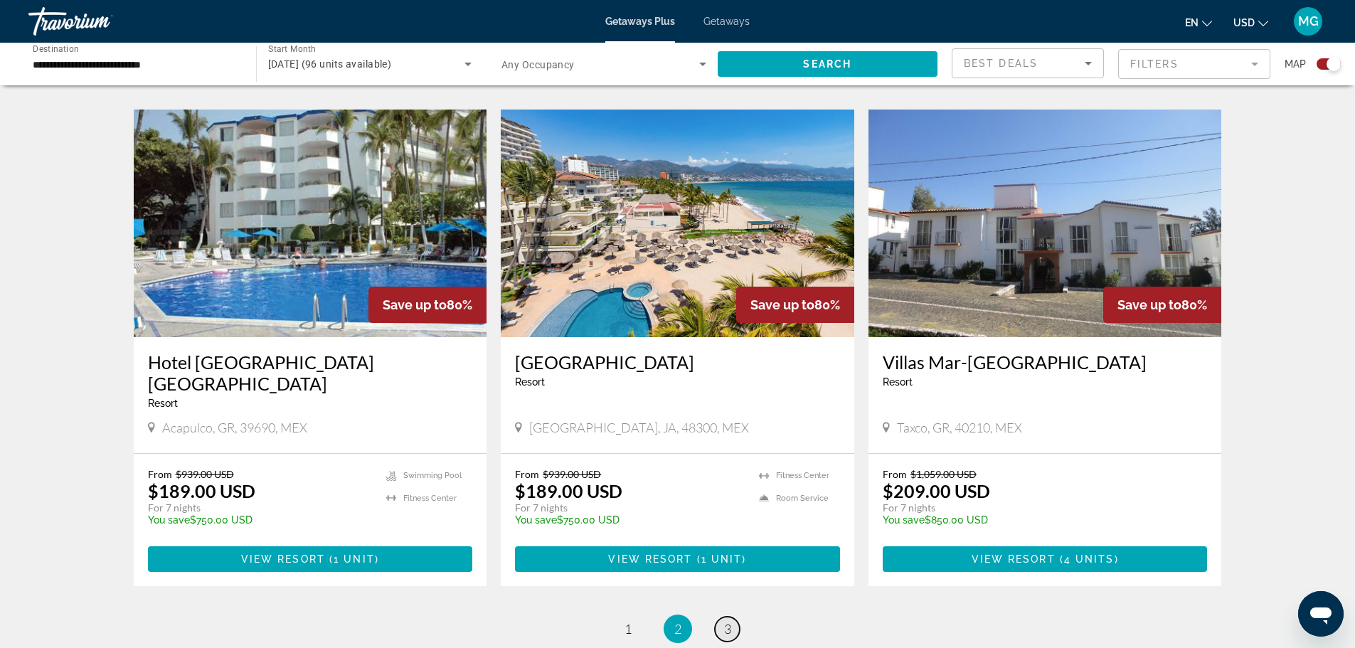
click at [734, 617] on link "page 3" at bounding box center [727, 629] width 25 height 25
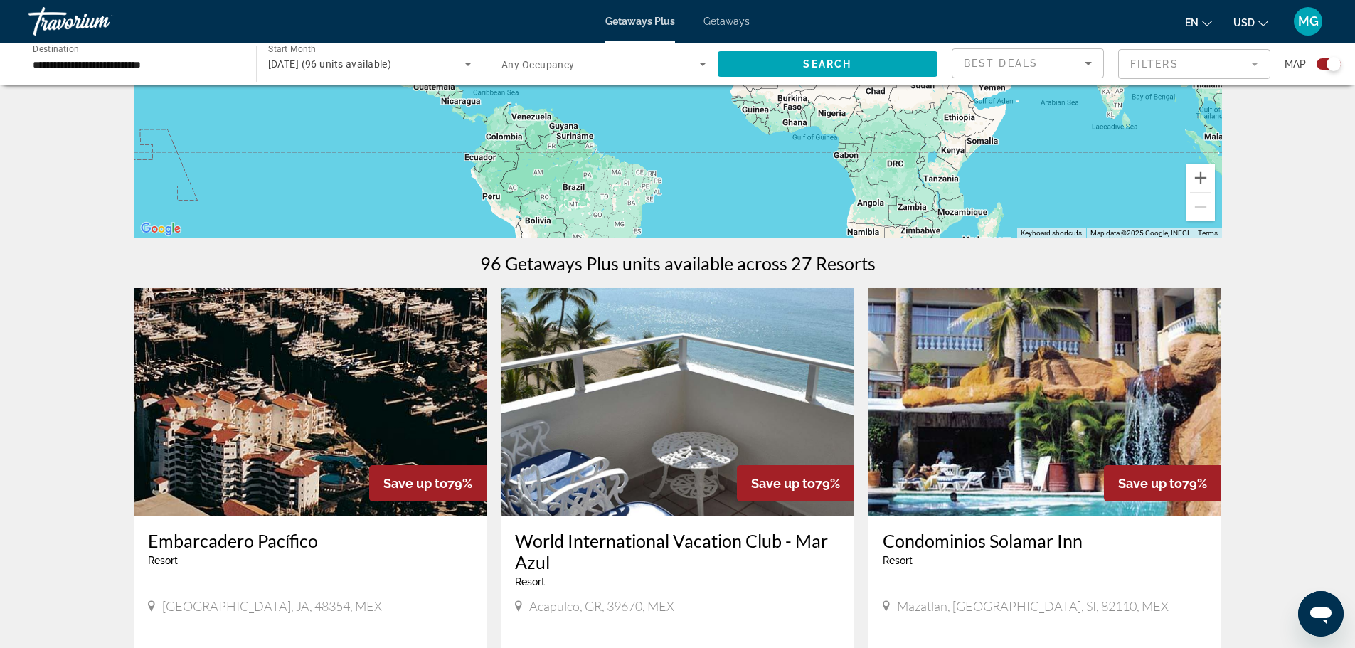
scroll to position [213, 0]
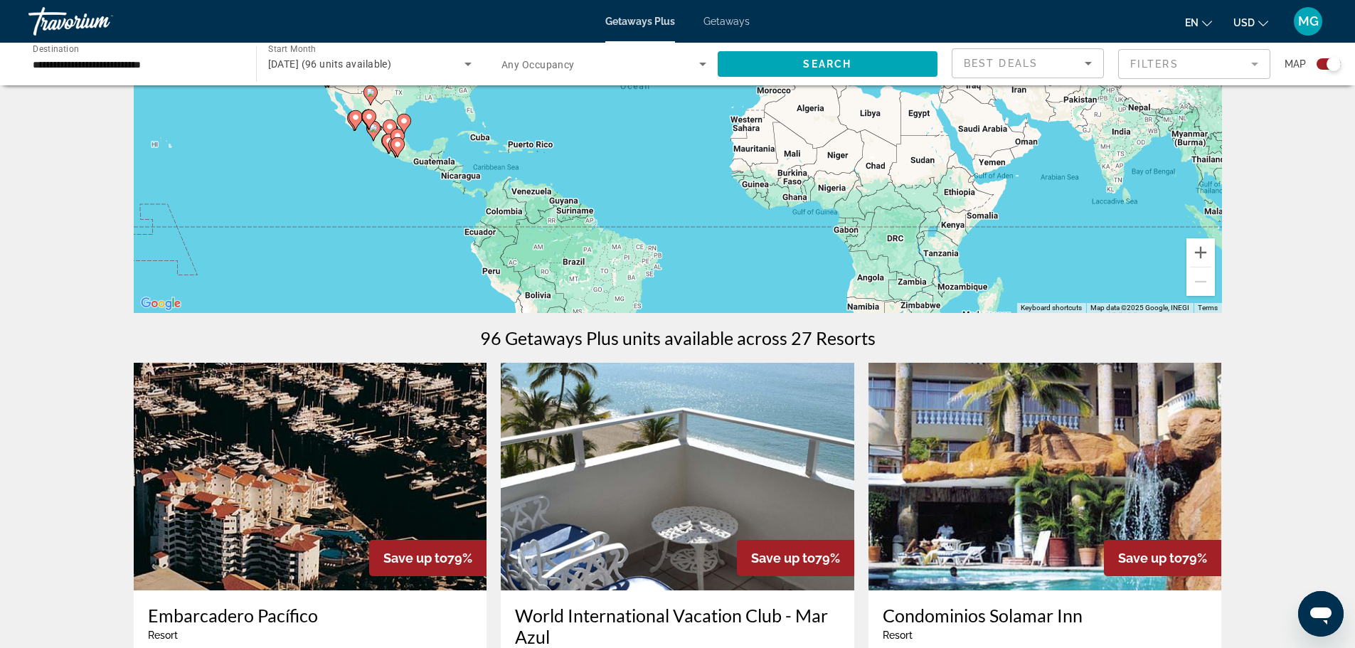
click at [1042, 523] on img "Main content" at bounding box center [1044, 477] width 353 height 228
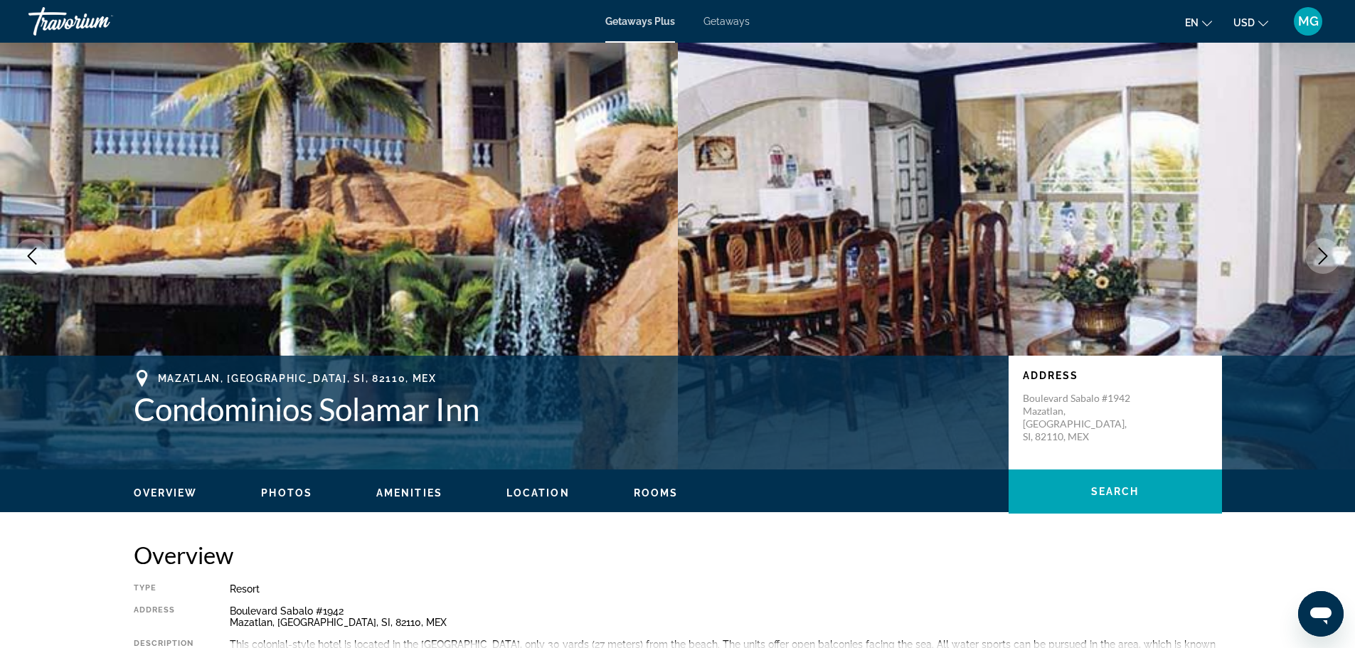
click at [1325, 259] on icon "Next image" at bounding box center [1322, 255] width 17 height 17
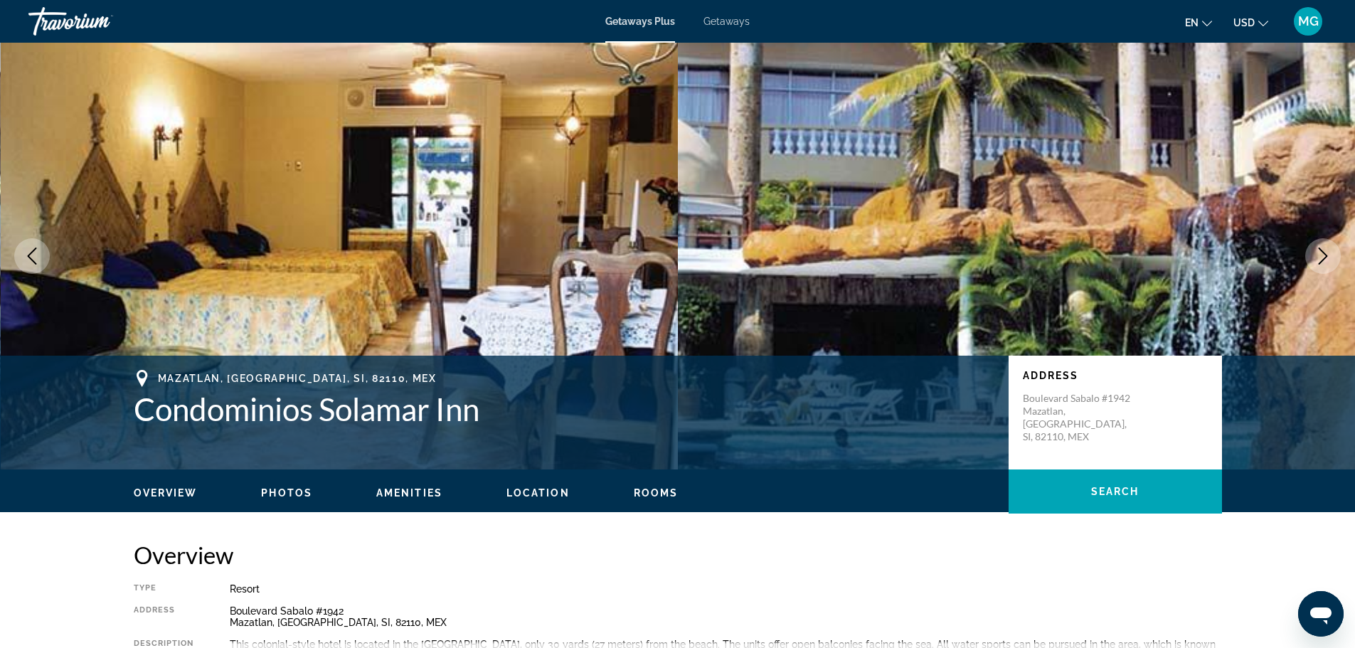
click at [1325, 259] on icon "Next image" at bounding box center [1322, 255] width 17 height 17
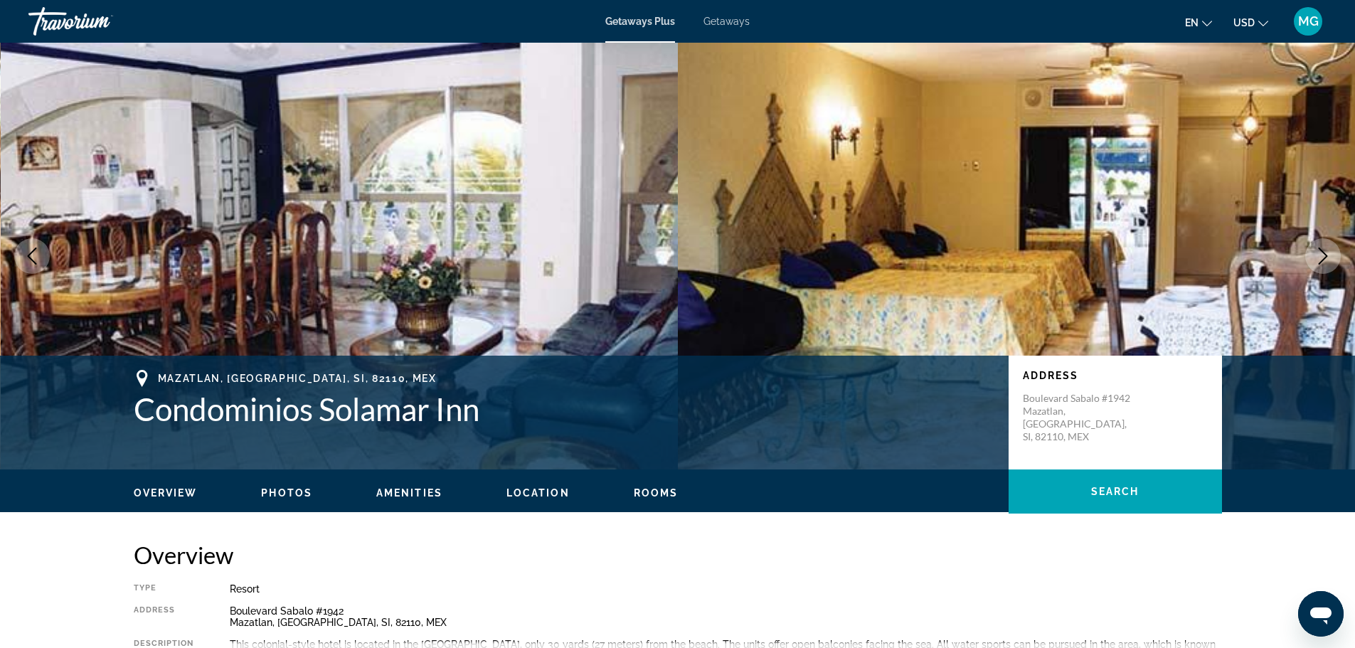
click at [1325, 259] on icon "Next image" at bounding box center [1322, 255] width 17 height 17
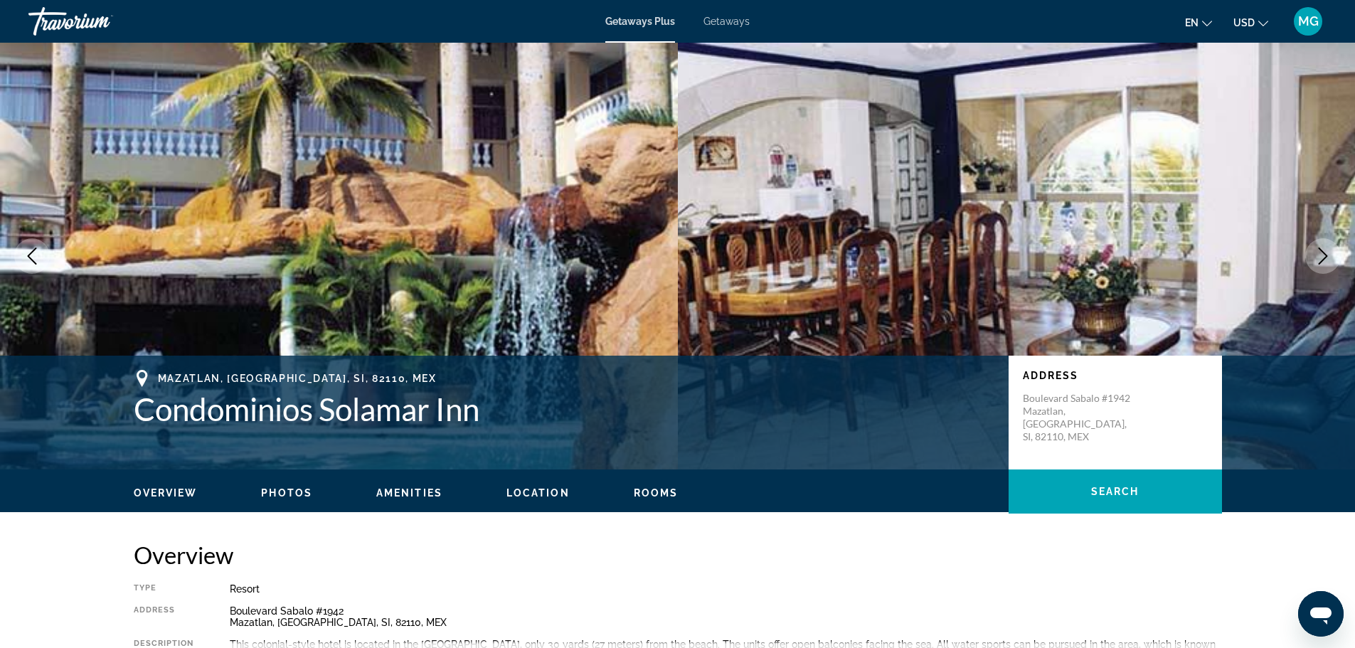
click at [1325, 259] on icon "Next image" at bounding box center [1322, 255] width 17 height 17
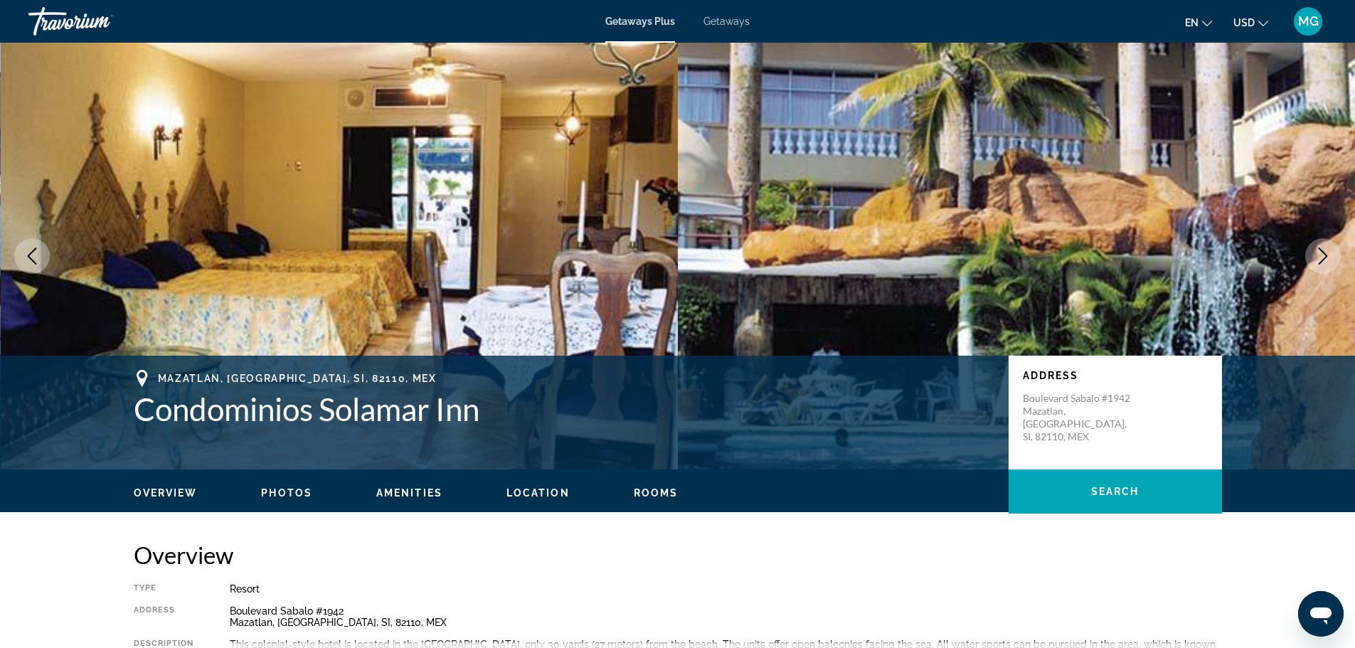
click at [1325, 259] on icon "Next image" at bounding box center [1322, 255] width 17 height 17
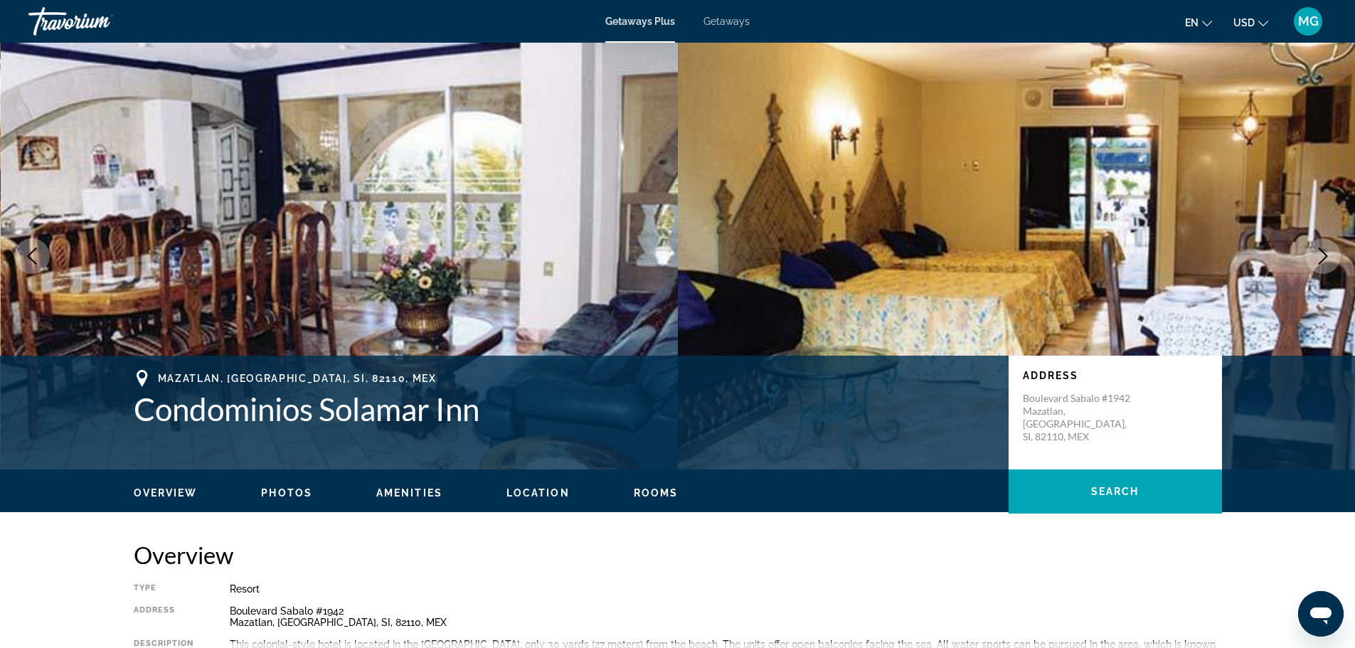
click at [1325, 260] on icon "Next image" at bounding box center [1322, 255] width 17 height 17
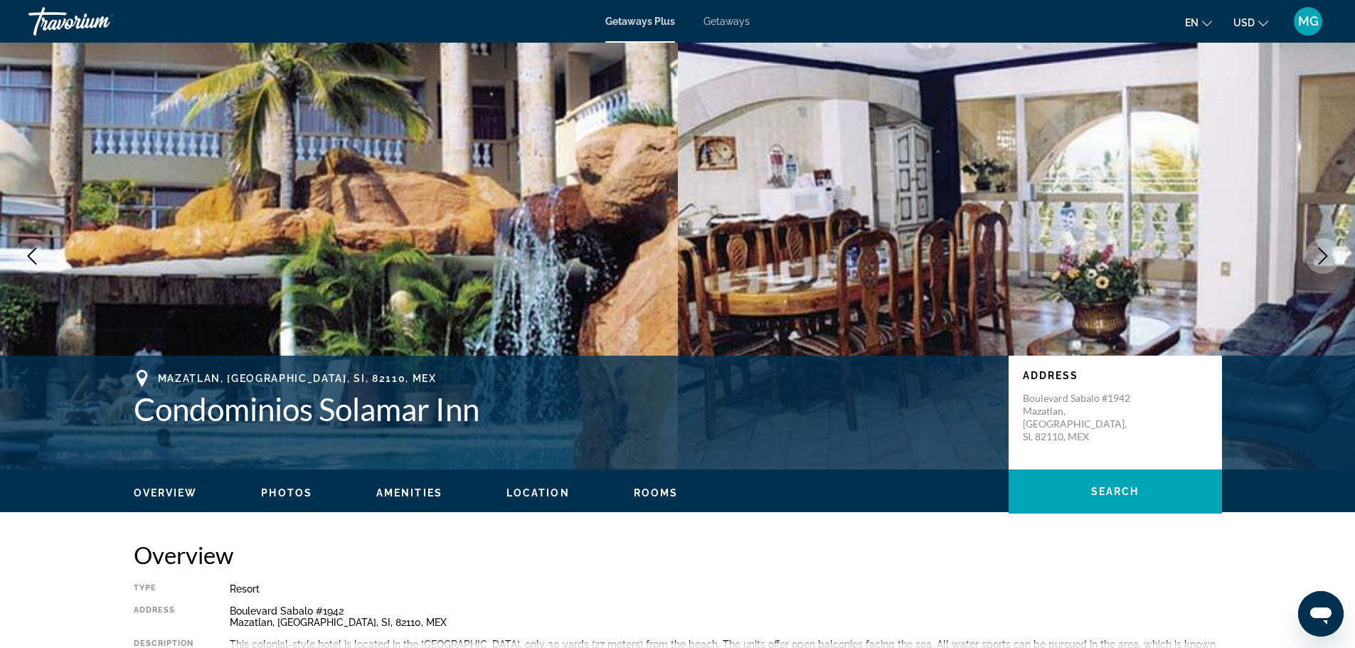
click at [1326, 260] on icon "Next image" at bounding box center [1322, 255] width 17 height 17
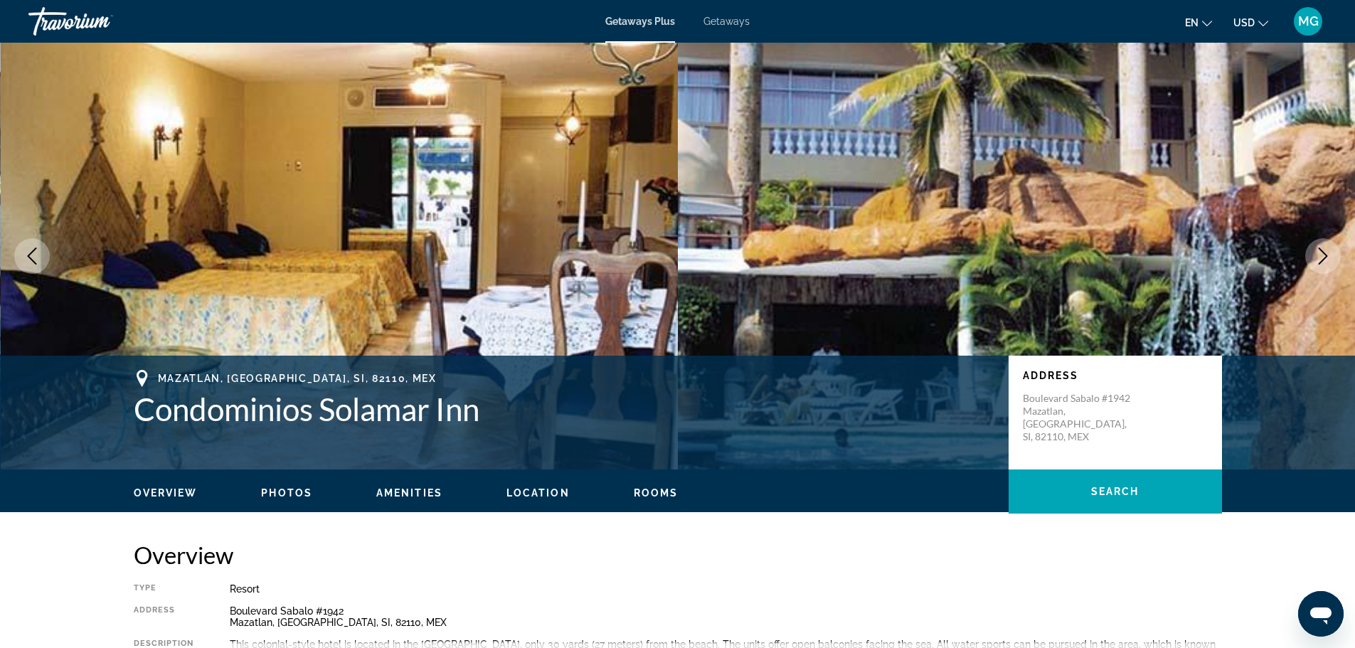
click at [1326, 260] on icon "Next image" at bounding box center [1322, 255] width 17 height 17
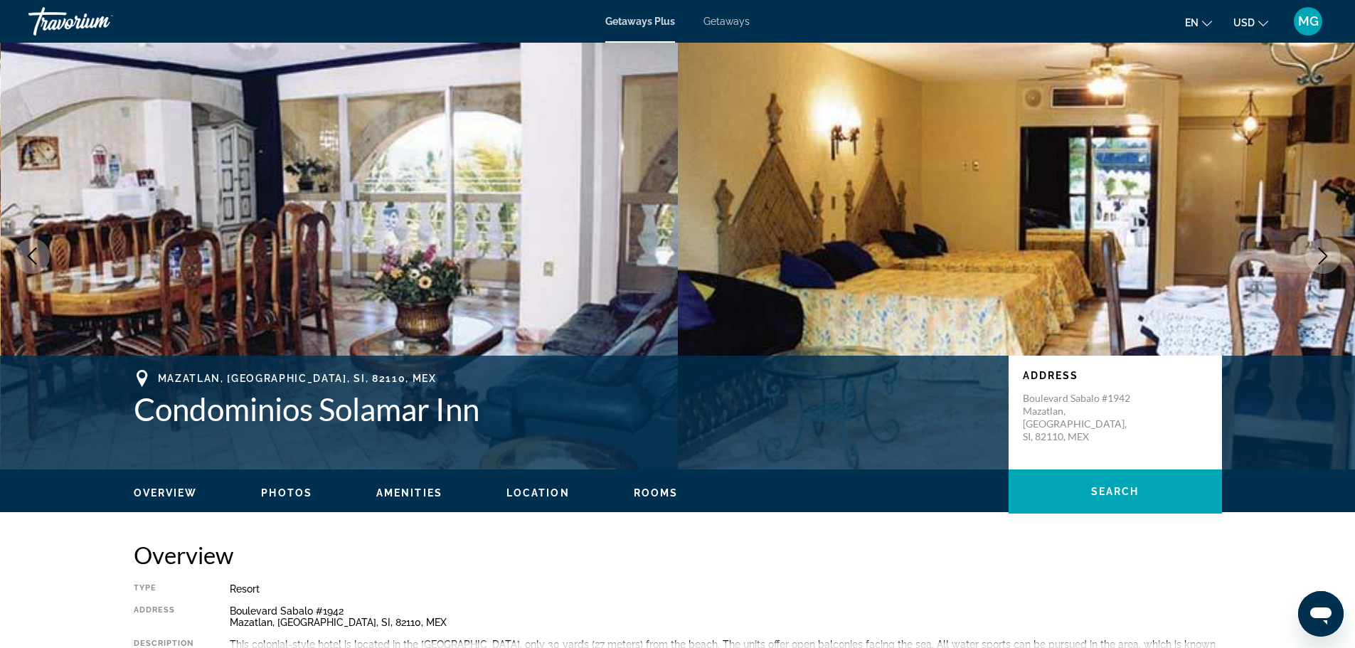
click at [286, 492] on span "Photos" at bounding box center [286, 492] width 51 height 11
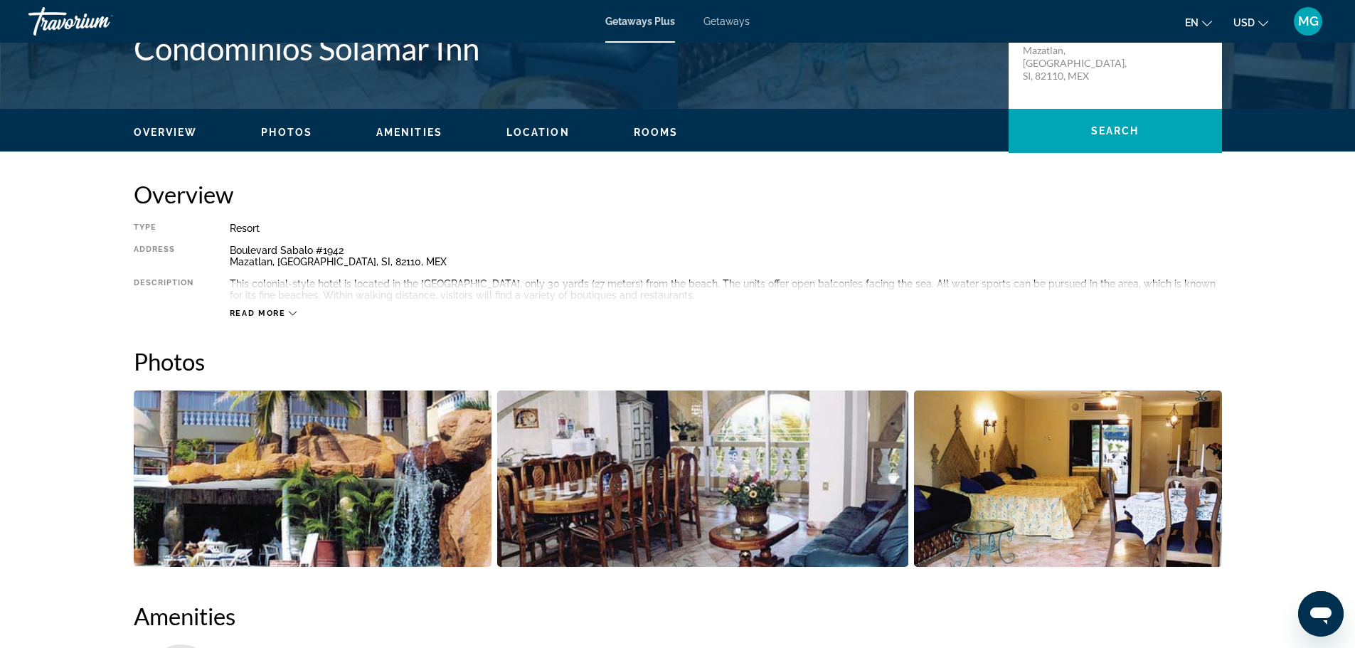
scroll to position [196, 0]
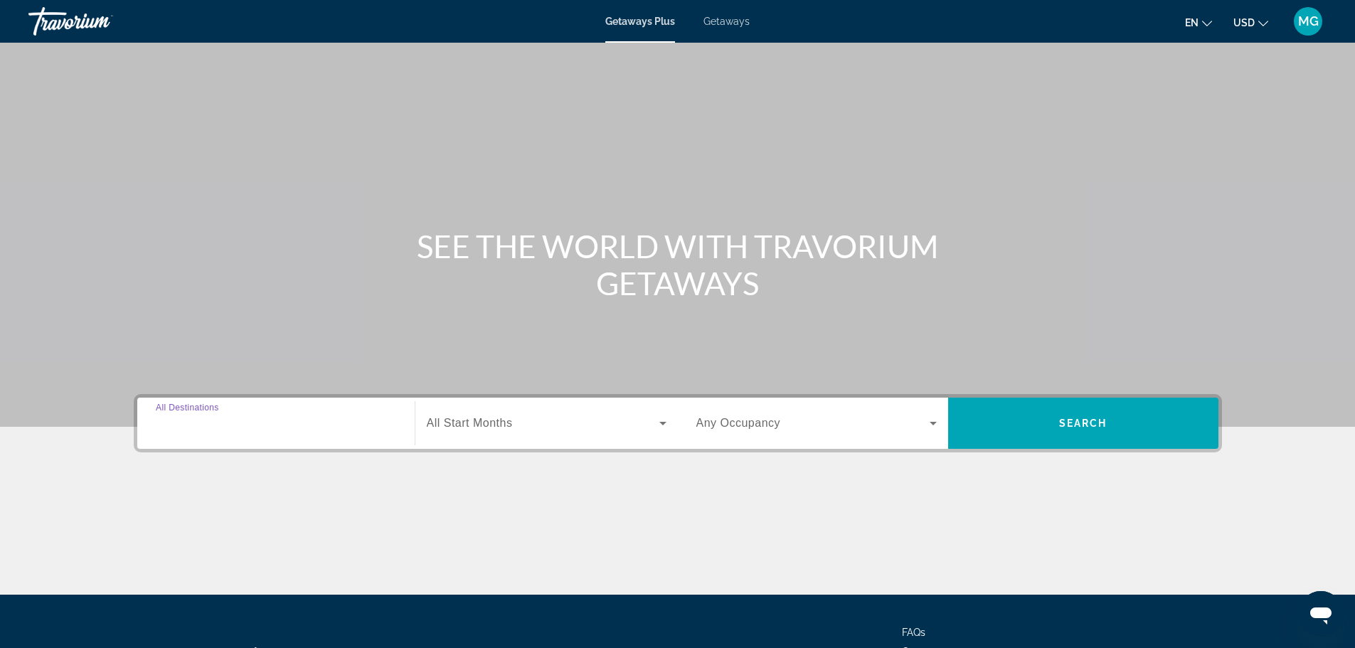
click at [231, 415] on input "Destination All Destinations" at bounding box center [276, 423] width 240 height 17
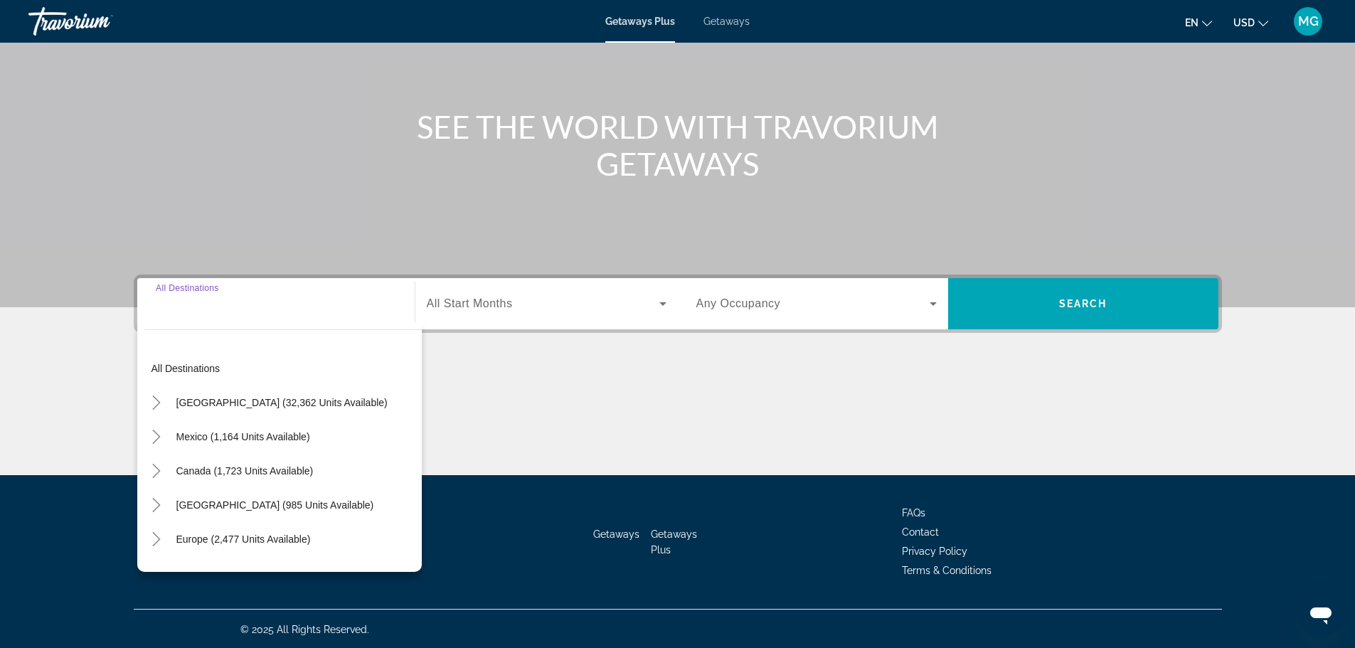
scroll to position [121, 0]
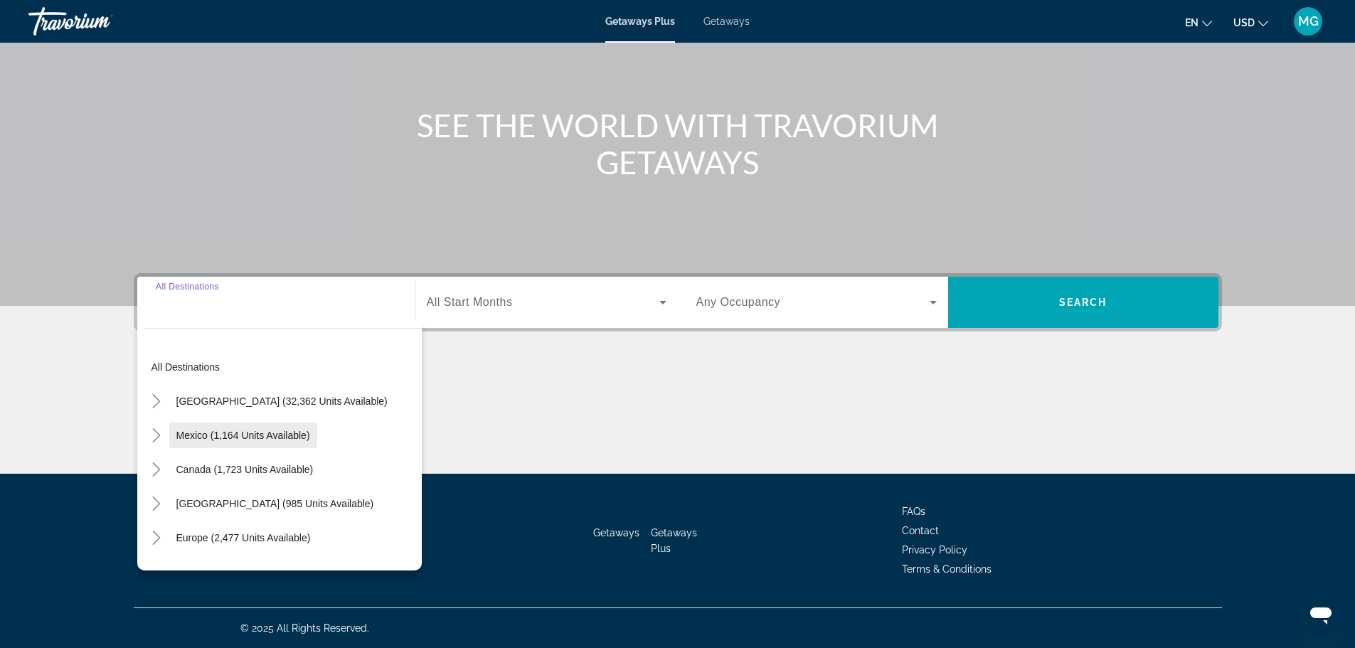
click at [220, 432] on span "Mexico (1,164 units available)" at bounding box center [243, 435] width 134 height 11
type input "**********"
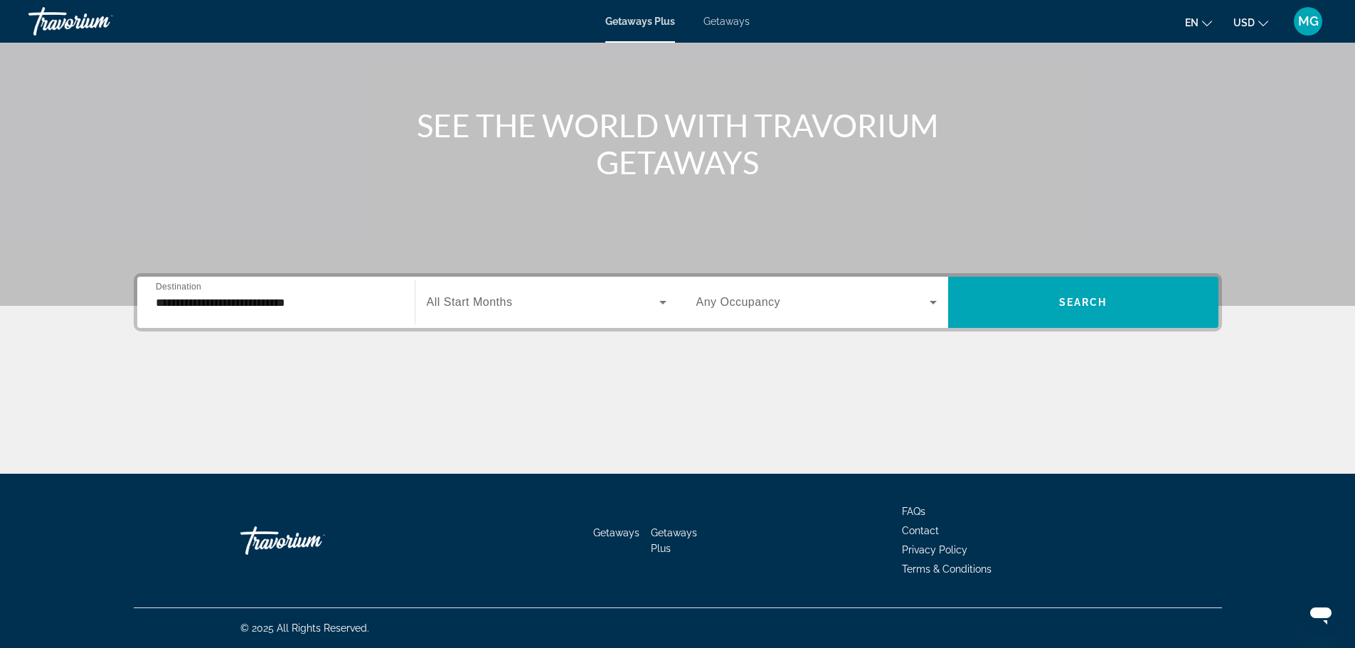
click at [491, 306] on span "All Start Months" at bounding box center [470, 302] width 86 height 12
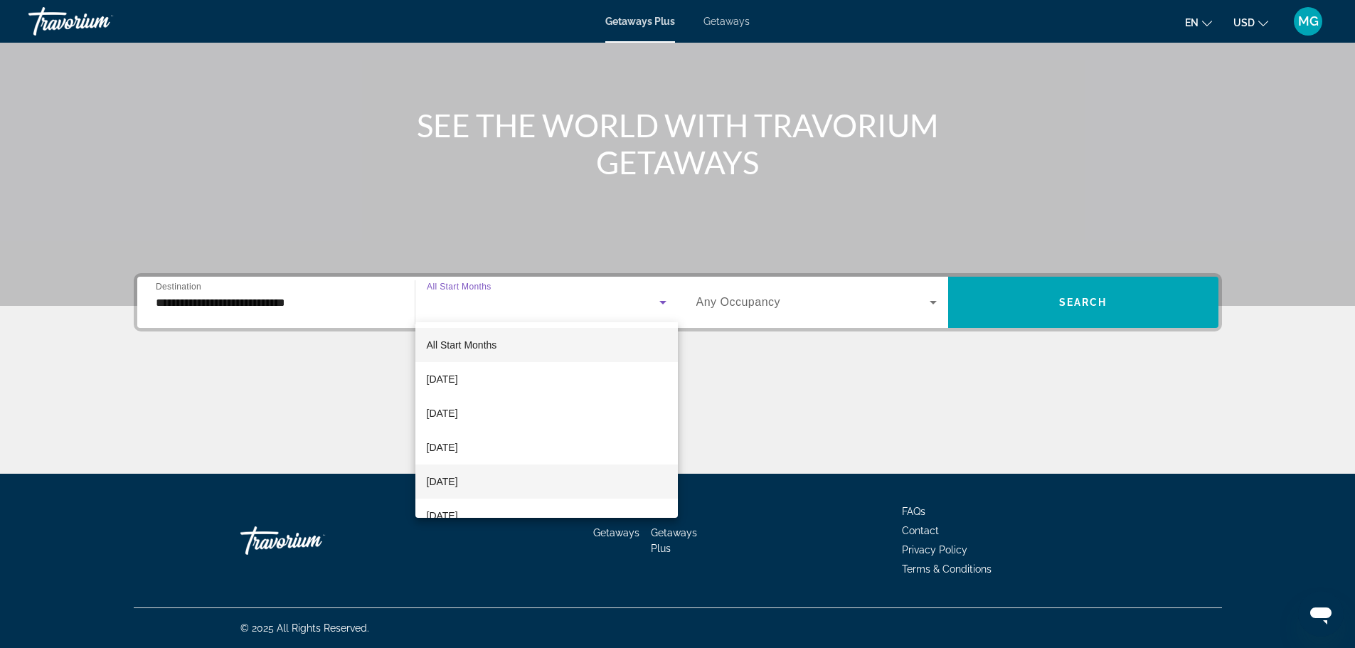
click at [458, 483] on span "[DATE]" at bounding box center [442, 481] width 31 height 17
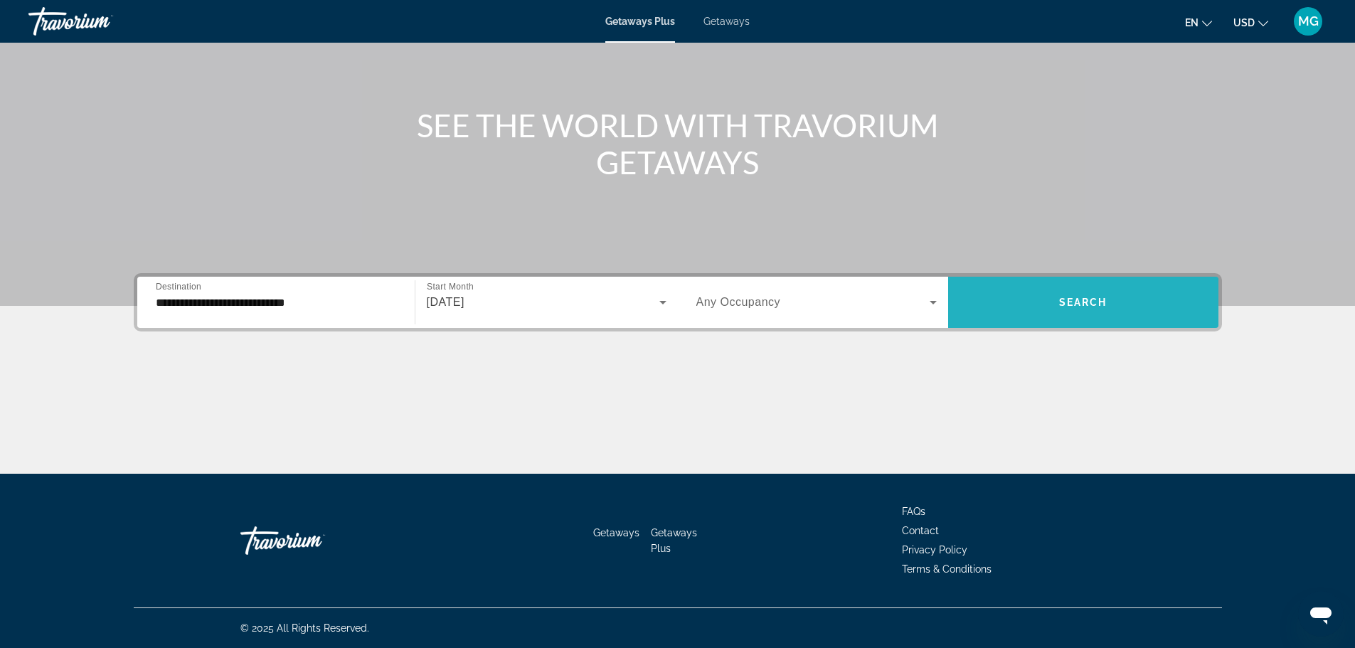
click at [1050, 303] on span "Search widget" at bounding box center [1083, 302] width 270 height 34
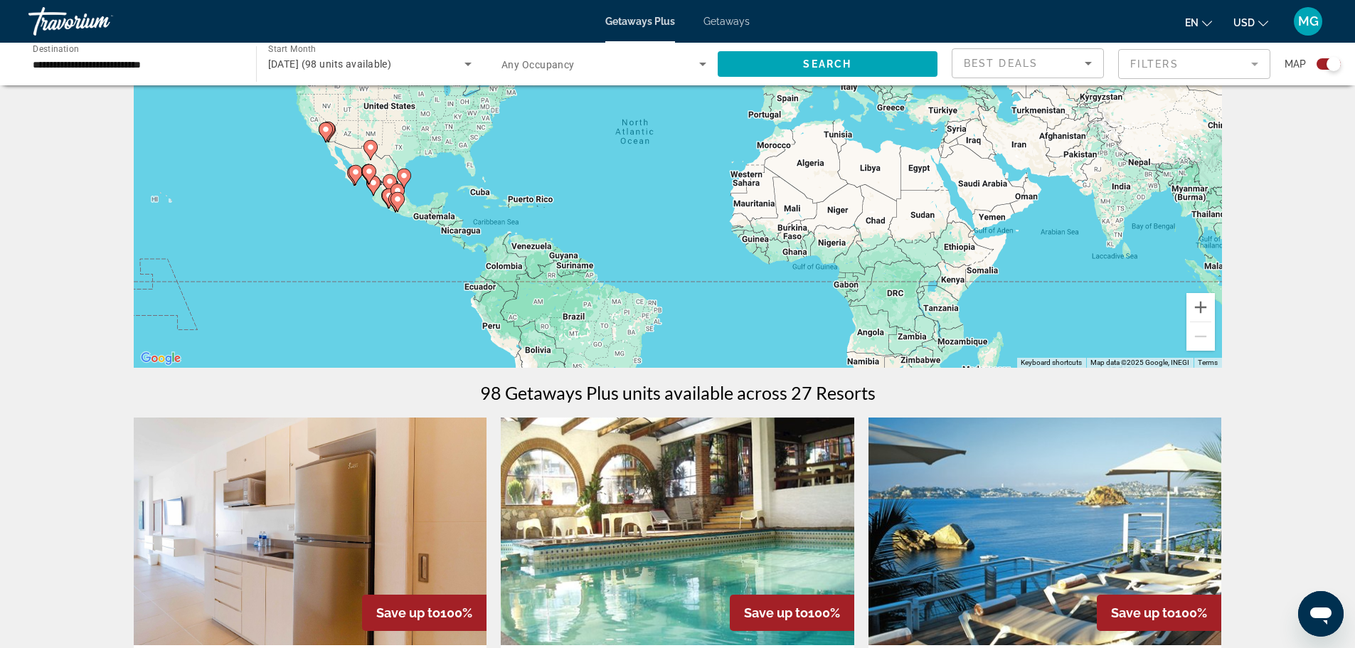
scroll to position [356, 0]
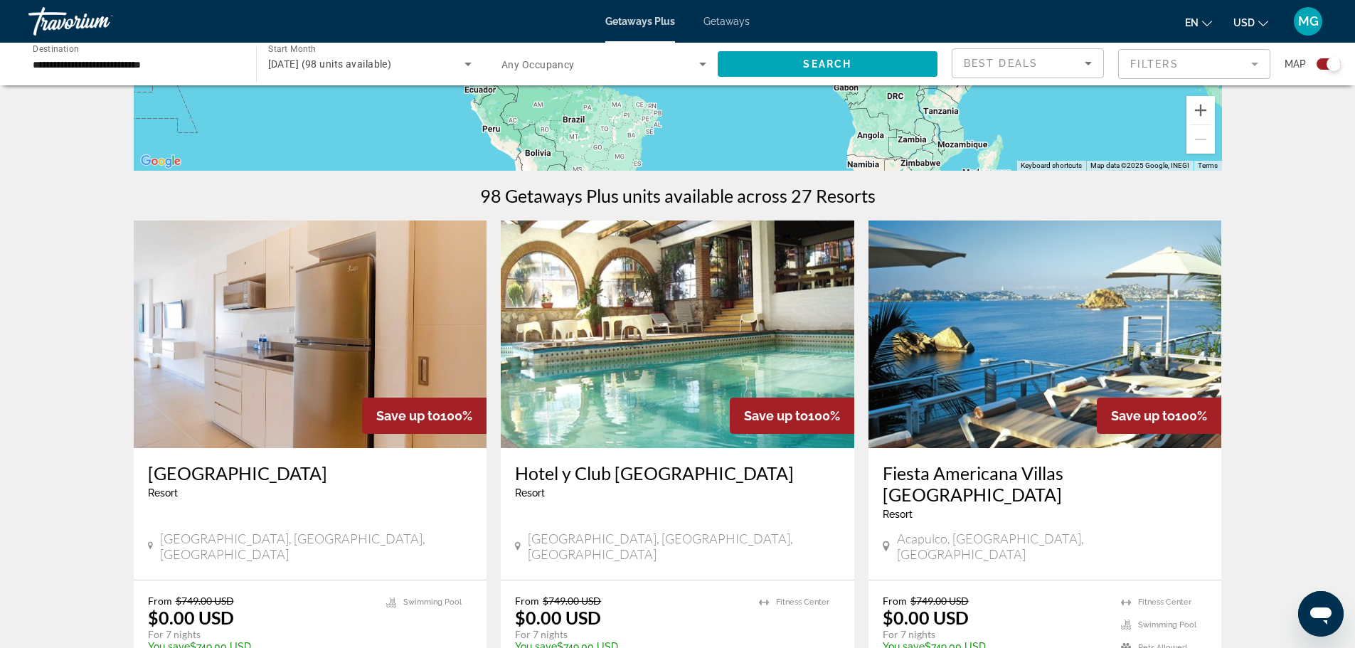
click at [726, 370] on img "Main content" at bounding box center [677, 334] width 353 height 228
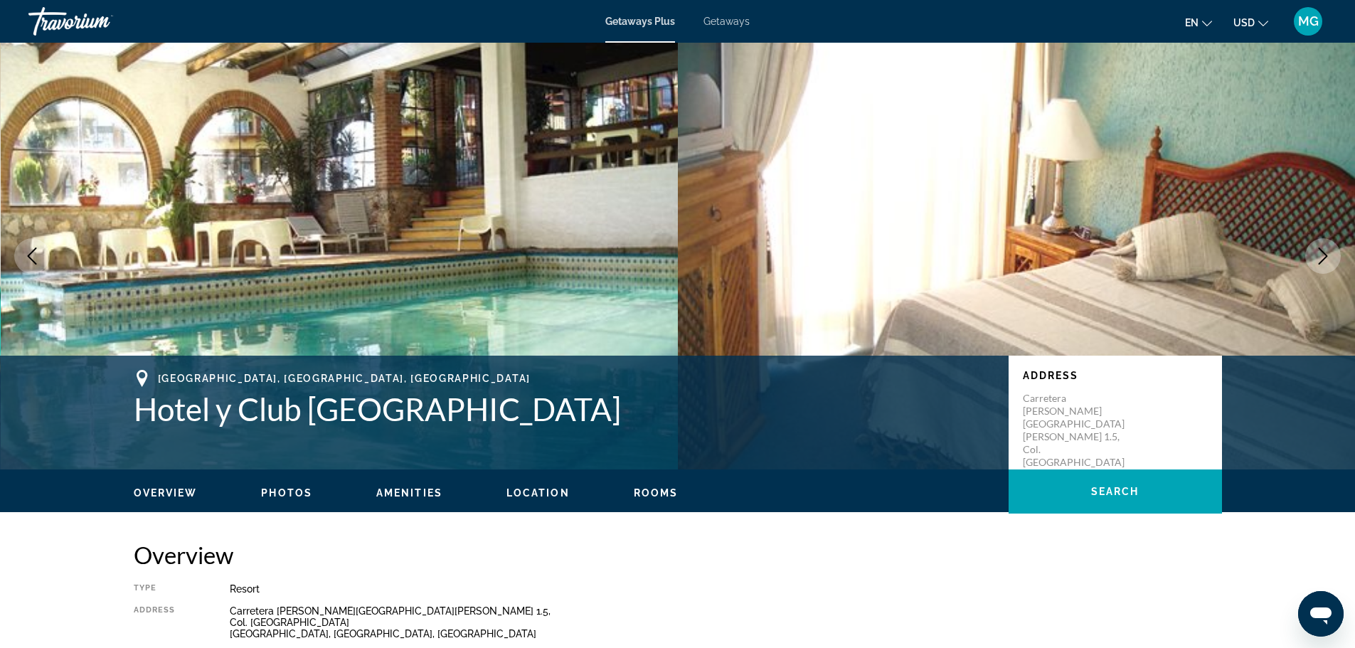
click at [1318, 260] on icon "Next image" at bounding box center [1322, 255] width 17 height 17
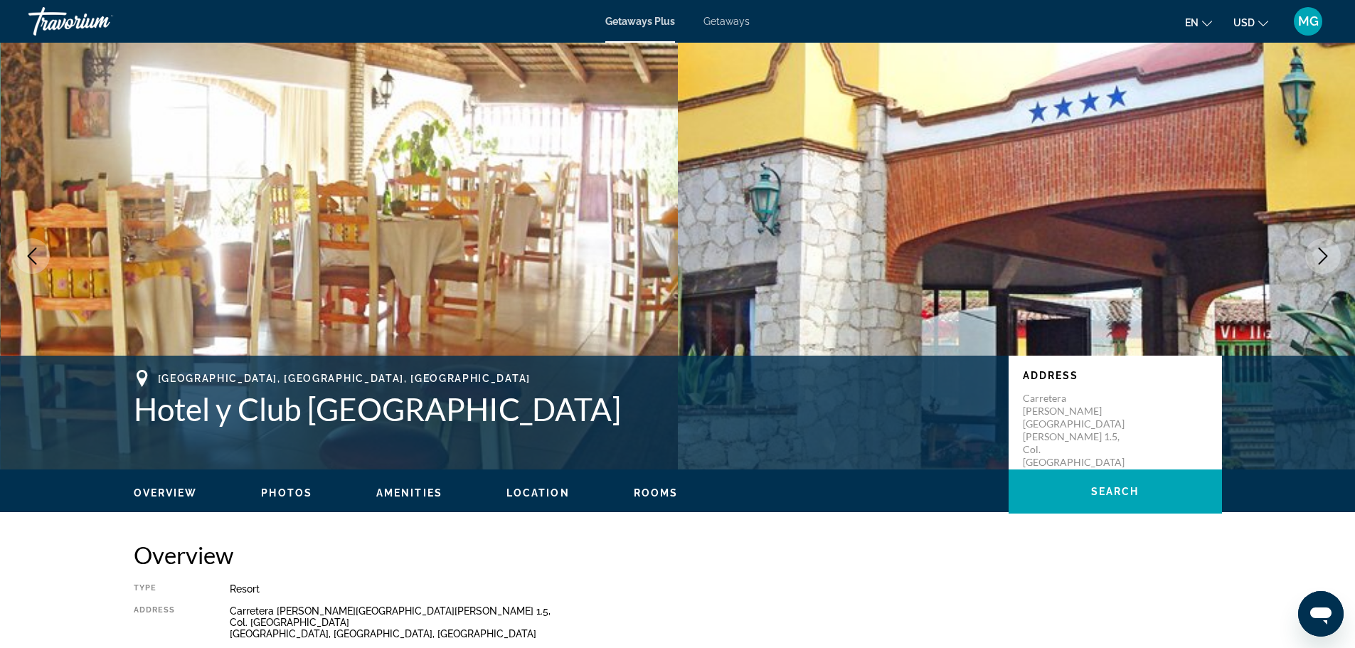
click at [1318, 260] on icon "Next image" at bounding box center [1322, 255] width 17 height 17
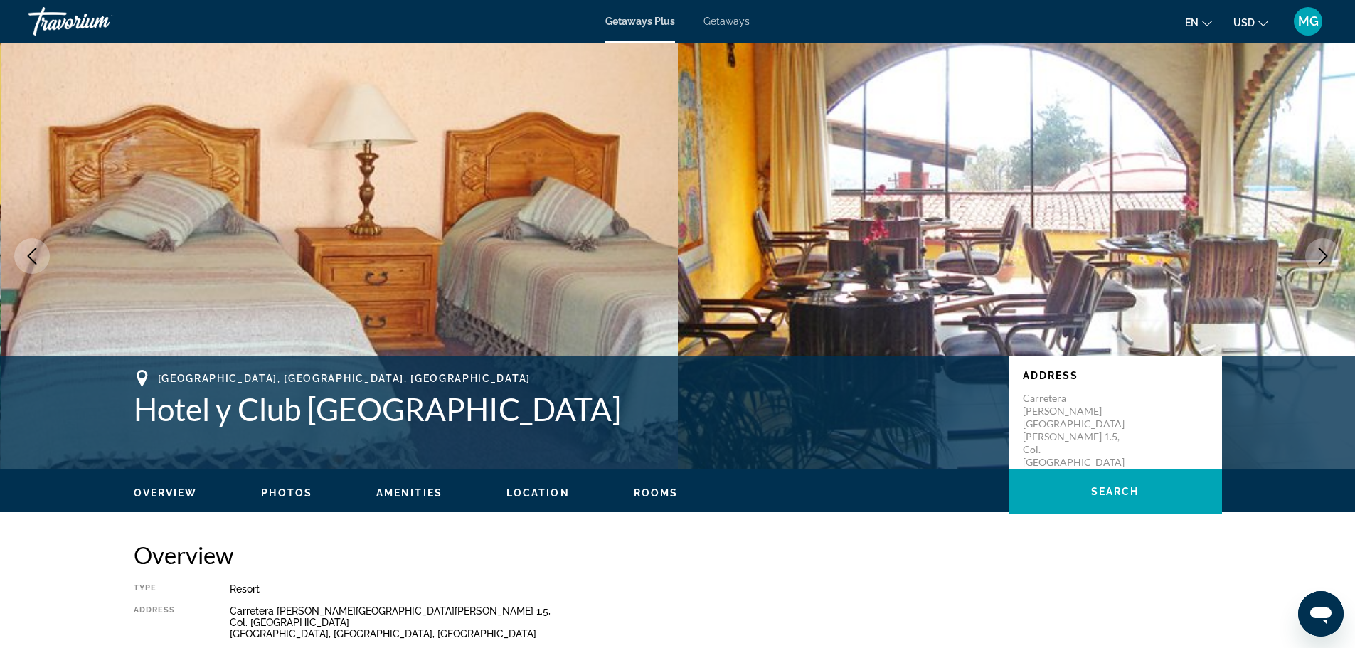
click at [1320, 262] on icon "Next image" at bounding box center [1322, 255] width 17 height 17
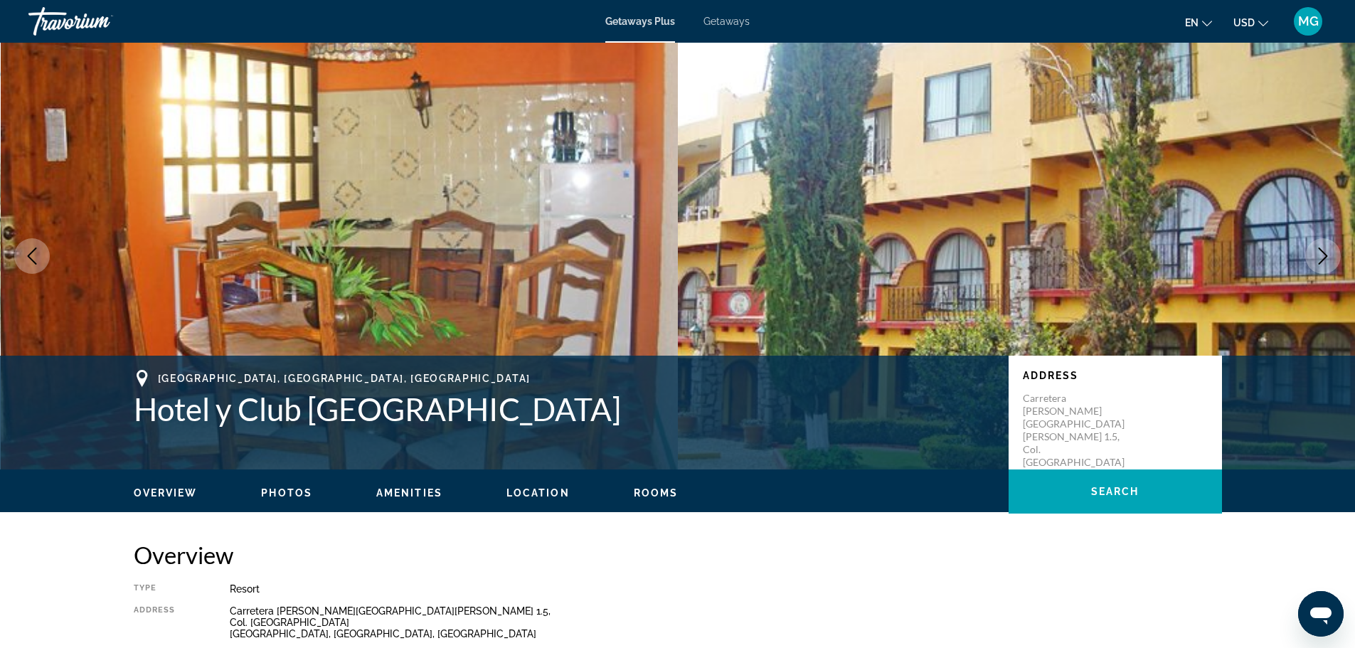
click at [1321, 262] on icon "Next image" at bounding box center [1322, 255] width 17 height 17
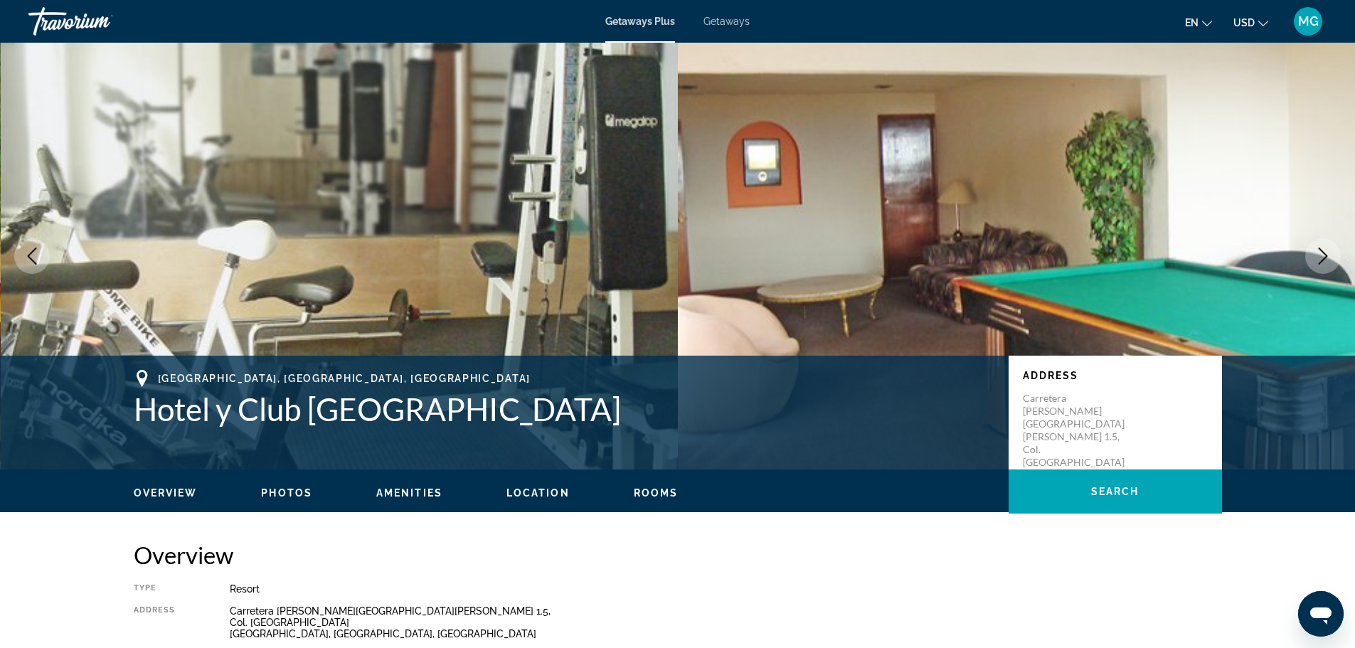
click at [1321, 262] on icon "Next image" at bounding box center [1322, 255] width 9 height 17
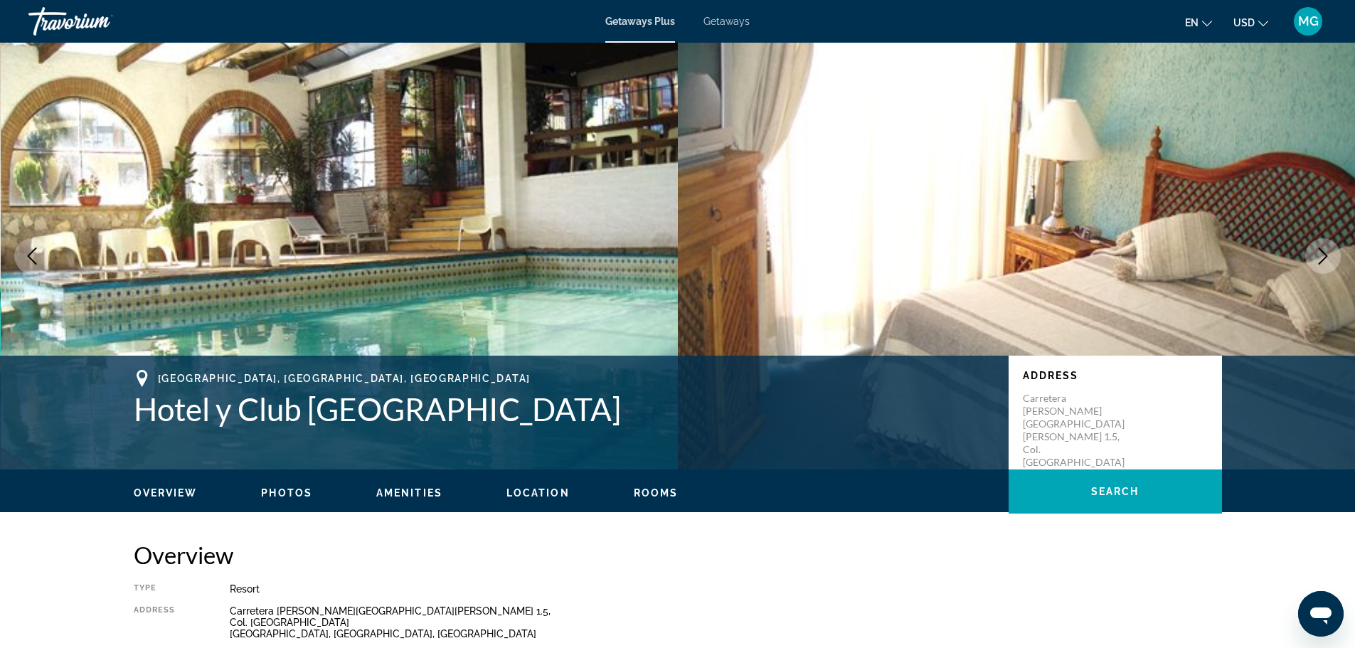
click at [1321, 252] on icon "Next image" at bounding box center [1322, 255] width 17 height 17
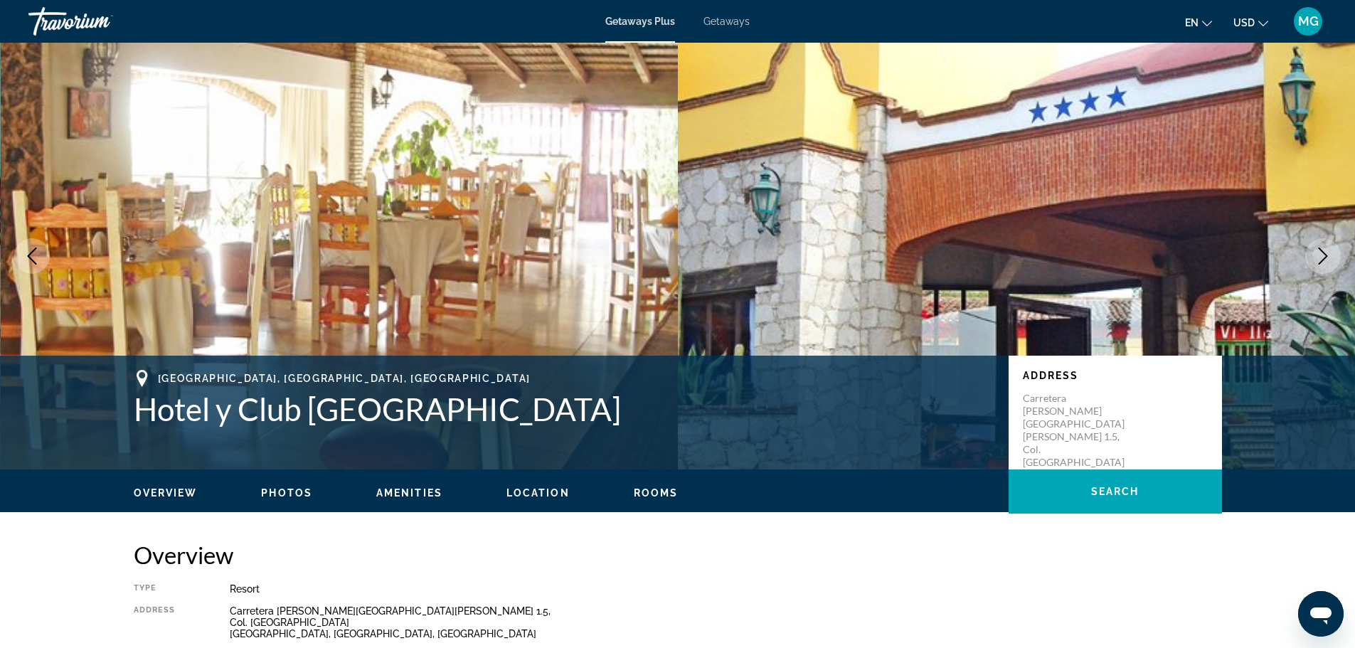
click at [1321, 252] on icon "Next image" at bounding box center [1322, 255] width 17 height 17
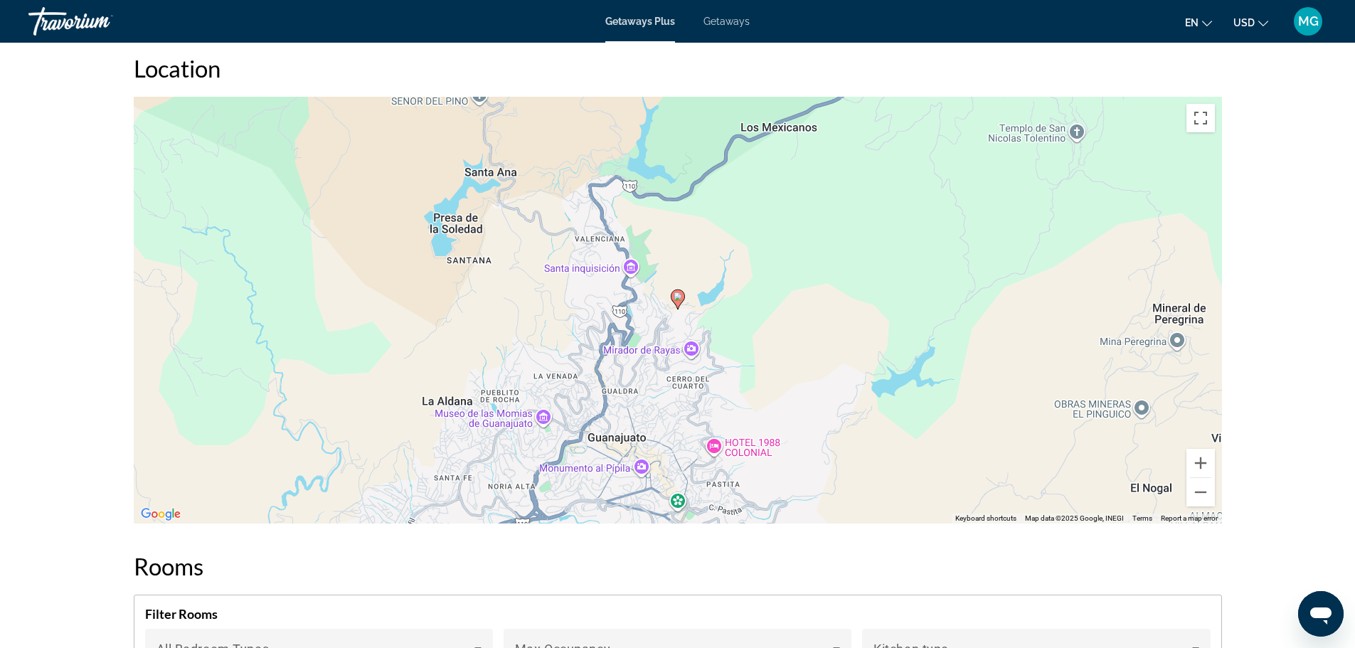
scroll to position [1991, 0]
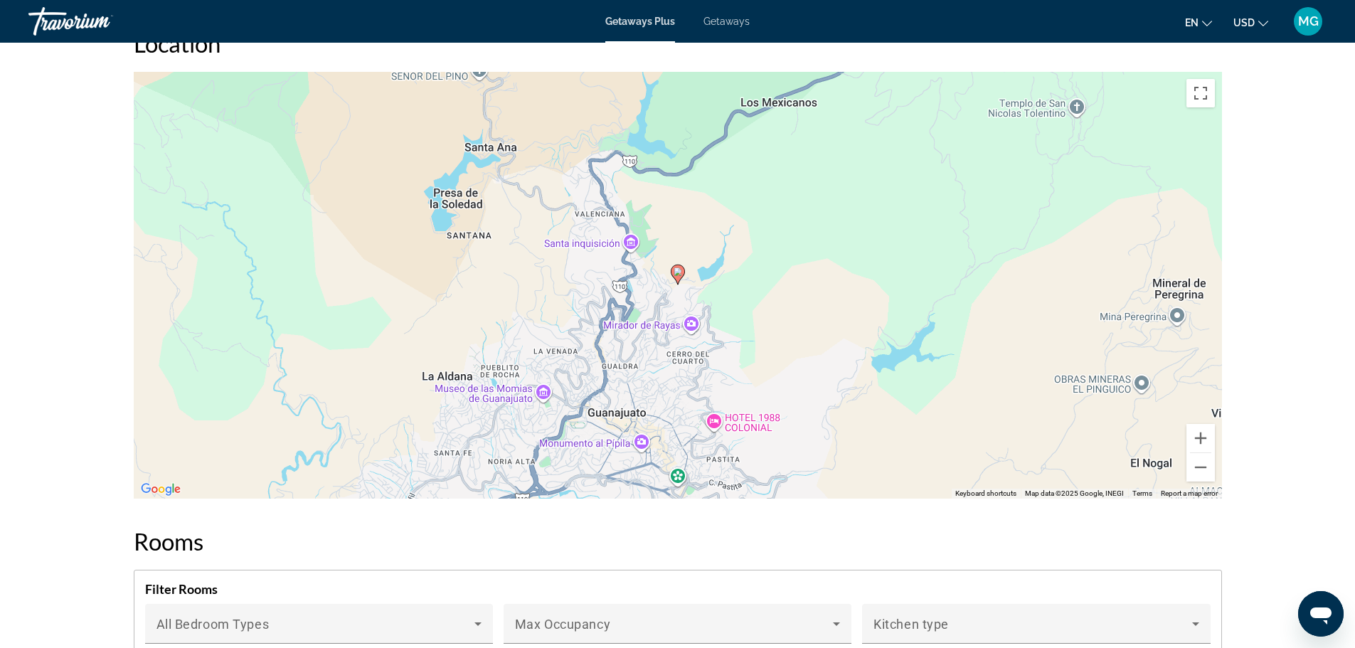
click at [1218, 479] on div "To activate drag with keyboard, press Alt + Enter. Once in keyboard drag state,…" at bounding box center [678, 285] width 1088 height 427
click at [1206, 479] on button "Zoom out" at bounding box center [1200, 467] width 28 height 28
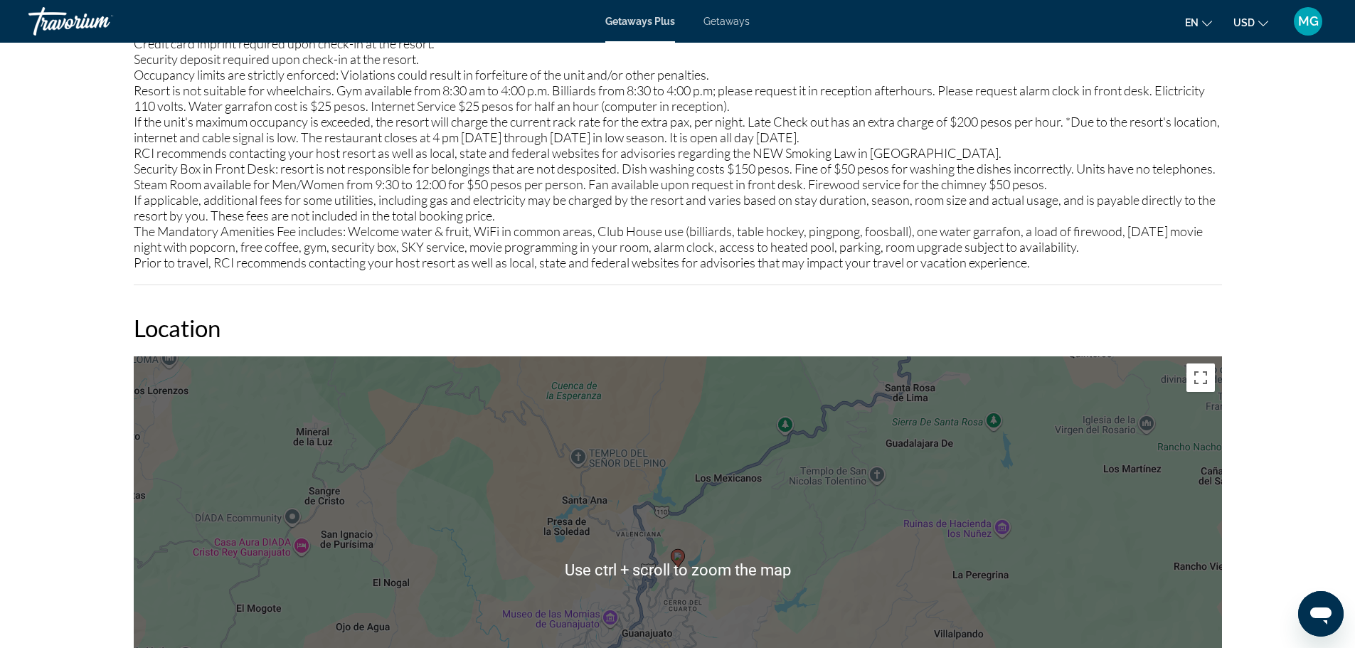
scroll to position [1351, 0]
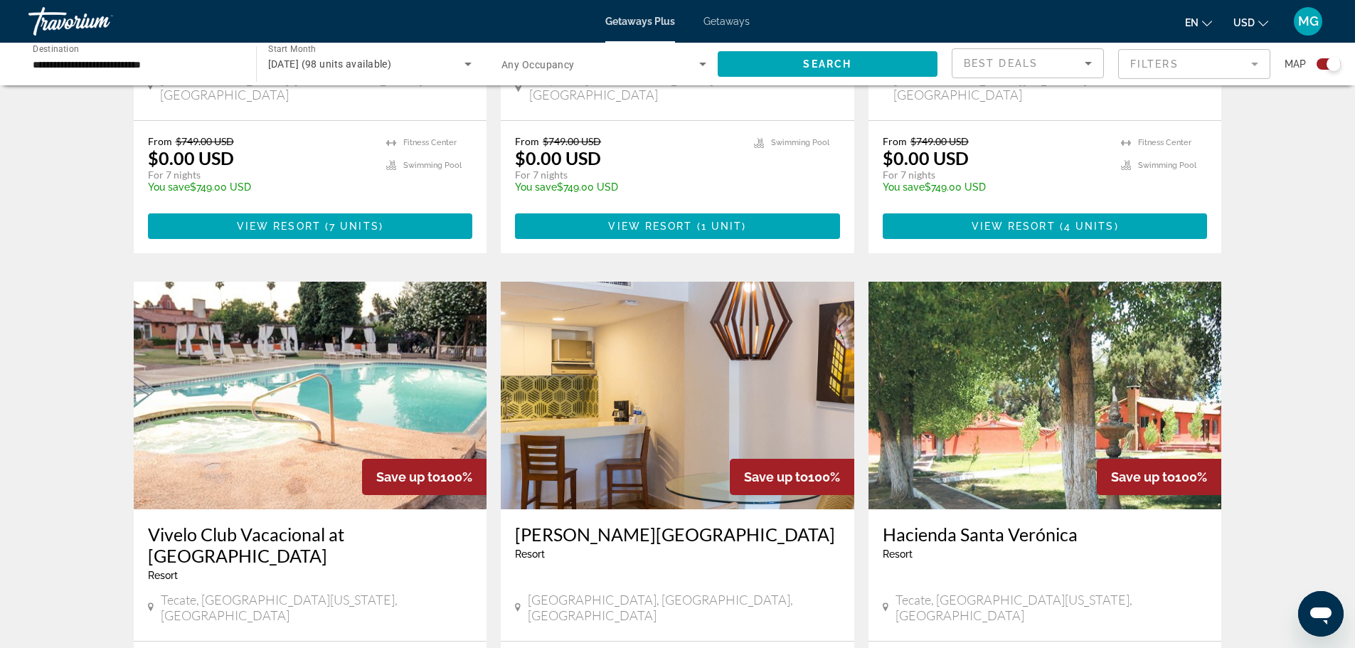
scroll to position [1422, 0]
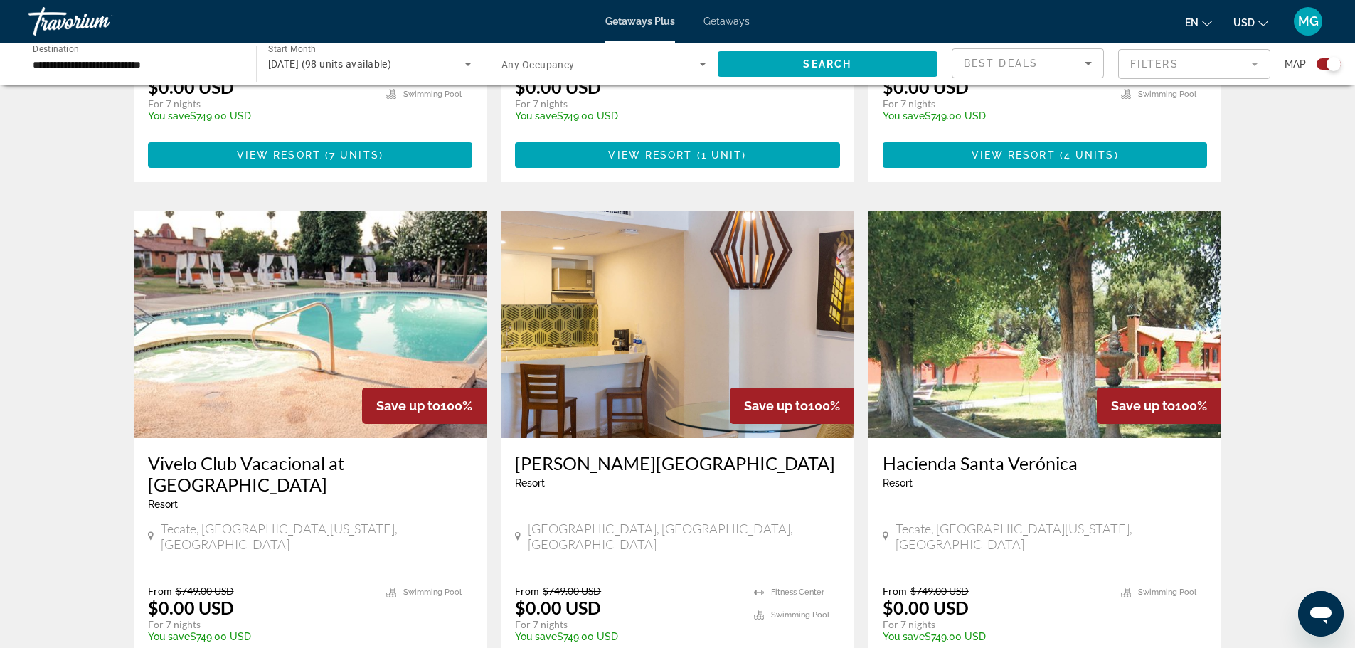
click at [764, 270] on img "Main content" at bounding box center [677, 324] width 353 height 228
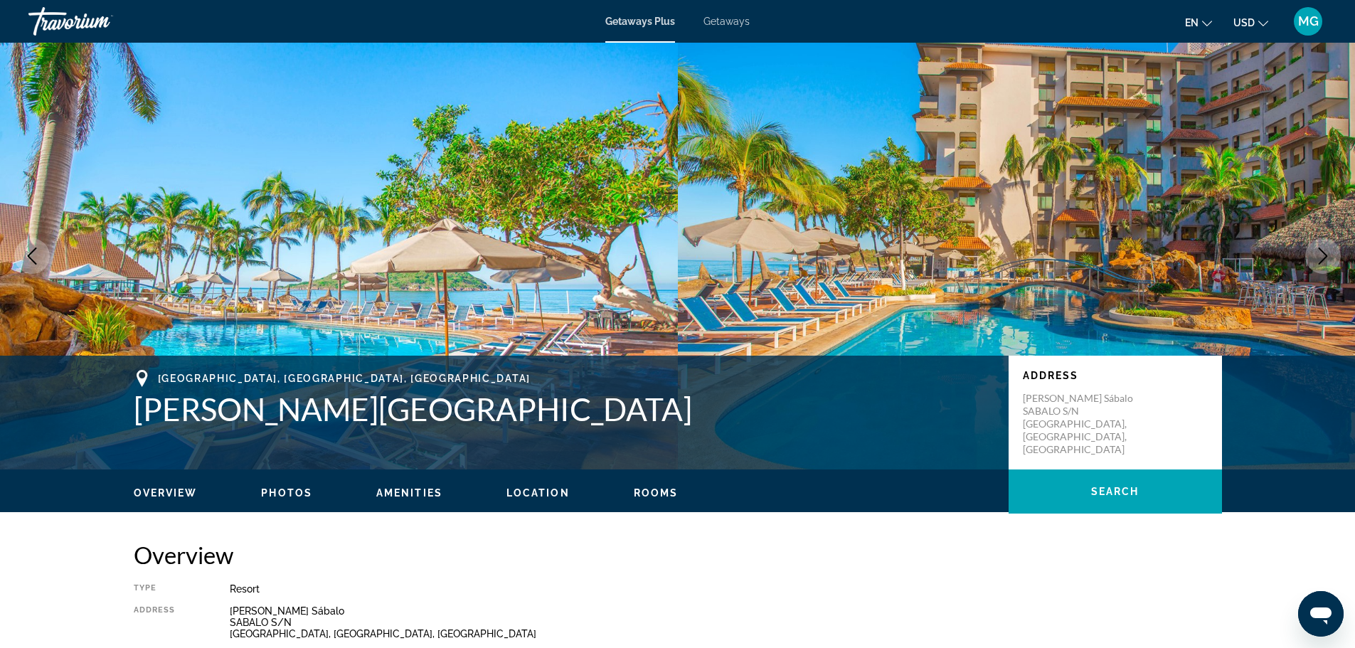
click at [1314, 259] on icon "Next image" at bounding box center [1322, 255] width 17 height 17
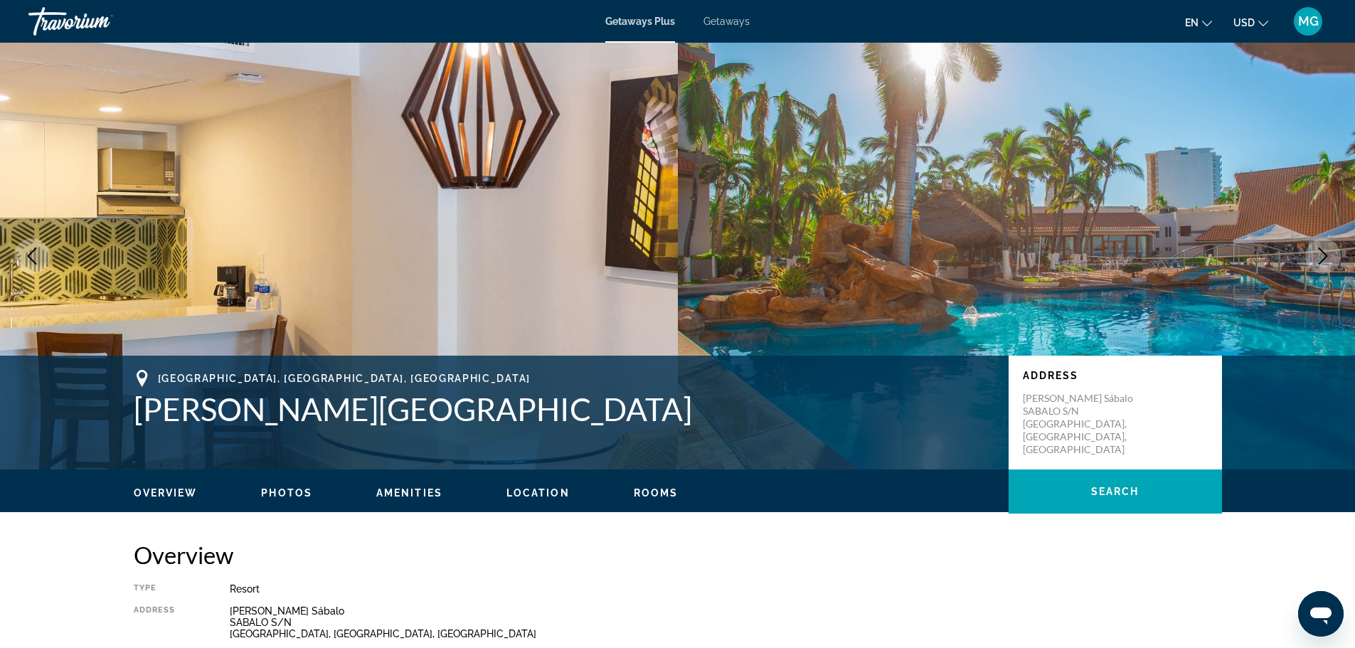
click at [1316, 258] on icon "Next image" at bounding box center [1322, 255] width 17 height 17
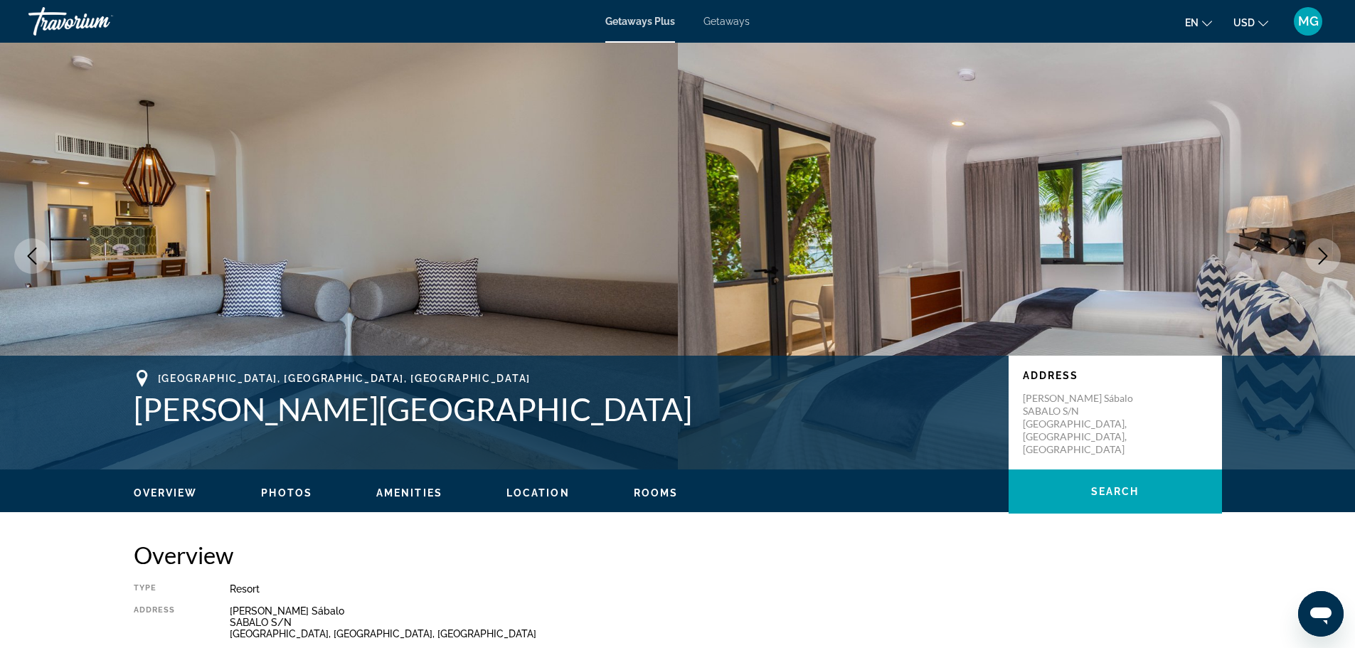
click at [1316, 259] on icon "Next image" at bounding box center [1322, 255] width 17 height 17
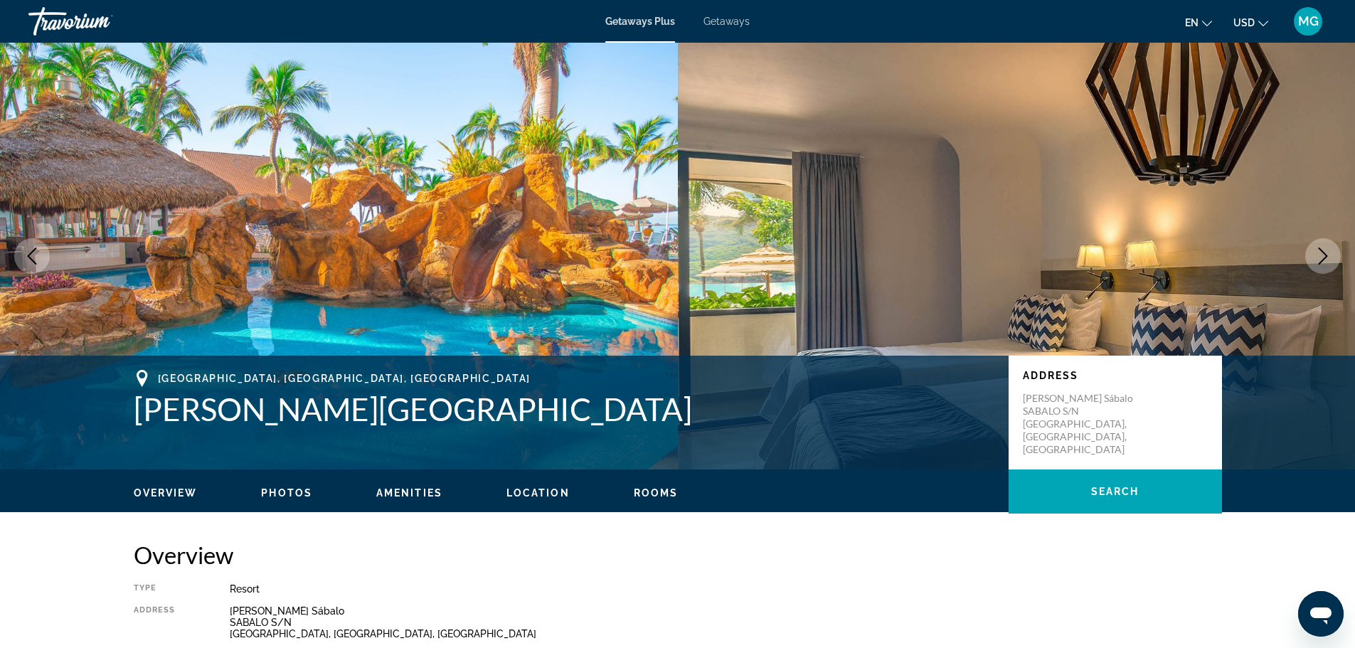
click at [1316, 259] on icon "Next image" at bounding box center [1322, 255] width 17 height 17
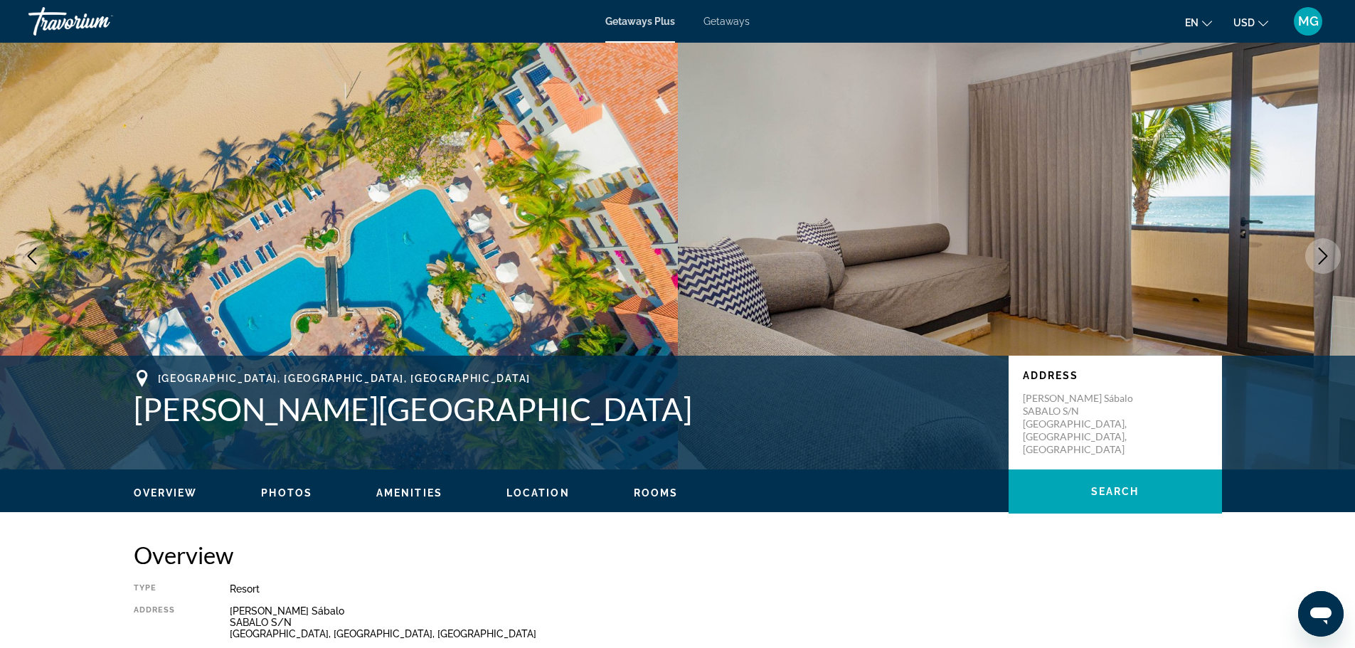
click at [1316, 259] on icon "Next image" at bounding box center [1322, 255] width 17 height 17
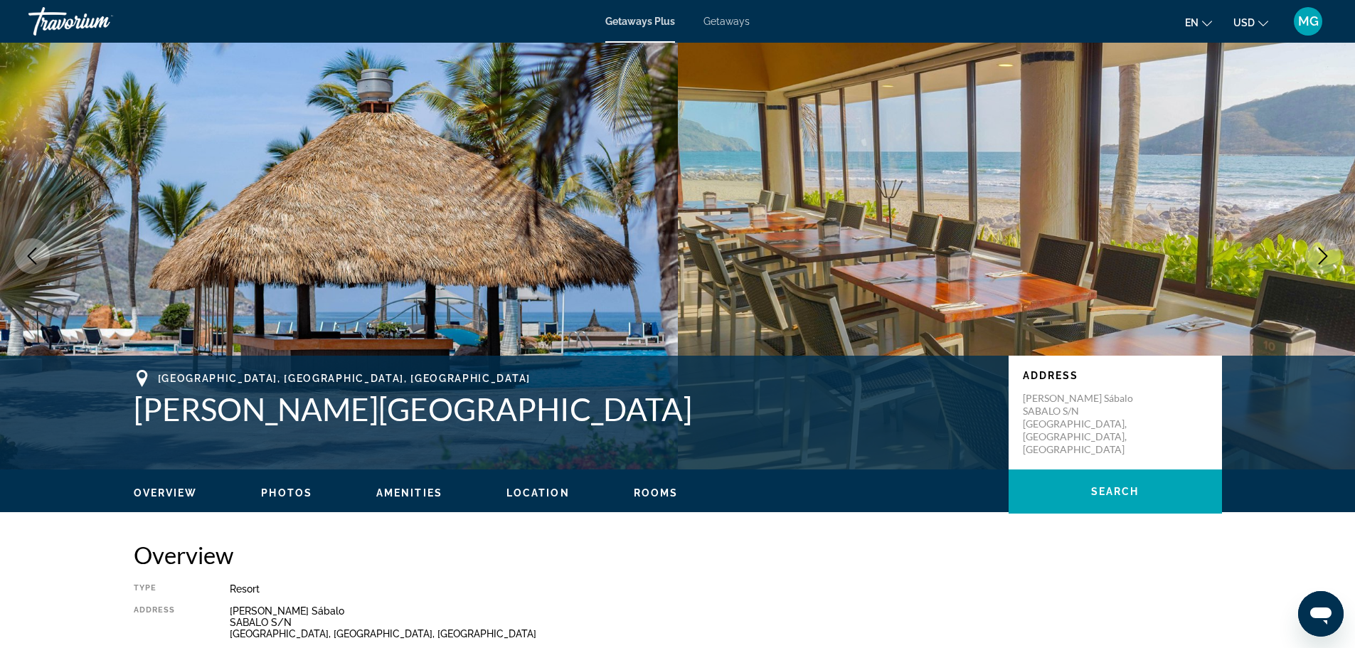
click at [1316, 259] on icon "Next image" at bounding box center [1322, 255] width 17 height 17
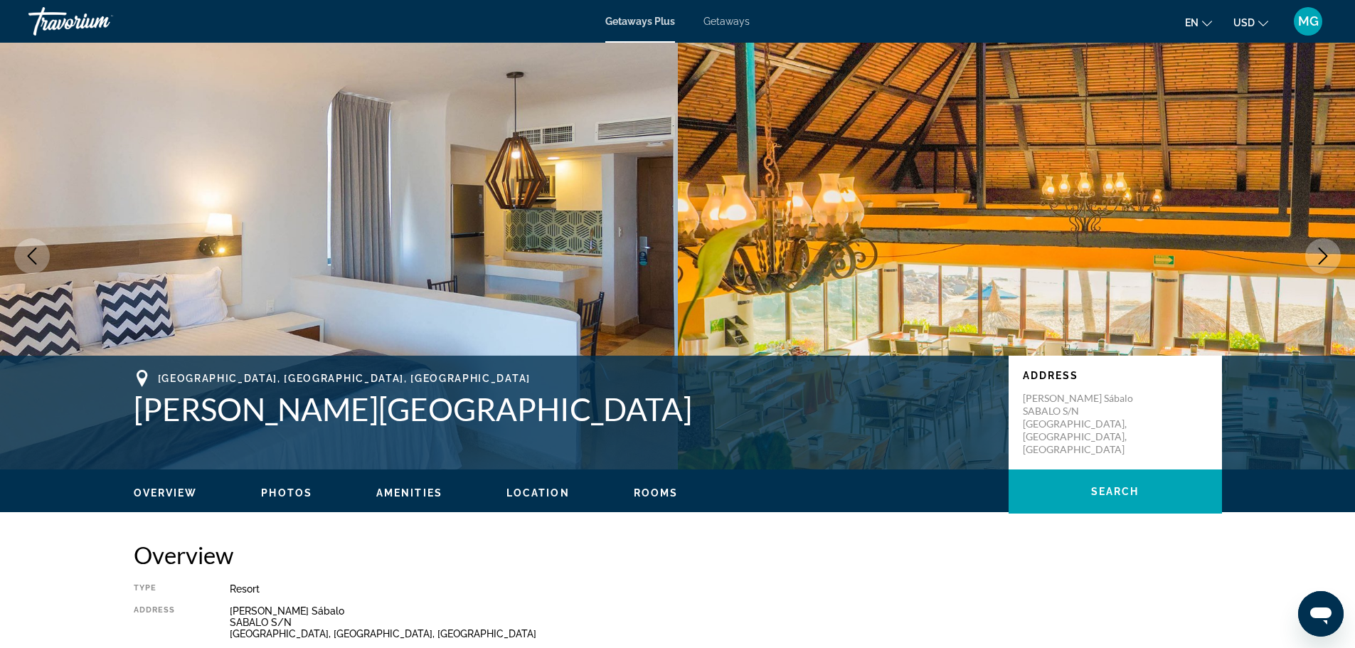
click at [1316, 259] on icon "Next image" at bounding box center [1322, 255] width 17 height 17
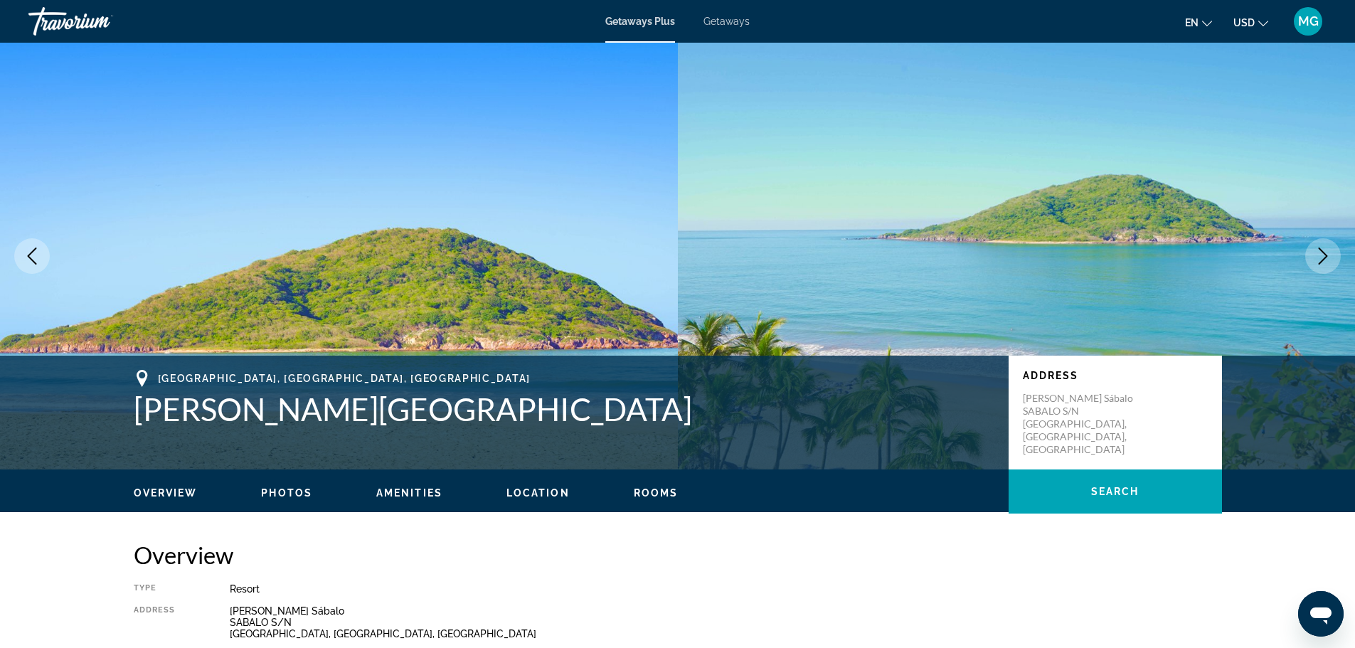
click at [1316, 259] on icon "Next image" at bounding box center [1322, 255] width 17 height 17
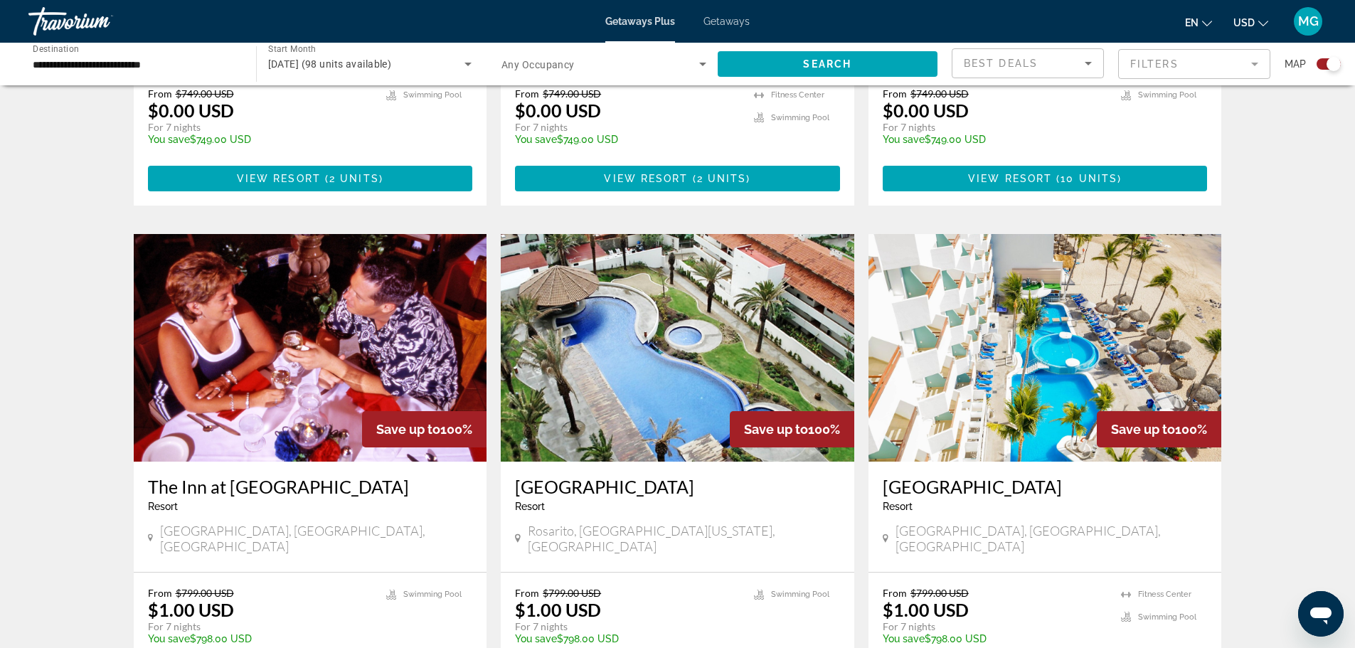
scroll to position [1920, 0]
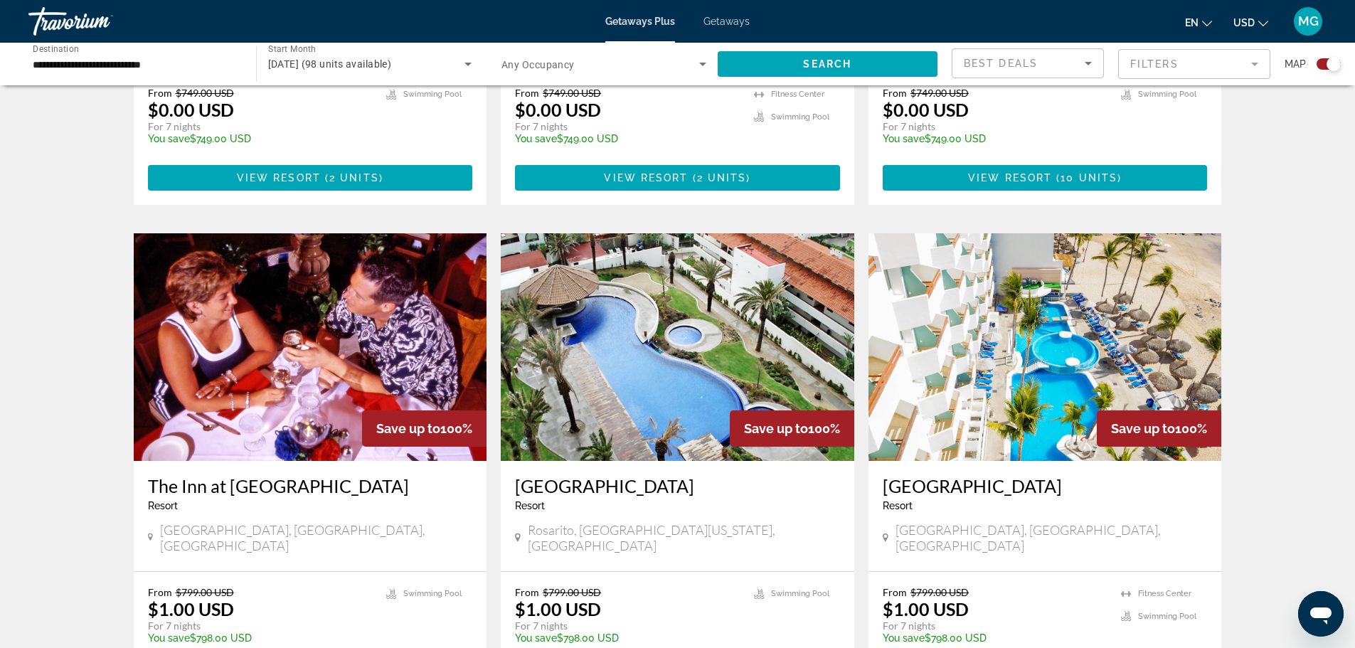
click at [727, 284] on img "Main content" at bounding box center [677, 347] width 353 height 228
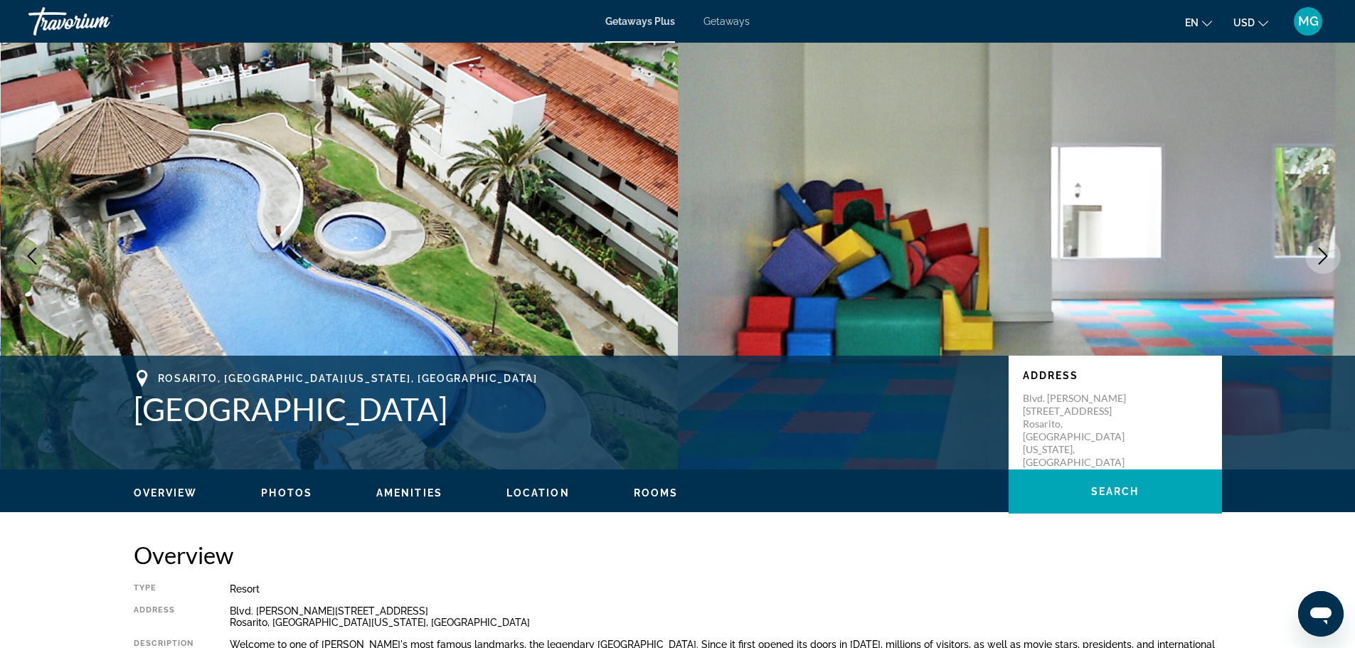
click at [1321, 252] on icon "Next image" at bounding box center [1322, 255] width 17 height 17
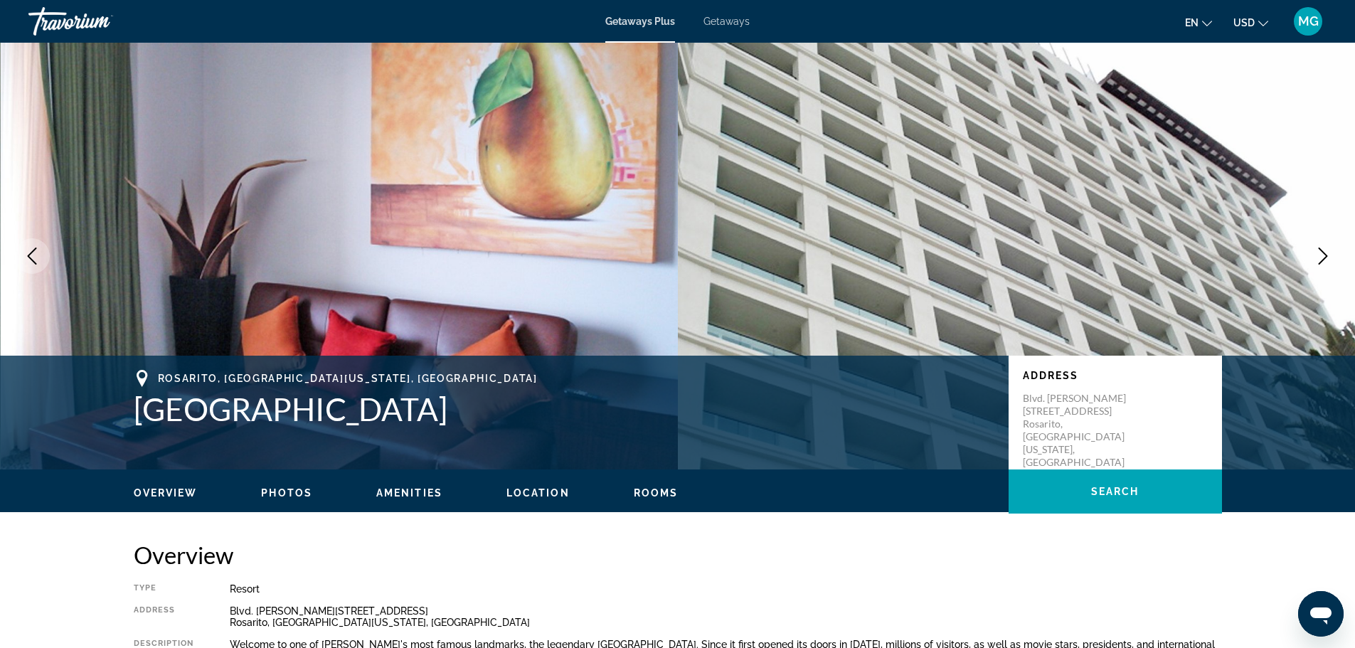
click at [1321, 252] on icon "Next image" at bounding box center [1322, 255] width 17 height 17
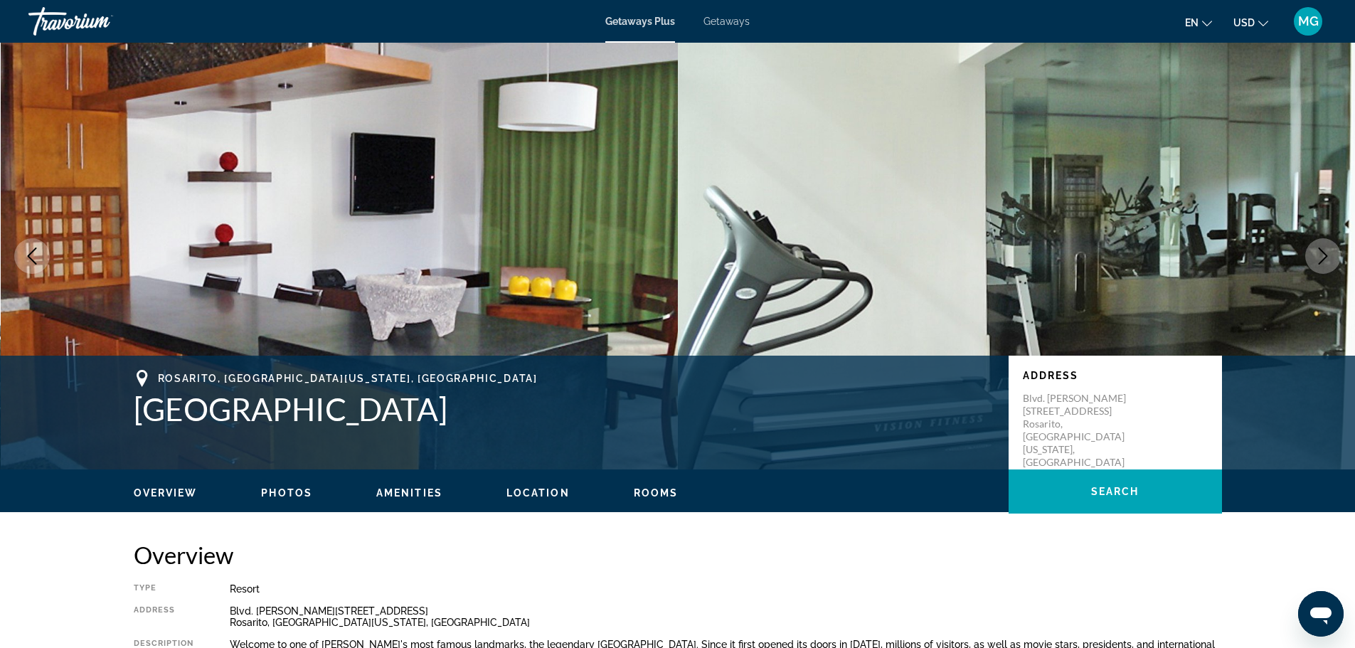
click at [1321, 252] on icon "Next image" at bounding box center [1322, 255] width 17 height 17
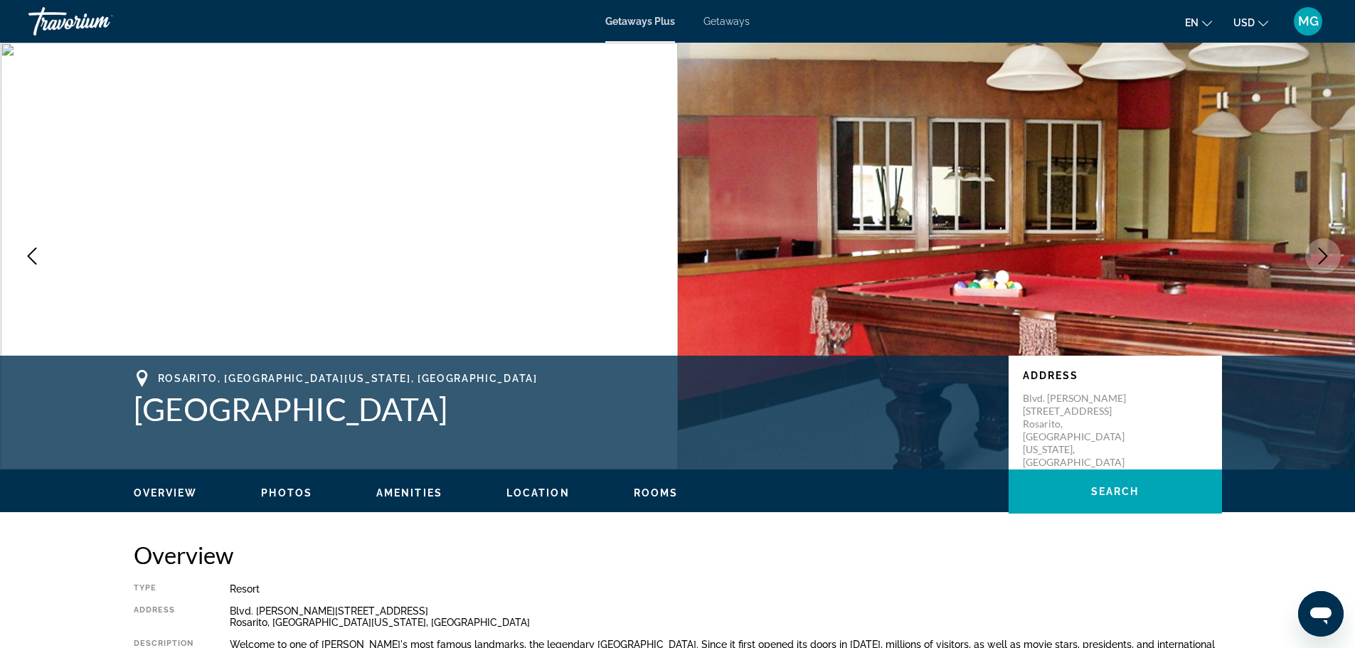
click at [1321, 252] on icon "Next image" at bounding box center [1322, 255] width 17 height 17
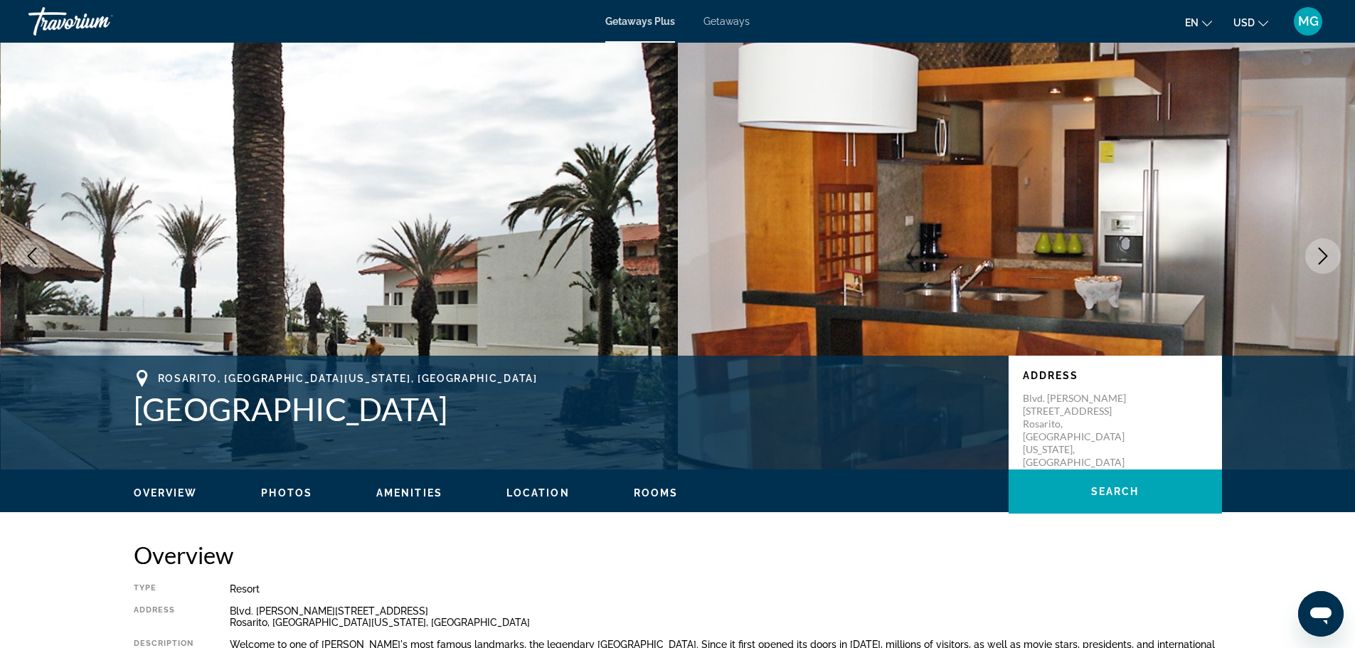
click at [1321, 252] on icon "Next image" at bounding box center [1322, 255] width 17 height 17
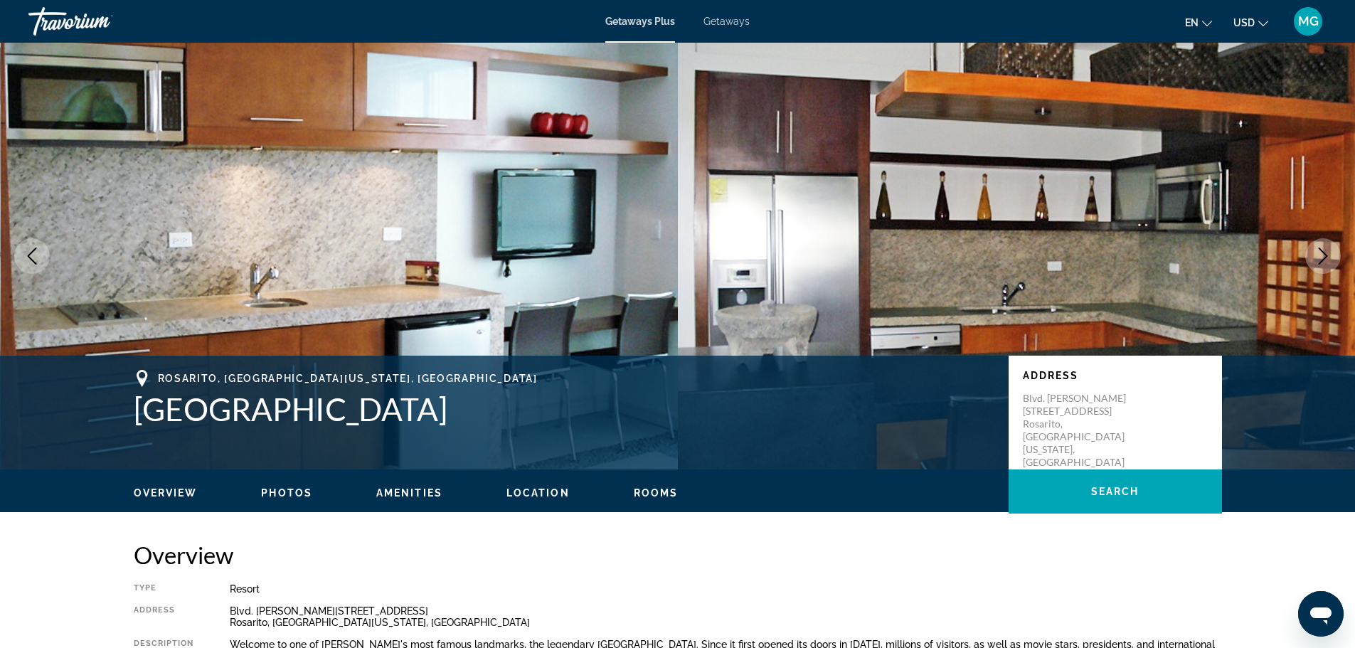
click at [1321, 252] on icon "Next image" at bounding box center [1322, 255] width 17 height 17
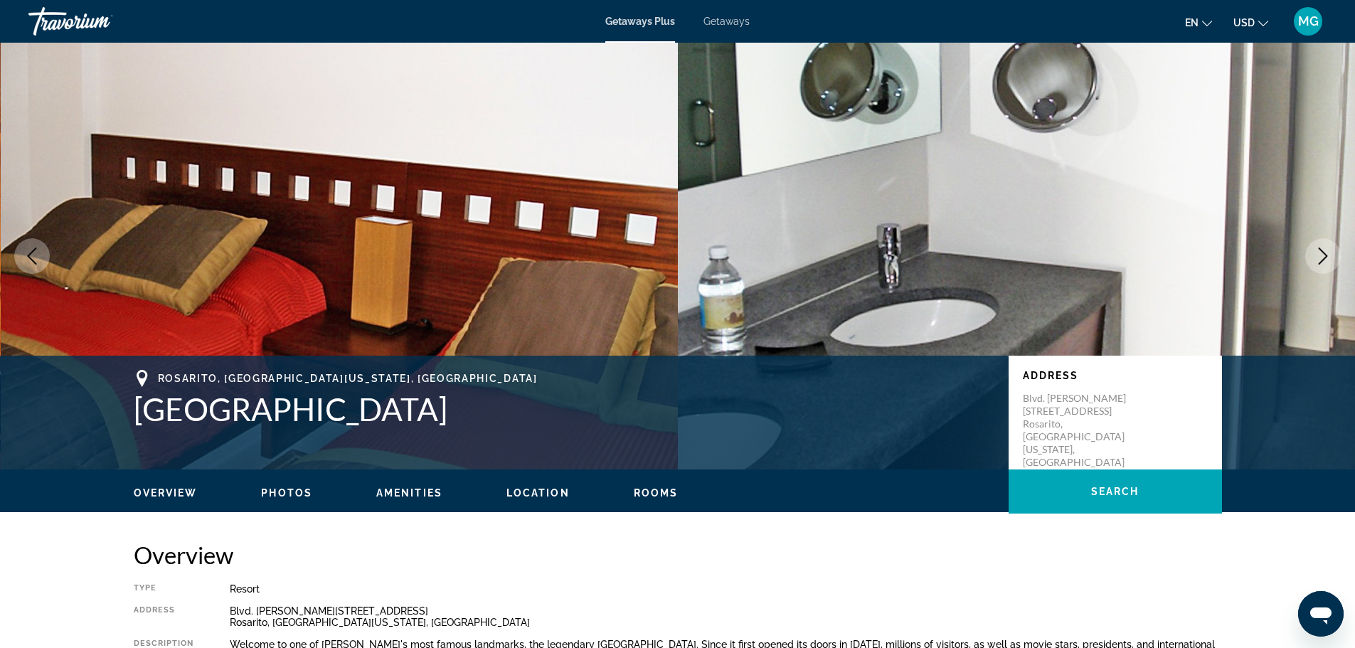
click at [1321, 250] on icon "Next image" at bounding box center [1322, 255] width 9 height 17
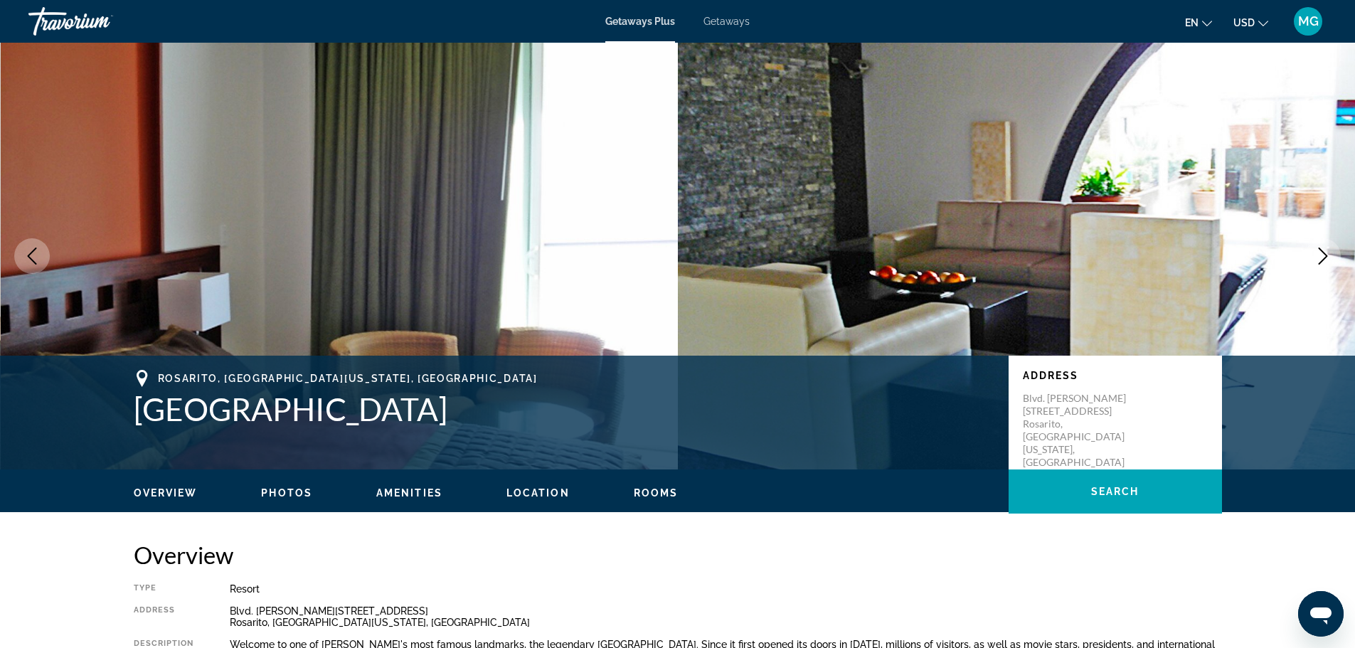
click at [1321, 250] on icon "Next image" at bounding box center [1322, 255] width 9 height 17
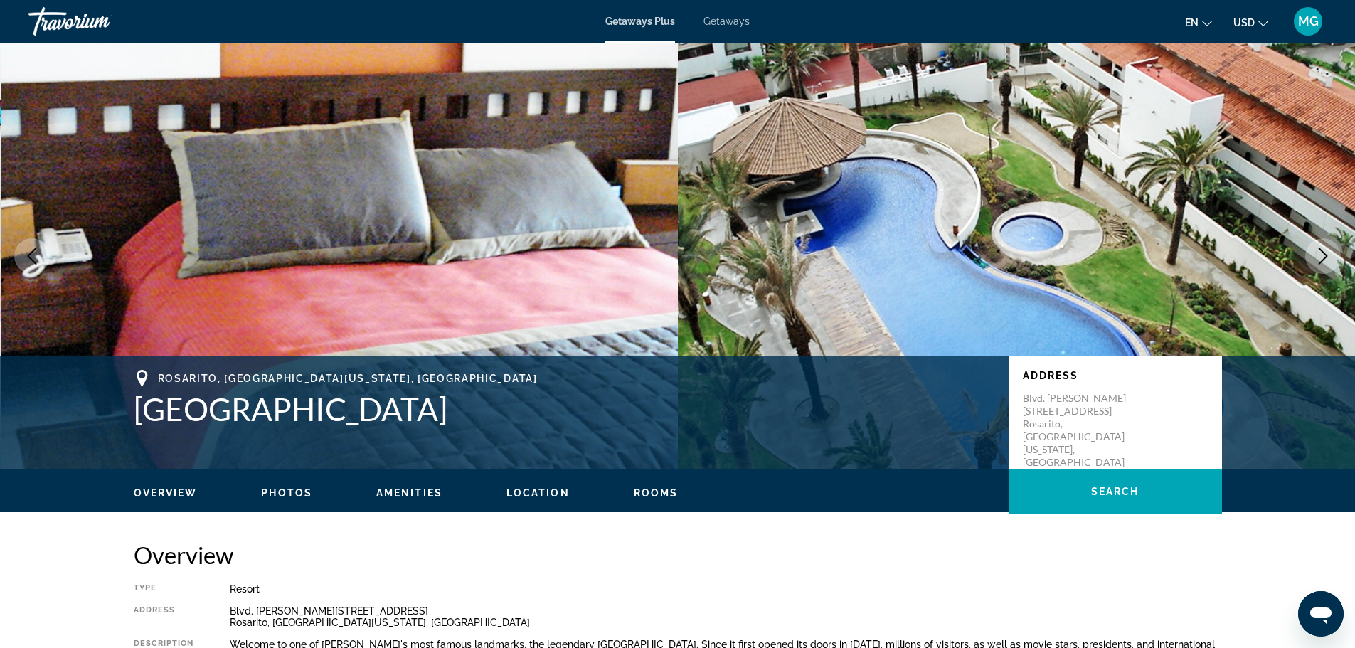
click at [1321, 252] on icon "Next image" at bounding box center [1322, 255] width 17 height 17
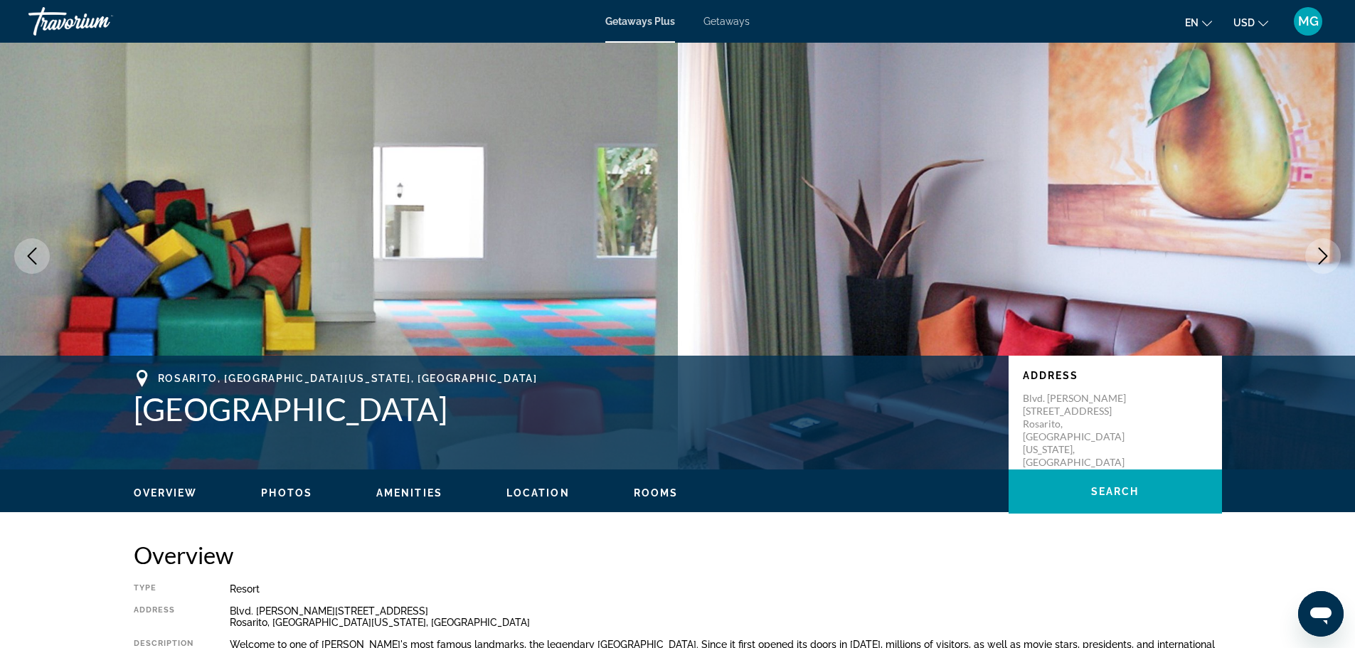
click at [1321, 253] on icon "Next image" at bounding box center [1322, 255] width 17 height 17
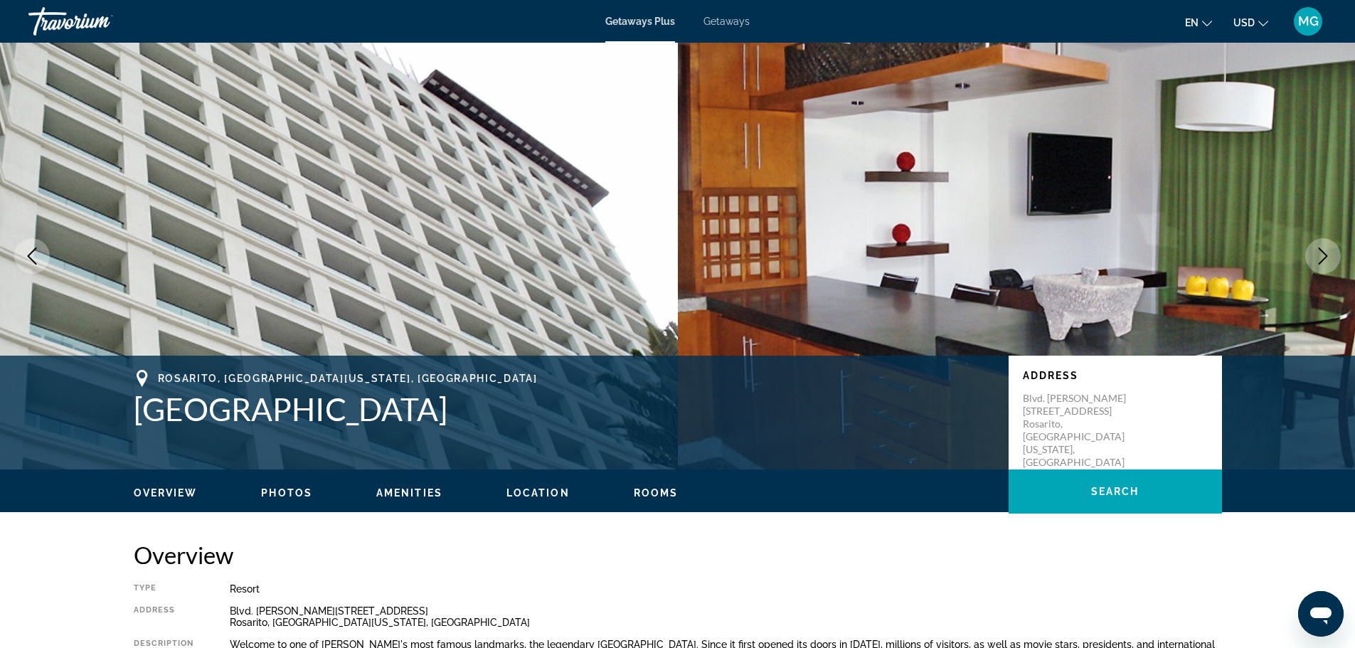
click at [1321, 255] on icon "Next image" at bounding box center [1322, 255] width 17 height 17
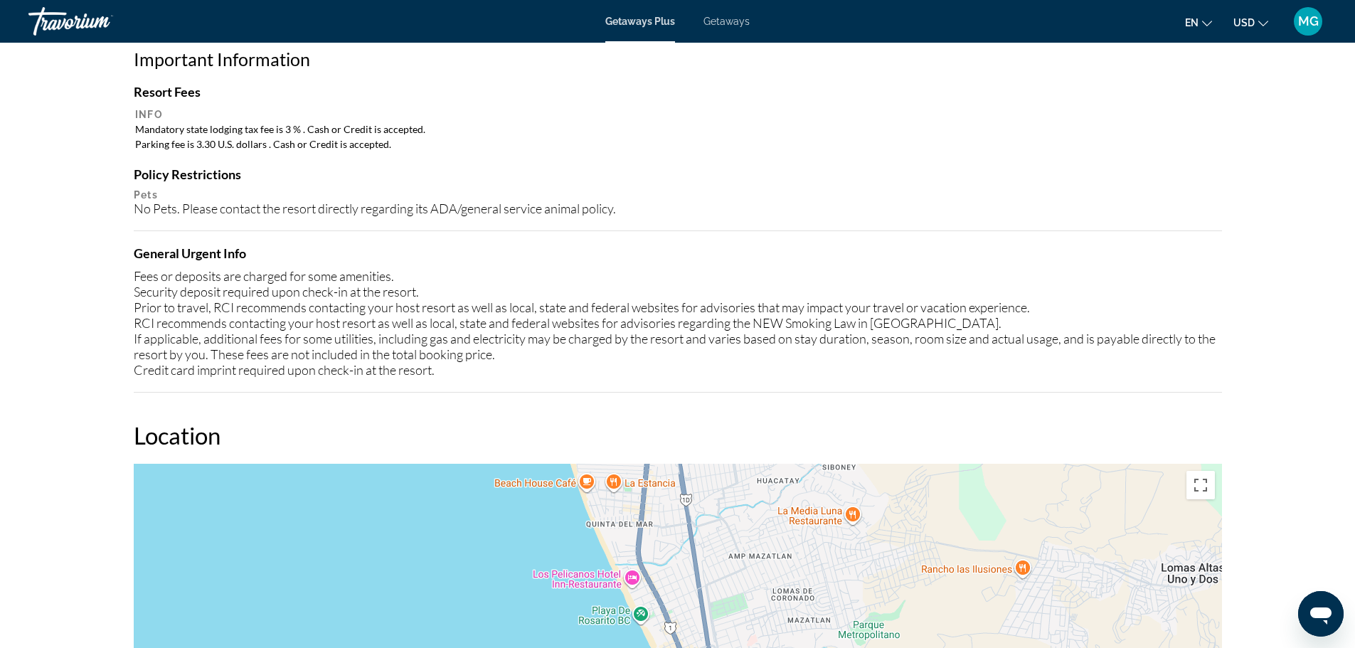
scroll to position [1619, 0]
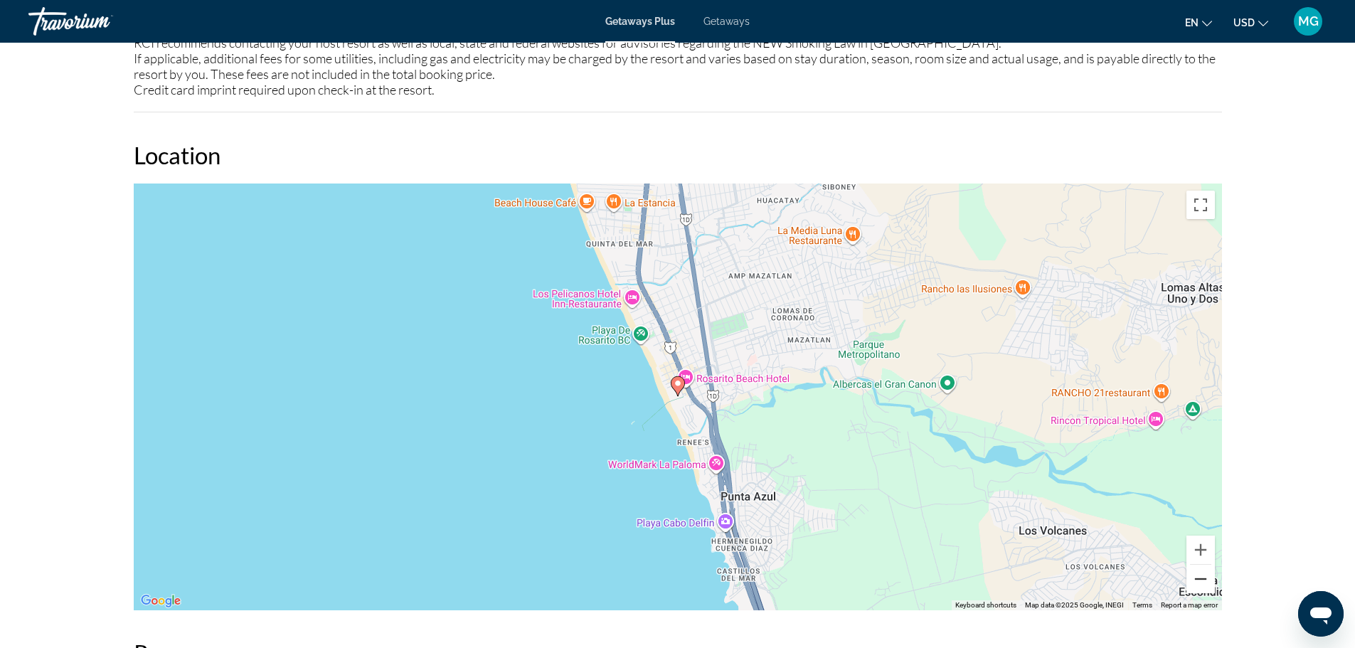
click at [1195, 579] on button "Zoom out" at bounding box center [1200, 579] width 28 height 28
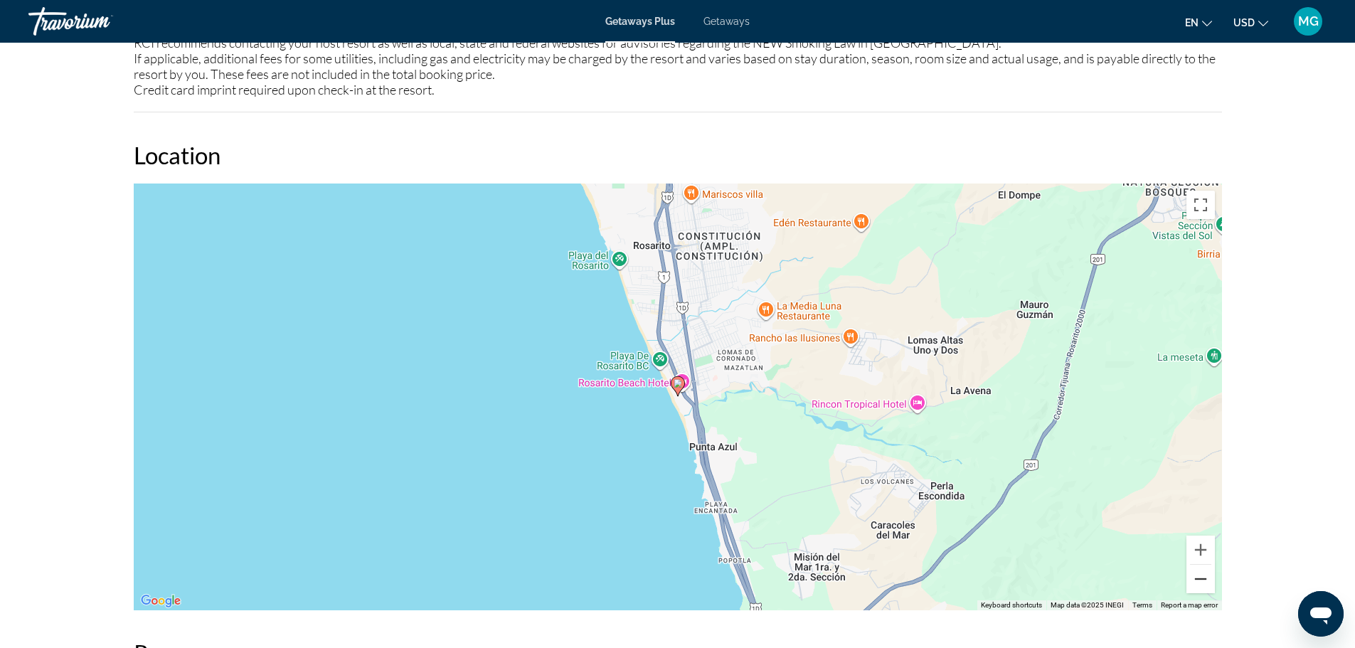
click at [1195, 579] on button "Zoom out" at bounding box center [1200, 579] width 28 height 28
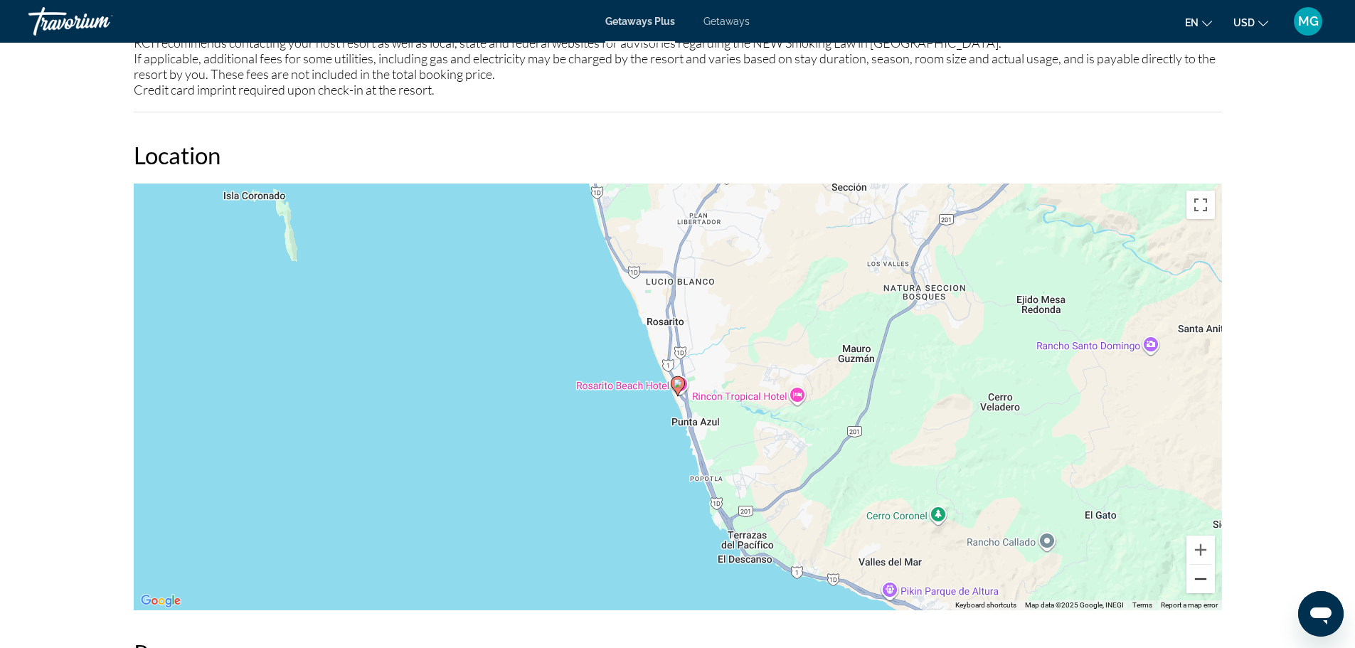
click at [1195, 579] on button "Zoom out" at bounding box center [1200, 579] width 28 height 28
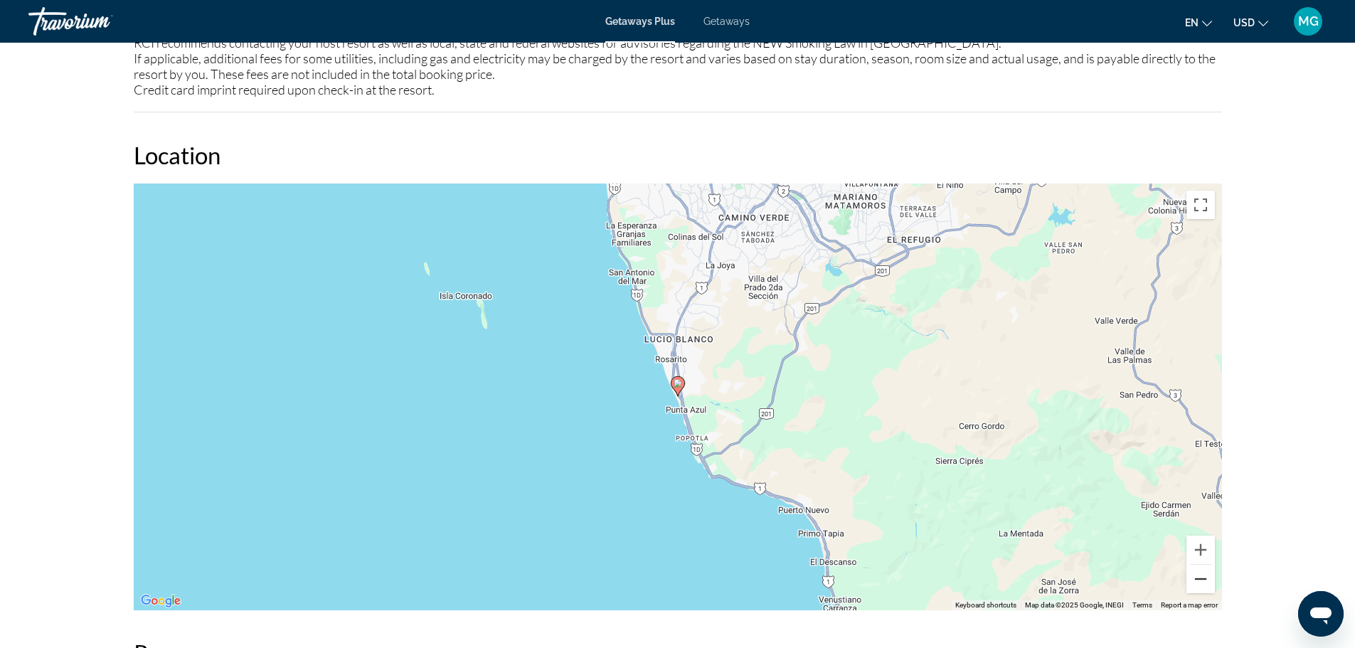
click at [1195, 579] on button "Zoom out" at bounding box center [1200, 579] width 28 height 28
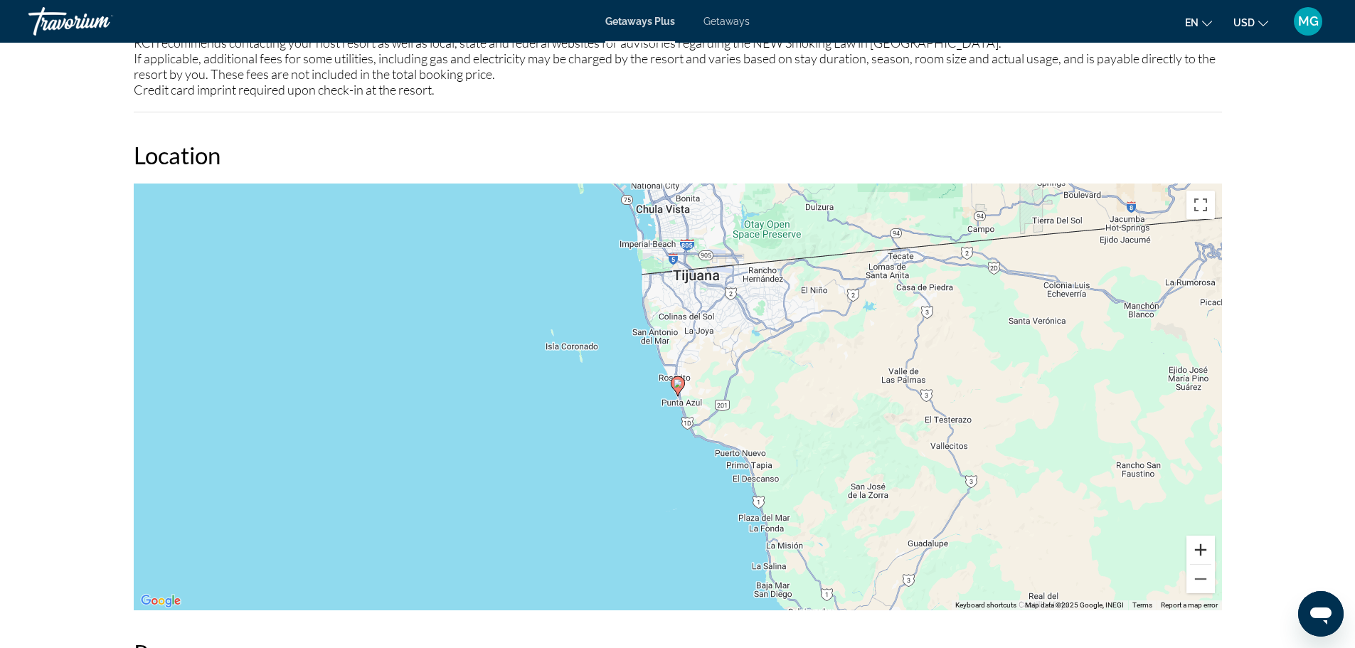
click at [1200, 547] on button "Zoom in" at bounding box center [1200, 549] width 28 height 28
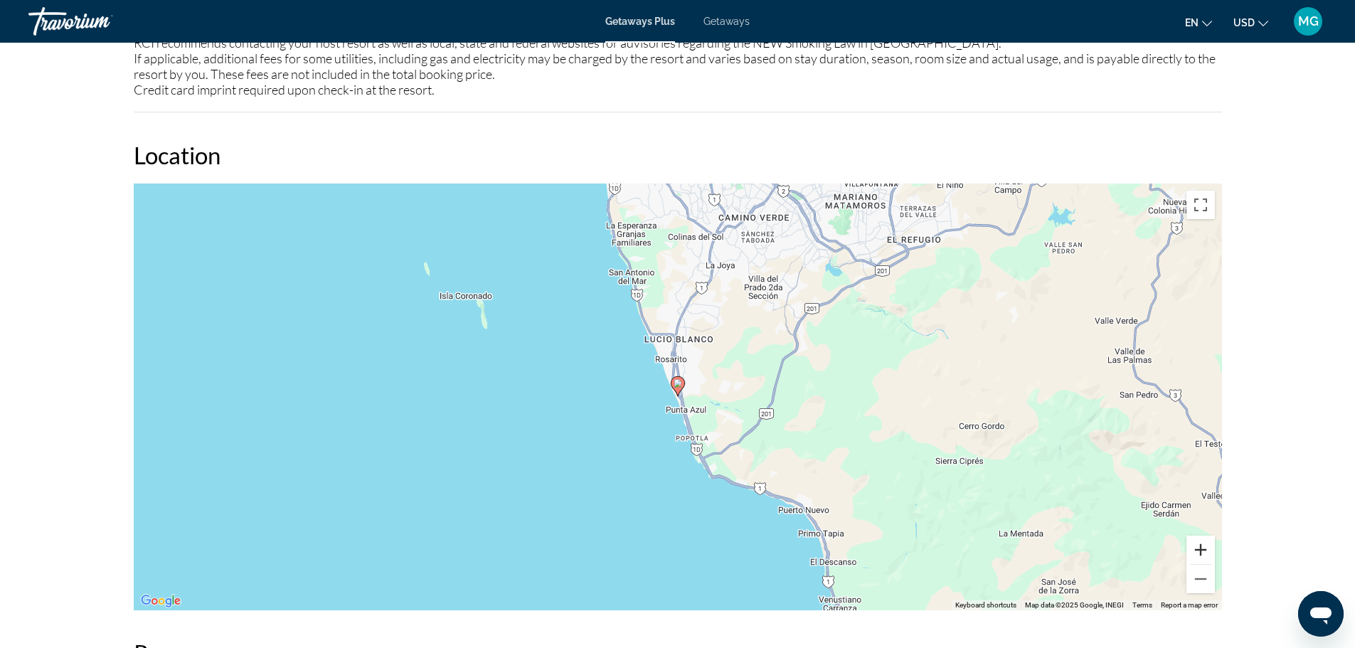
click at [1200, 548] on button "Zoom in" at bounding box center [1200, 549] width 28 height 28
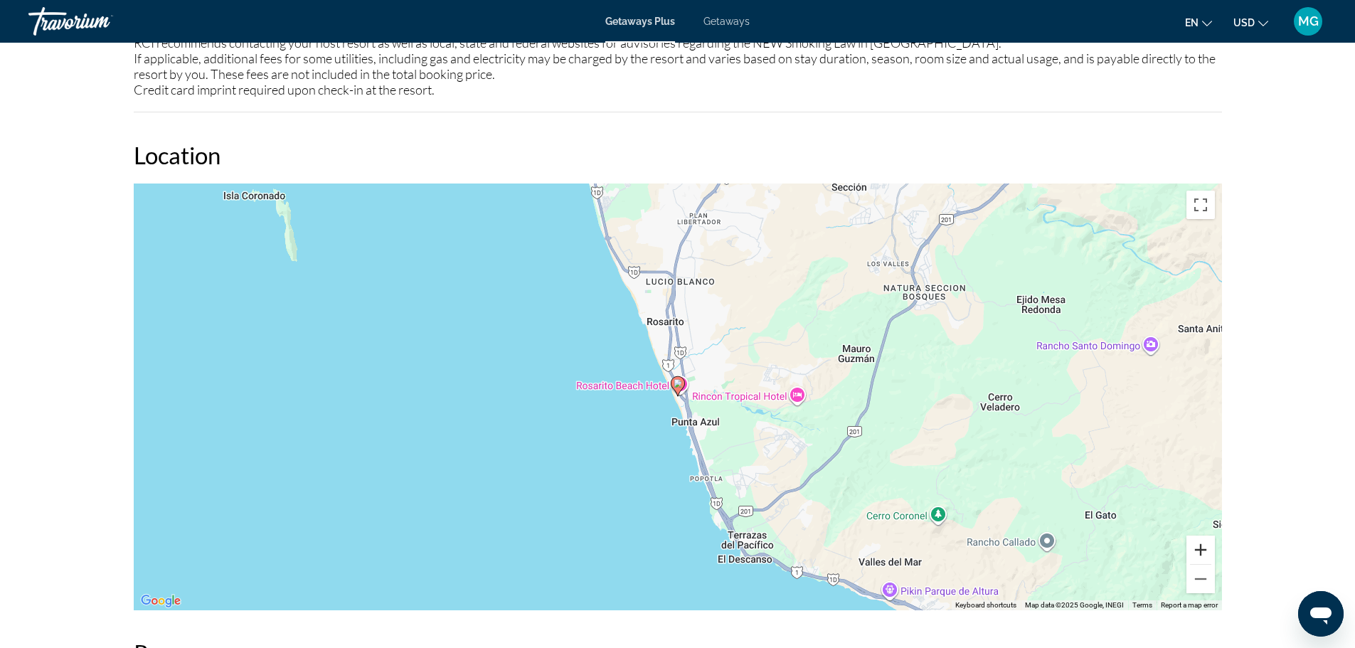
click at [1200, 548] on button "Zoom in" at bounding box center [1200, 549] width 28 height 28
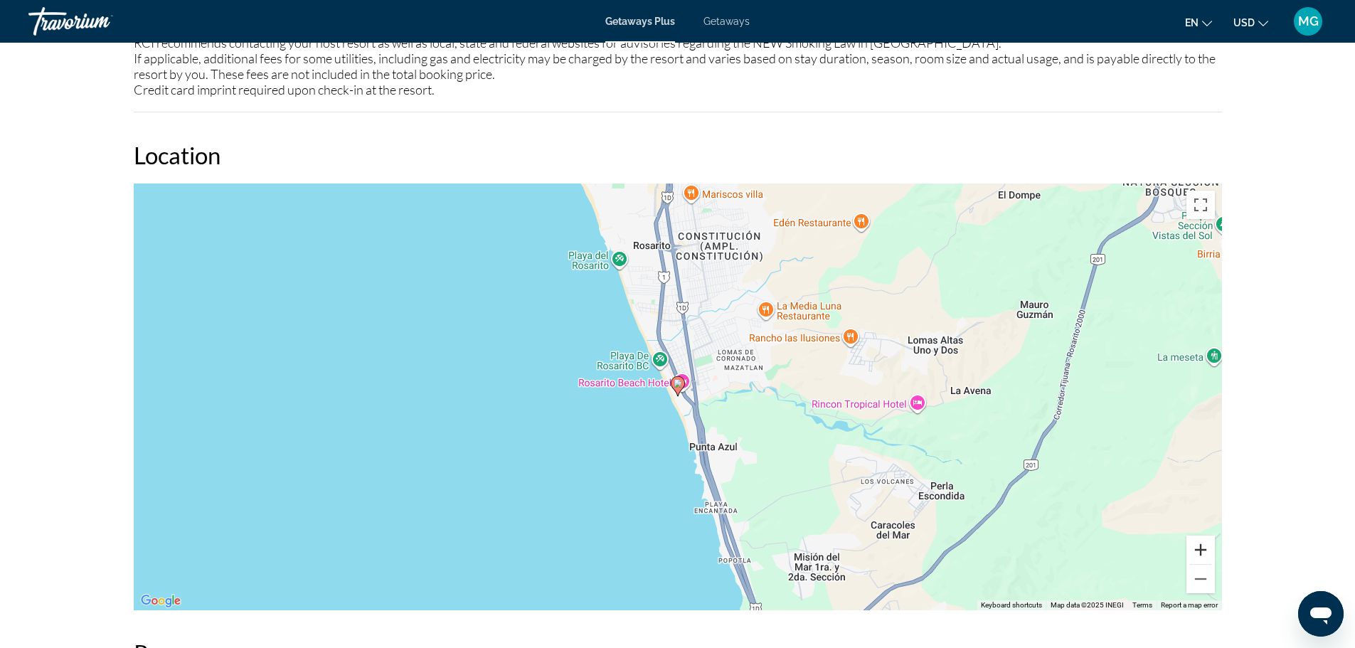
click at [1200, 548] on button "Zoom in" at bounding box center [1200, 549] width 28 height 28
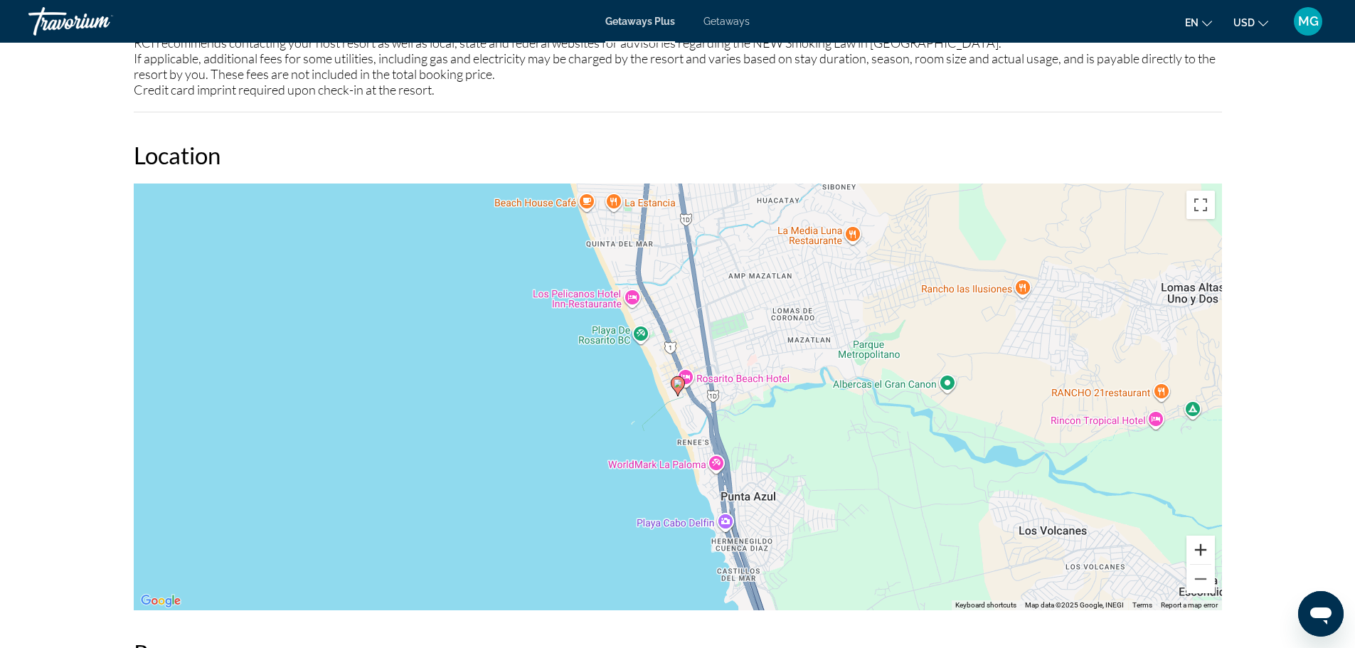
click at [1200, 548] on button "Zoom in" at bounding box center [1200, 549] width 28 height 28
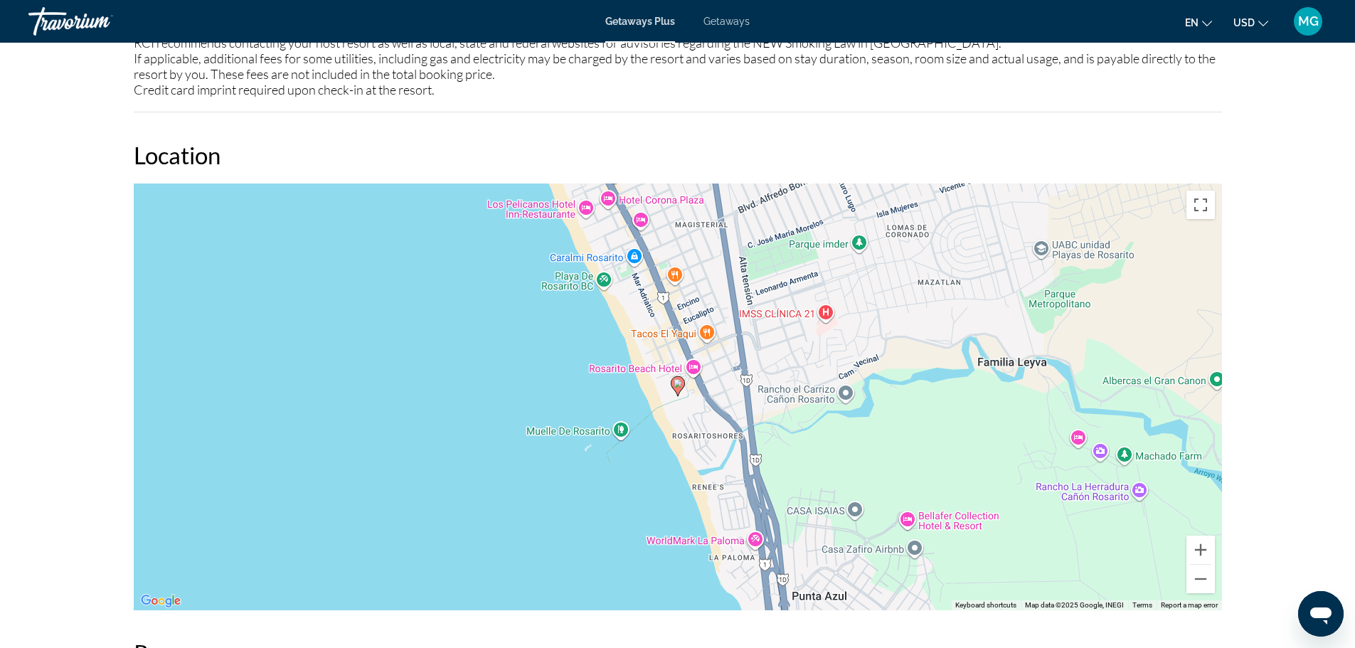
click at [663, 370] on div "To activate drag with keyboard, press Alt + Enter. Once in keyboard drag state,…" at bounding box center [678, 396] width 1088 height 427
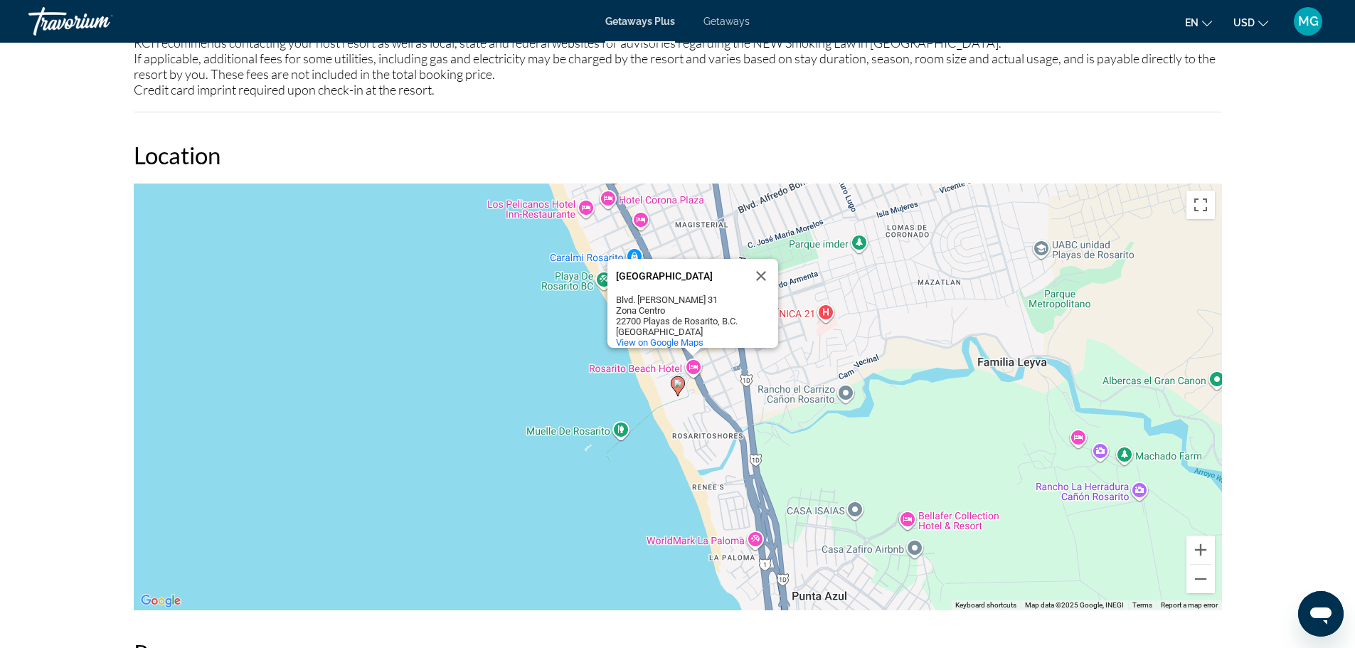
click at [673, 385] on icon "Main content" at bounding box center [677, 386] width 13 height 18
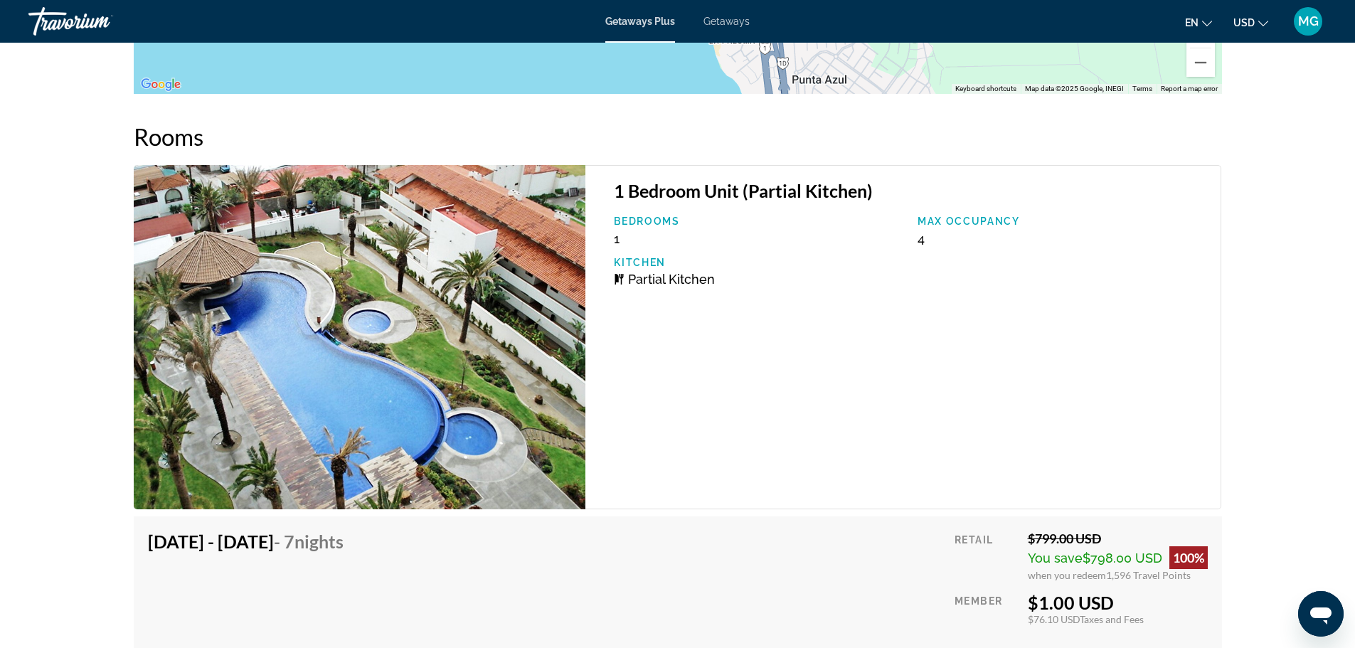
scroll to position [2330, 0]
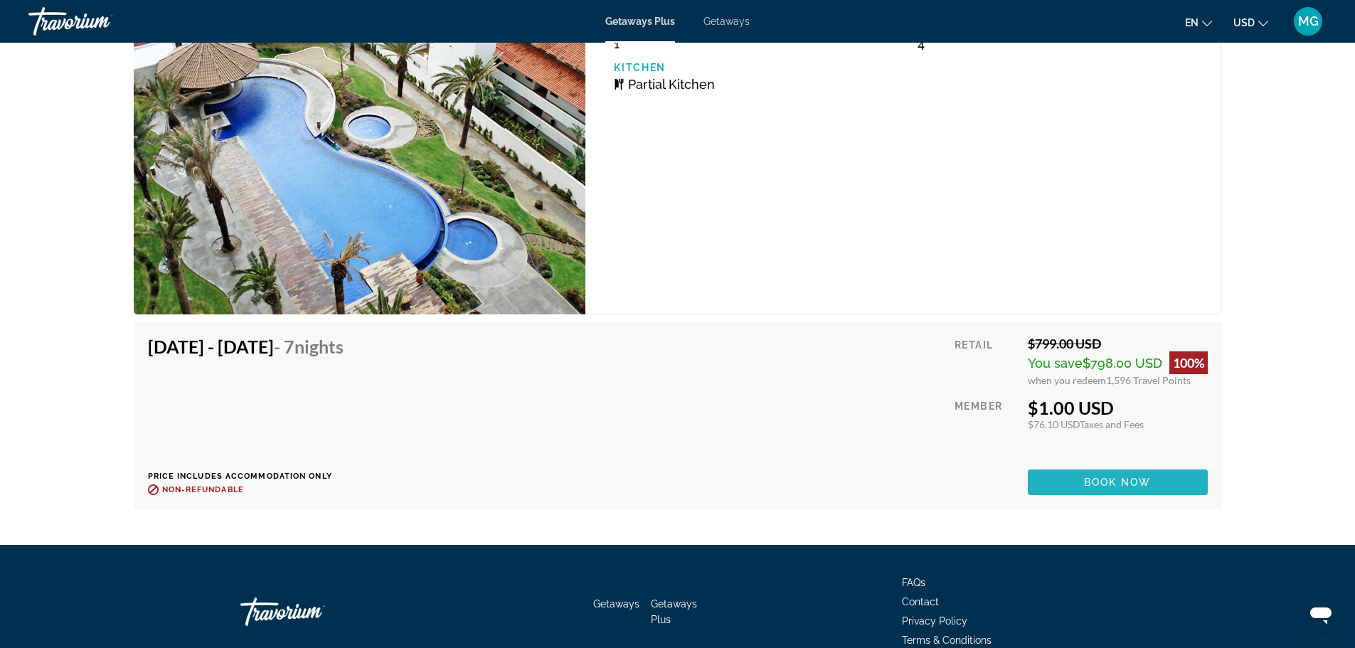
click at [1100, 480] on span "Book now" at bounding box center [1118, 481] width 68 height 11
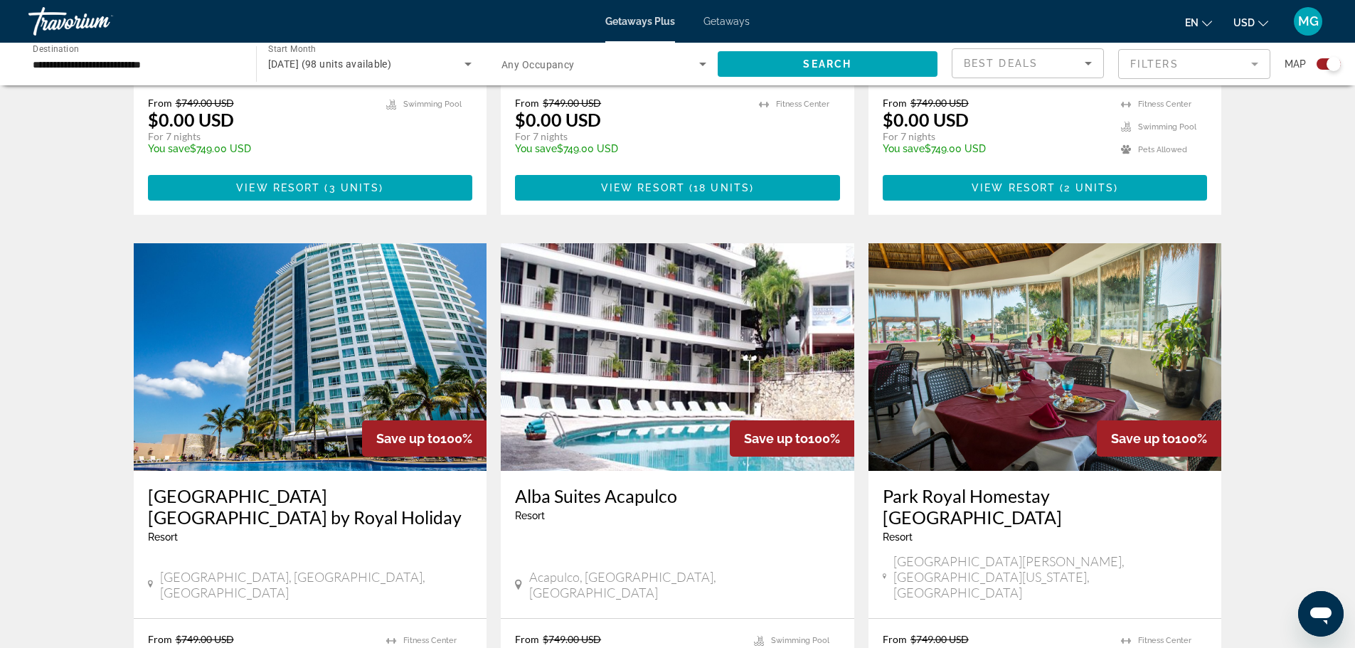
scroll to position [924, 0]
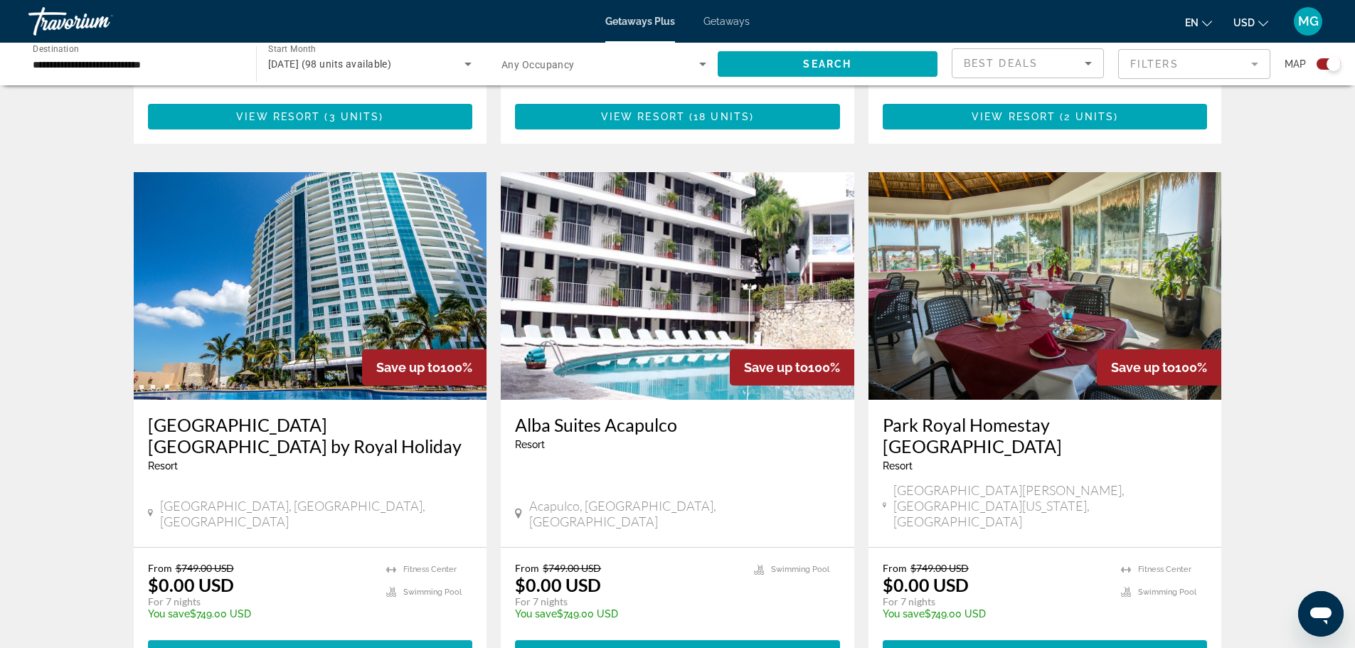
click at [263, 647] on span "View Resort" at bounding box center [279, 652] width 84 height 11
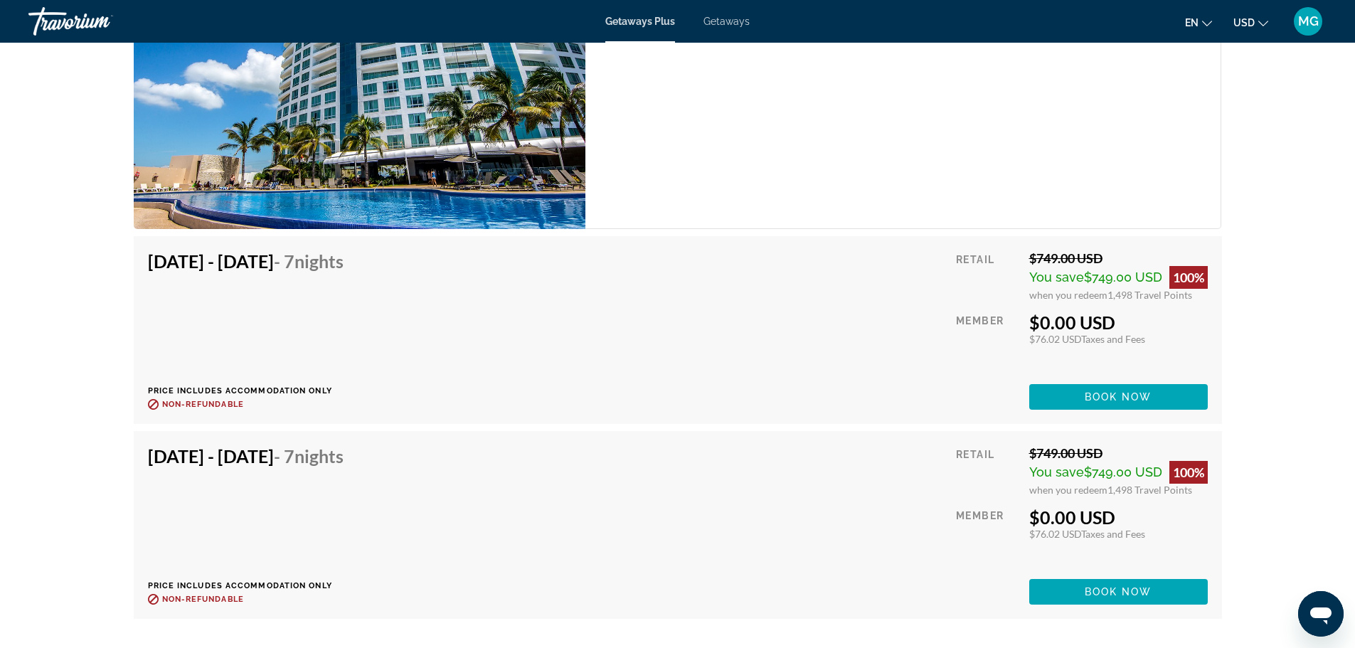
scroll to position [3129, 0]
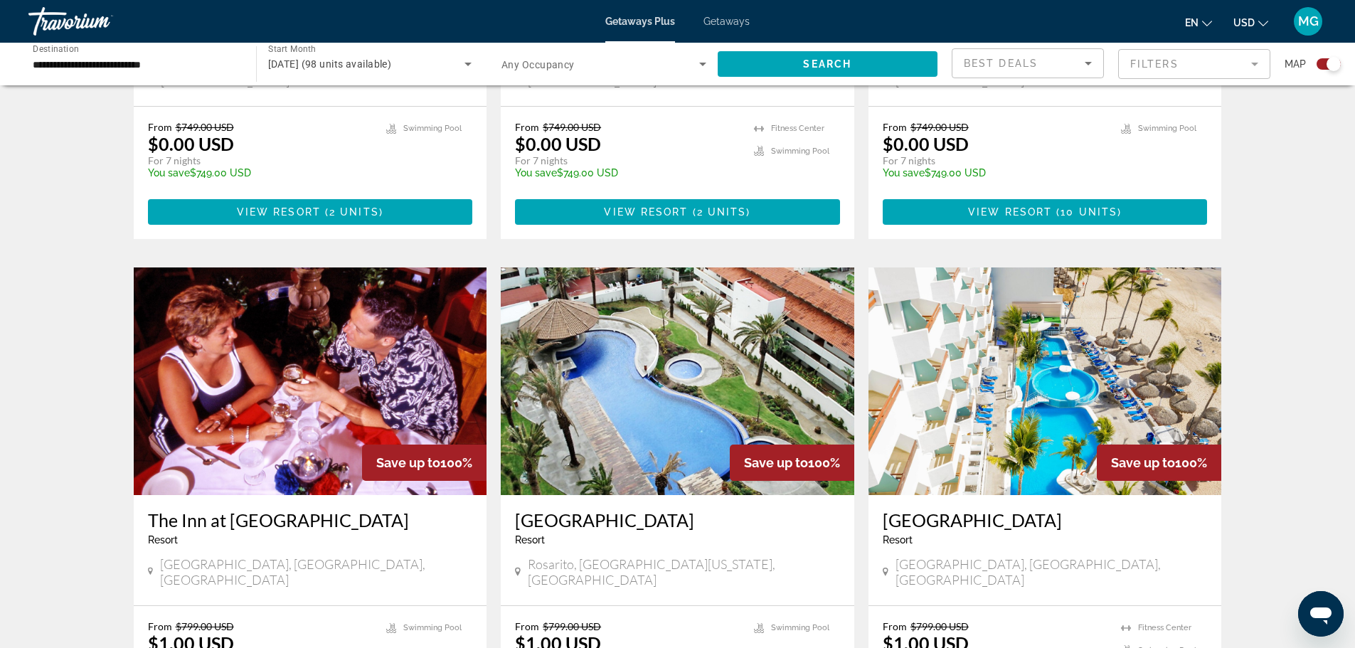
scroll to position [1920, 0]
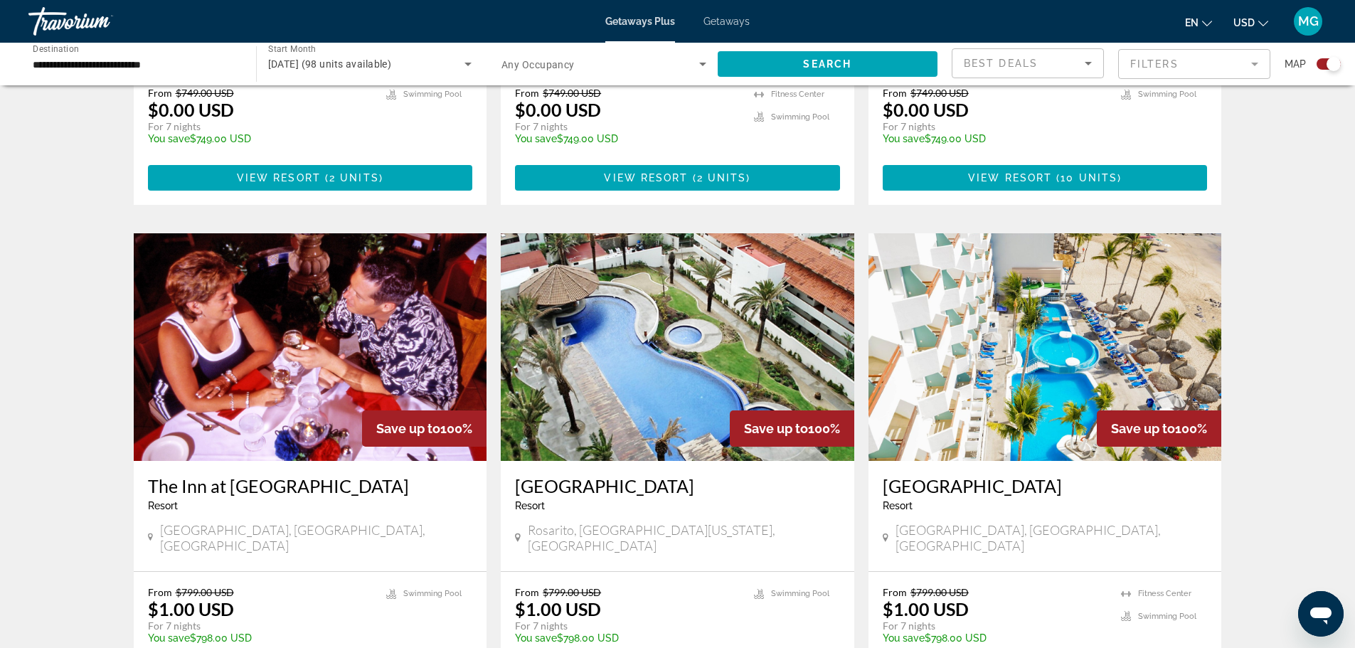
click at [1114, 247] on img "Main content" at bounding box center [1044, 347] width 353 height 228
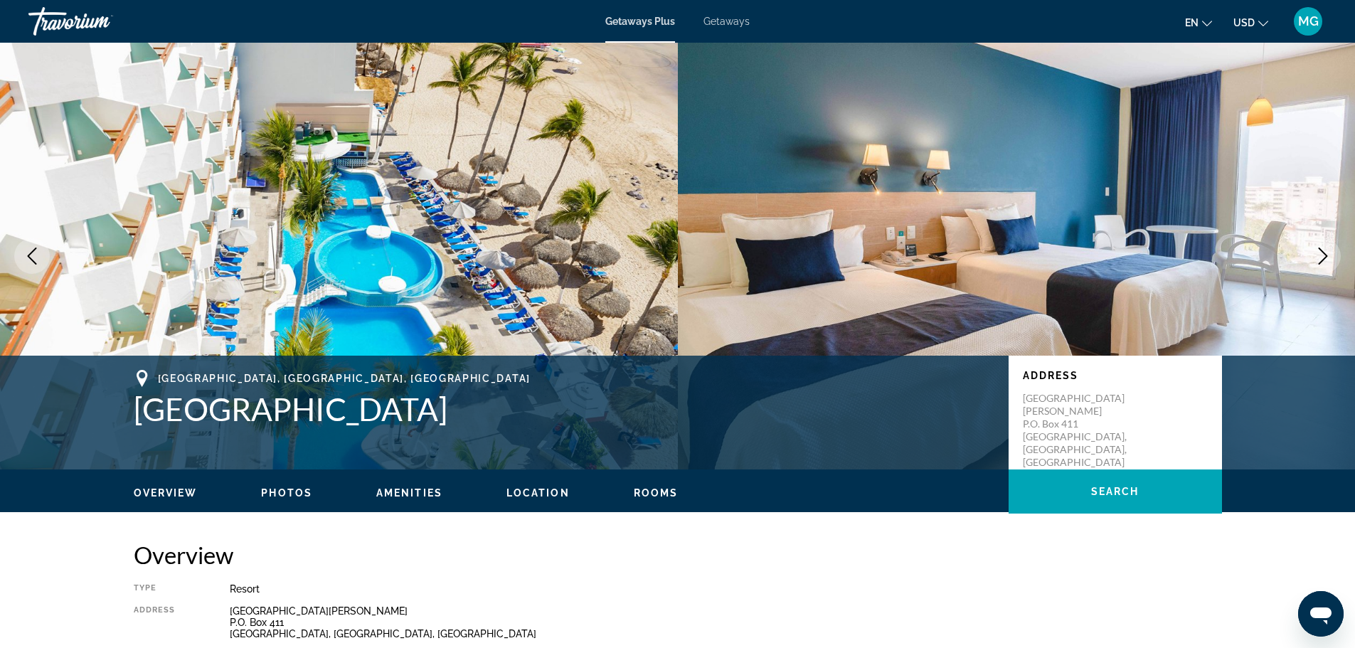
click at [1319, 249] on icon "Next image" at bounding box center [1322, 255] width 9 height 17
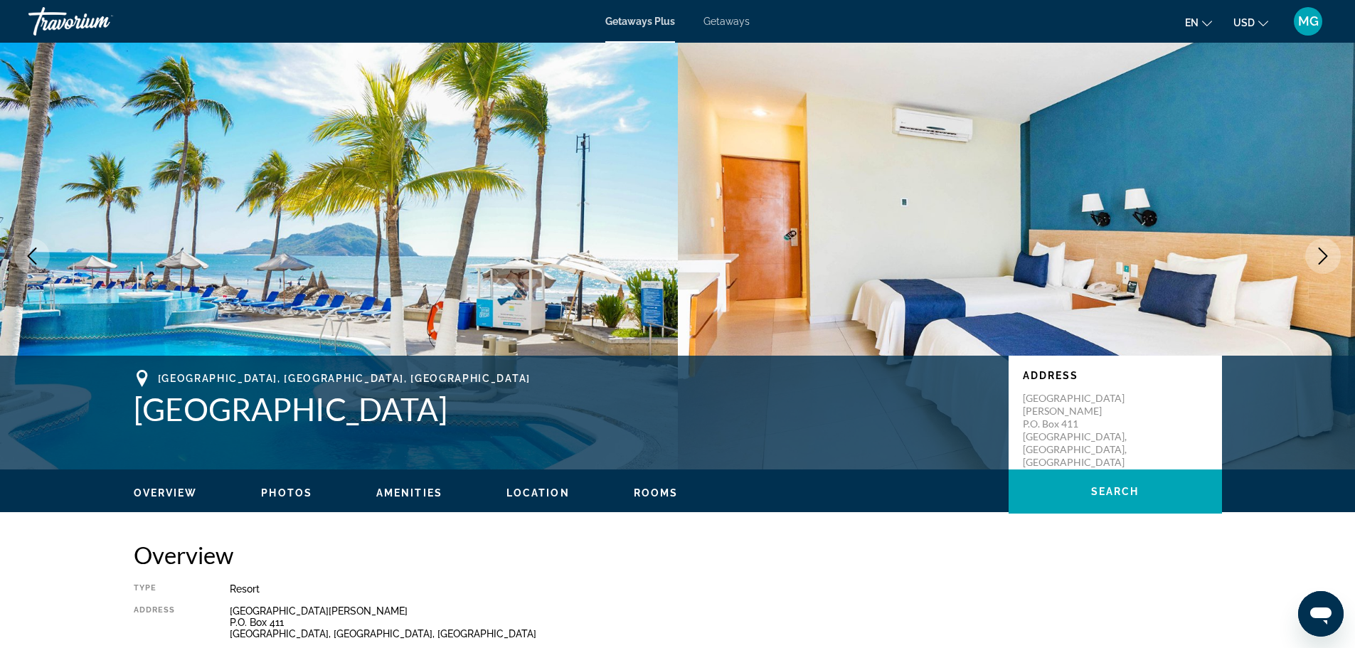
click at [1319, 249] on icon "Next image" at bounding box center [1322, 255] width 9 height 17
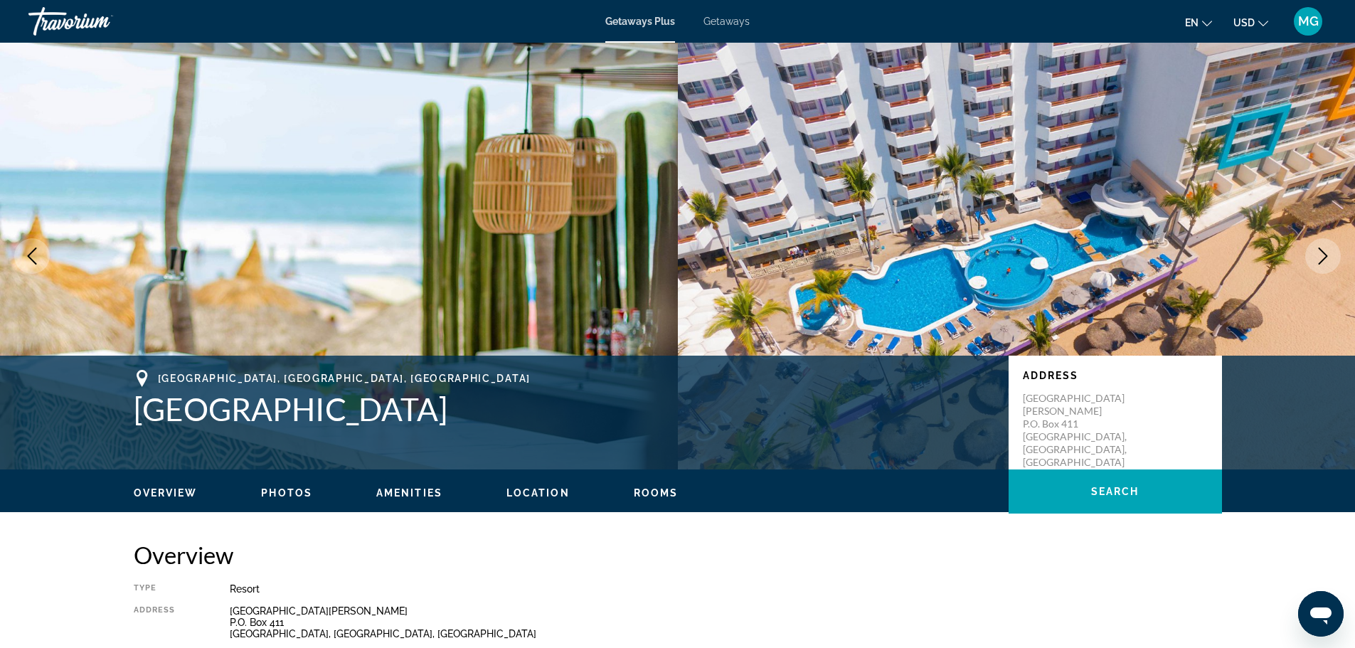
click at [1318, 251] on icon "Next image" at bounding box center [1322, 255] width 17 height 17
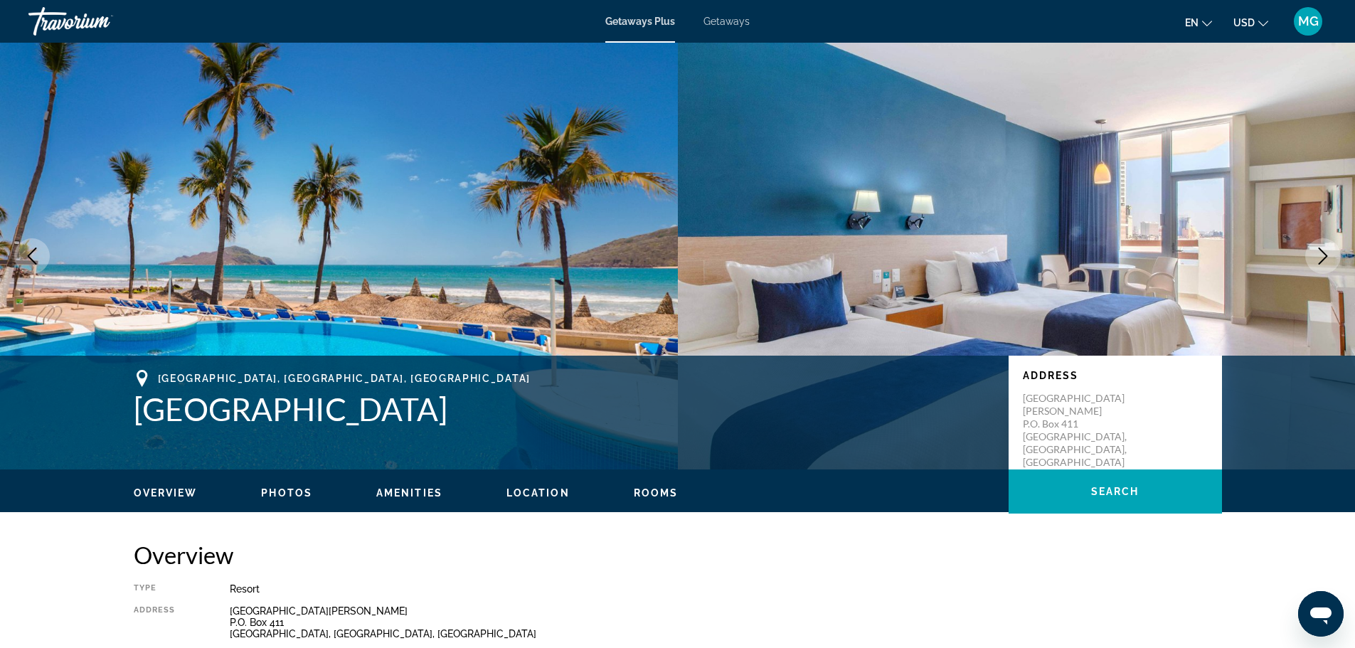
click at [1318, 251] on icon "Next image" at bounding box center [1322, 255] width 17 height 17
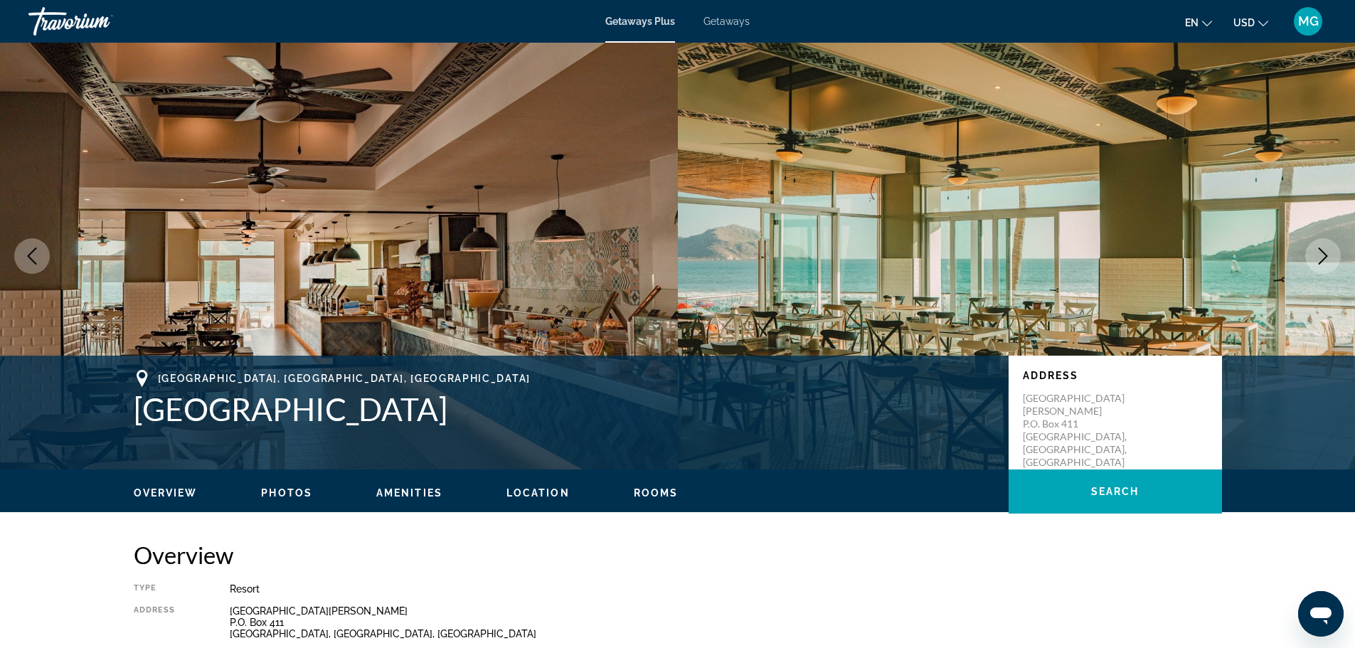
click at [1318, 251] on icon "Next image" at bounding box center [1322, 255] width 17 height 17
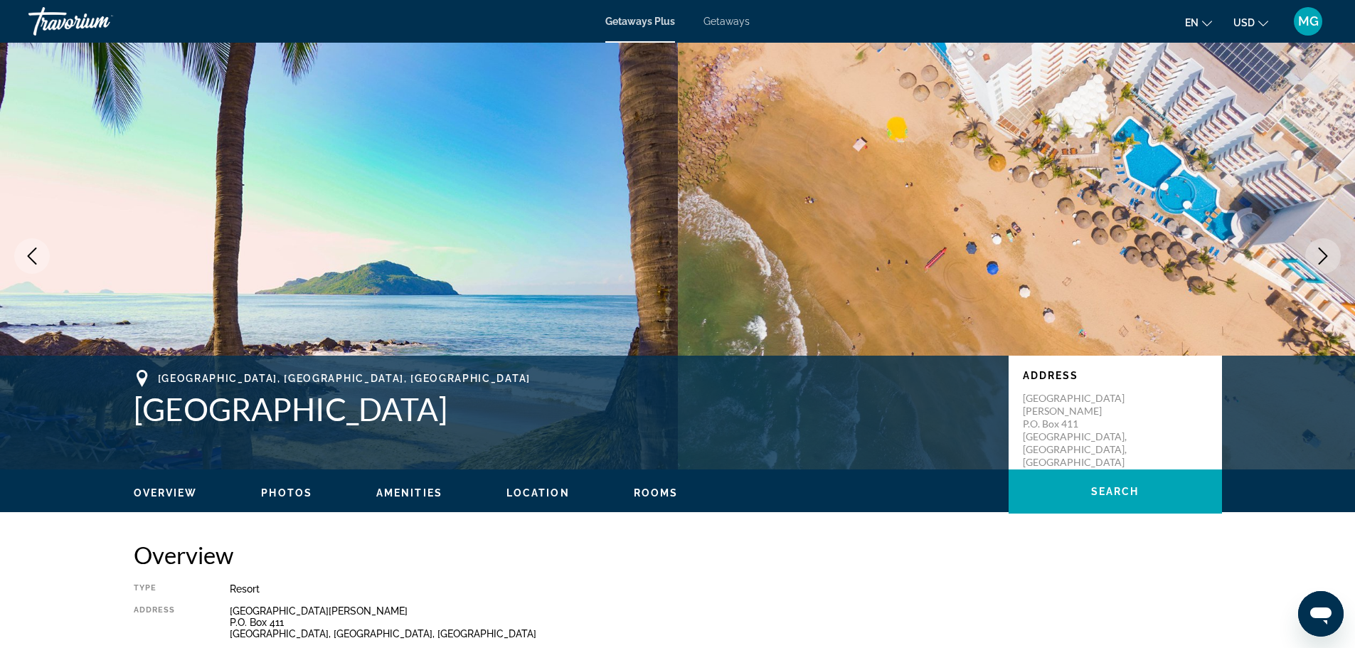
click at [1318, 251] on icon "Next image" at bounding box center [1322, 255] width 17 height 17
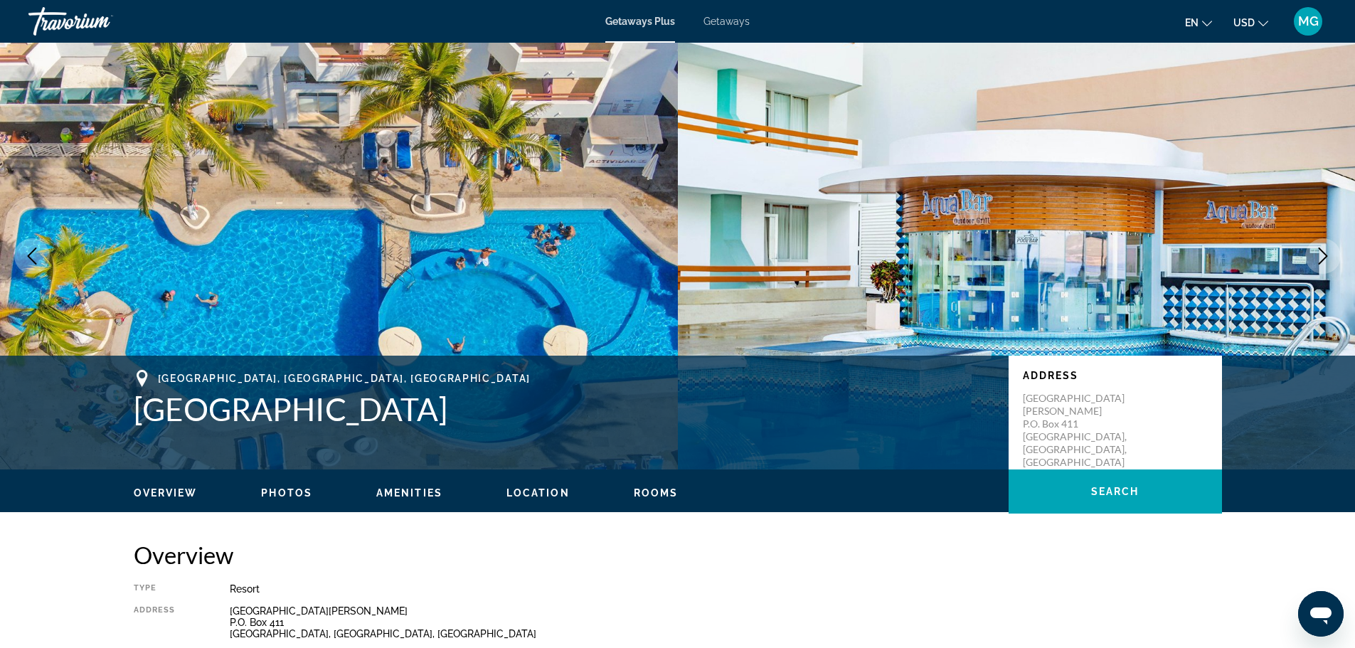
click at [1325, 255] on icon "Next image" at bounding box center [1322, 255] width 17 height 17
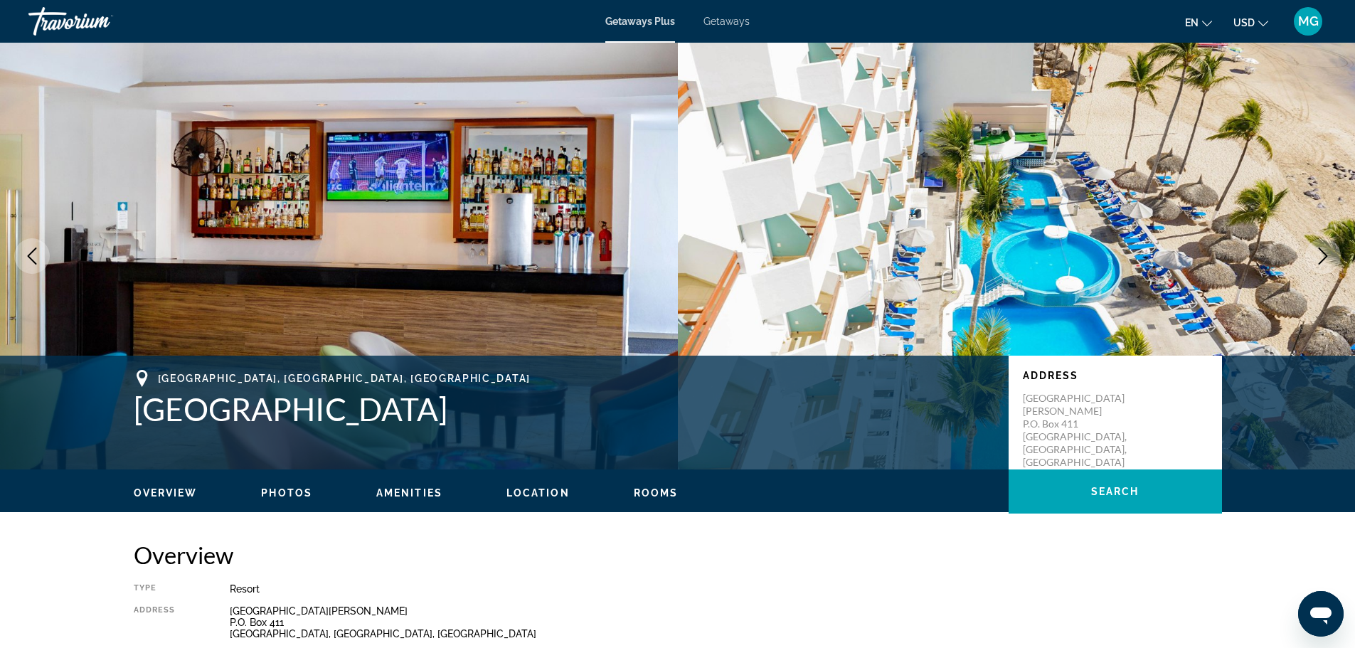
click at [1325, 255] on icon "Next image" at bounding box center [1322, 255] width 17 height 17
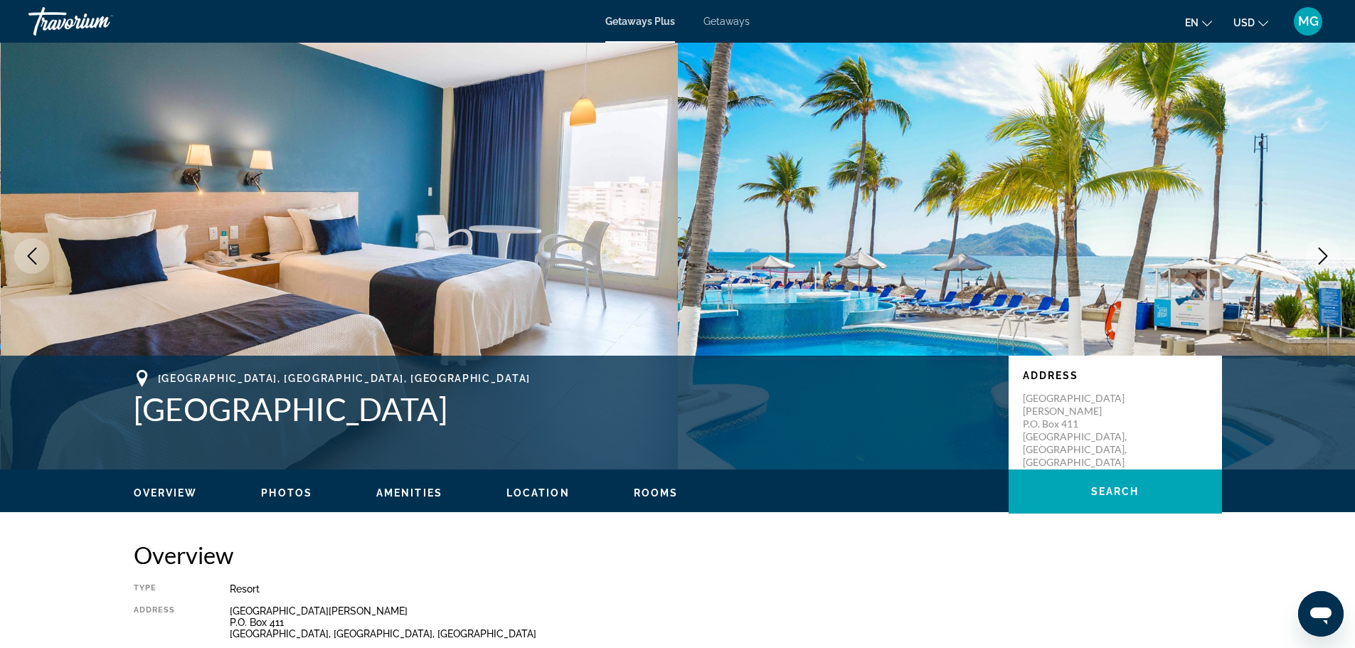
click at [1325, 255] on icon "Next image" at bounding box center [1322, 255] width 17 height 17
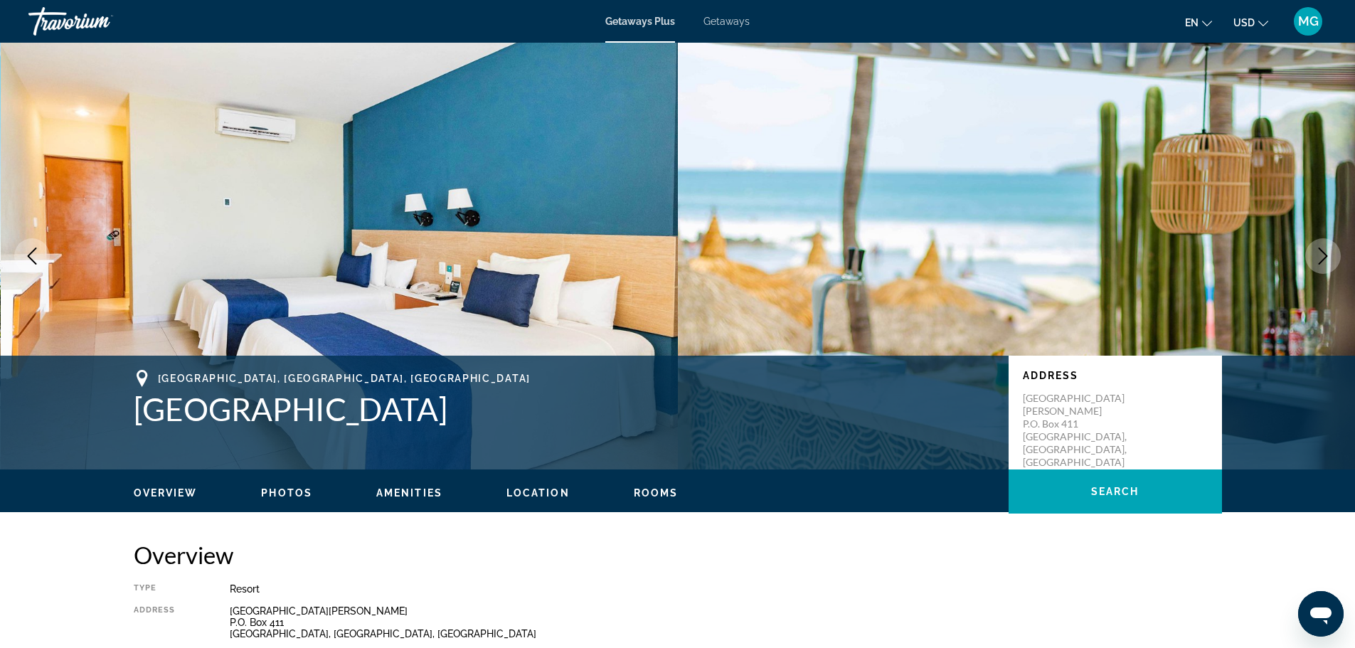
click at [1325, 255] on icon "Next image" at bounding box center [1322, 255] width 17 height 17
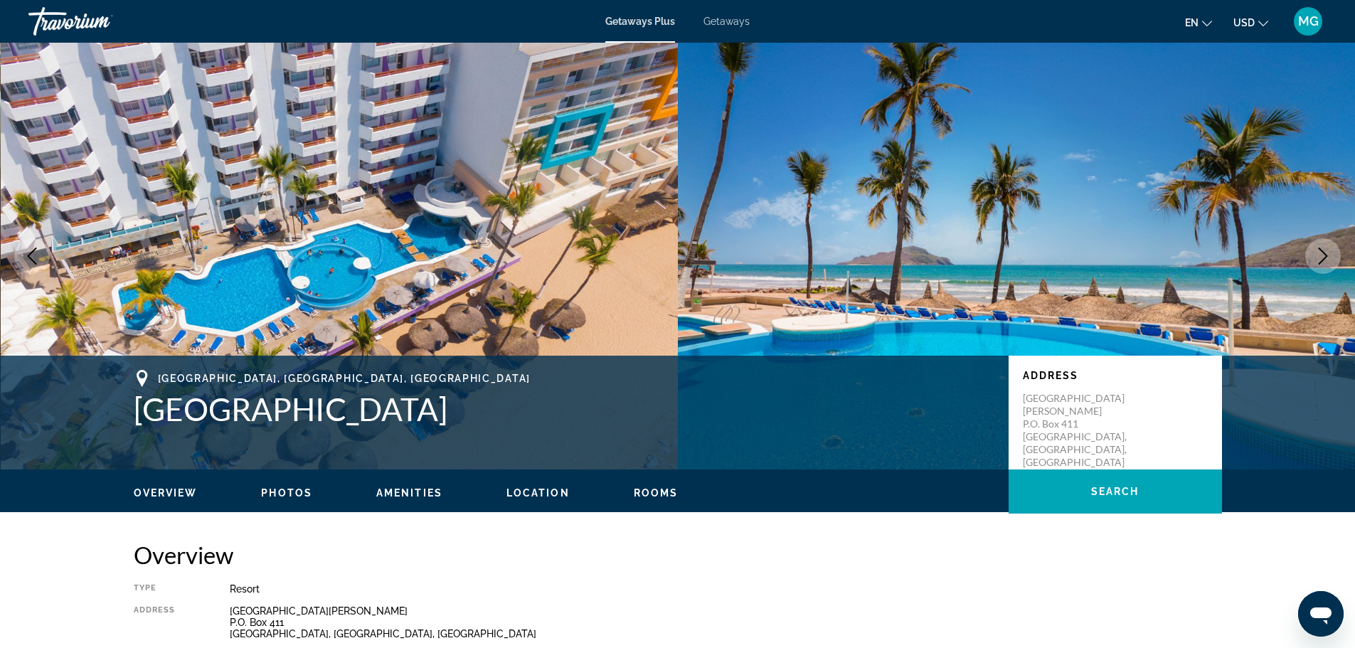
click at [1325, 255] on icon "Next image" at bounding box center [1322, 255] width 17 height 17
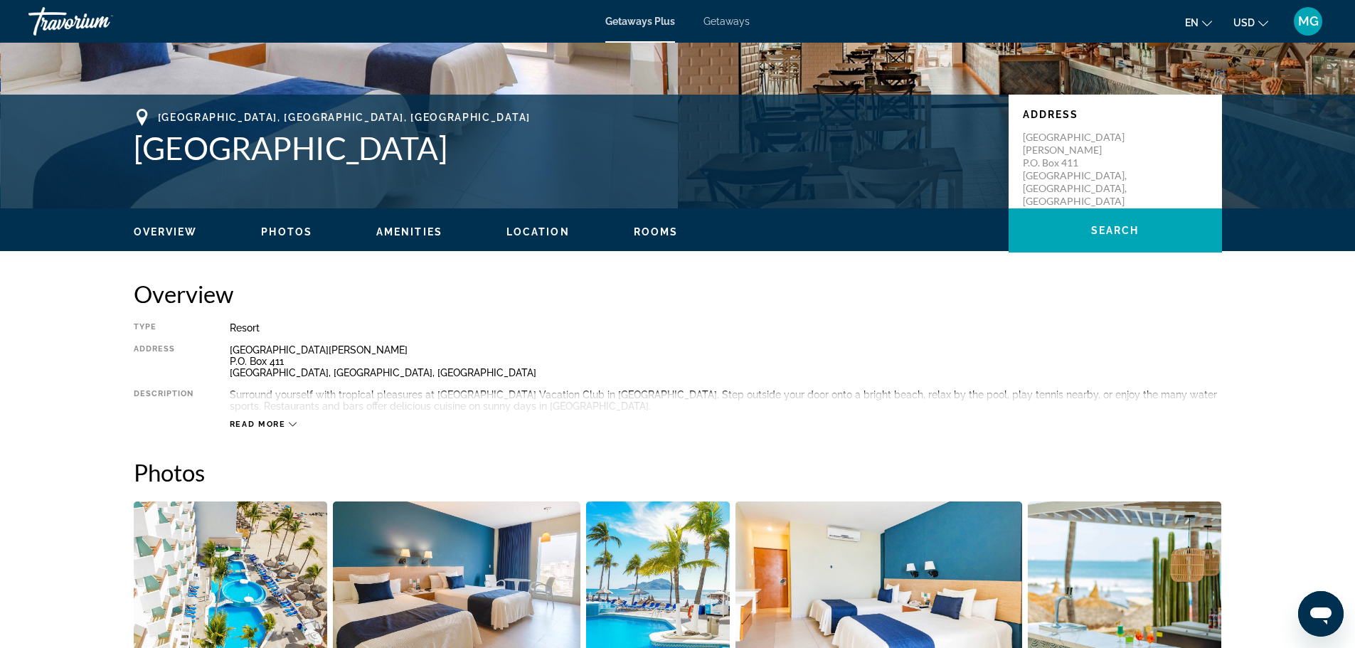
scroll to position [427, 0]
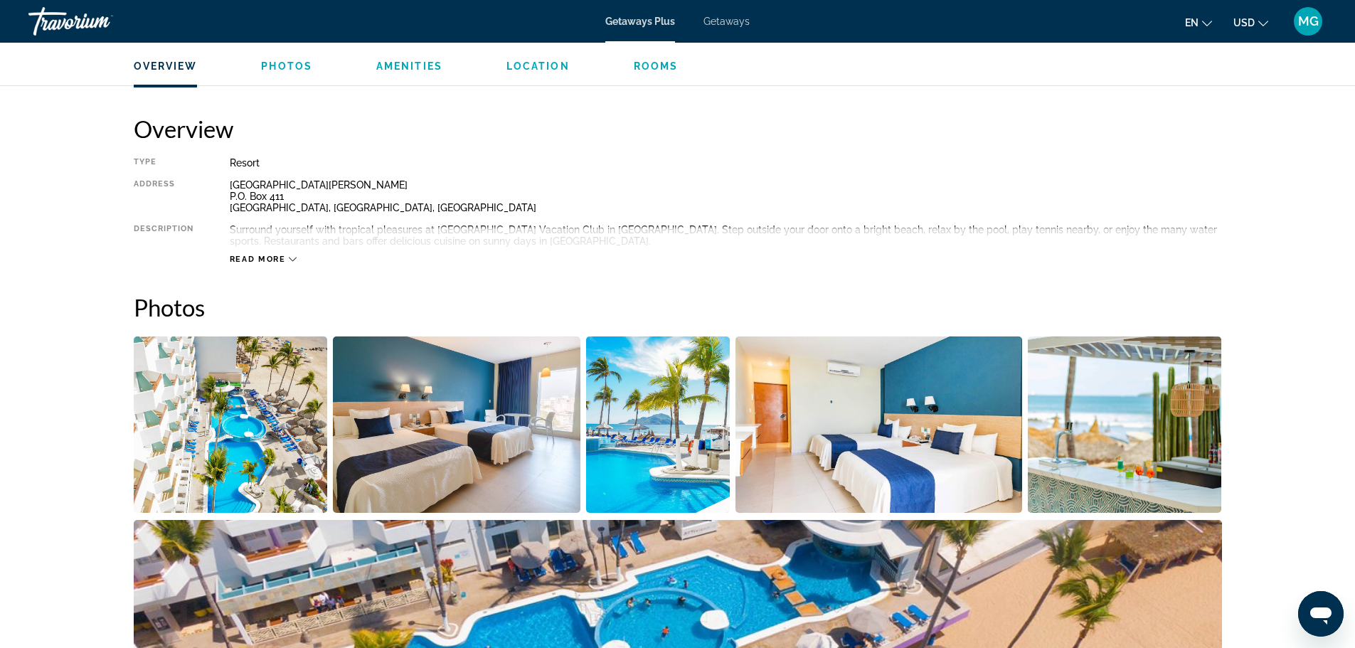
click at [278, 256] on span "Read more" at bounding box center [258, 259] width 56 height 9
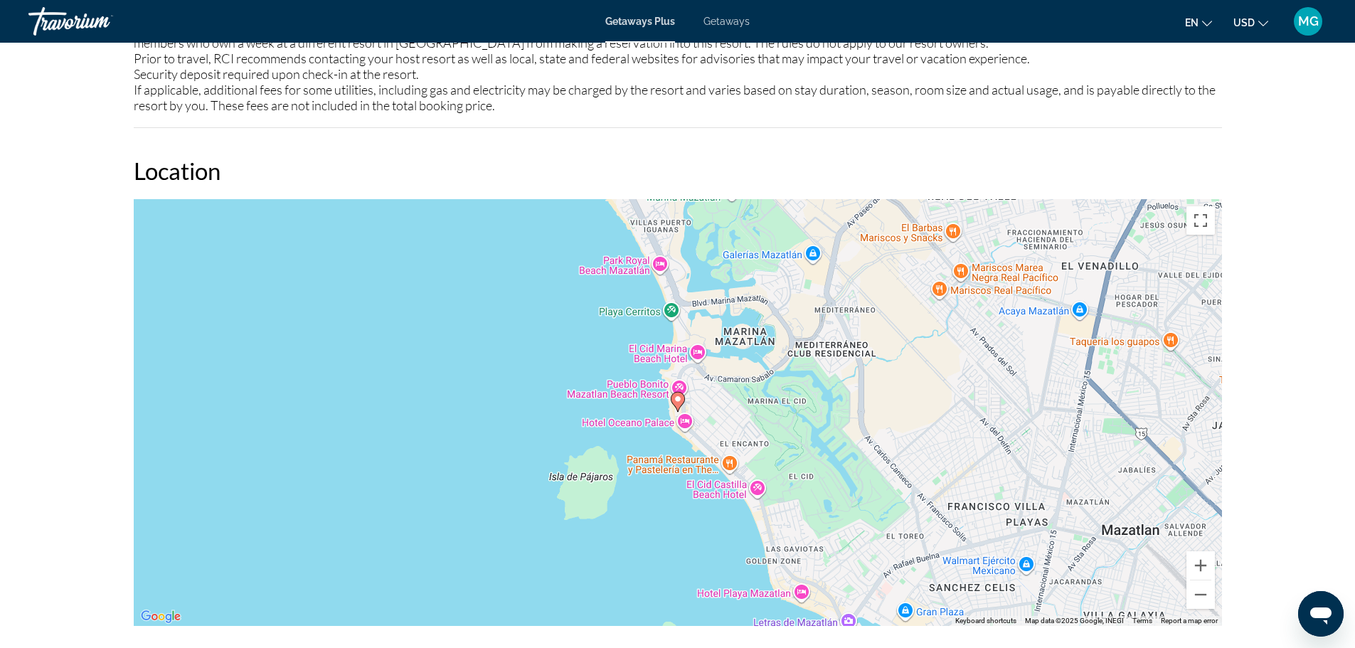
scroll to position [1849, 0]
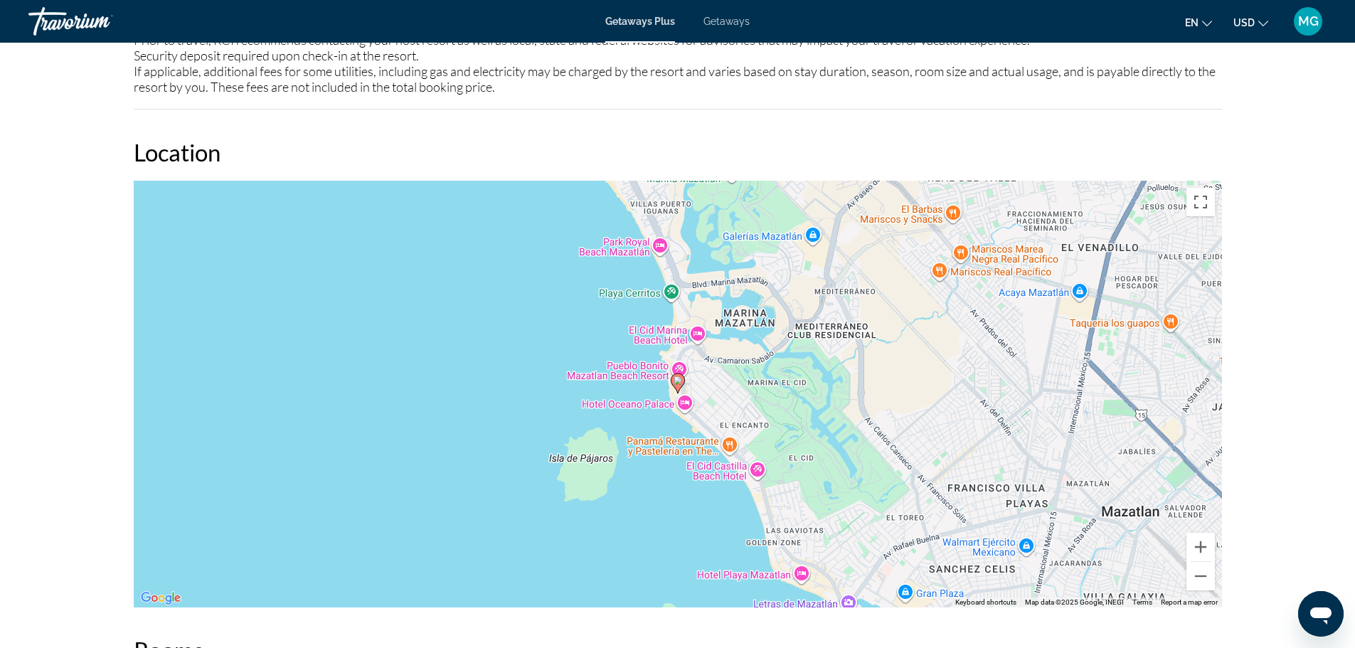
click at [654, 305] on div "To activate drag with keyboard, press Alt + Enter. Once in keyboard drag state,…" at bounding box center [678, 394] width 1088 height 427
click at [656, 298] on div "To activate drag with keyboard, press Alt + Enter. Once in keyboard drag state,…" at bounding box center [678, 394] width 1088 height 427
click at [656, 293] on div "To activate drag with keyboard, press Alt + Enter. Once in keyboard drag state,…" at bounding box center [678, 394] width 1088 height 427
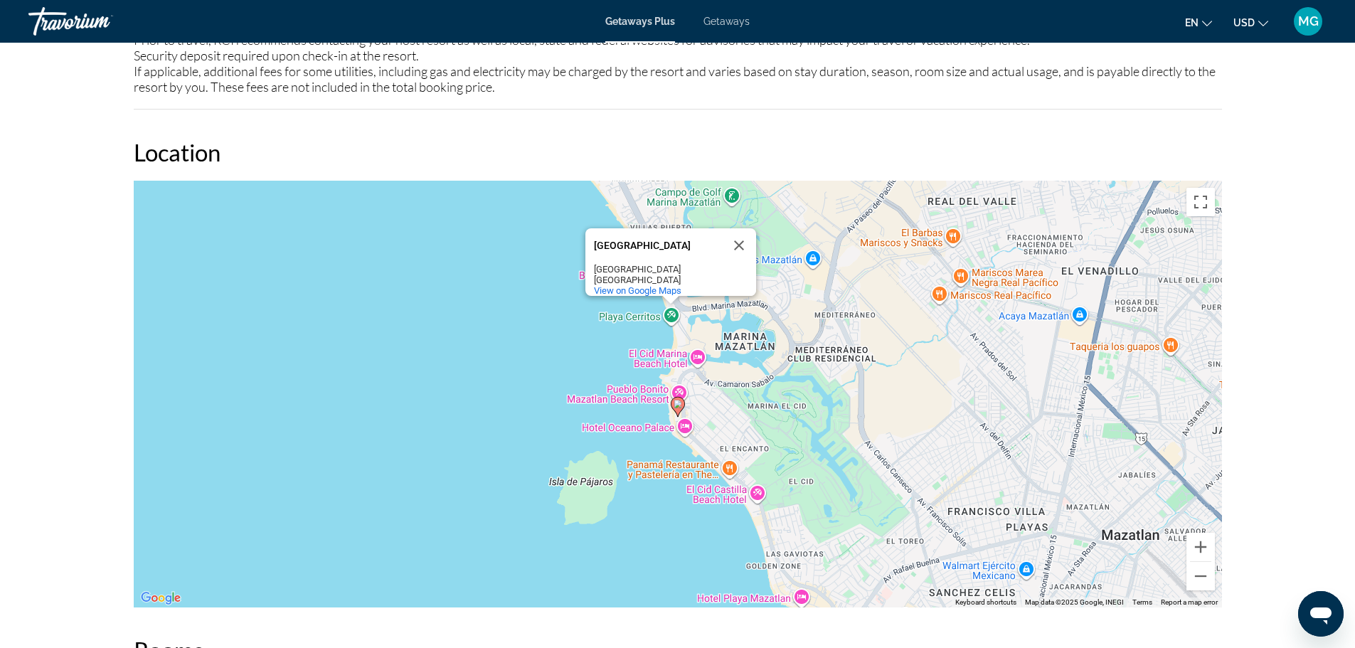
click at [639, 292] on div "To activate drag with keyboard, press Alt + Enter. Once in keyboard drag state,…" at bounding box center [678, 394] width 1088 height 427
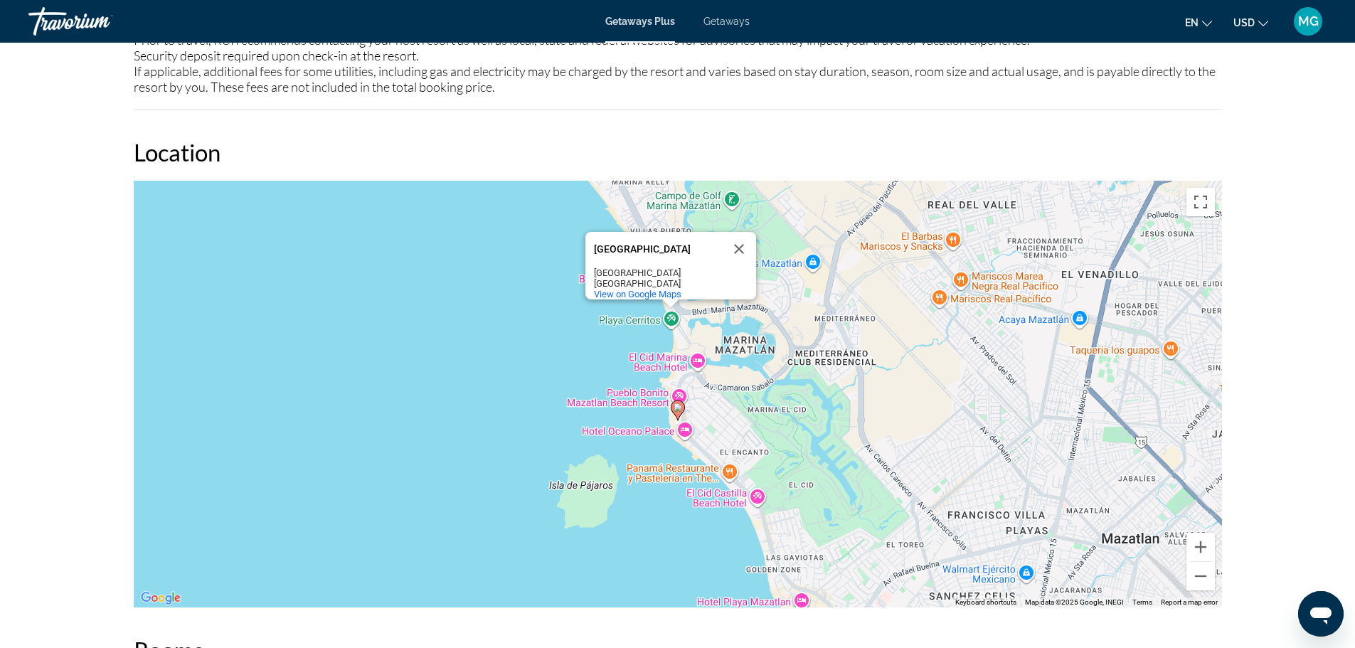
click at [665, 367] on div "To activate drag with keyboard, press Alt + Enter. Once in keyboard drag state,…" at bounding box center [678, 394] width 1088 height 427
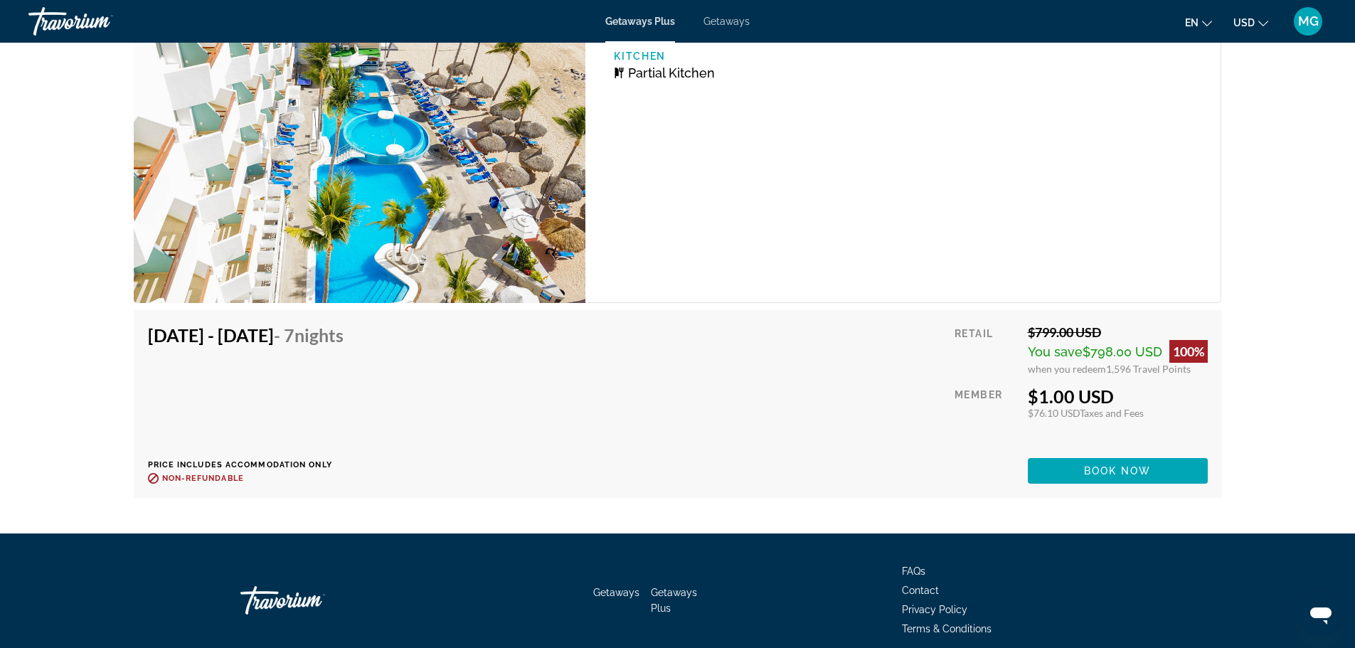
scroll to position [2628, 0]
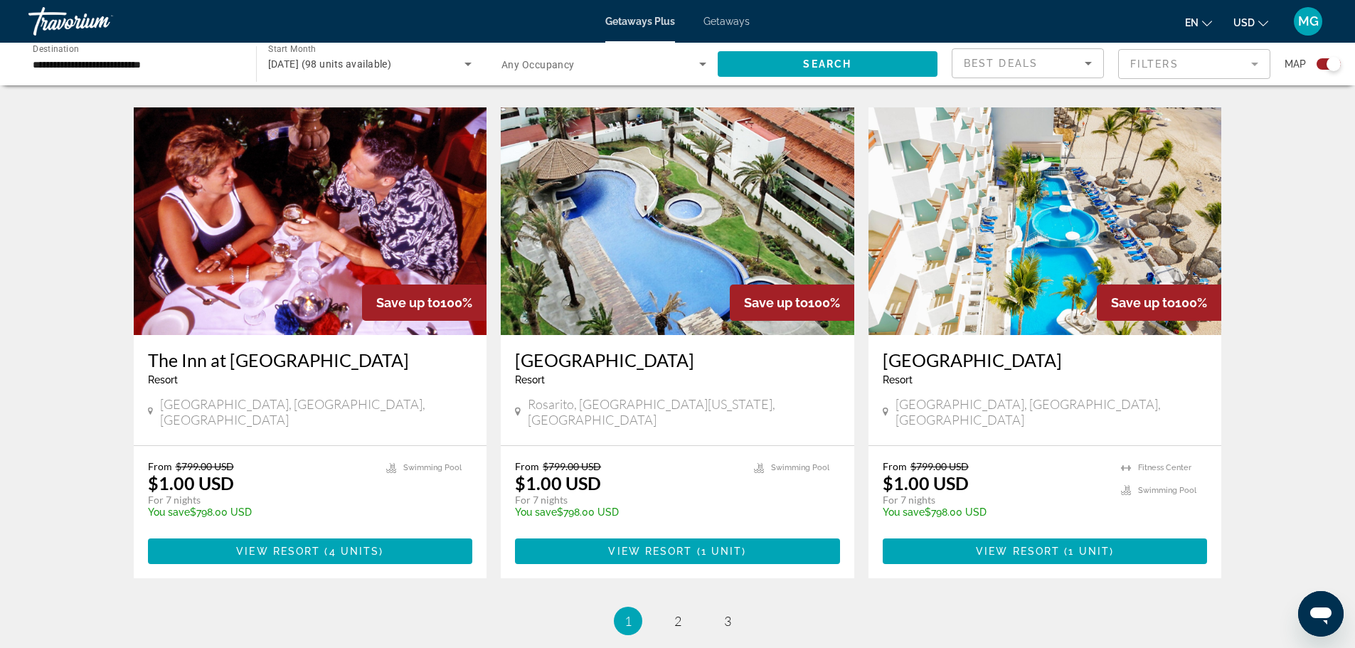
scroll to position [2115, 0]
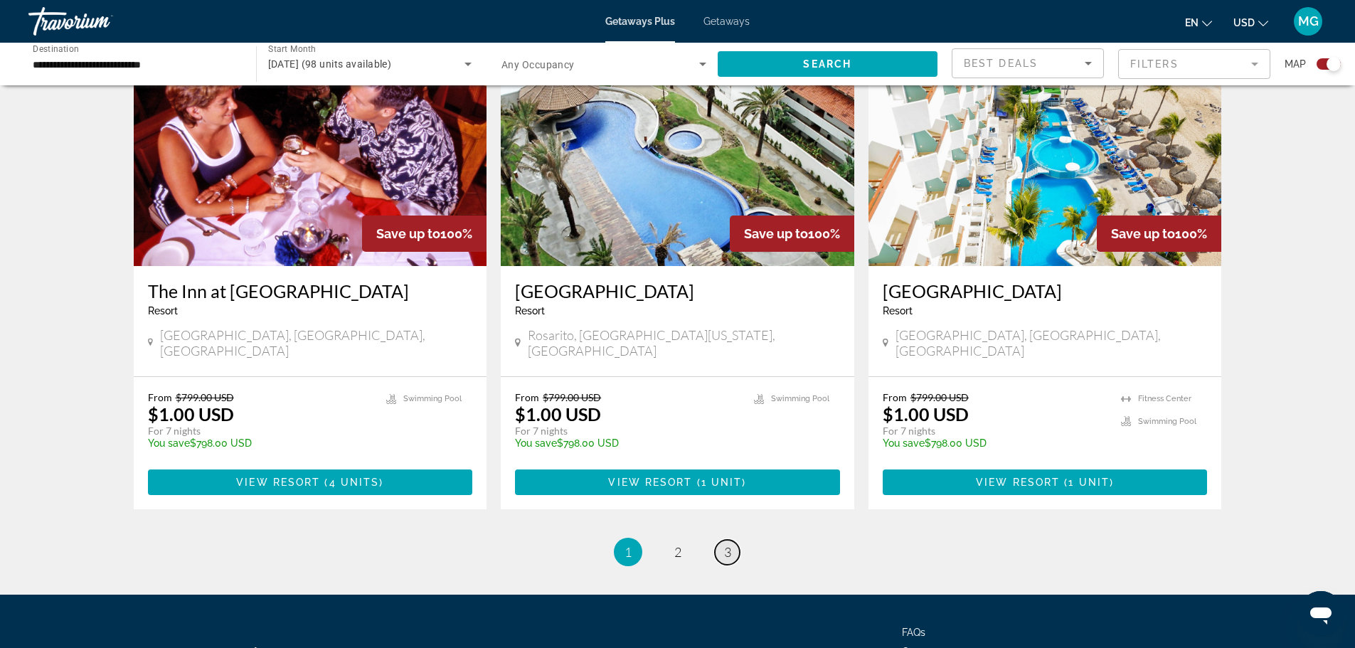
click at [727, 544] on span "3" at bounding box center [727, 552] width 7 height 16
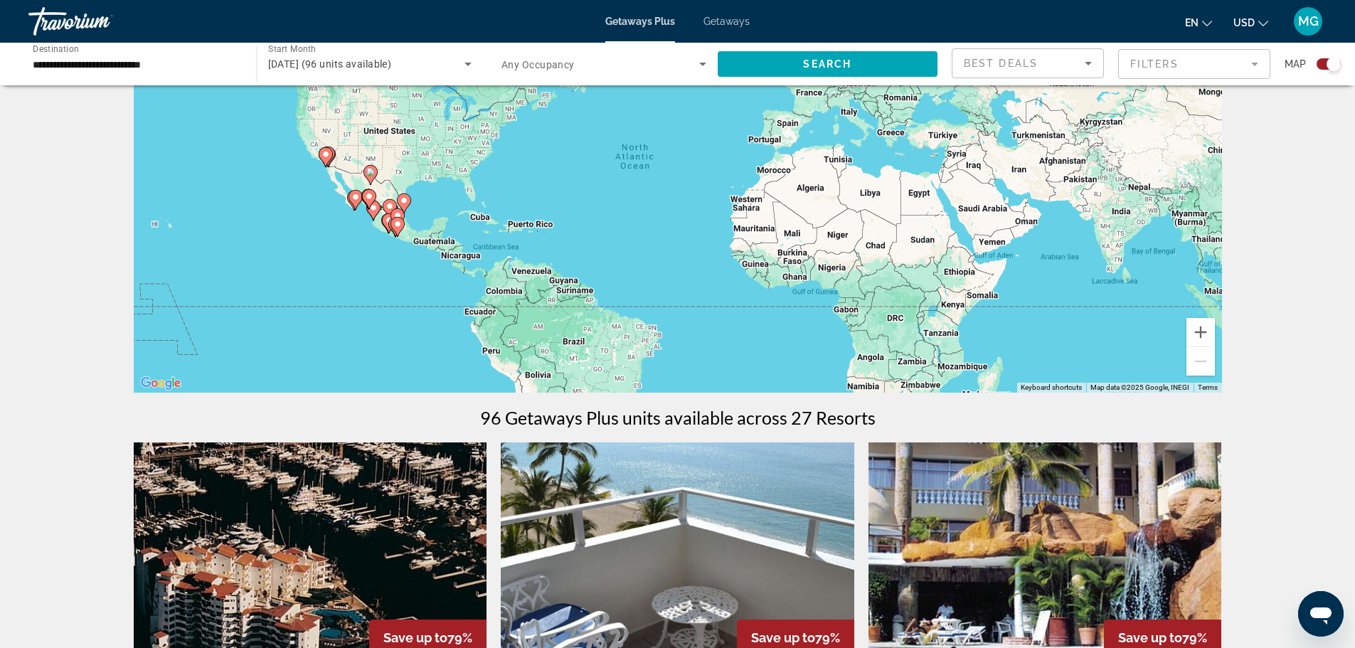
scroll to position [427, 0]
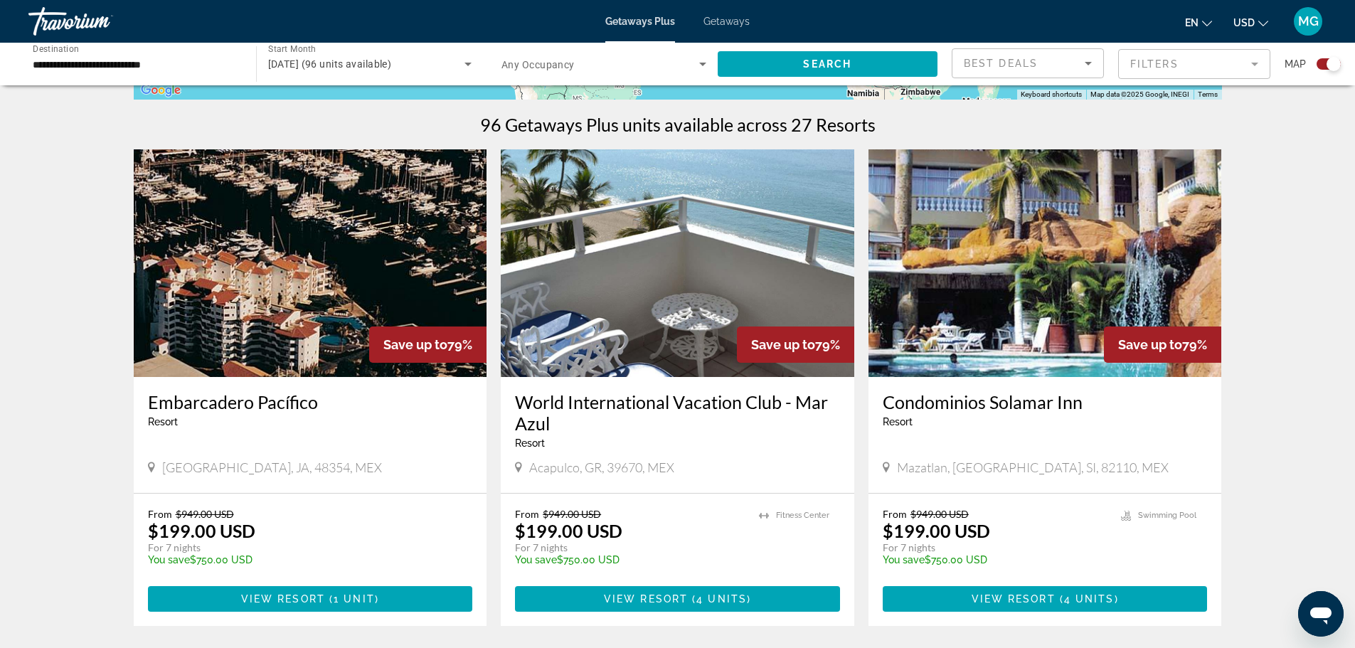
click at [1180, 288] on img "Main content" at bounding box center [1044, 263] width 353 height 228
